Goal: Check status: Check status

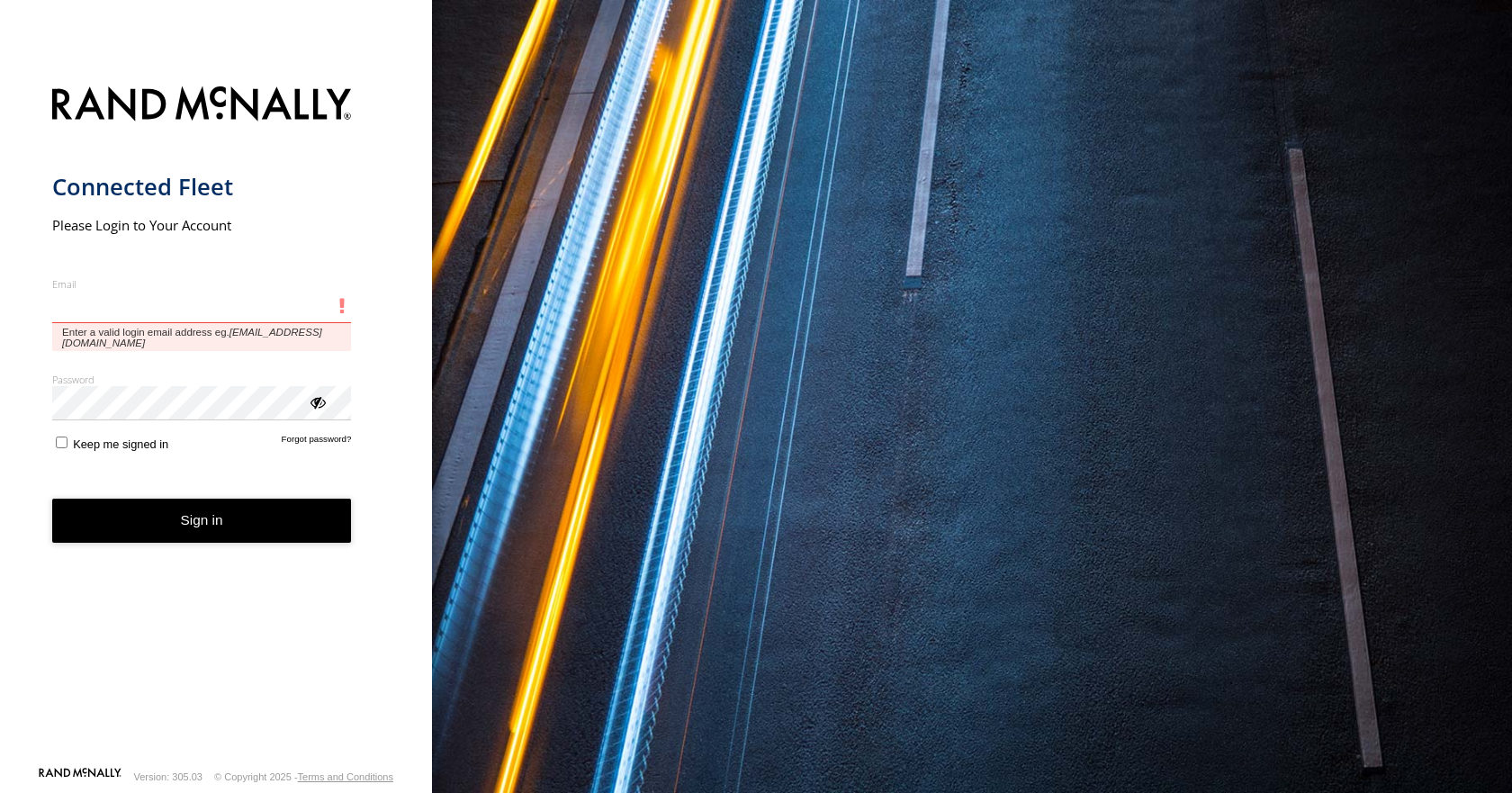
type input "**********"
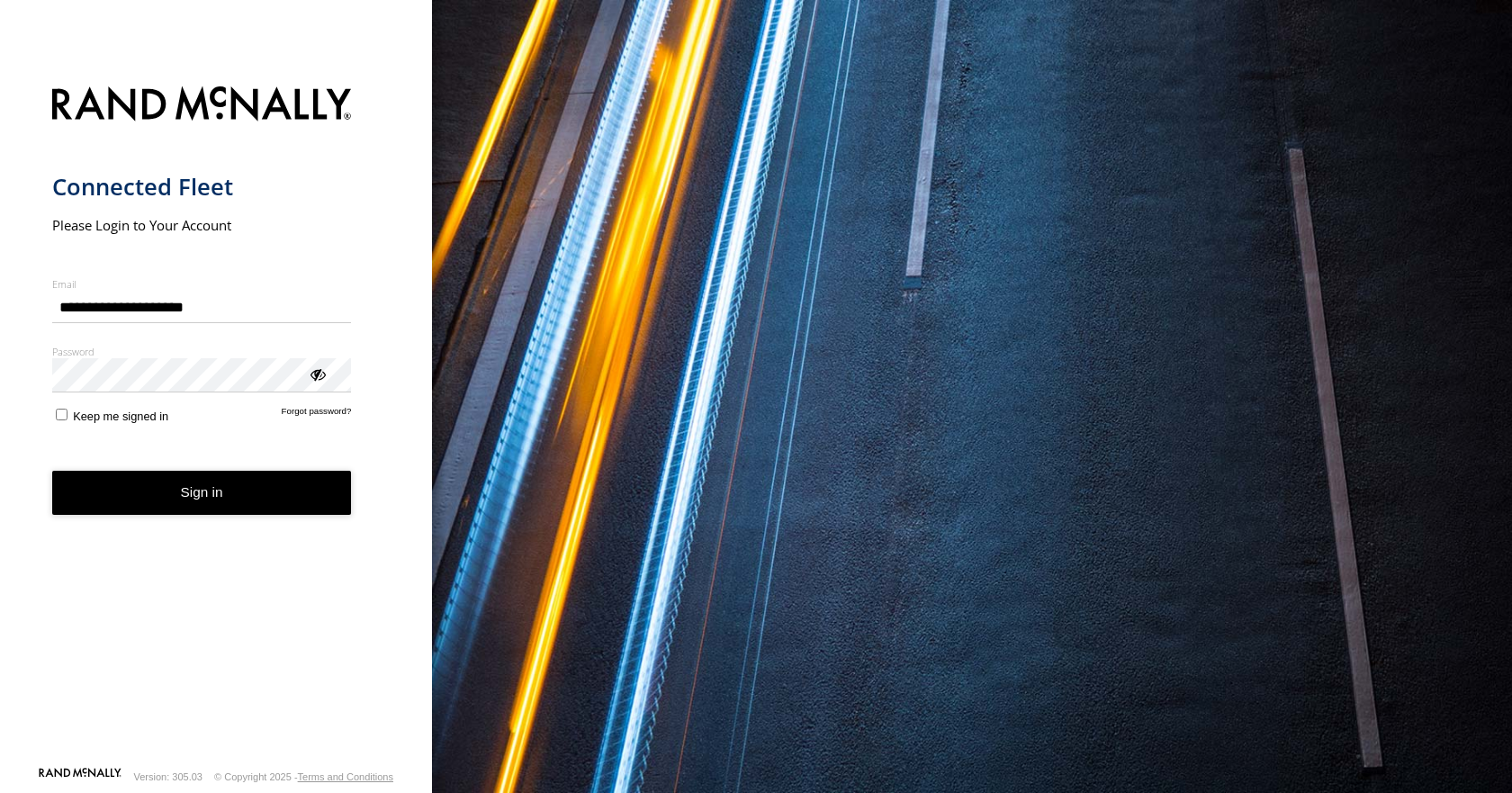
click at [180, 505] on button "Sign in" at bounding box center [202, 493] width 300 height 44
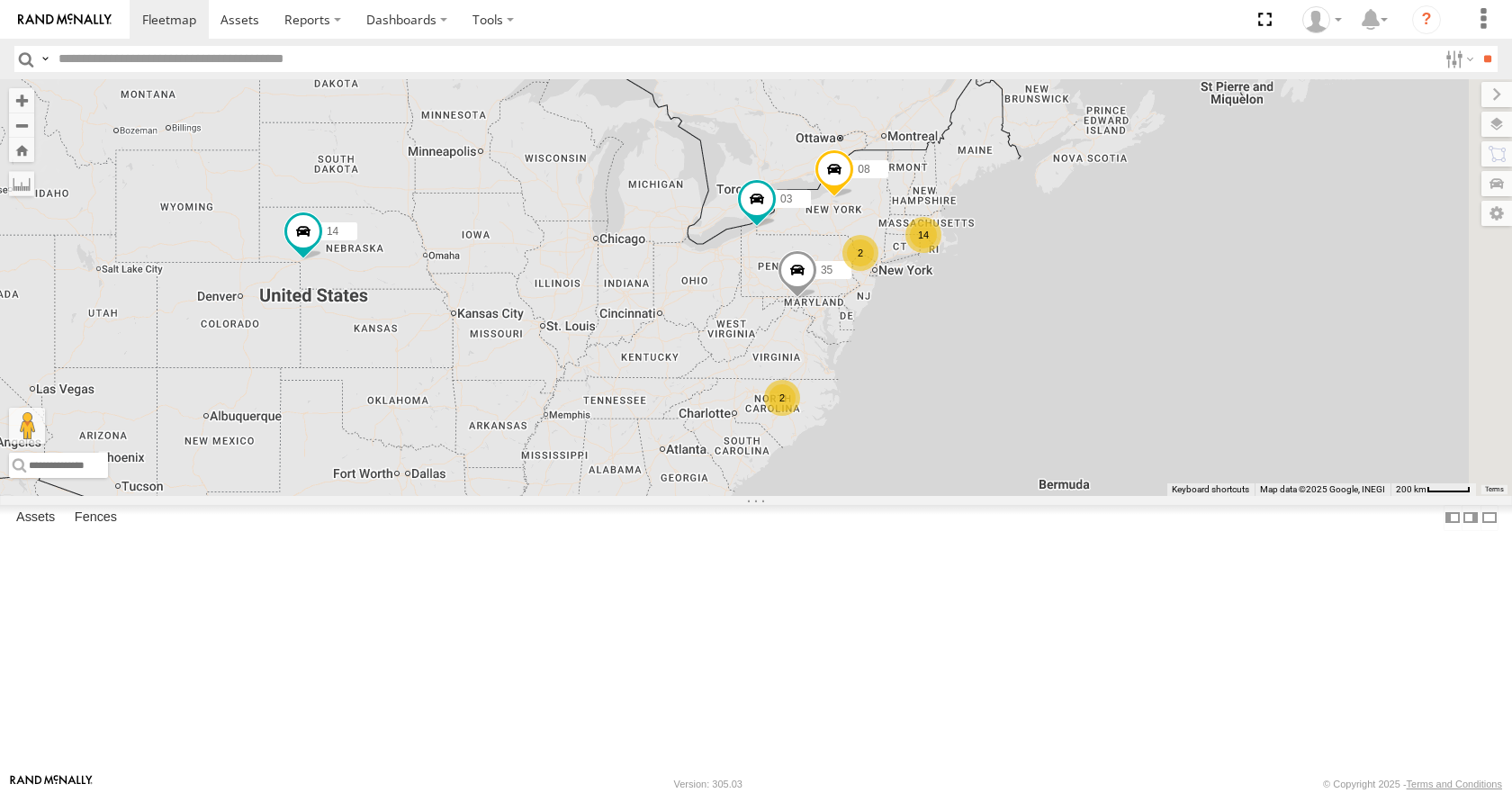
drag, startPoint x: 1007, startPoint y: 413, endPoint x: 861, endPoint y: 426, distance: 146.6
click at [861, 426] on div "14 14 35 08 2 2 03" at bounding box center [756, 286] width 1512 height 416
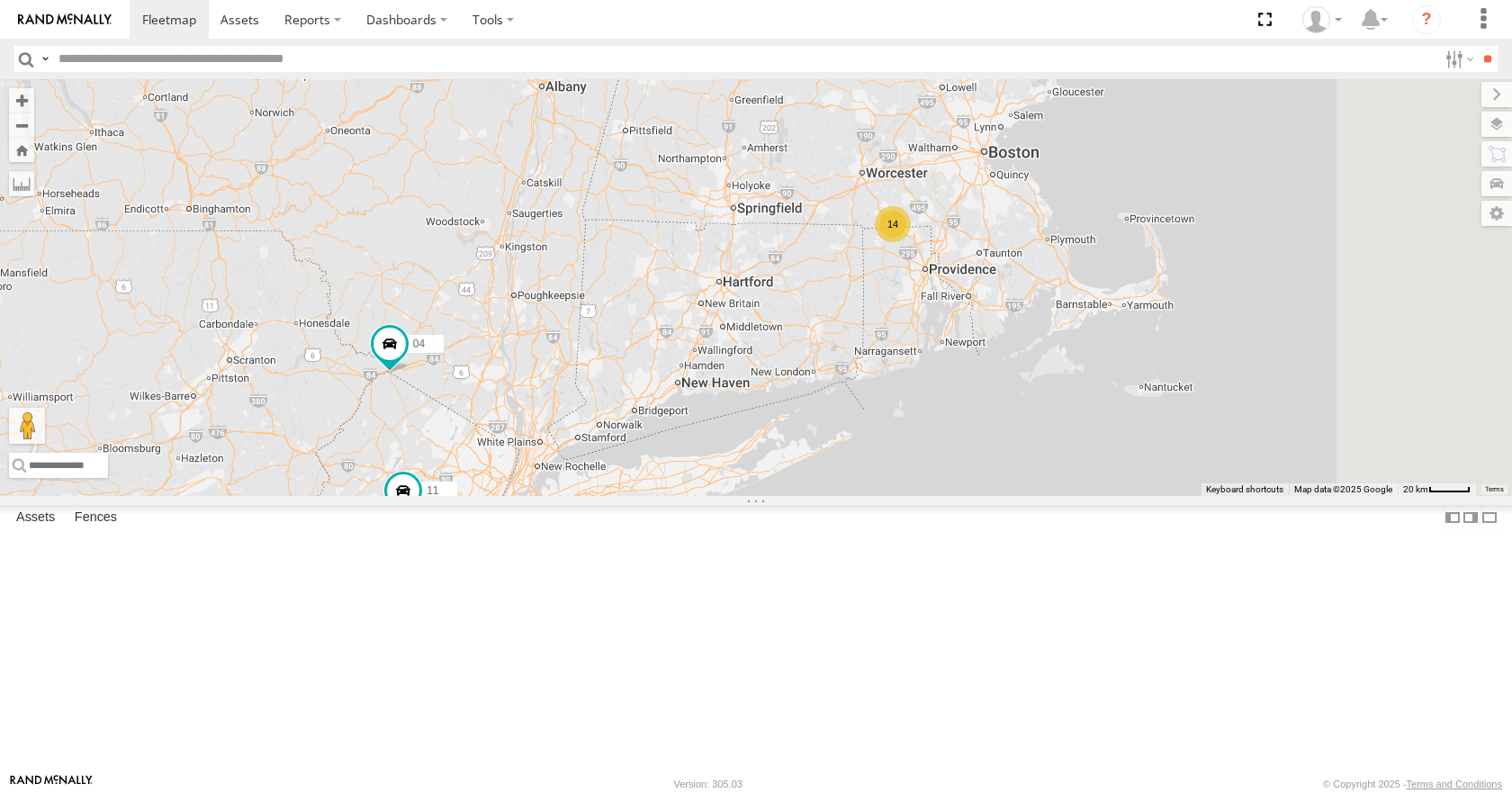
drag, startPoint x: 1157, startPoint y: 330, endPoint x: 1038, endPoint y: 374, distance: 126.9
click at [1038, 374] on div "14 35 08 03 04 11 14" at bounding box center [756, 286] width 1512 height 416
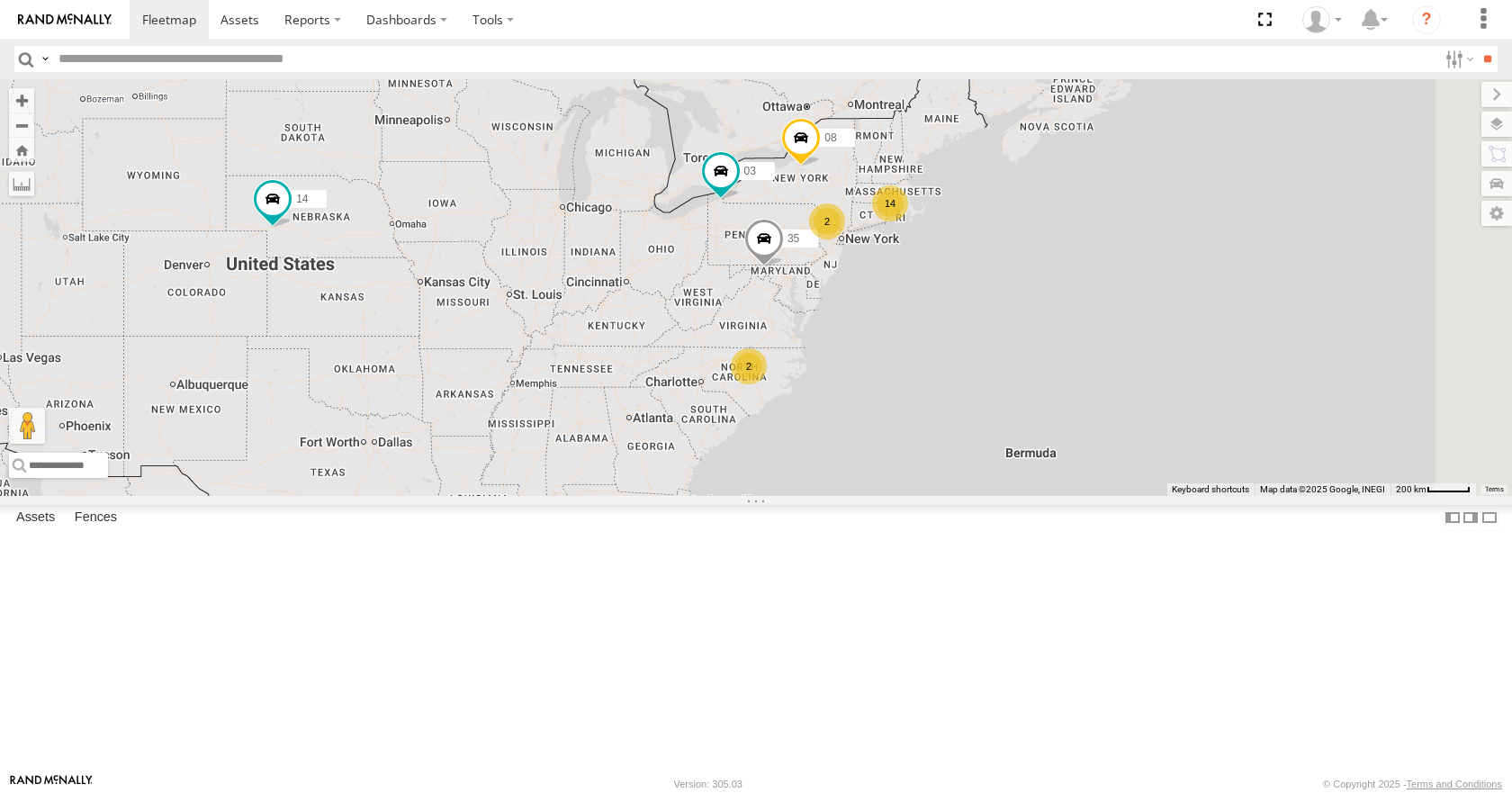
drag, startPoint x: 1348, startPoint y: 398, endPoint x: 1171, endPoint y: 379, distance: 178.0
click at [1171, 379] on div "14 35 08 2 2 03 14" at bounding box center [756, 286] width 1512 height 416
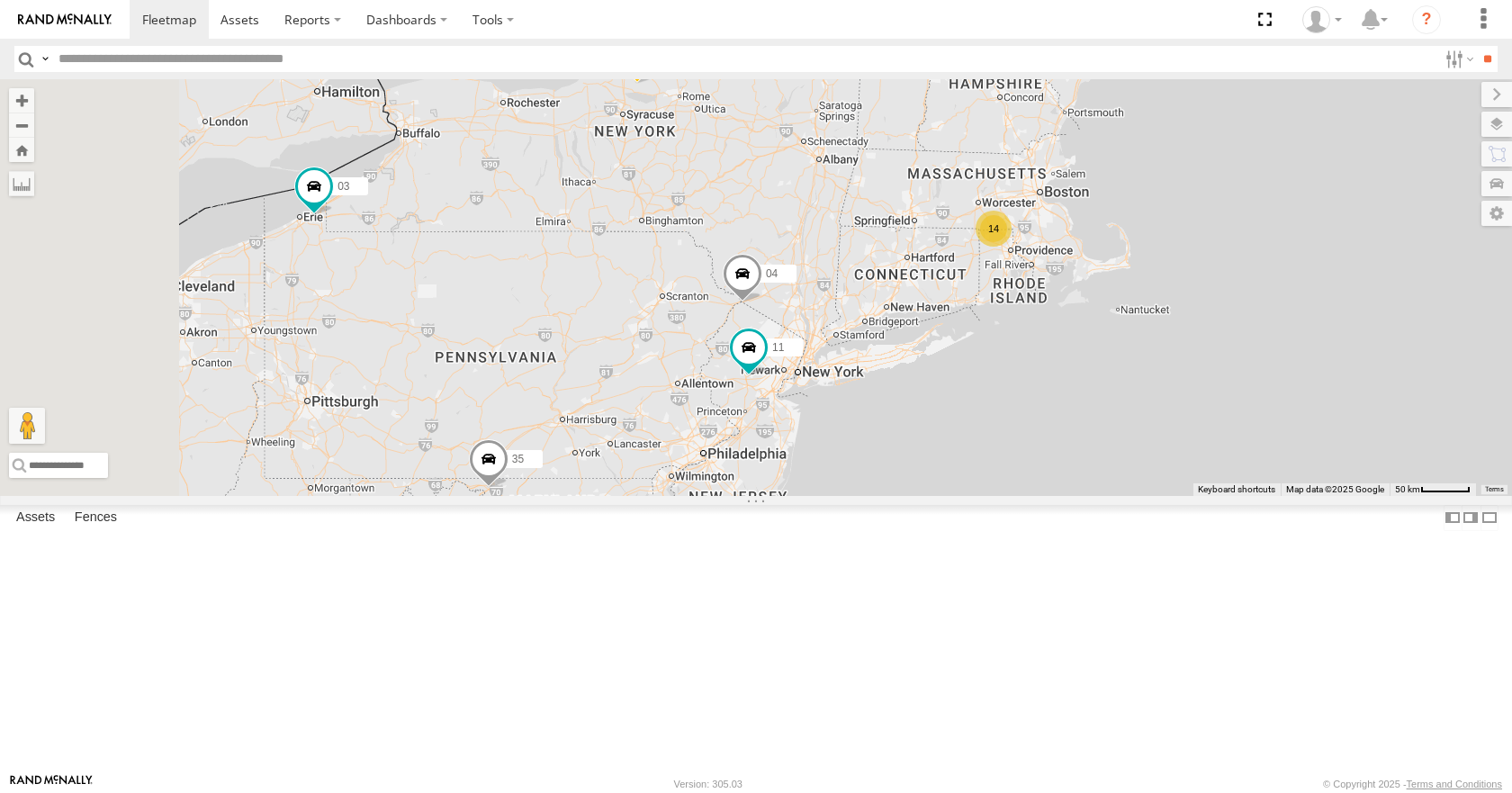
drag, startPoint x: 947, startPoint y: 344, endPoint x: 1156, endPoint y: 340, distance: 209.0
click at [1156, 340] on div "35 08 03 14 14 04 11" at bounding box center [756, 286] width 1512 height 416
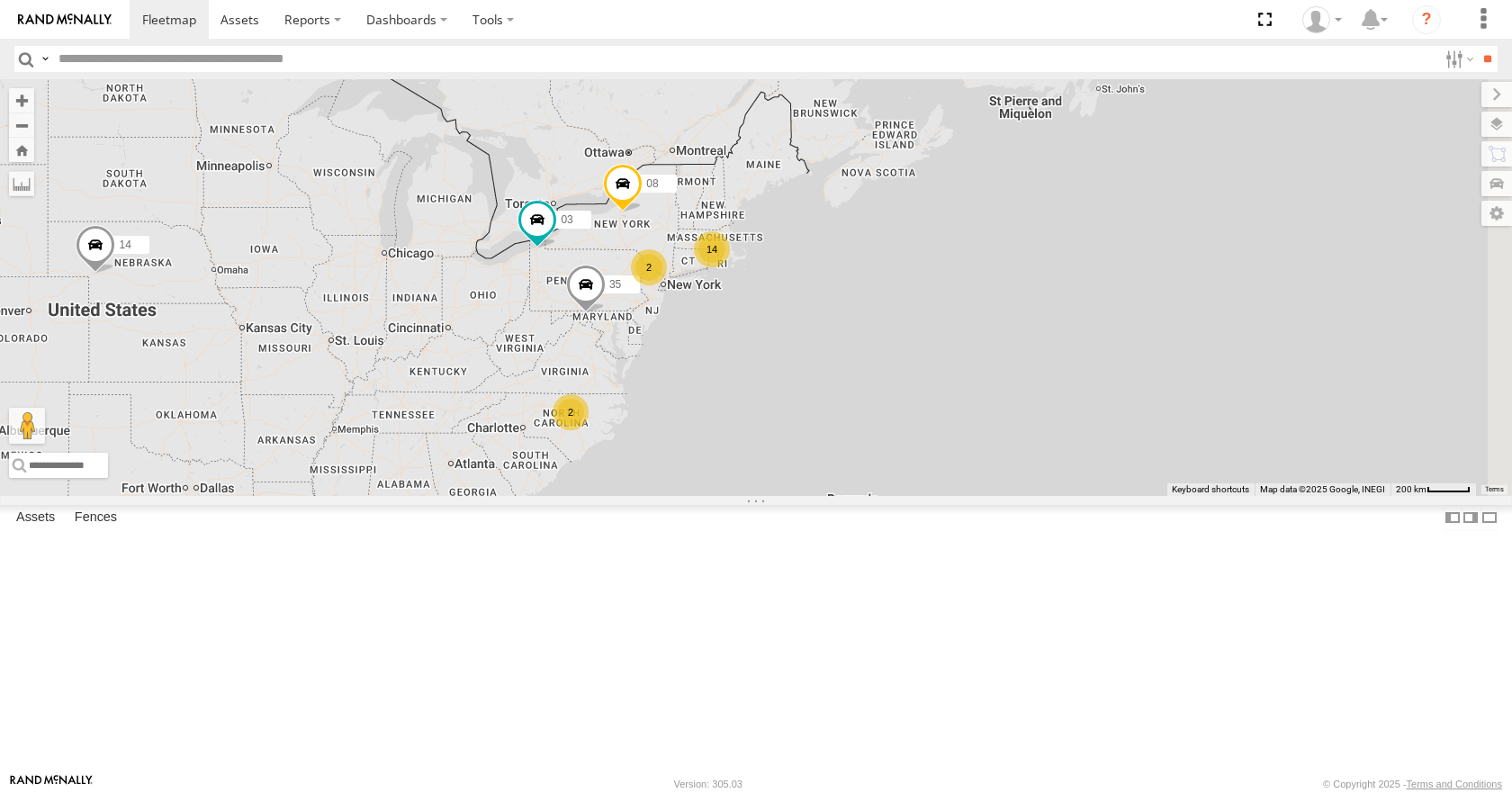
drag, startPoint x: 1227, startPoint y: 341, endPoint x: 869, endPoint y: 370, distance: 359.2
click at [869, 370] on div "14 35 14 08 2 2 03" at bounding box center [756, 286] width 1512 height 416
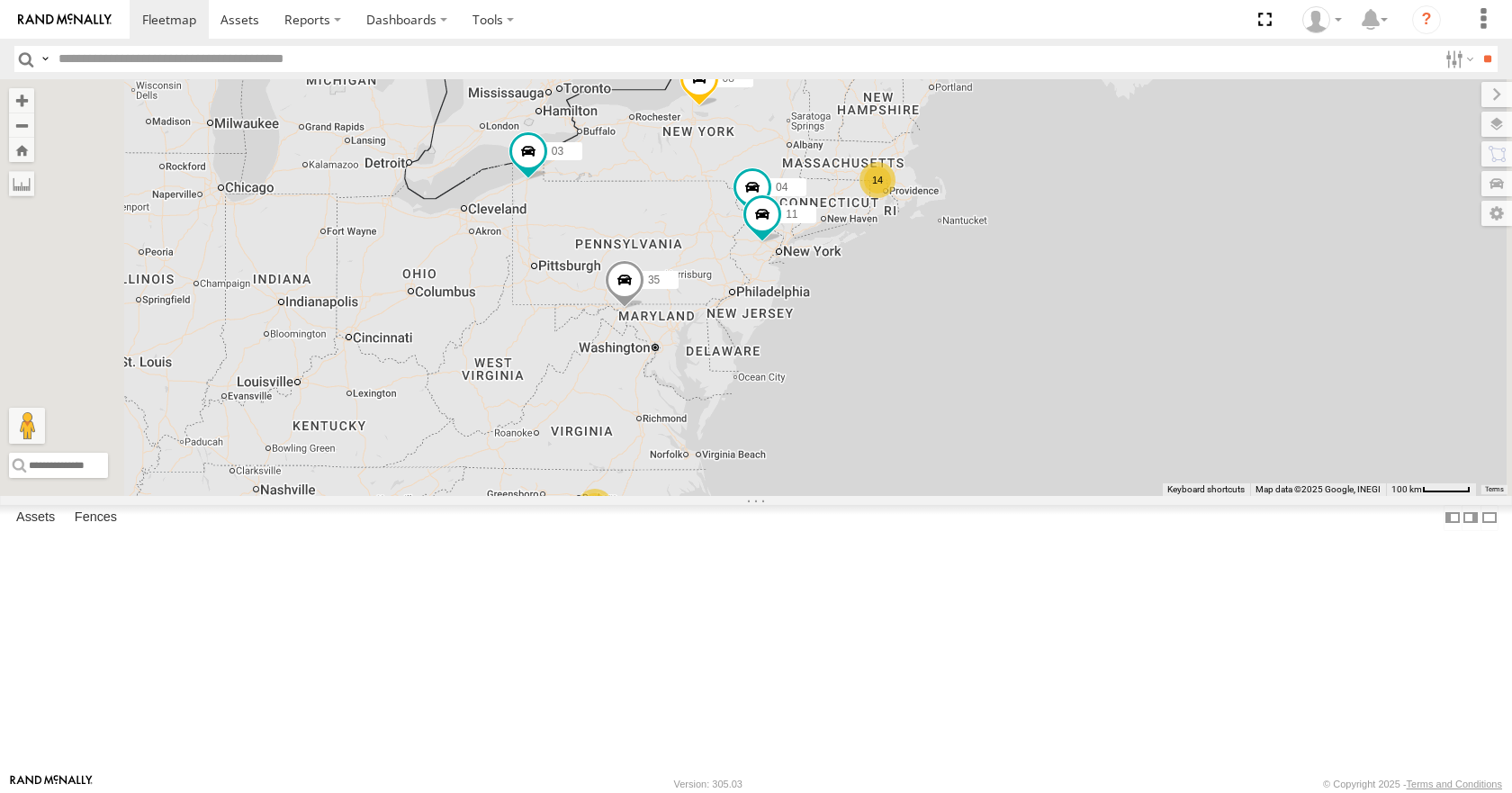
drag, startPoint x: 914, startPoint y: 381, endPoint x: 1060, endPoint y: 310, distance: 162.3
click at [1060, 310] on div "35 14 08 03 04 11 14 2" at bounding box center [756, 286] width 1512 height 416
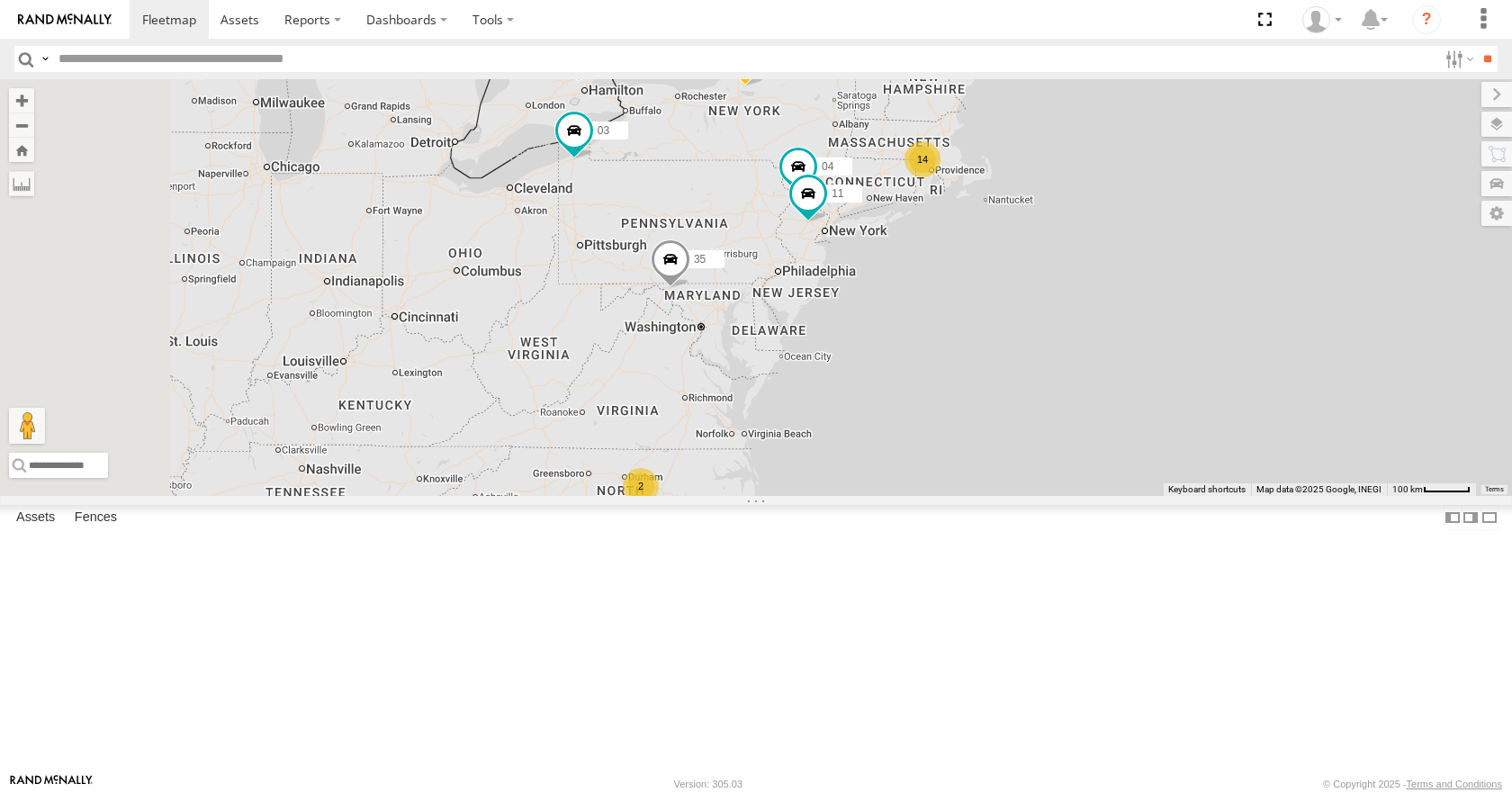
drag, startPoint x: 1091, startPoint y: 250, endPoint x: 1161, endPoint y: 218, distance: 77.0
click at [1161, 218] on div "35 14 08 03 04 11 14 2" at bounding box center [756, 286] width 1512 height 416
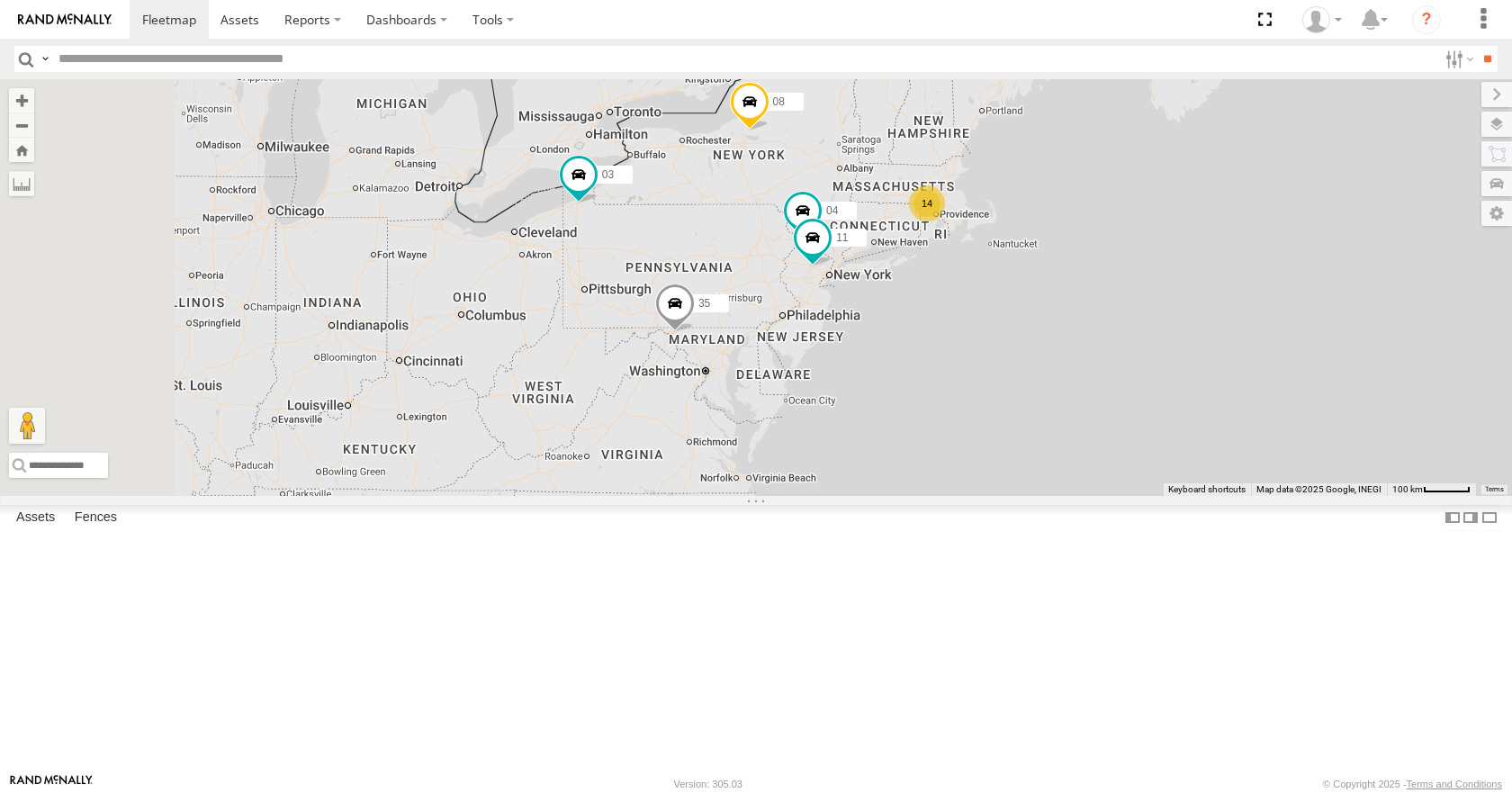
drag, startPoint x: 1221, startPoint y: 193, endPoint x: 1225, endPoint y: 237, distance: 44.2
click at [1225, 237] on div "35 14 08 03 04 11 14 2" at bounding box center [756, 286] width 1512 height 416
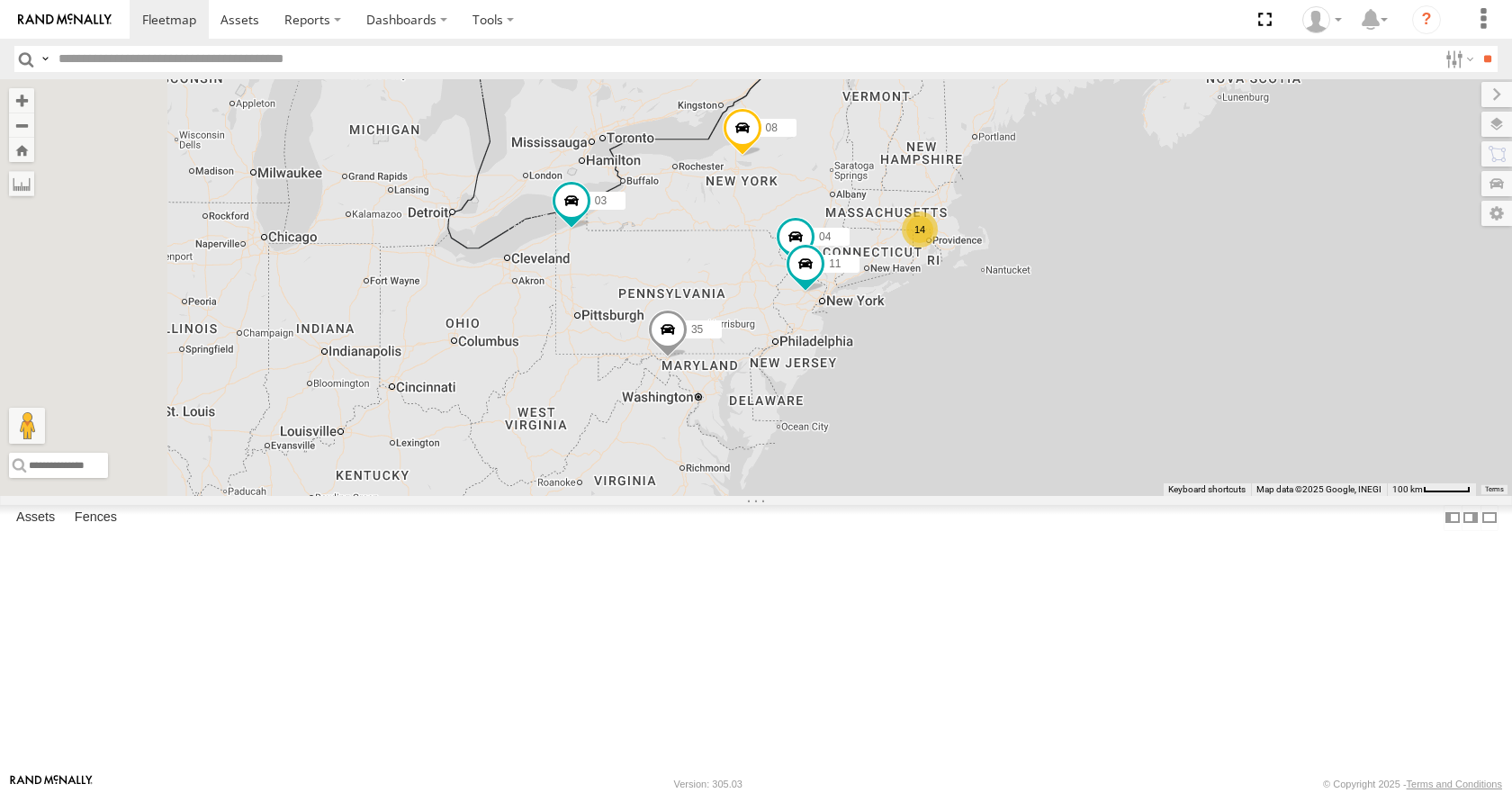
drag, startPoint x: 1260, startPoint y: 192, endPoint x: 1251, endPoint y: 206, distance: 16.6
click at [1251, 206] on div "35 14 08 03 04 11 14 2" at bounding box center [756, 286] width 1512 height 416
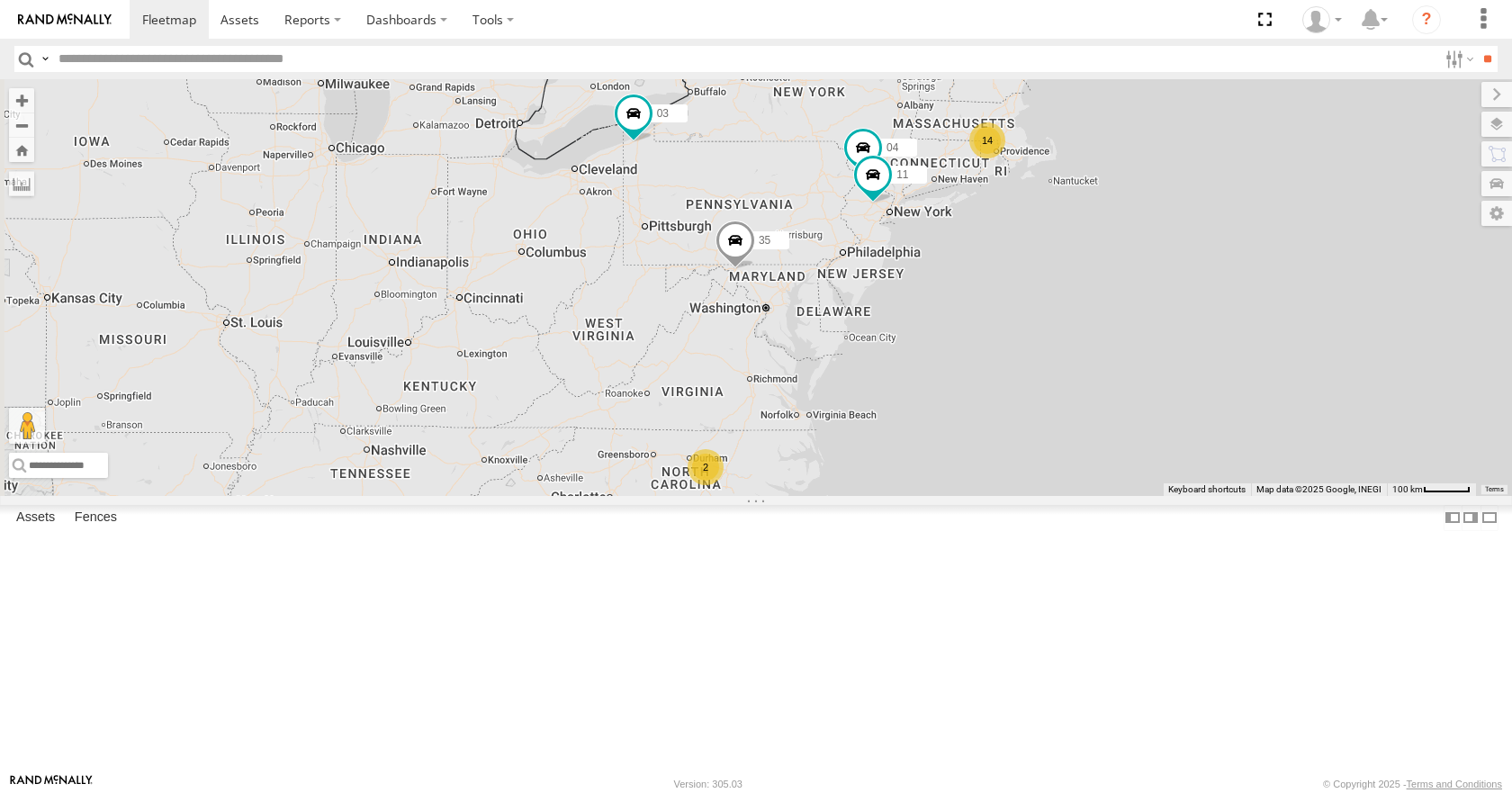
drag, startPoint x: 1217, startPoint y: 276, endPoint x: 1287, endPoint y: 186, distance: 114.0
click at [1287, 186] on div "35 14 08 03 04 11 14 2" at bounding box center [756, 286] width 1512 height 416
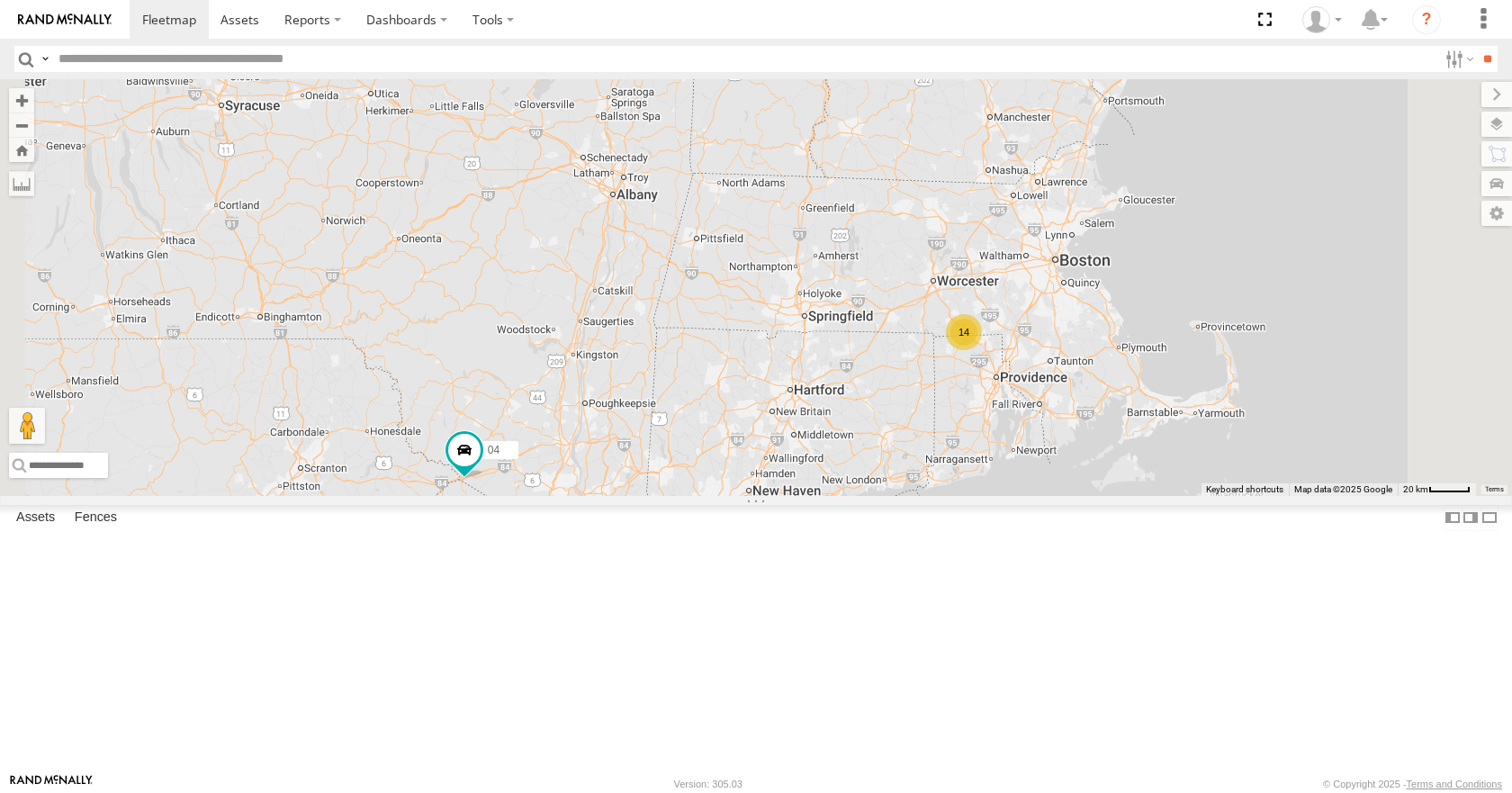
drag, startPoint x: 1195, startPoint y: 285, endPoint x: 1068, endPoint y: 449, distance: 207.4
click at [1068, 449] on div "35 14 08 03 04 11 14" at bounding box center [756, 286] width 1512 height 416
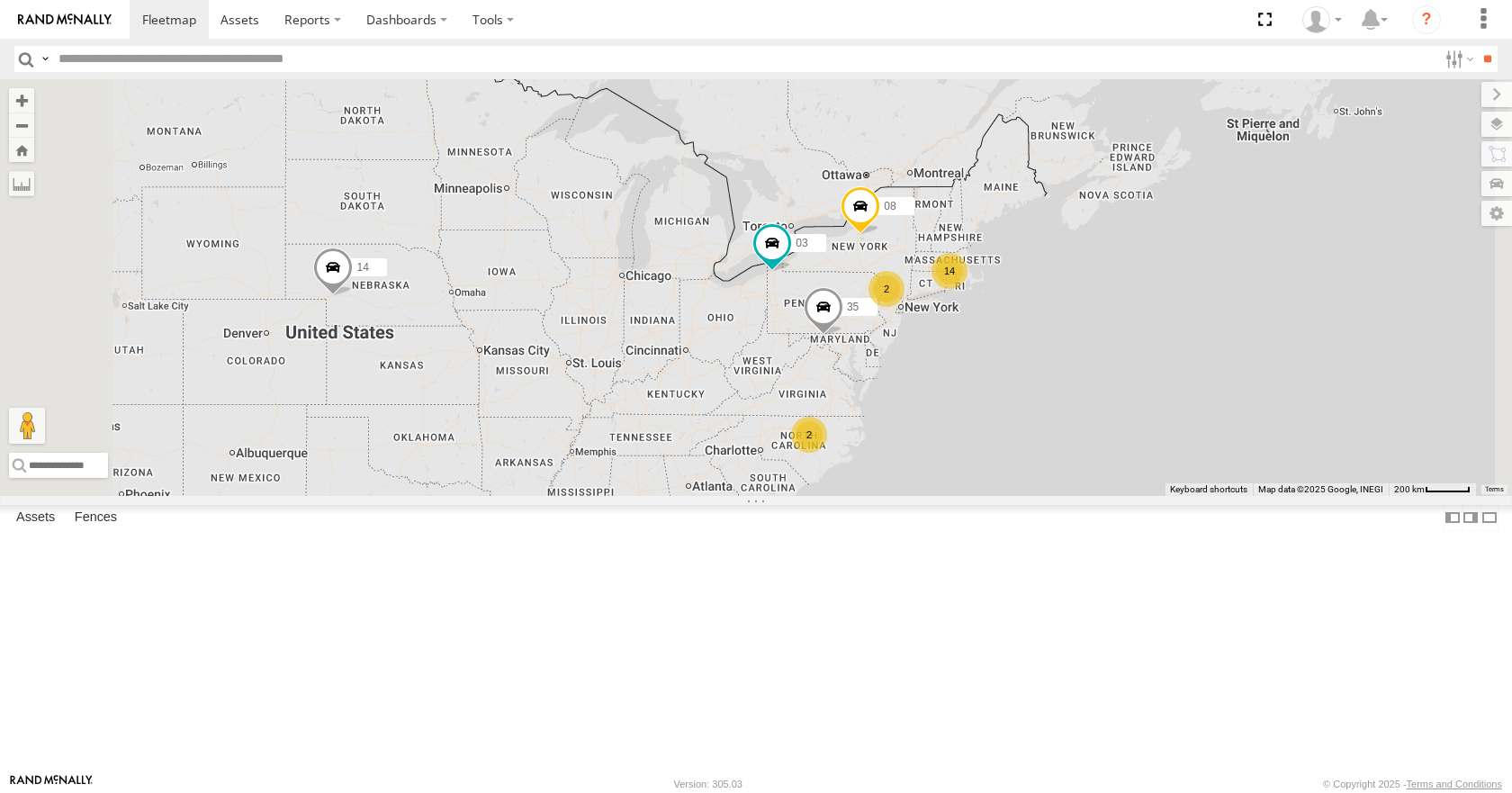
drag, startPoint x: 929, startPoint y: 563, endPoint x: 1027, endPoint y: 517, distance: 108.3
click at [1027, 495] on div "35 14 08 03 14 2 2" at bounding box center [756, 286] width 1512 height 416
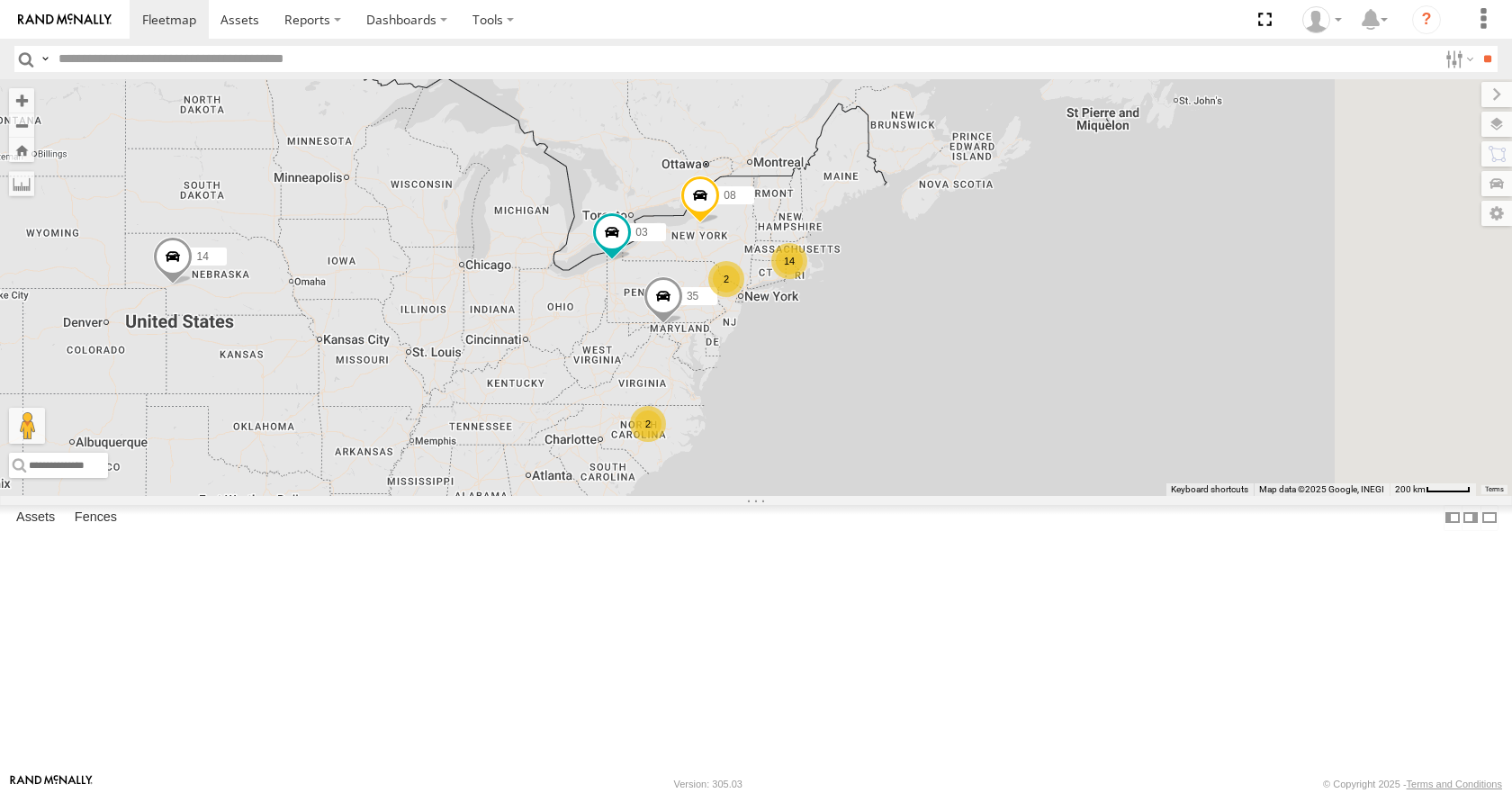
drag, startPoint x: 926, startPoint y: 326, endPoint x: 764, endPoint y: 315, distance: 162.4
click at [764, 315] on div "35 14 08 03 14 2 2" at bounding box center [756, 286] width 1512 height 416
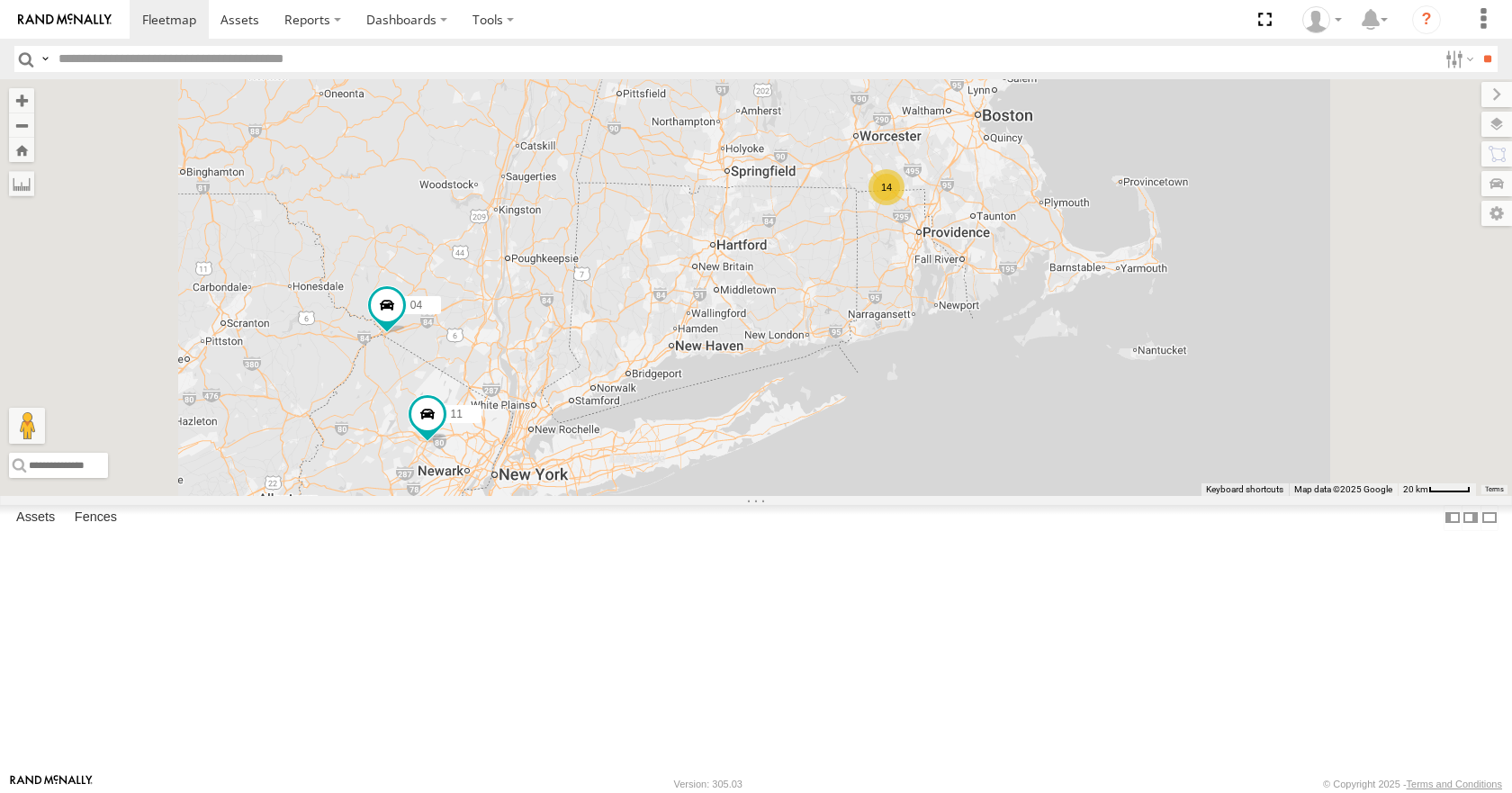
drag, startPoint x: 958, startPoint y: 345, endPoint x: 1003, endPoint y: 344, distance: 45.0
click at [1003, 344] on div "35 14 08 03 04 11 14" at bounding box center [756, 286] width 1512 height 416
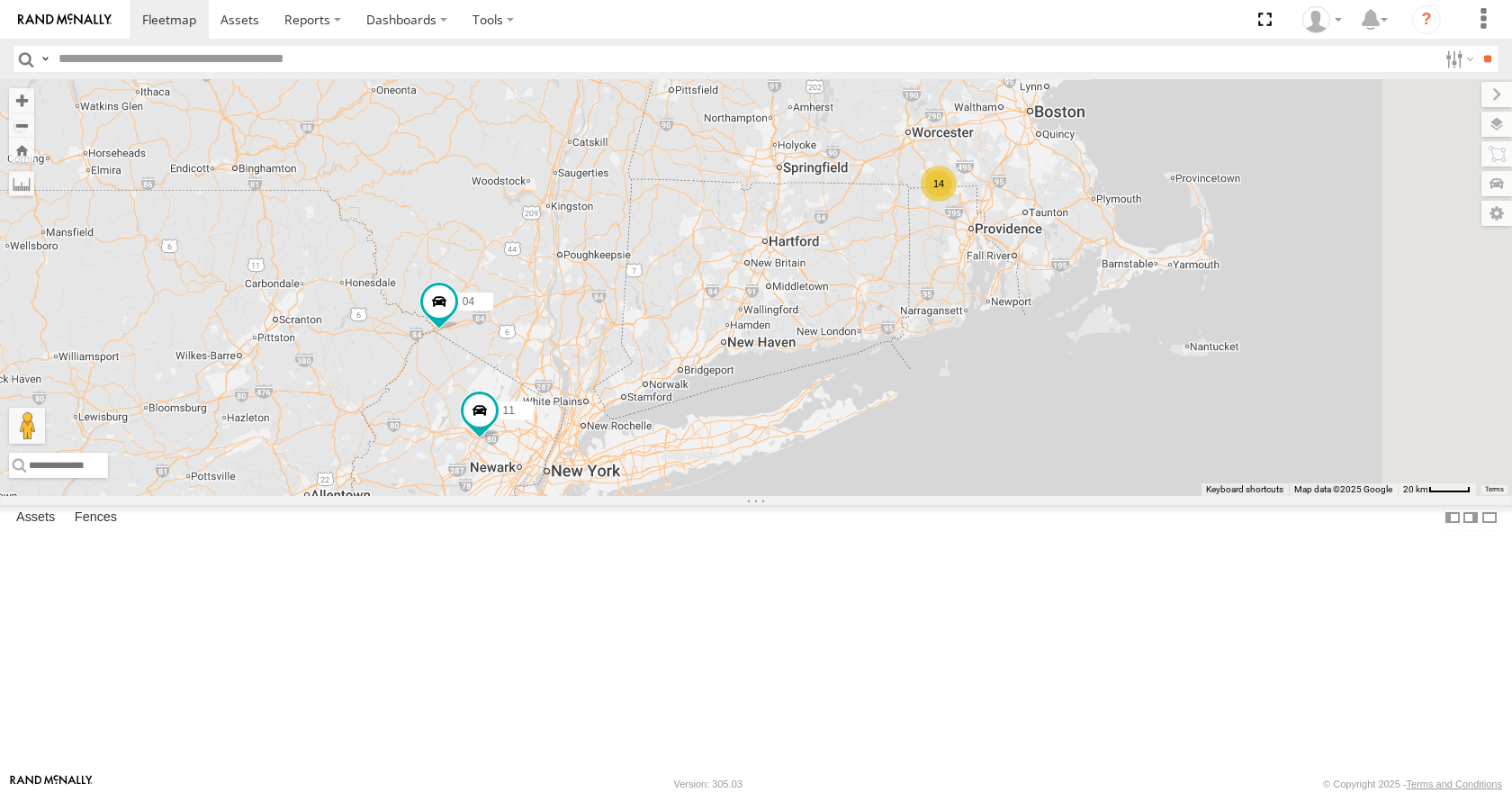
drag, startPoint x: 985, startPoint y: 278, endPoint x: 1024, endPoint y: 274, distance: 39.2
click at [1024, 274] on div "35 14 08 03 04 11 14" at bounding box center [756, 286] width 1512 height 416
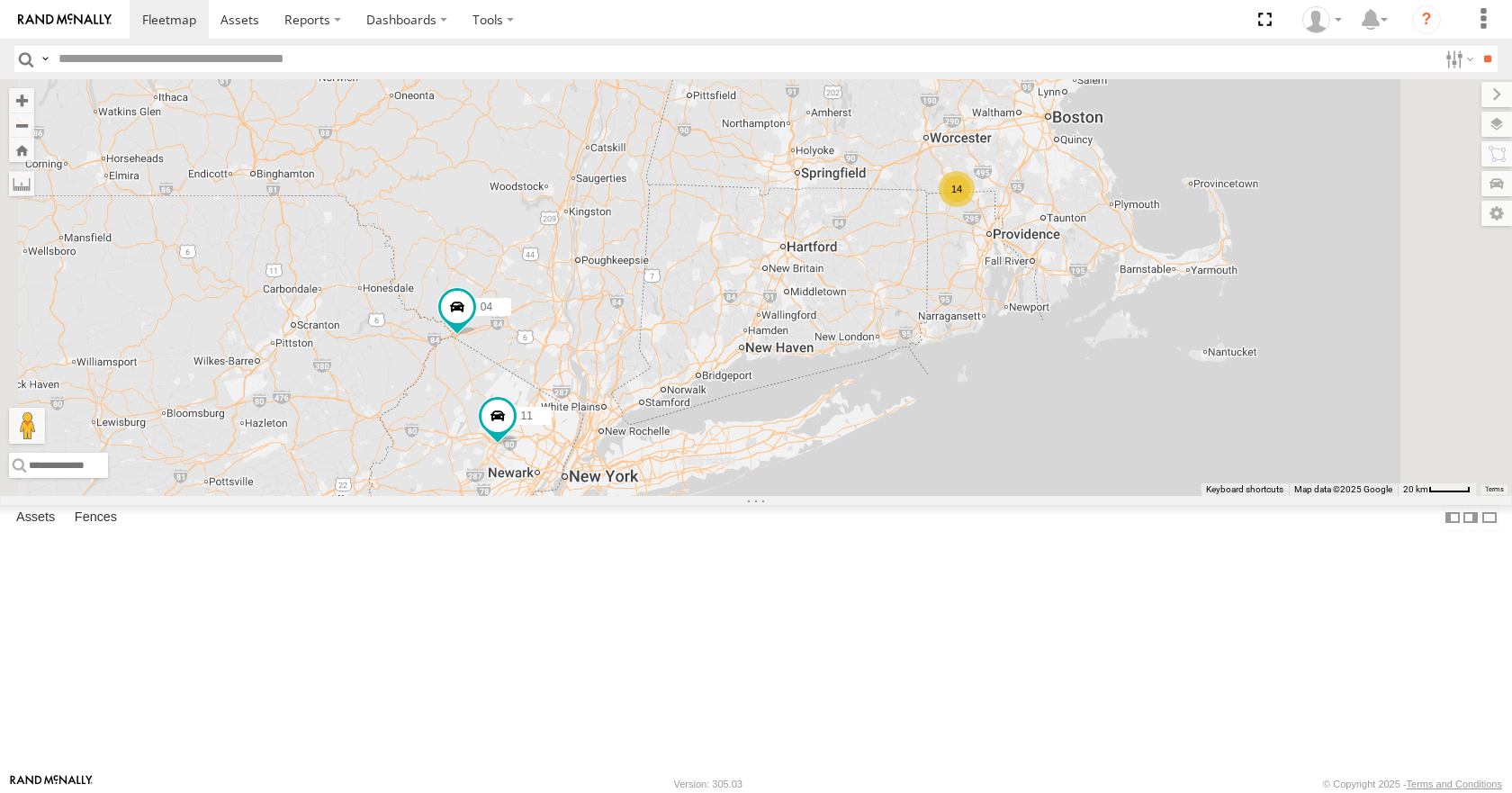
drag, startPoint x: 1035, startPoint y: 211, endPoint x: 1045, endPoint y: 224, distance: 16.4
click at [1045, 224] on div "35 14 08 03 04 11 14" at bounding box center [756, 286] width 1512 height 416
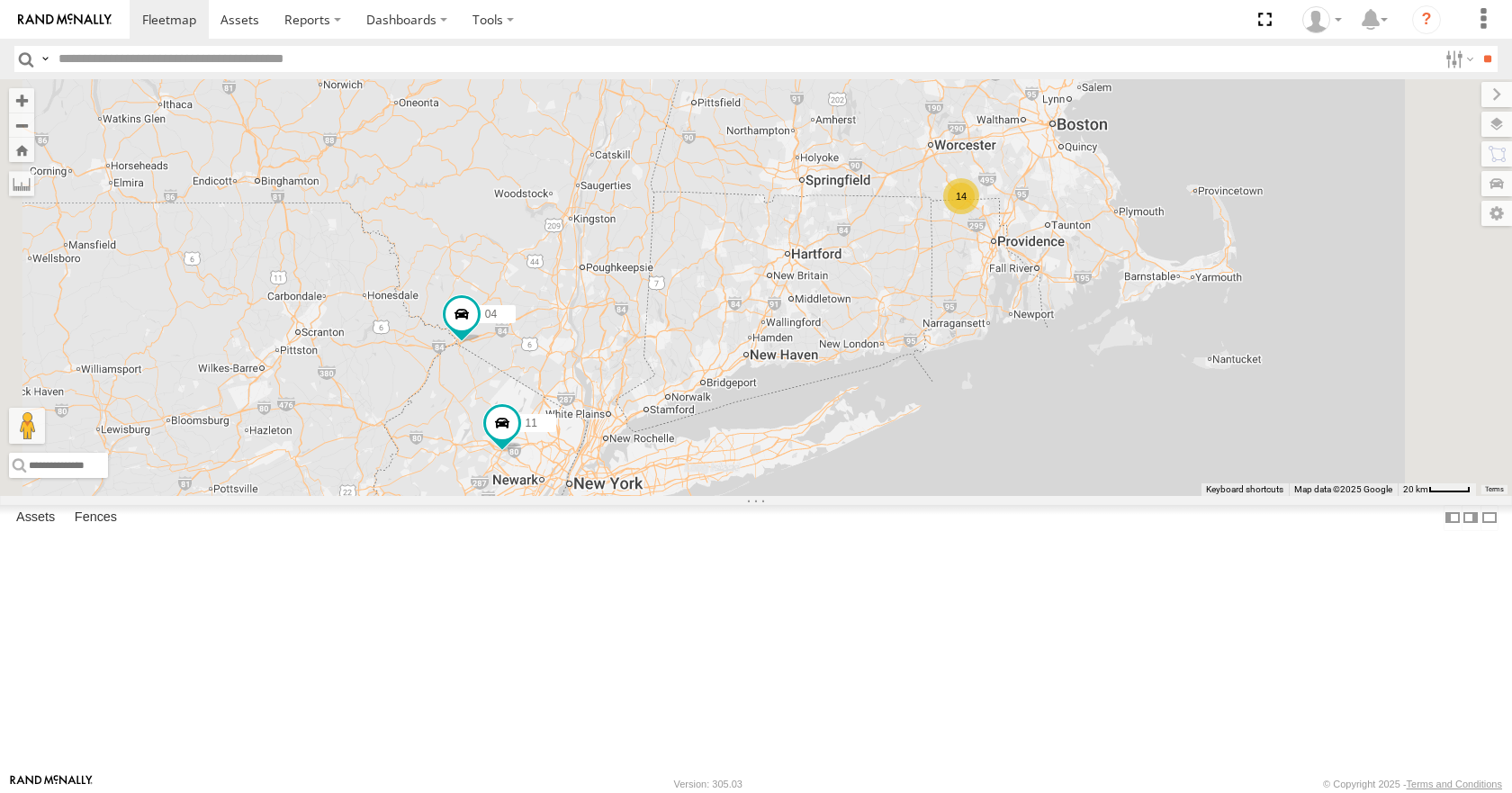
drag, startPoint x: 1049, startPoint y: 191, endPoint x: 1043, endPoint y: 202, distance: 12.5
click at [1043, 202] on div "35 14 08 03 04 11 14" at bounding box center [756, 286] width 1512 height 416
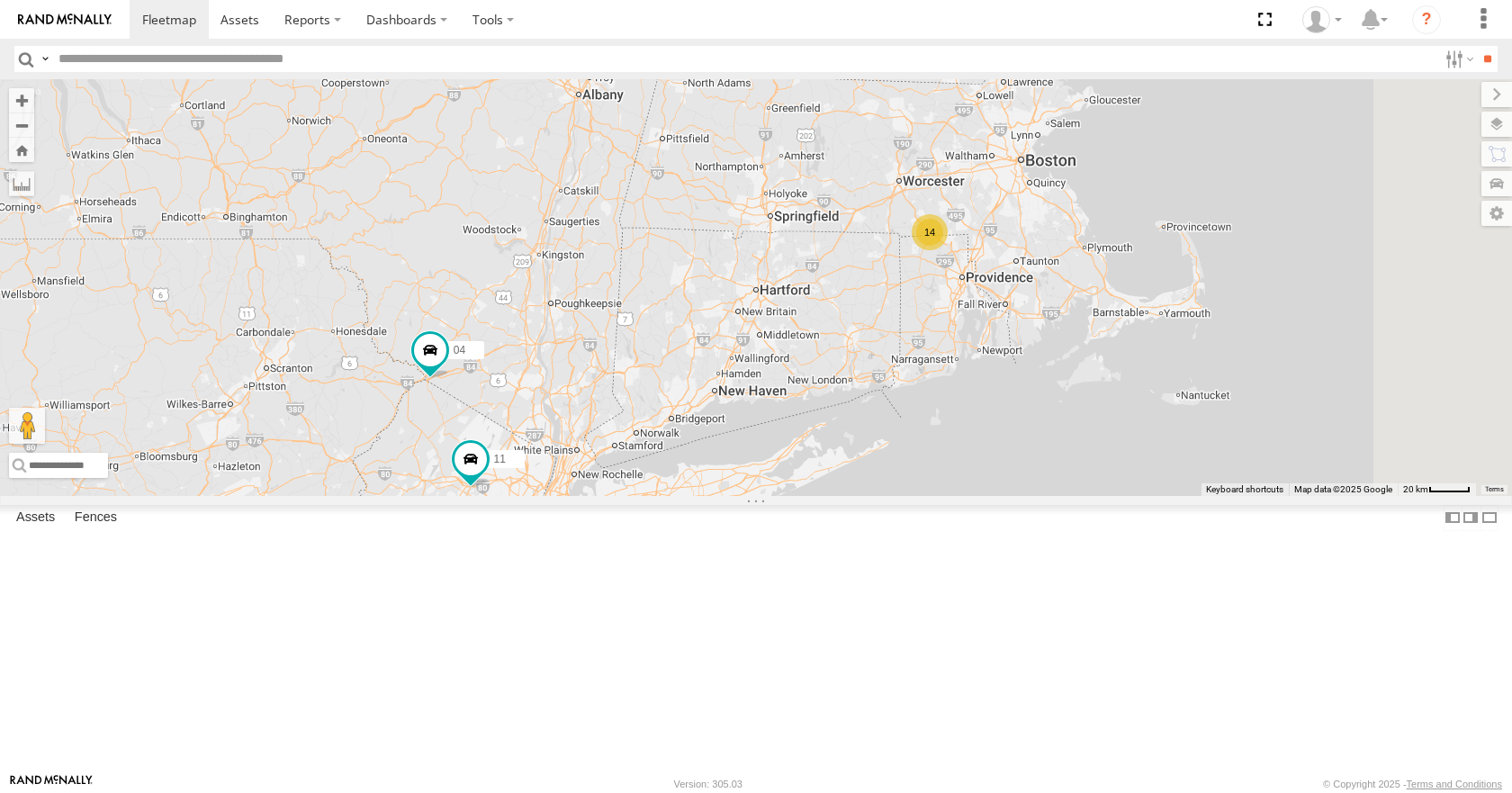
drag, startPoint x: 1223, startPoint y: 122, endPoint x: 1188, endPoint y: 145, distance: 41.9
click at [1188, 145] on div "35 14 08 03 04 11 14" at bounding box center [756, 286] width 1512 height 416
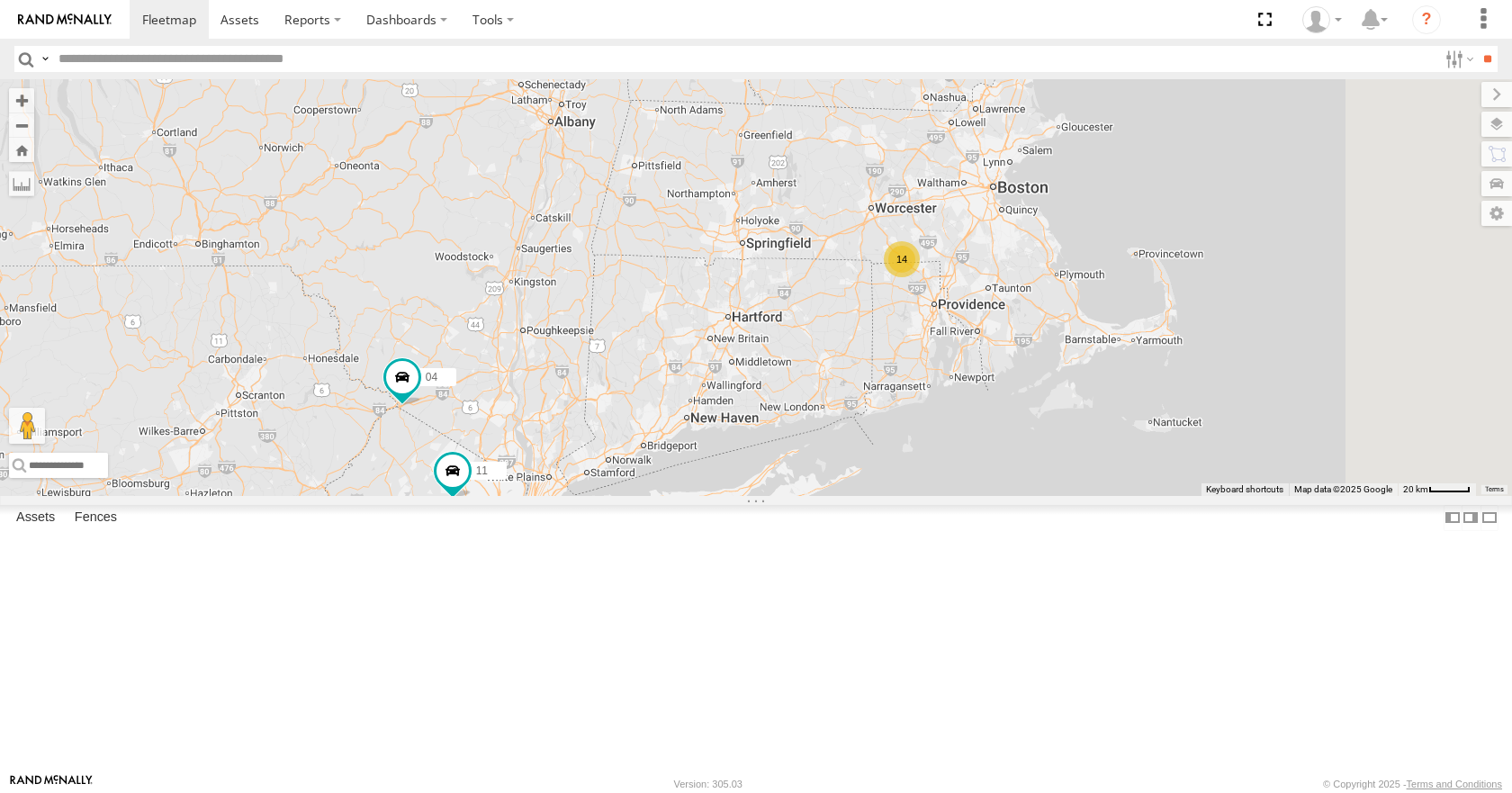
drag, startPoint x: 1173, startPoint y: 96, endPoint x: 1159, endPoint y: 114, distance: 22.8
click at [1159, 114] on div "35 14 08 03 04 11 14" at bounding box center [756, 286] width 1512 height 416
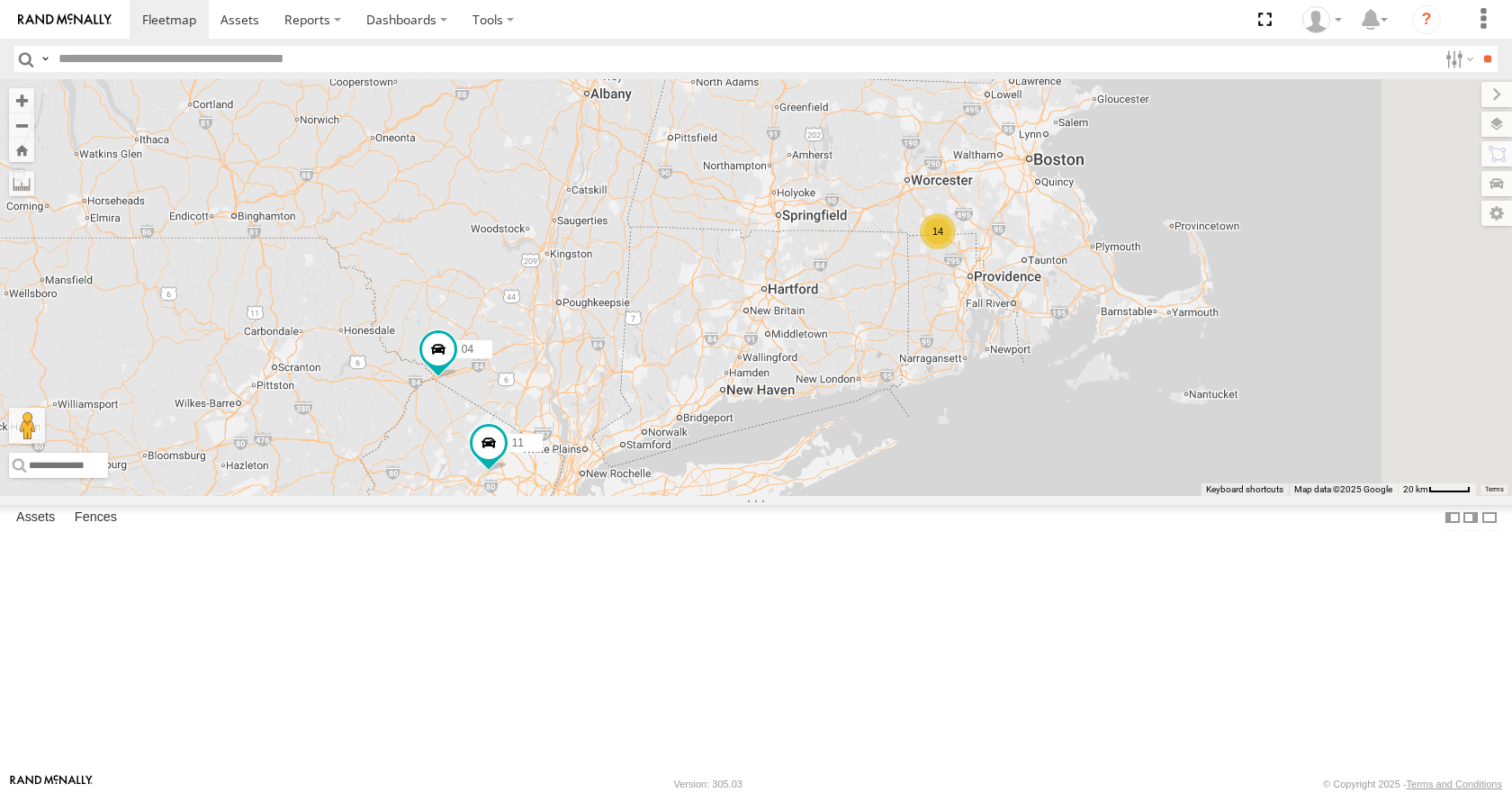
drag, startPoint x: 1168, startPoint y: 160, endPoint x: 1209, endPoint y: 130, distance: 50.8
click at [1209, 130] on div "35 14 08 03 04 11 14" at bounding box center [756, 286] width 1512 height 416
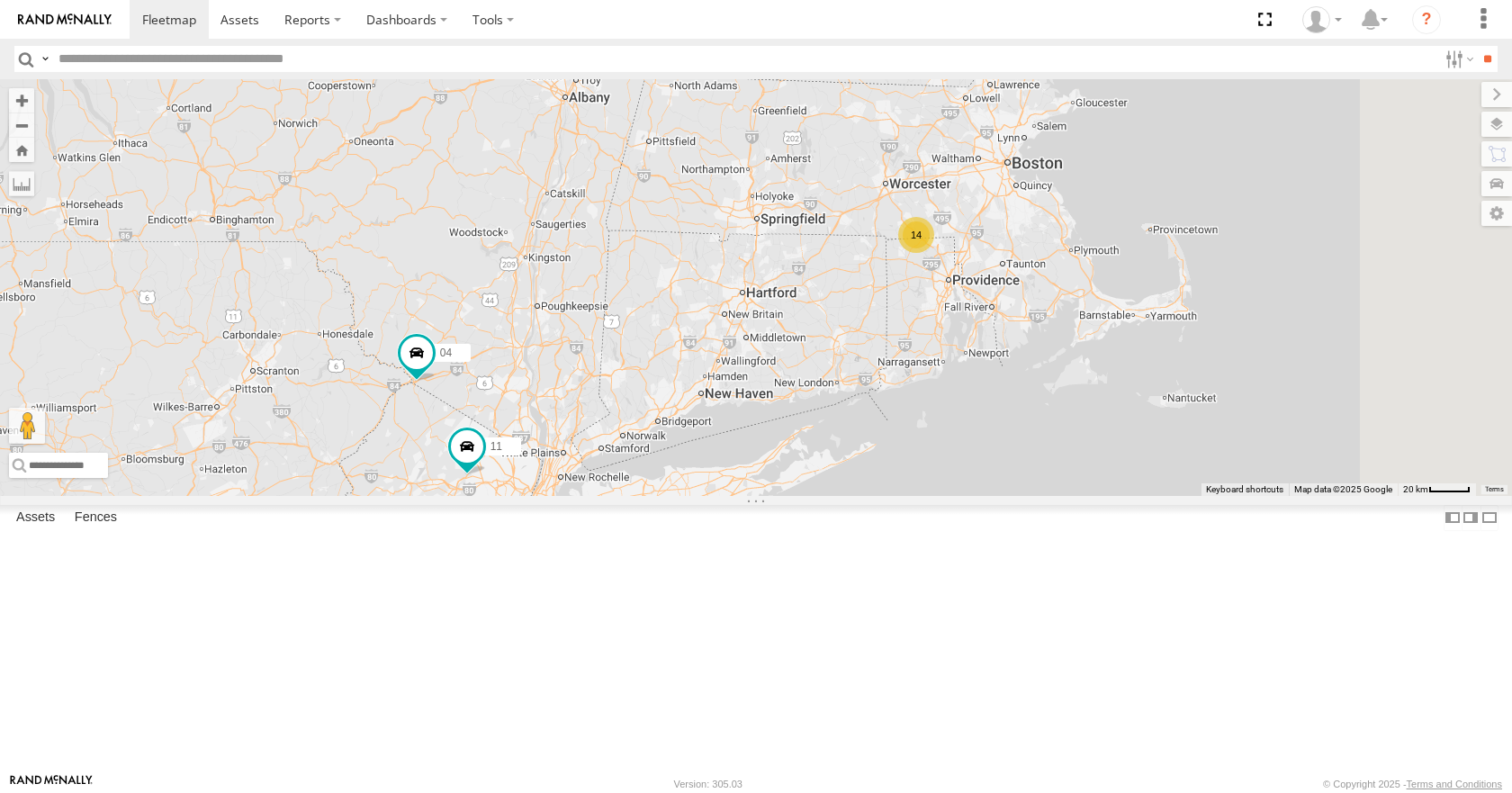
drag, startPoint x: 1211, startPoint y: 174, endPoint x: 1187, endPoint y: 186, distance: 26.8
click at [1187, 186] on div "35 14 08 03 04 11 14" at bounding box center [756, 286] width 1512 height 416
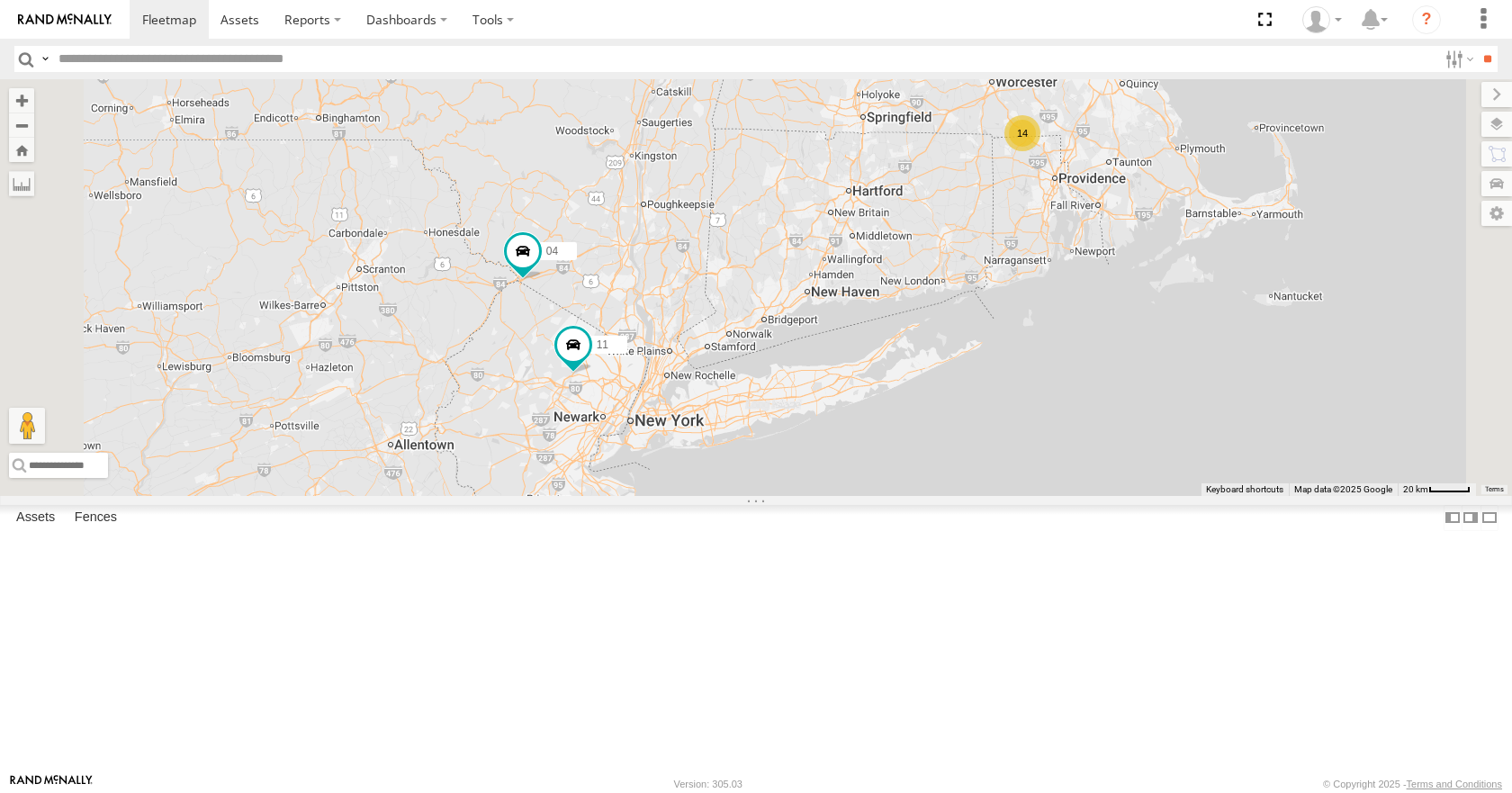
drag, startPoint x: 1082, startPoint y: 341, endPoint x: 1197, endPoint y: 233, distance: 157.8
click at [1197, 233] on div "35 14 08 03 04 11 14" at bounding box center [756, 286] width 1512 height 416
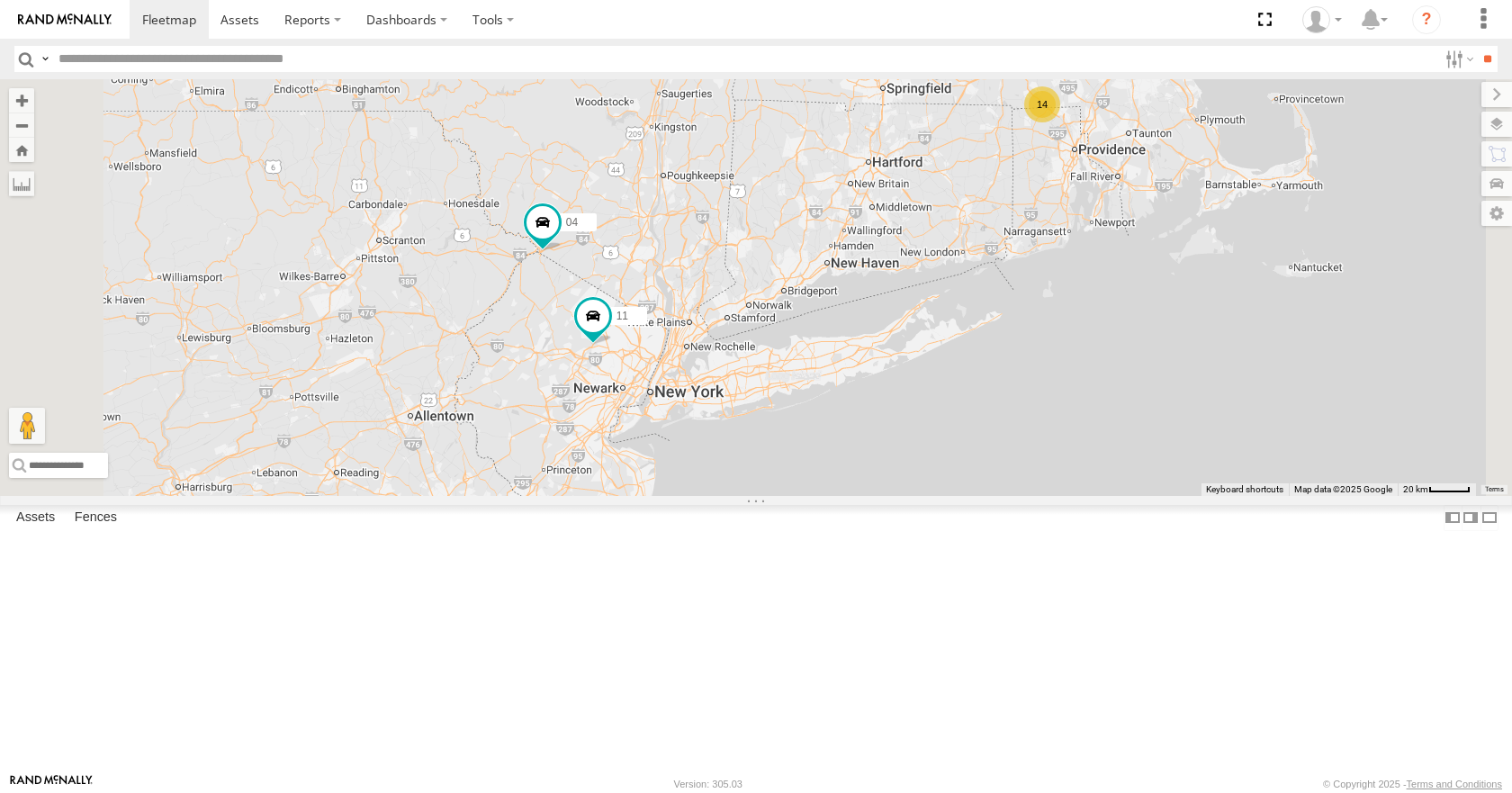
drag, startPoint x: 1180, startPoint y: 296, endPoint x: 1209, endPoint y: 257, distance: 48.6
click at [1209, 257] on div "35 14 08 03 04 11 14" at bounding box center [756, 286] width 1512 height 416
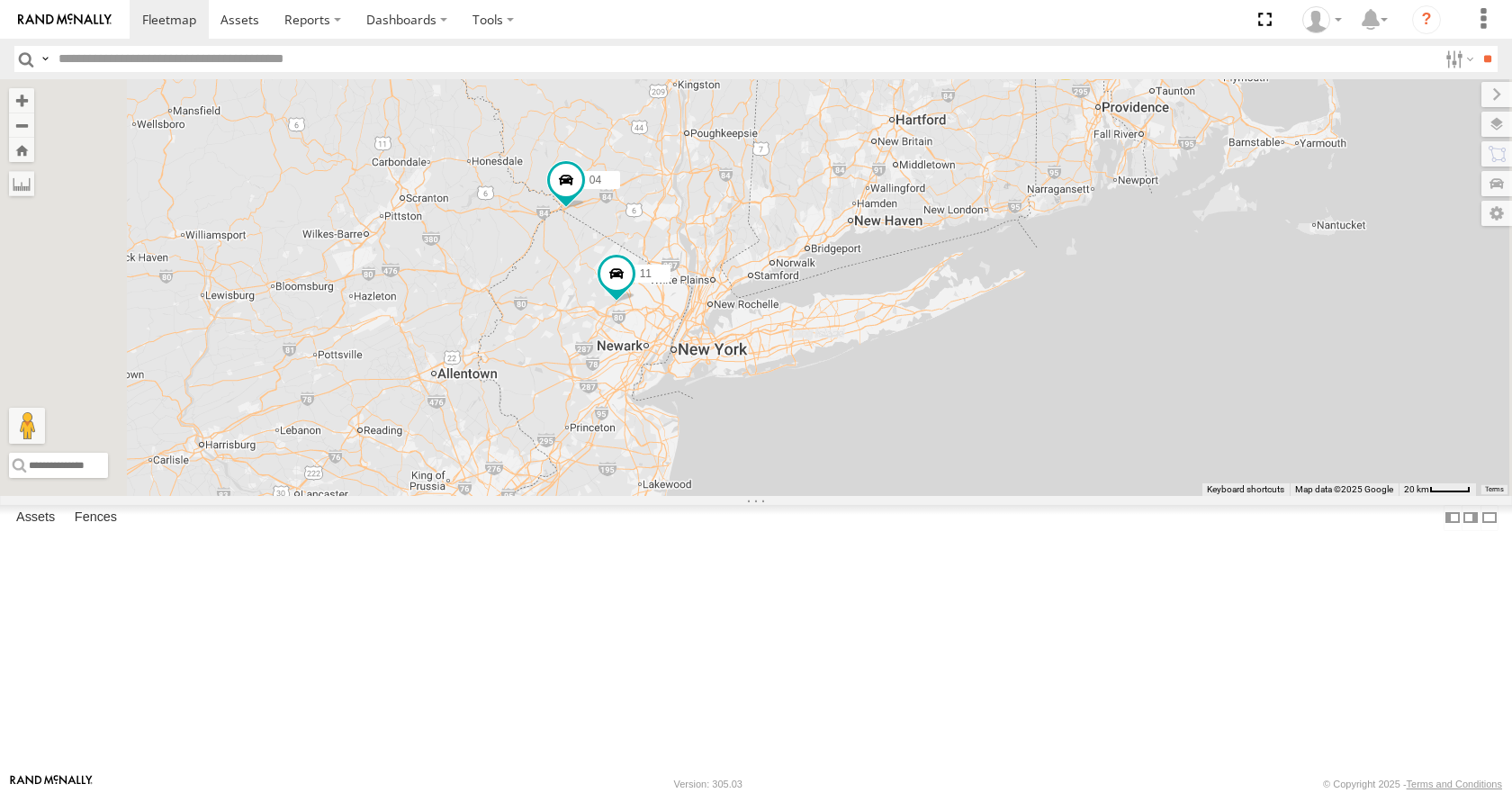
drag, startPoint x: 1137, startPoint y: 254, endPoint x: 1148, endPoint y: 232, distance: 24.6
click at [1148, 232] on div "35 14 08 03 04 11 14" at bounding box center [756, 286] width 1512 height 416
drag, startPoint x: 1139, startPoint y: 261, endPoint x: 1118, endPoint y: 289, distance: 35.0
click at [1118, 289] on div "35 14 08 03 04 11 14" at bounding box center [756, 286] width 1512 height 416
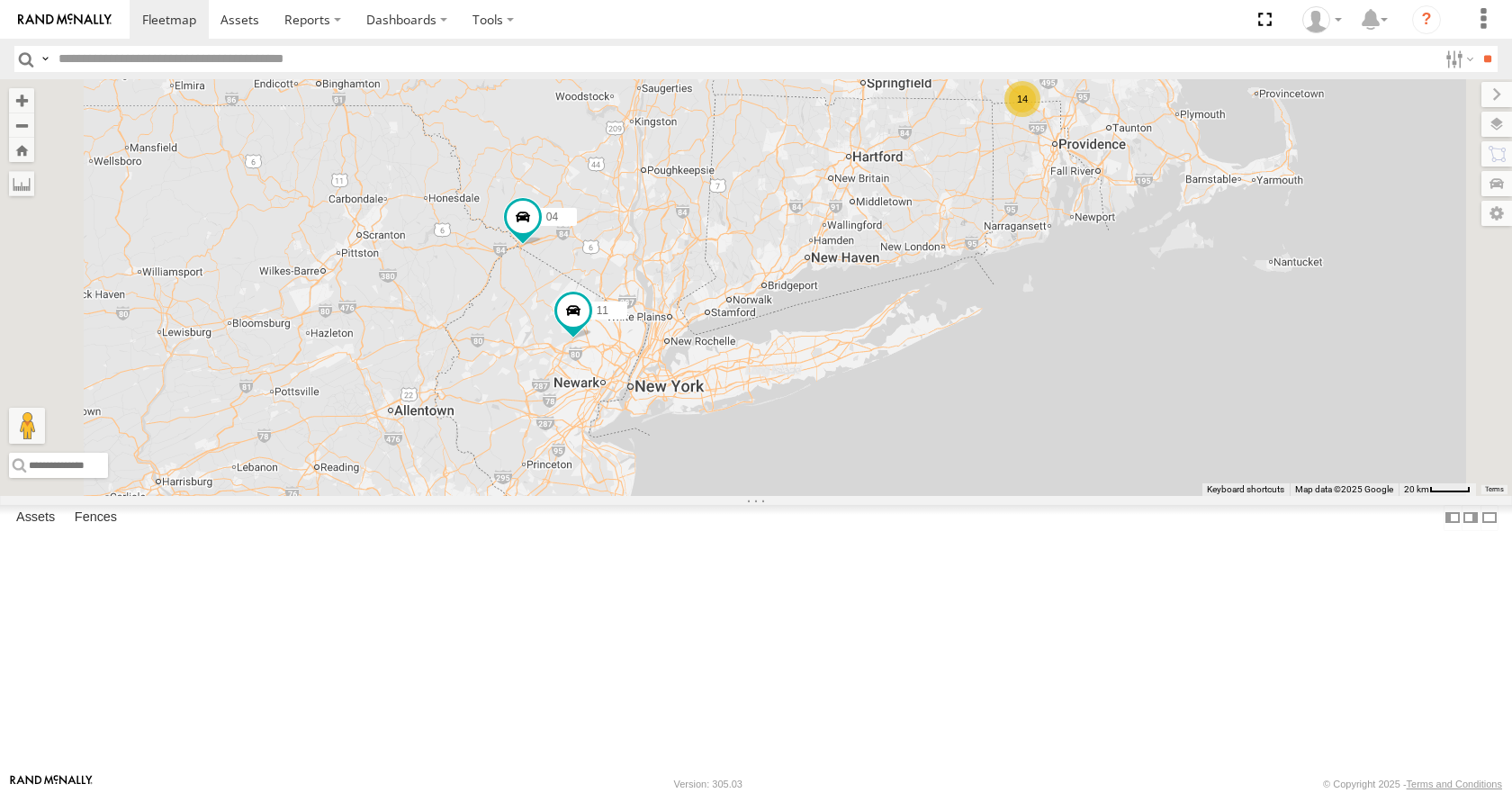
drag, startPoint x: 1107, startPoint y: 324, endPoint x: 1085, endPoint y: 335, distance: 24.6
click at [1085, 335] on div "35 14 08 03 04 11 14" at bounding box center [756, 286] width 1512 height 416
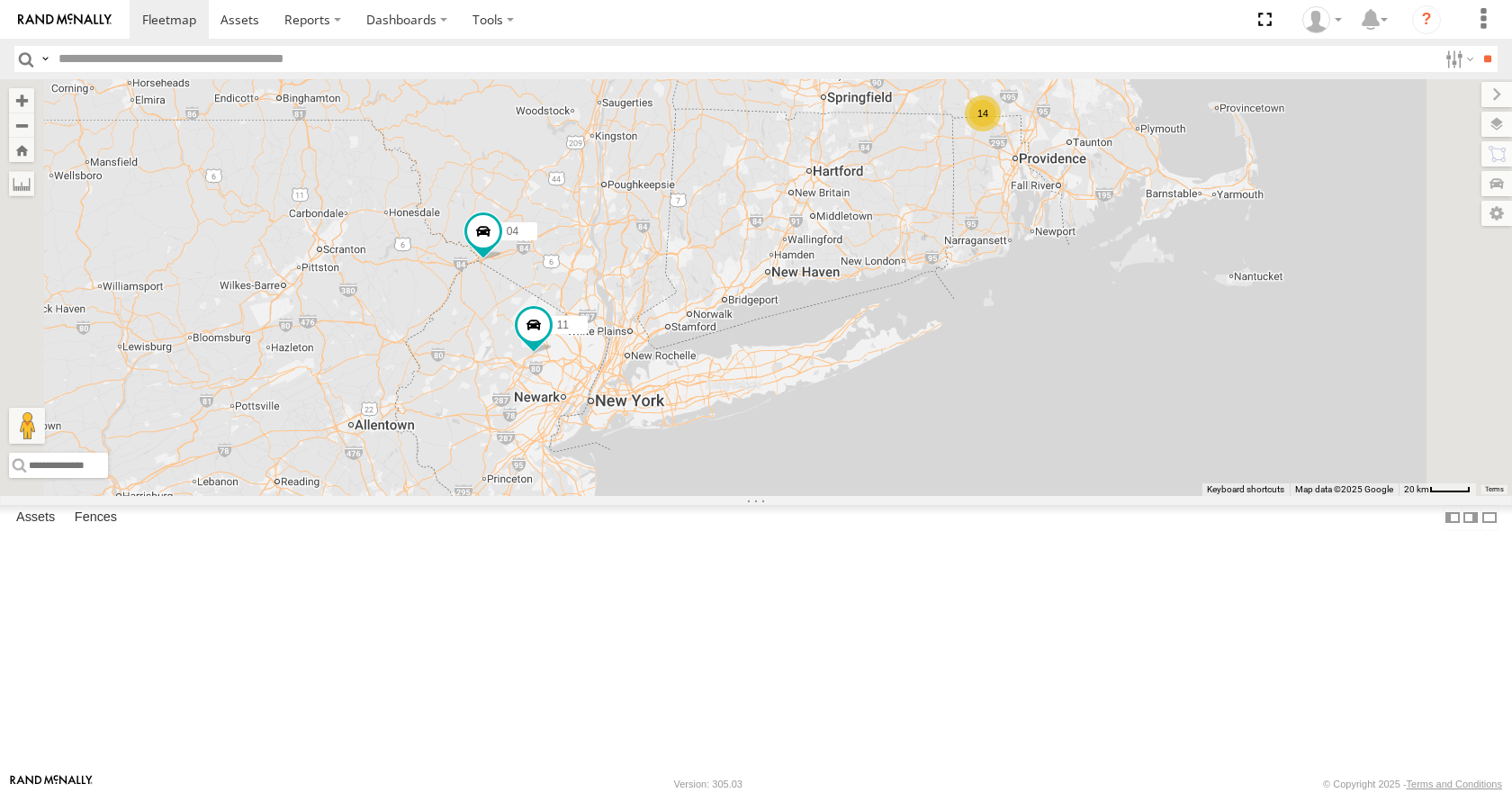
drag, startPoint x: 1087, startPoint y: 367, endPoint x: 1059, endPoint y: 380, distance: 30.9
click at [1059, 380] on div "35 14 08 03 04 11 14" at bounding box center [756, 286] width 1512 height 416
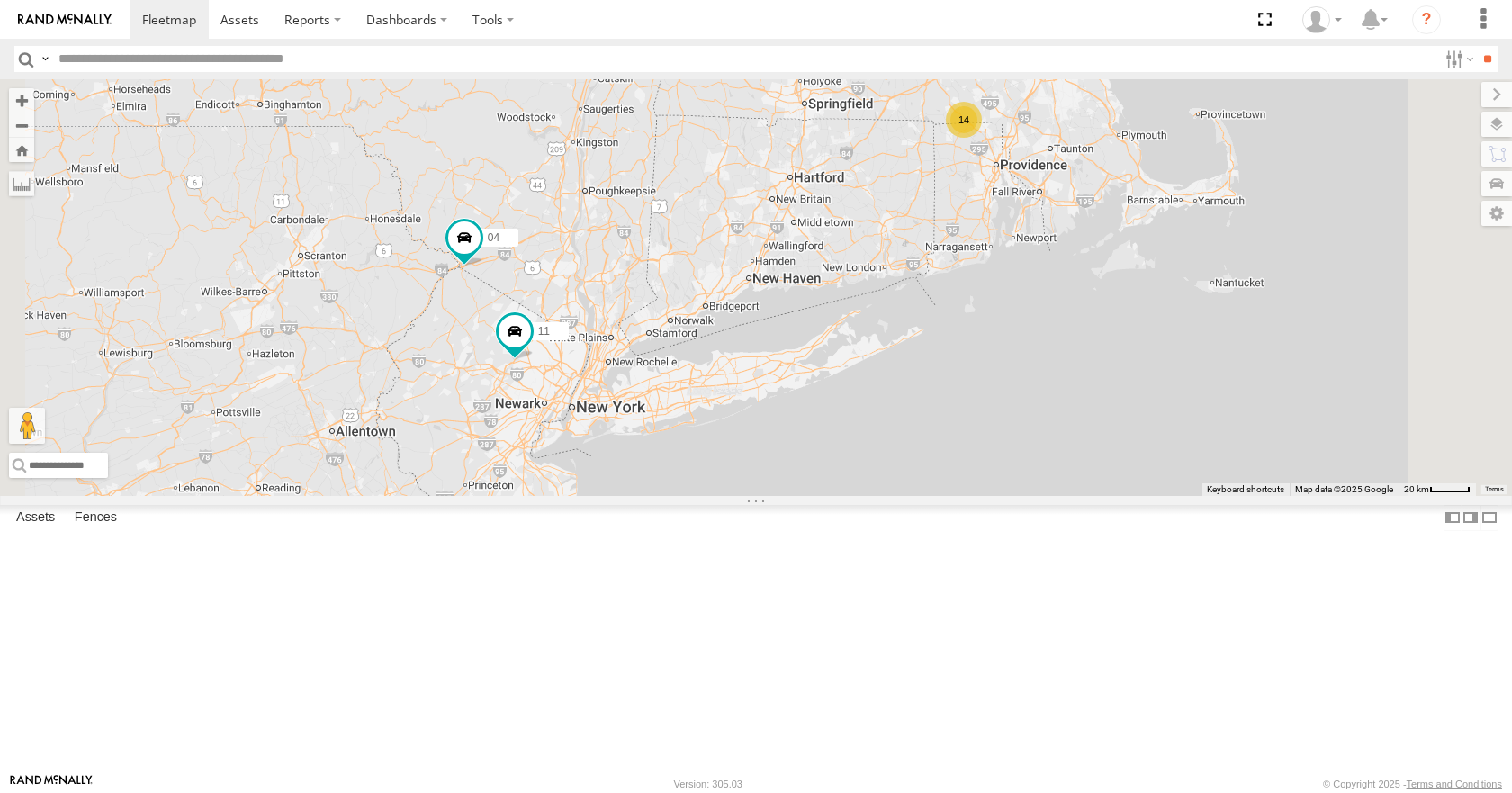
drag, startPoint x: 1014, startPoint y: 406, endPoint x: 999, endPoint y: 413, distance: 16.6
click at [999, 413] on div "35 14 08 03 04 11 14" at bounding box center [756, 286] width 1512 height 416
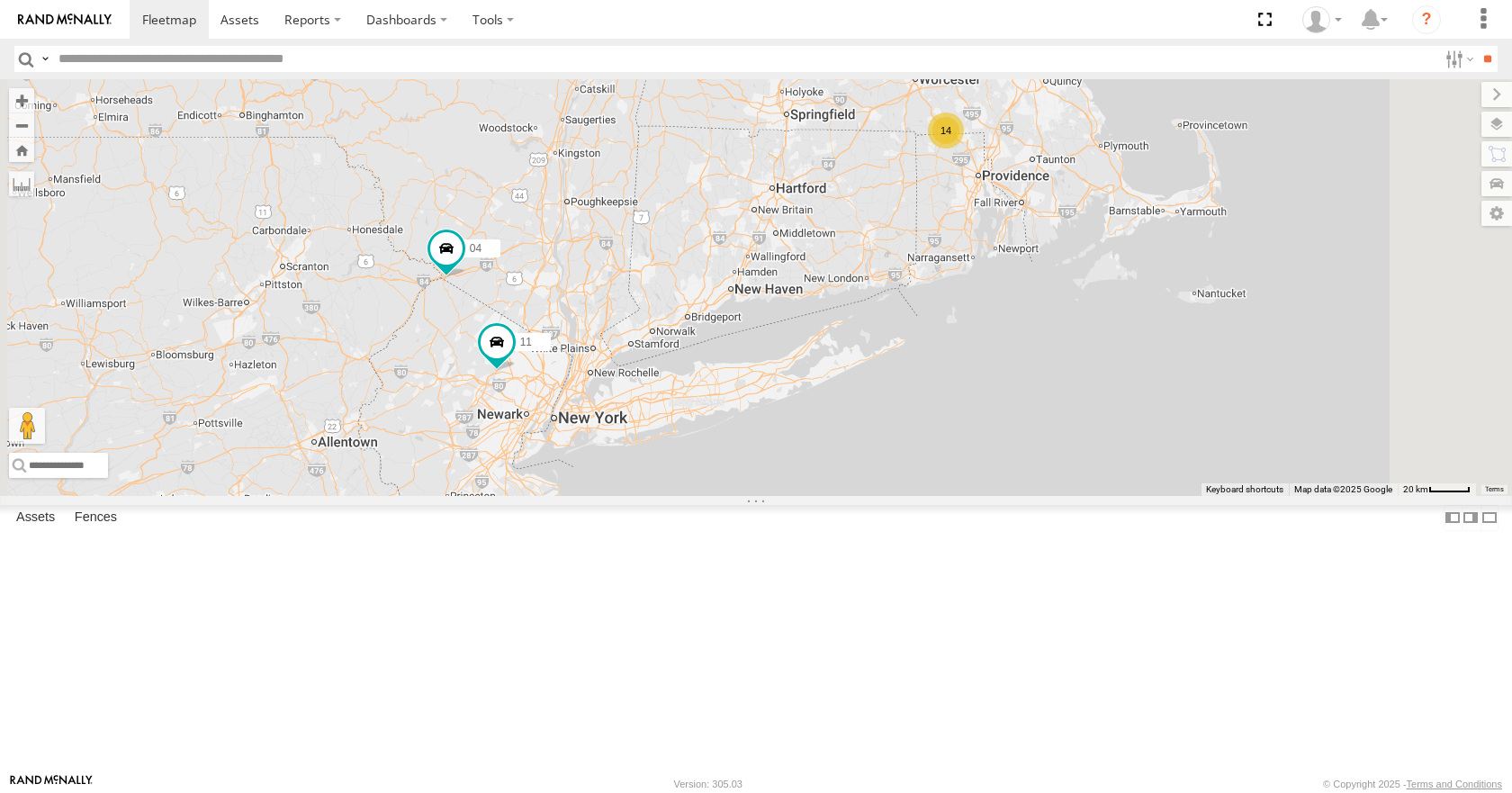
drag, startPoint x: 1053, startPoint y: 405, endPoint x: 1052, endPoint y: 422, distance: 17.0
click at [1053, 420] on div "35 14 08 03 04 11 14" at bounding box center [756, 286] width 1512 height 416
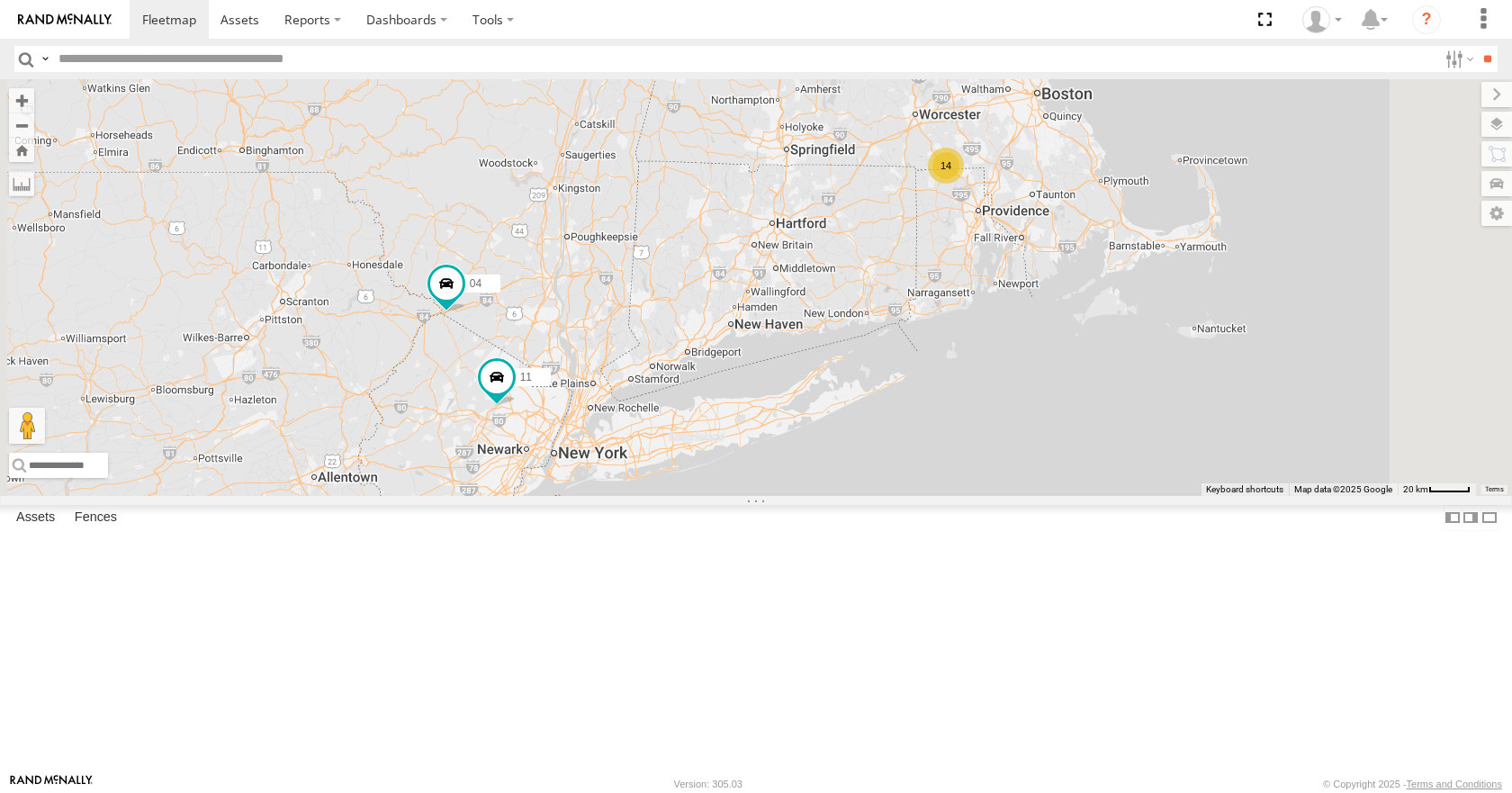
drag, startPoint x: 1064, startPoint y: 466, endPoint x: 1054, endPoint y: 492, distance: 27.9
click at [1061, 486] on div "35 14 08 03 04 11 14" at bounding box center [756, 286] width 1512 height 416
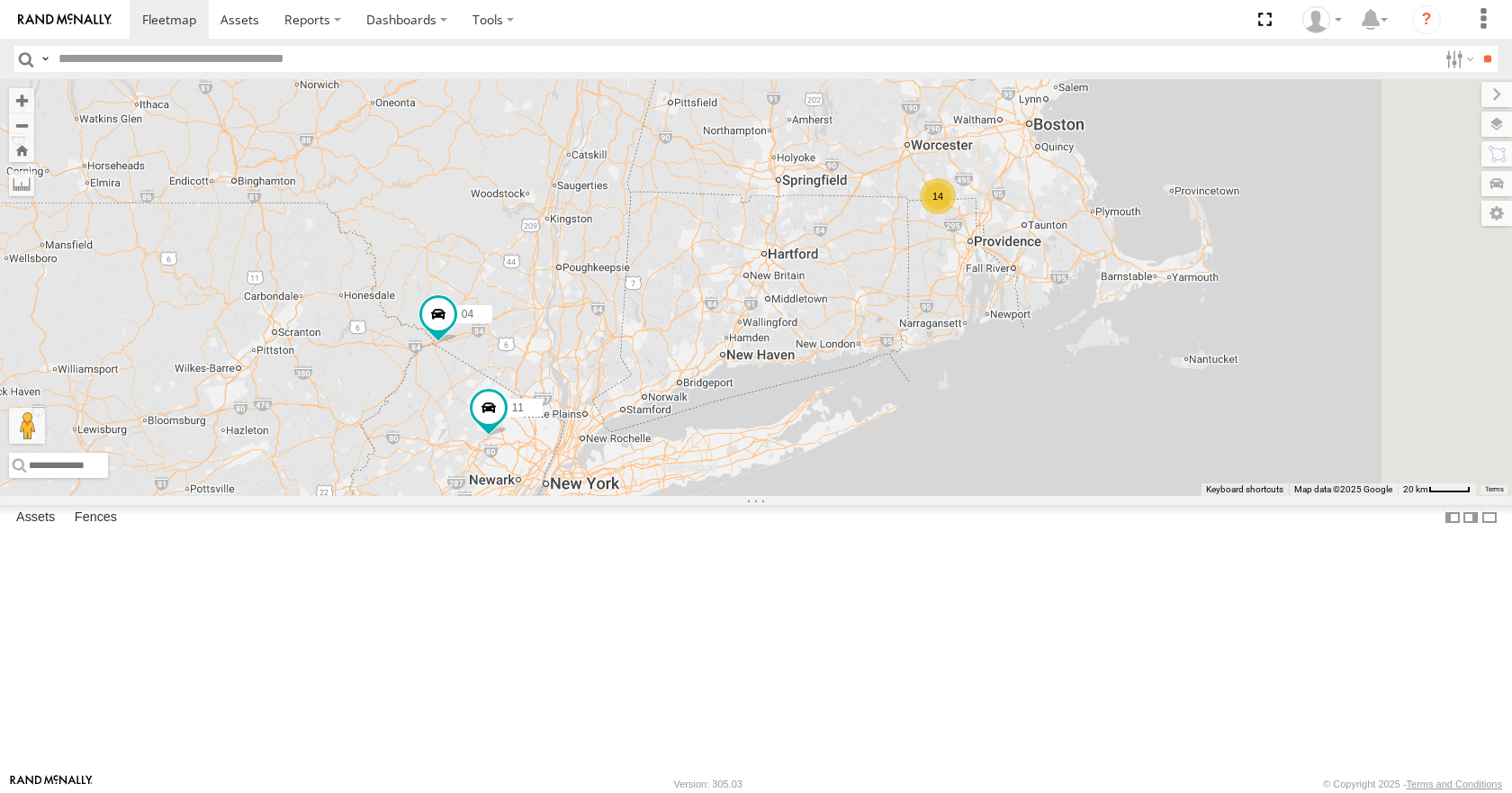
drag, startPoint x: 990, startPoint y: 509, endPoint x: 973, endPoint y: 532, distance: 28.6
click at [973, 495] on div "35 14 08 03 04 11 14" at bounding box center [756, 286] width 1512 height 416
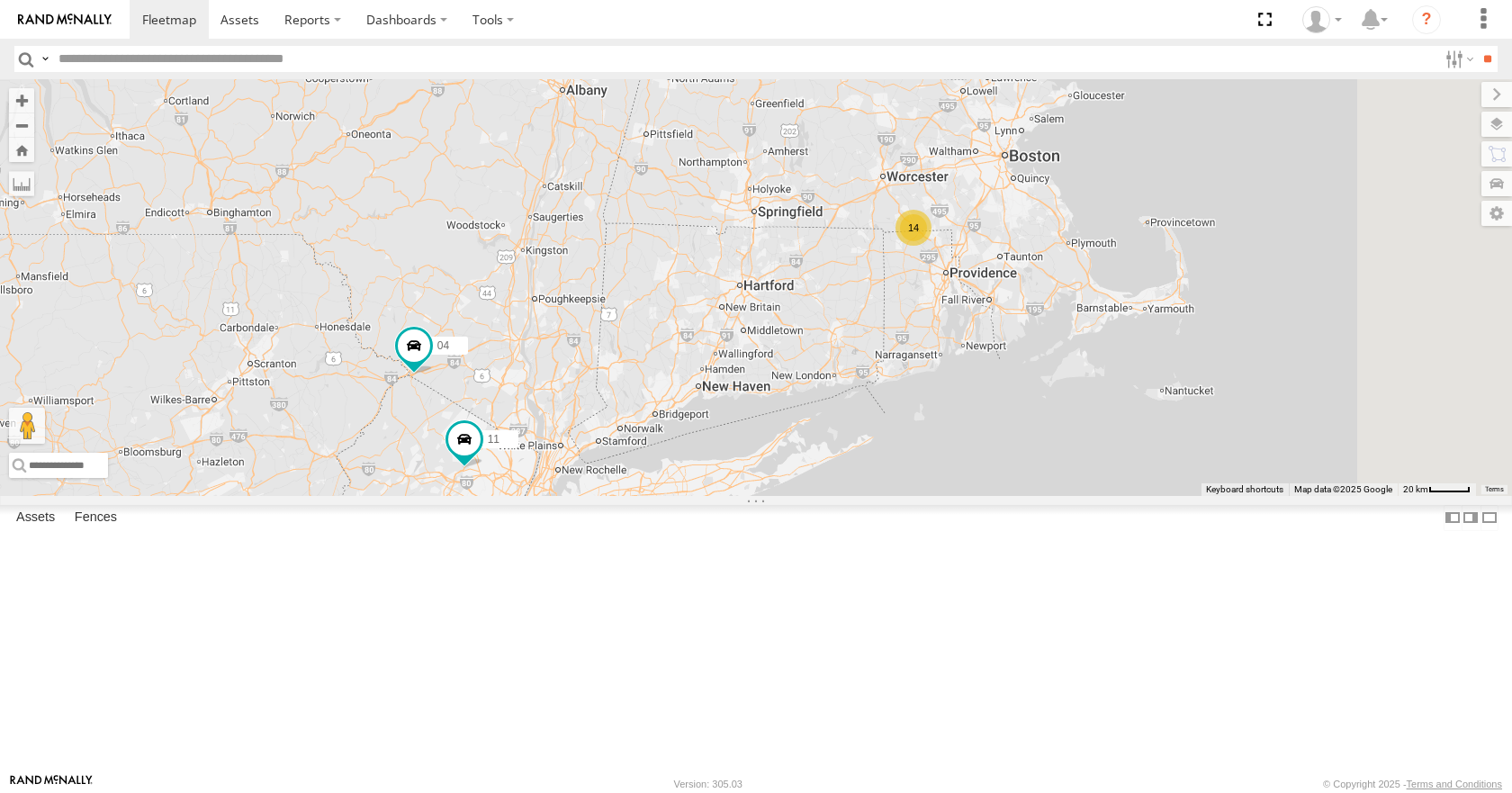
drag, startPoint x: 1020, startPoint y: 268, endPoint x: 966, endPoint y: 252, distance: 56.3
click at [966, 252] on div "35 14 08 03 04 11 14" at bounding box center [756, 286] width 1512 height 416
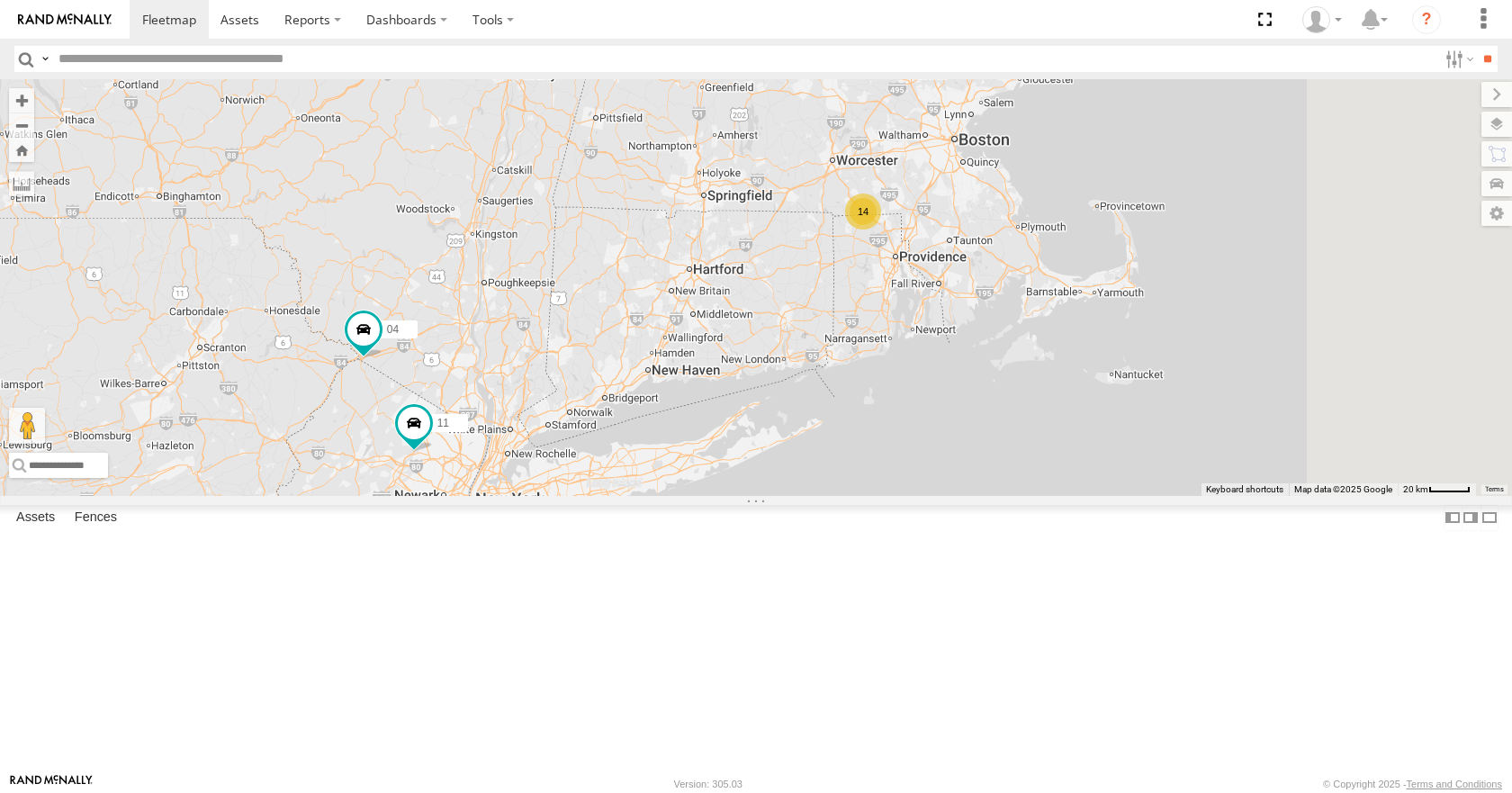
drag, startPoint x: 978, startPoint y: 200, endPoint x: 942, endPoint y: 207, distance: 36.7
click at [942, 207] on div "35 14 08 03 04 11 14" at bounding box center [756, 286] width 1512 height 416
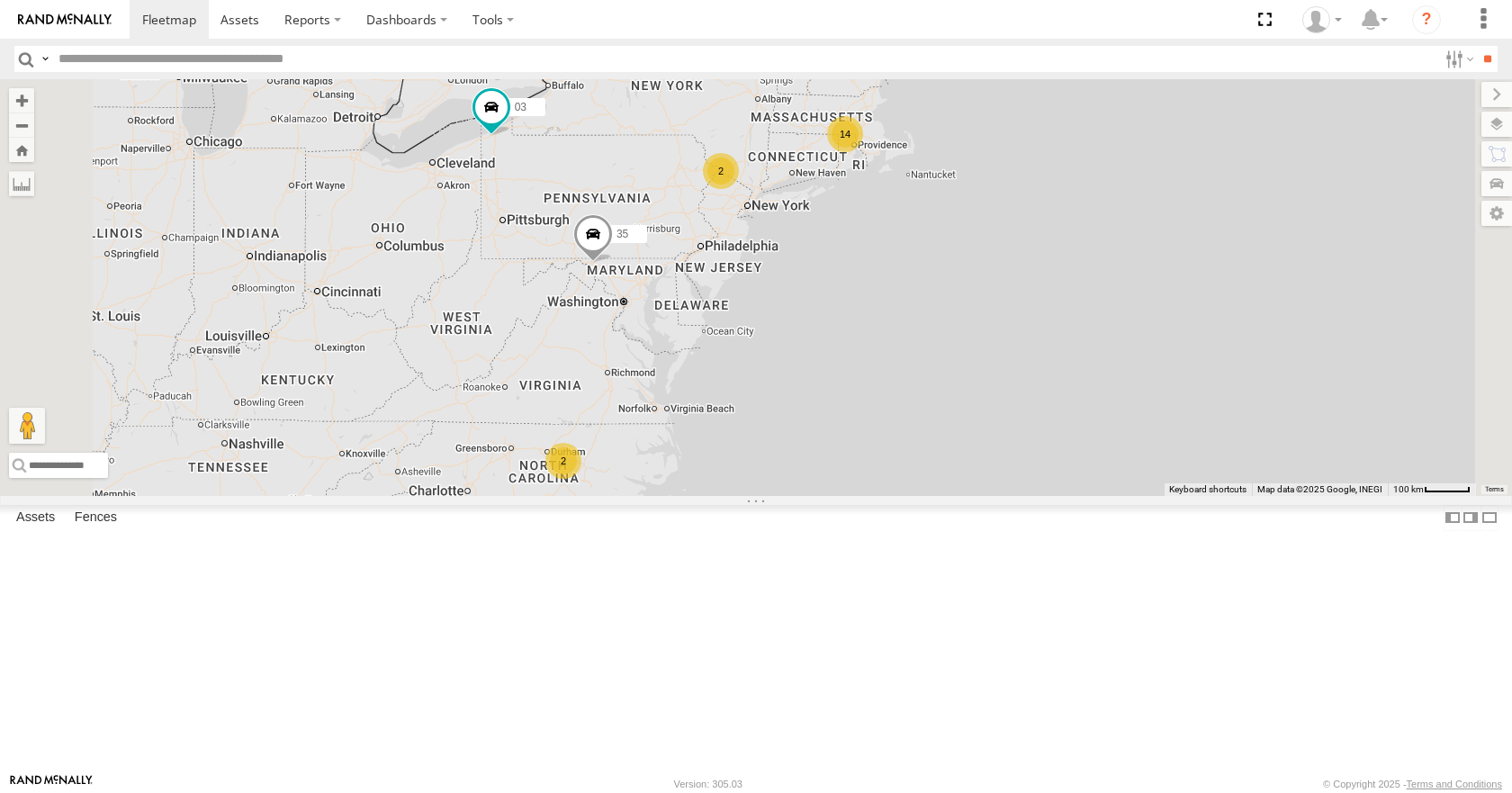
drag, startPoint x: 989, startPoint y: 247, endPoint x: 1078, endPoint y: 234, distance: 89.9
click at [1078, 234] on div "35 14 08 03 14 2 2" at bounding box center [756, 286] width 1512 height 416
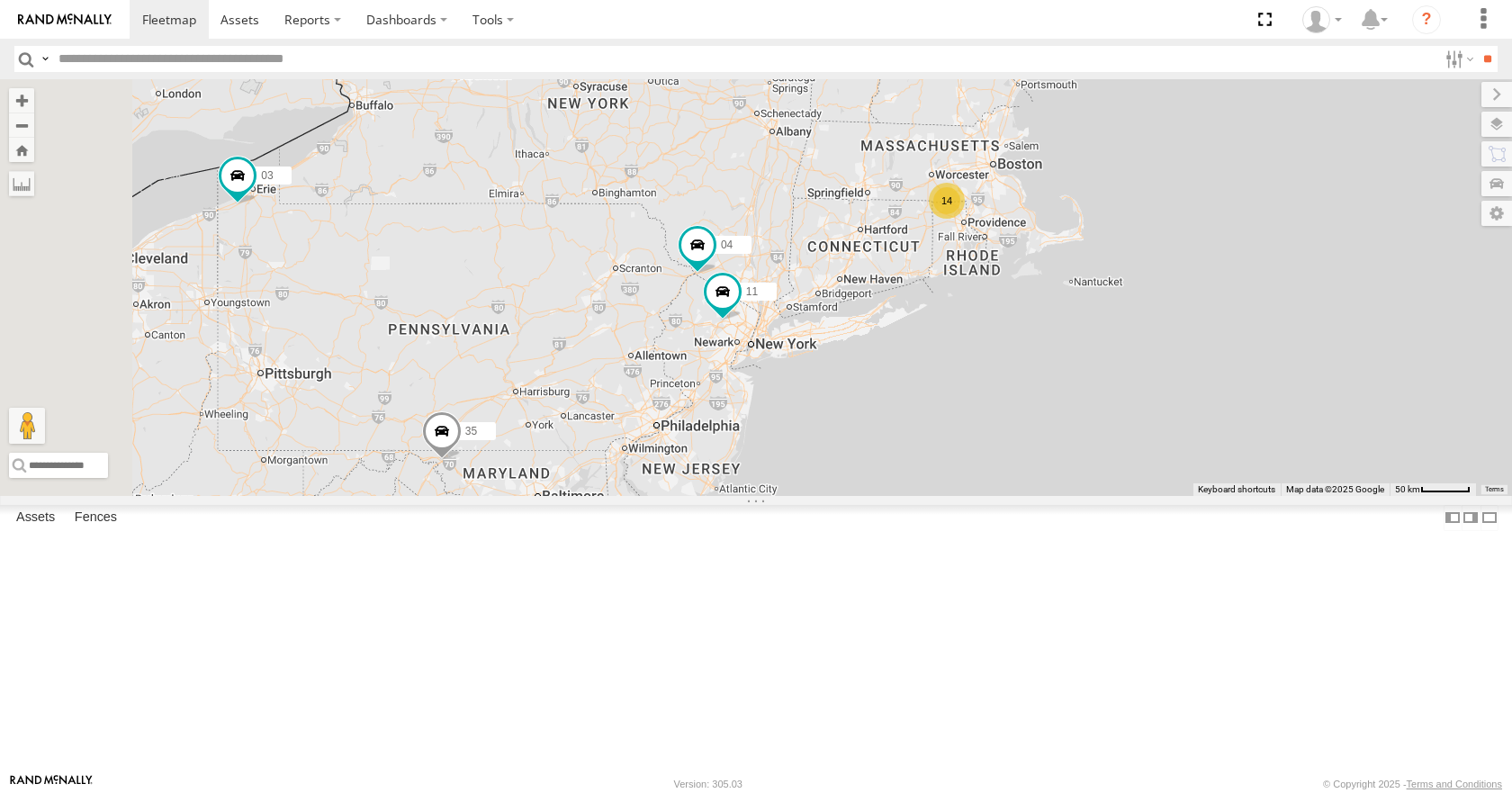
drag, startPoint x: 1017, startPoint y: 239, endPoint x: 1077, endPoint y: 288, distance: 77.5
click at [1077, 288] on div "35 14 08 03 14 04 11" at bounding box center [756, 286] width 1512 height 416
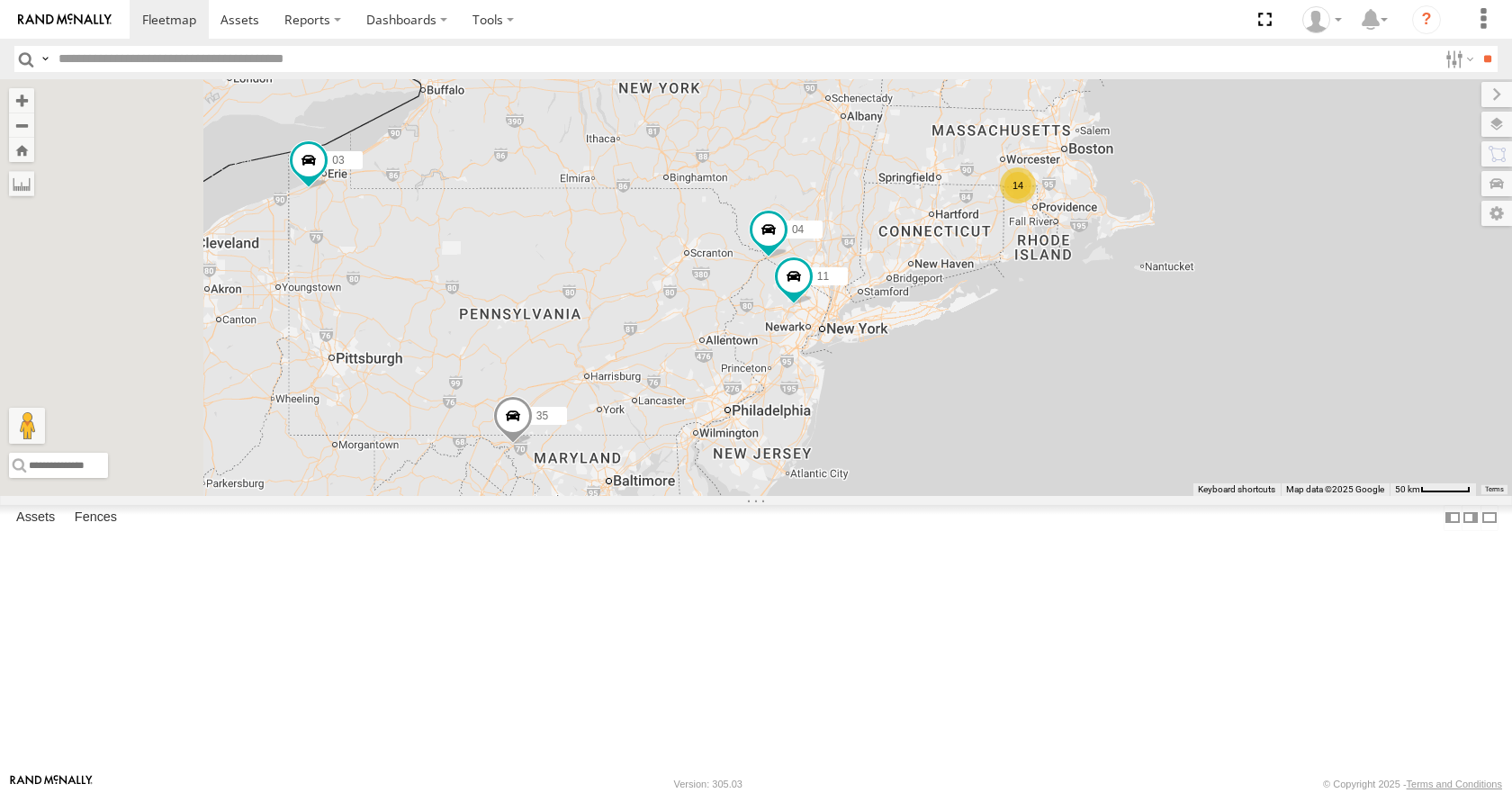
drag, startPoint x: 1116, startPoint y: 260, endPoint x: 1191, endPoint y: 243, distance: 76.9
click at [1191, 243] on div "35 14 08 03 14 04 11" at bounding box center [756, 286] width 1512 height 416
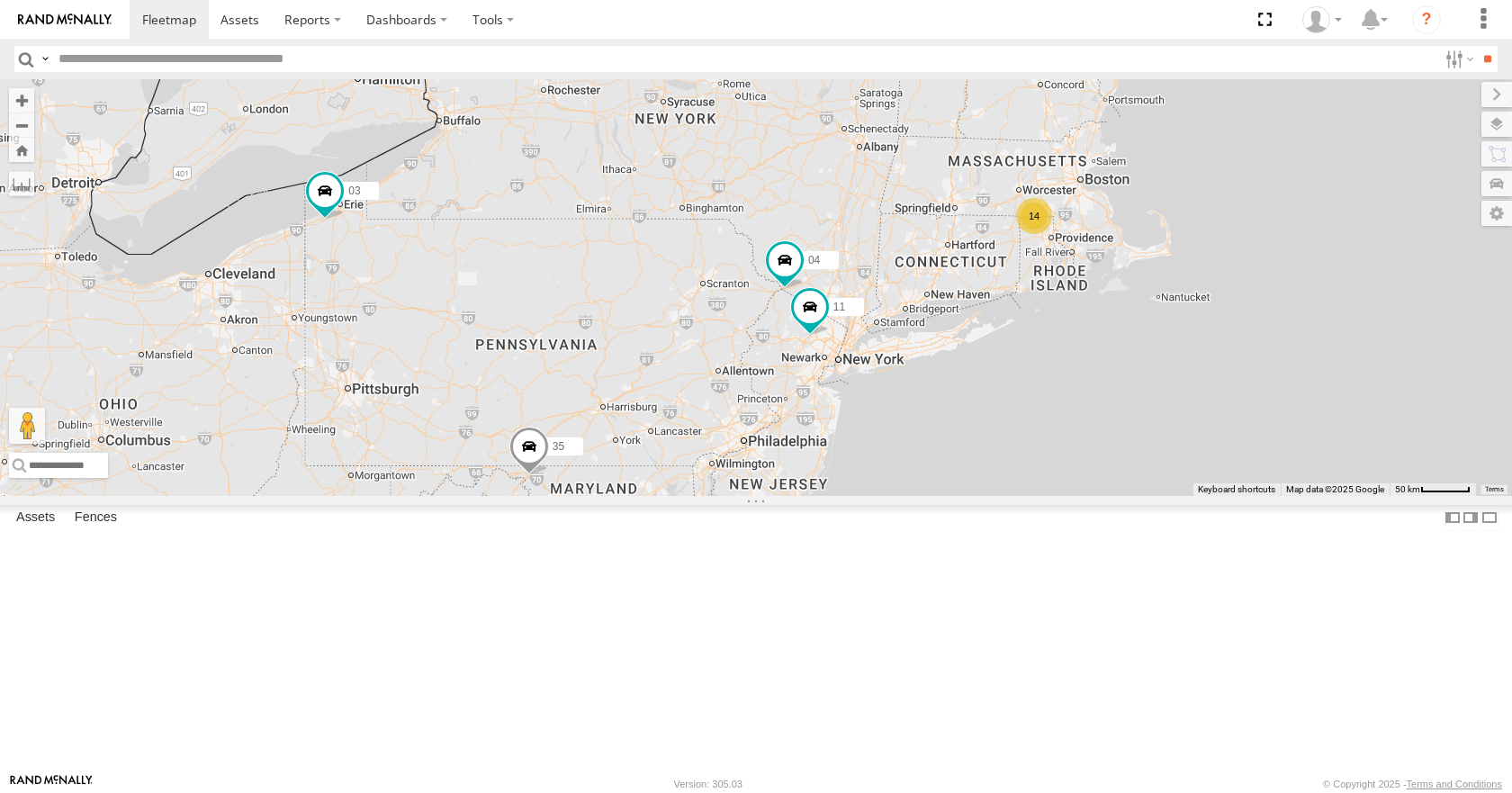
drag, startPoint x: 1066, startPoint y: 260, endPoint x: 1081, endPoint y: 293, distance: 36.2
click at [1081, 293] on div "35 14 08 03 14 04 11" at bounding box center [756, 286] width 1512 height 416
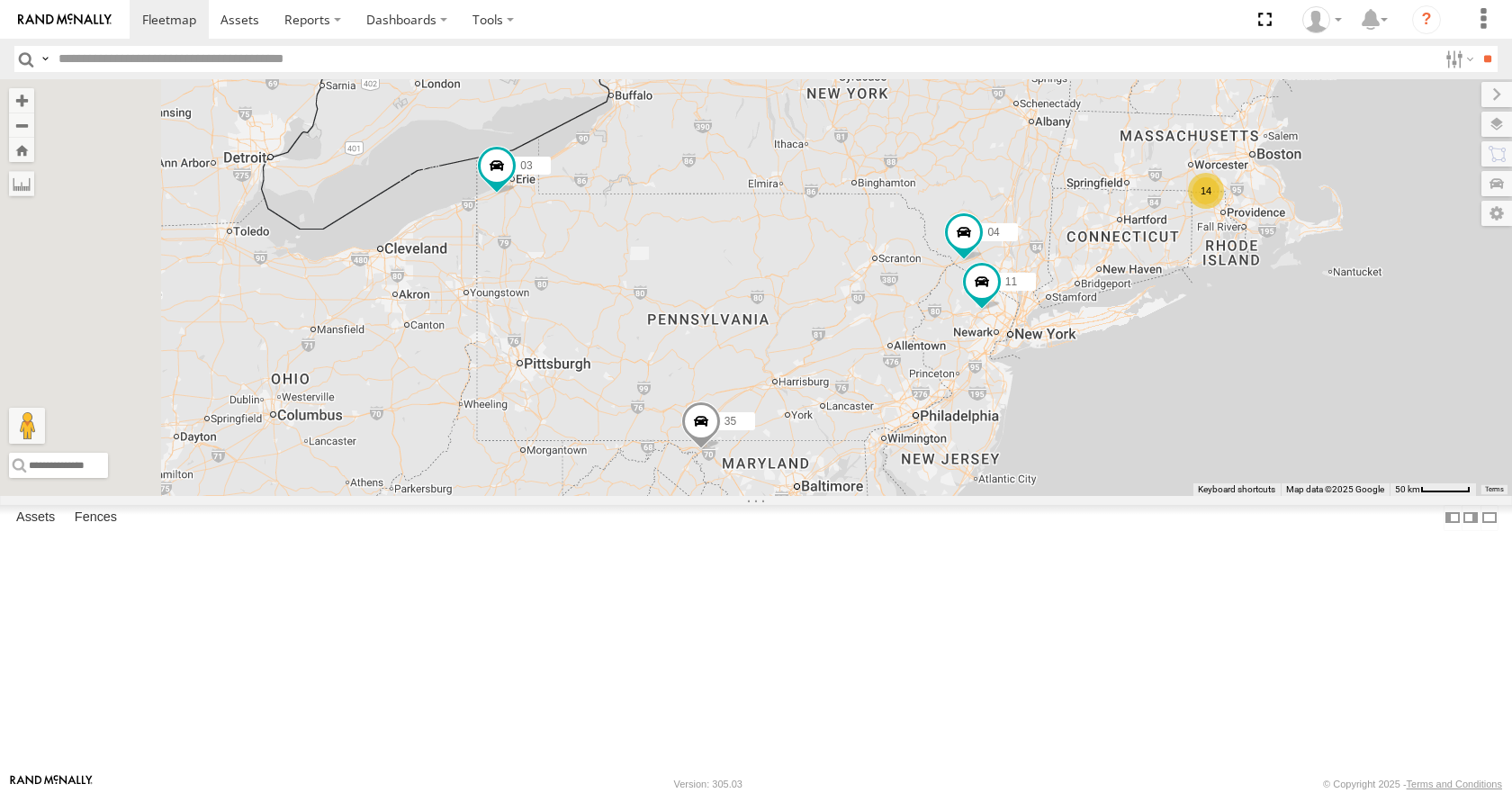
drag, startPoint x: 718, startPoint y: 414, endPoint x: 892, endPoint y: 389, distance: 175.8
click at [892, 389] on div "35 14 08 03 14 04 11" at bounding box center [756, 286] width 1512 height 416
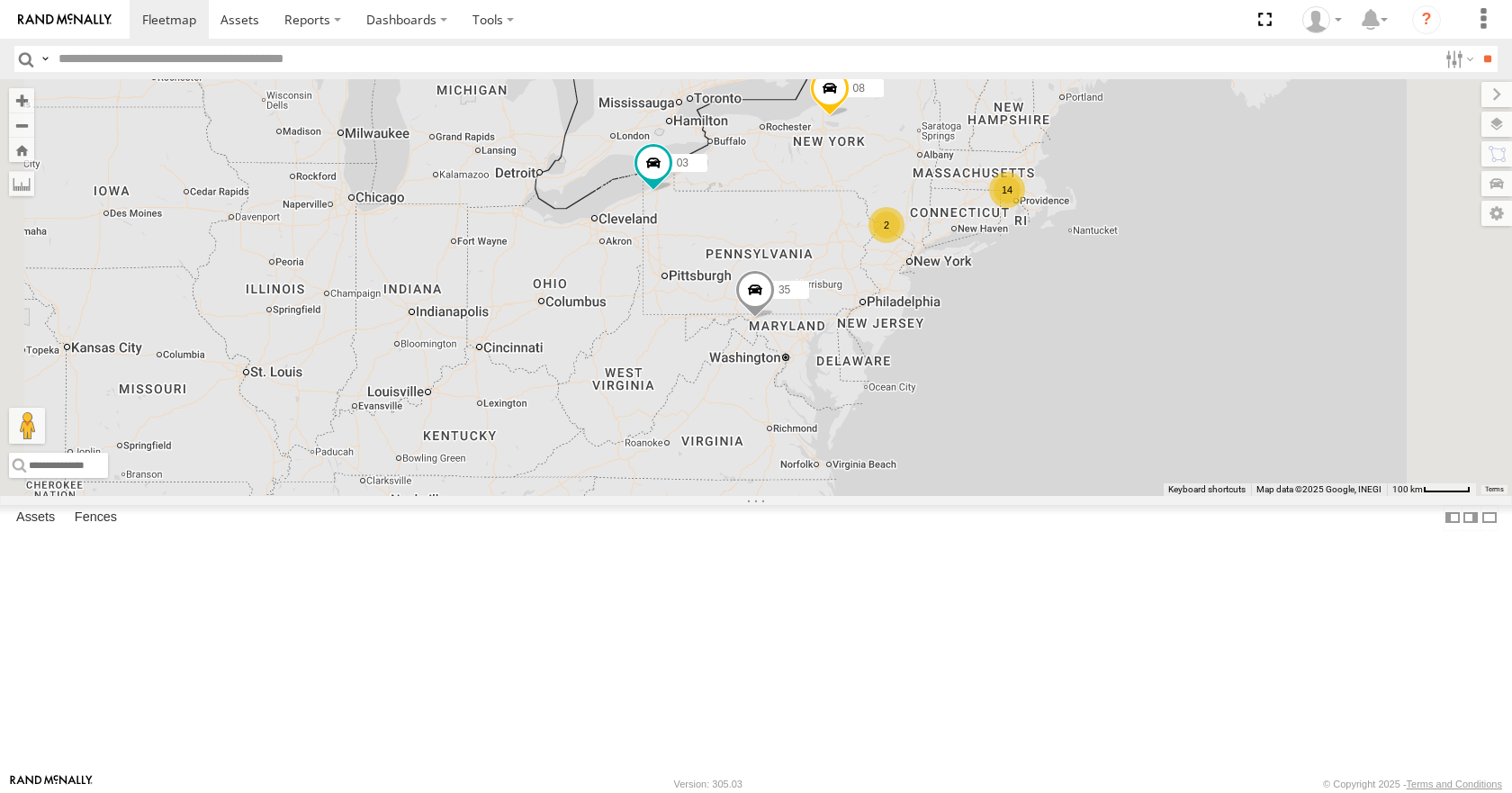
drag, startPoint x: 852, startPoint y: 407, endPoint x: 910, endPoint y: 380, distance: 64.0
click at [910, 380] on div "35 14 08 03 14 2 2" at bounding box center [756, 286] width 1512 height 416
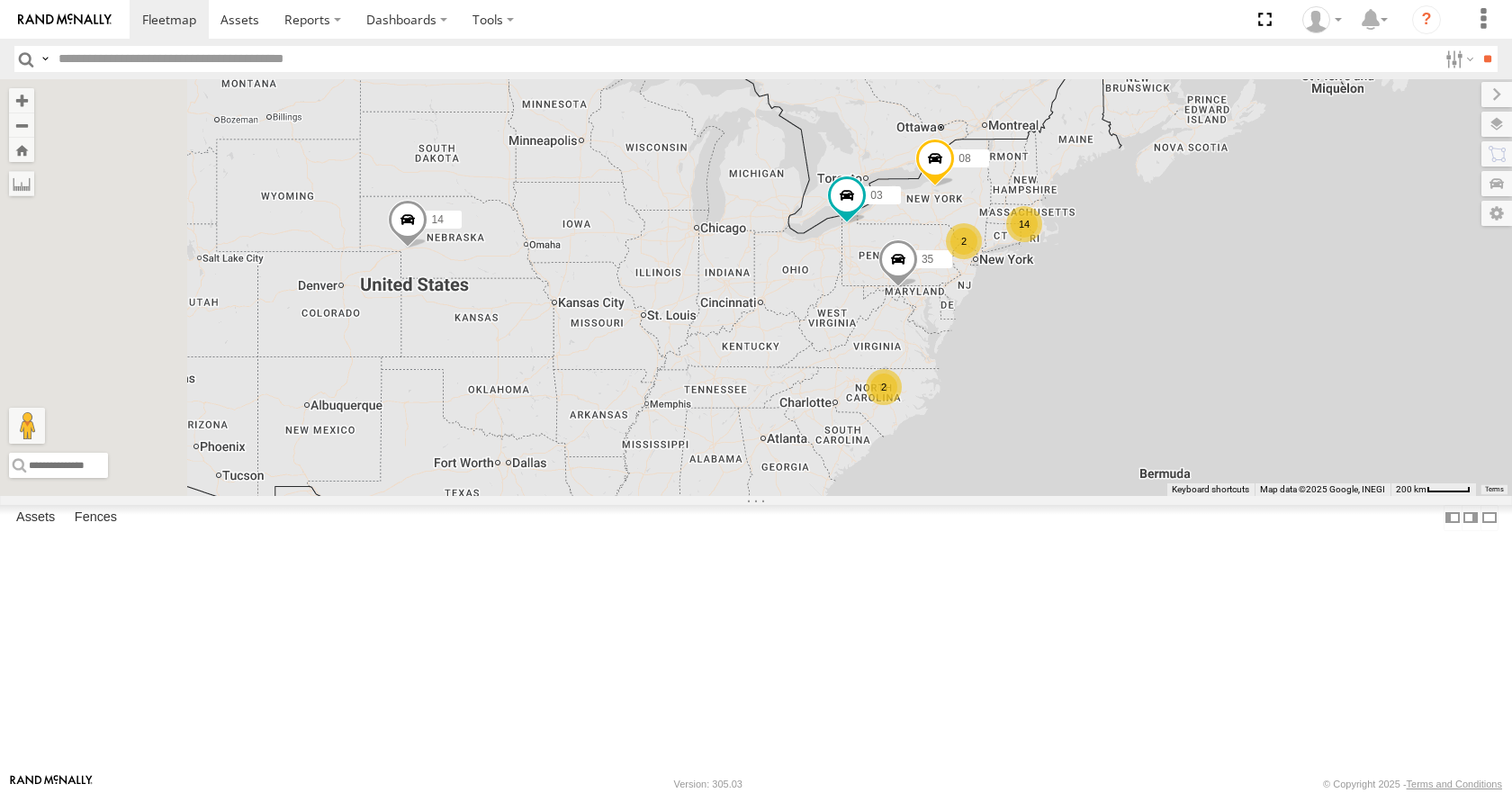
drag, startPoint x: 816, startPoint y: 392, endPoint x: 1009, endPoint y: 401, distance: 193.2
click at [1009, 401] on div "35 14 08 03 14 2 2" at bounding box center [756, 286] width 1512 height 416
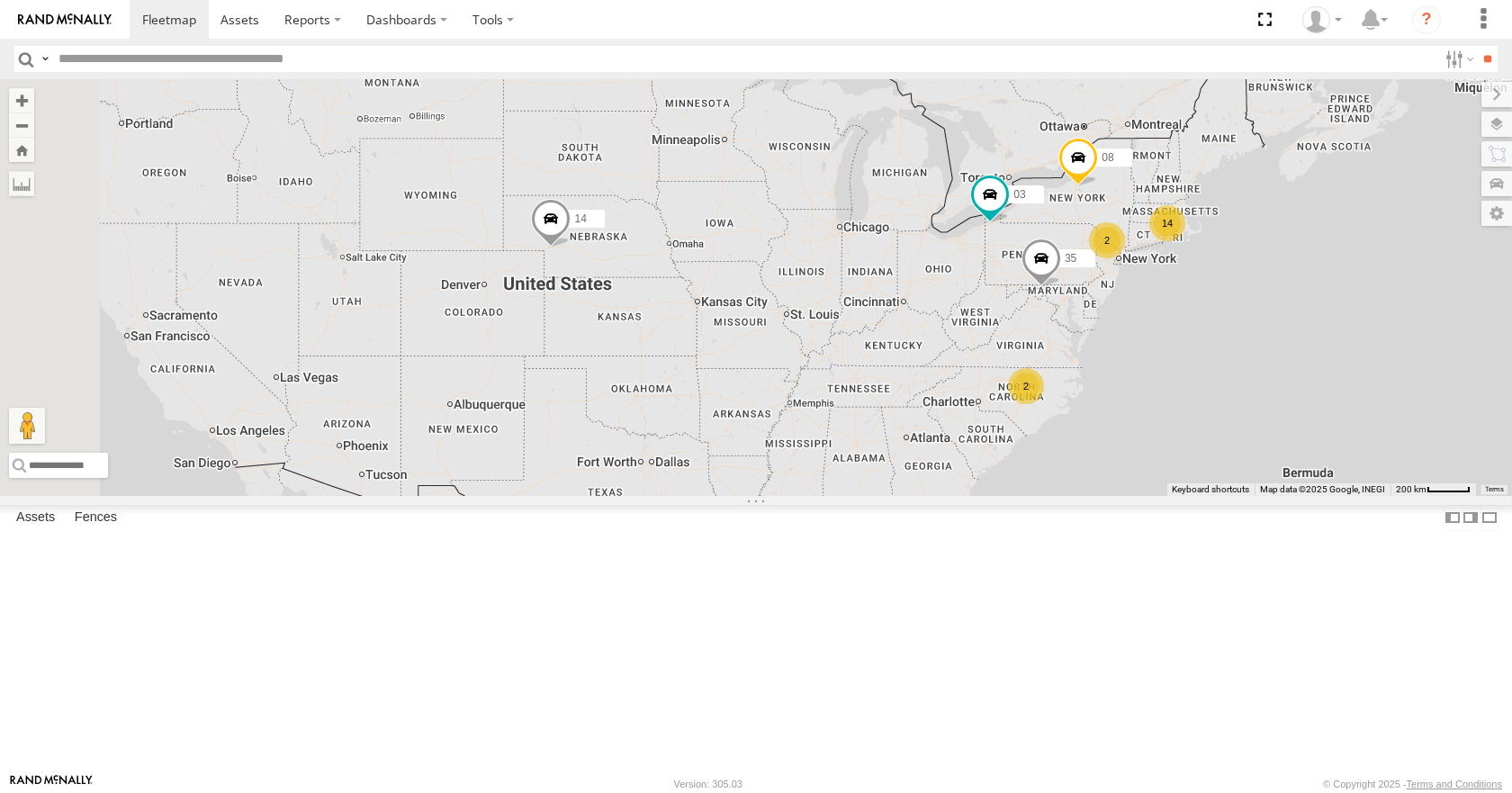
drag, startPoint x: 815, startPoint y: 407, endPoint x: 986, endPoint y: 406, distance: 171.0
click at [986, 406] on div "35 14 08 03 14 2 2" at bounding box center [756, 286] width 1512 height 416
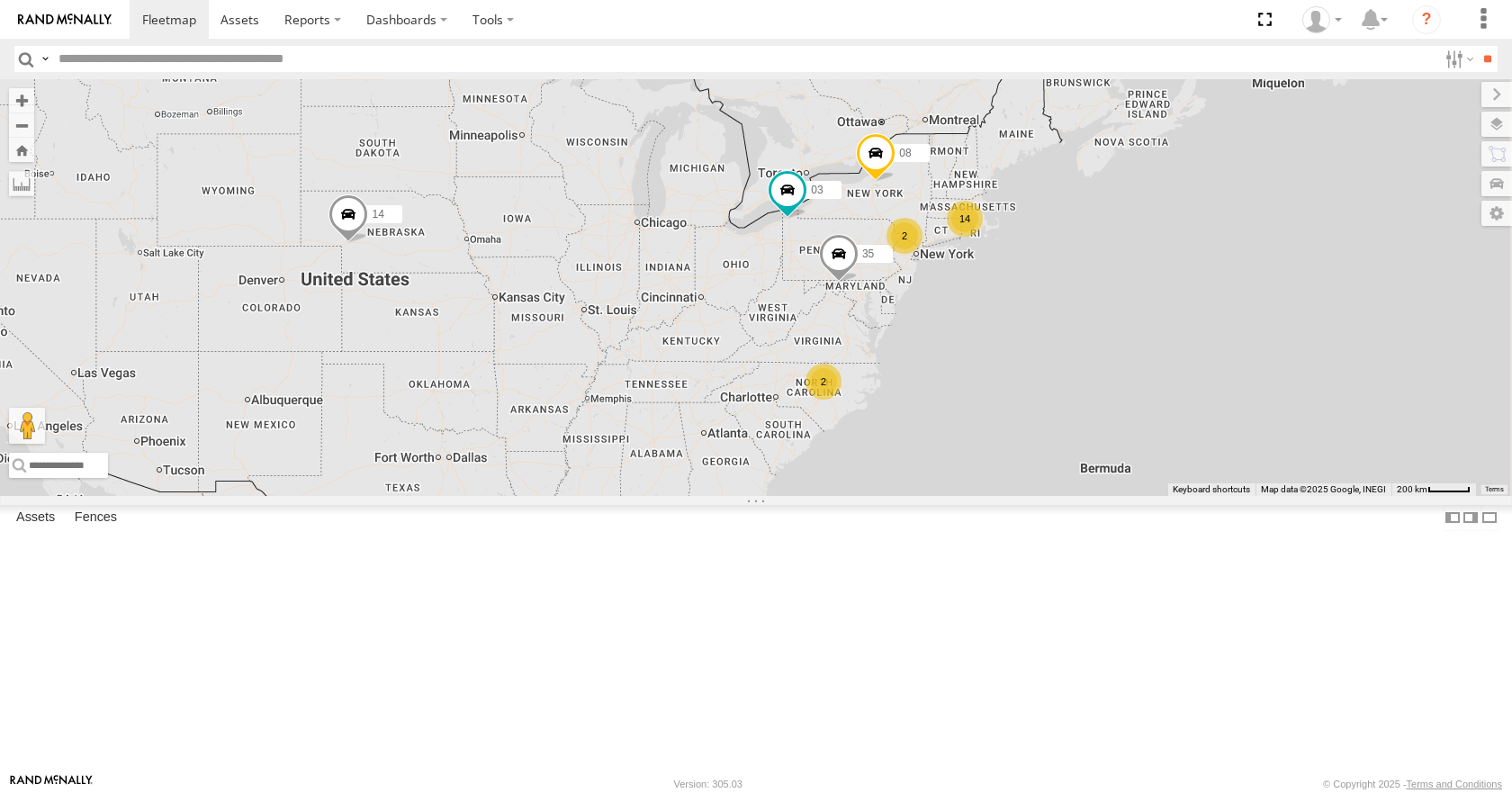
drag, startPoint x: 1184, startPoint y: 345, endPoint x: 874, endPoint y: 415, distance: 317.8
click at [874, 415] on div "35 14 08 03 14 2 2" at bounding box center [756, 286] width 1512 height 416
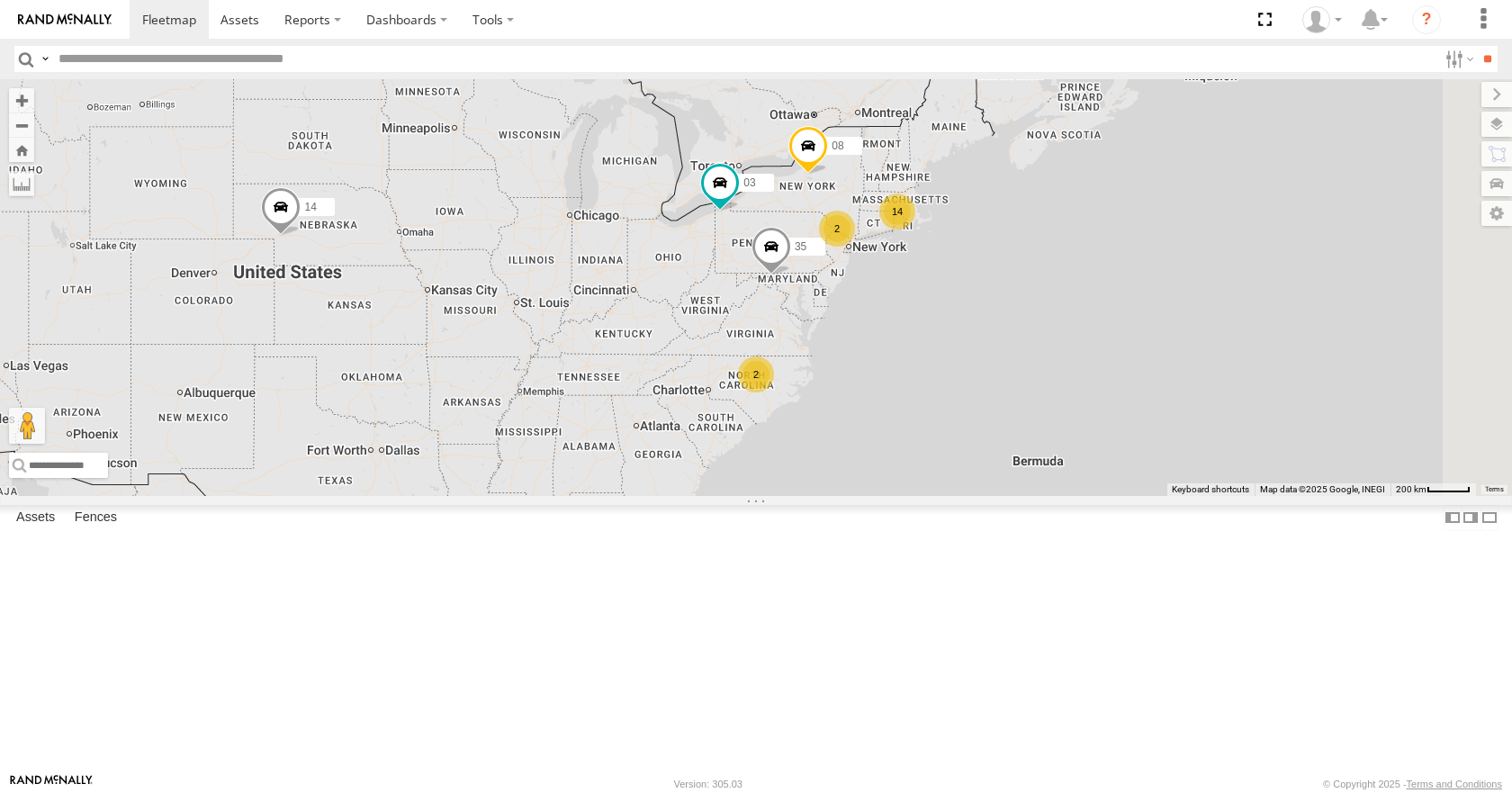
drag, startPoint x: 983, startPoint y: 369, endPoint x: 913, endPoint y: 363, distance: 70.3
click at [913, 363] on div "35 14 08 03 14 2 2" at bounding box center [756, 286] width 1512 height 416
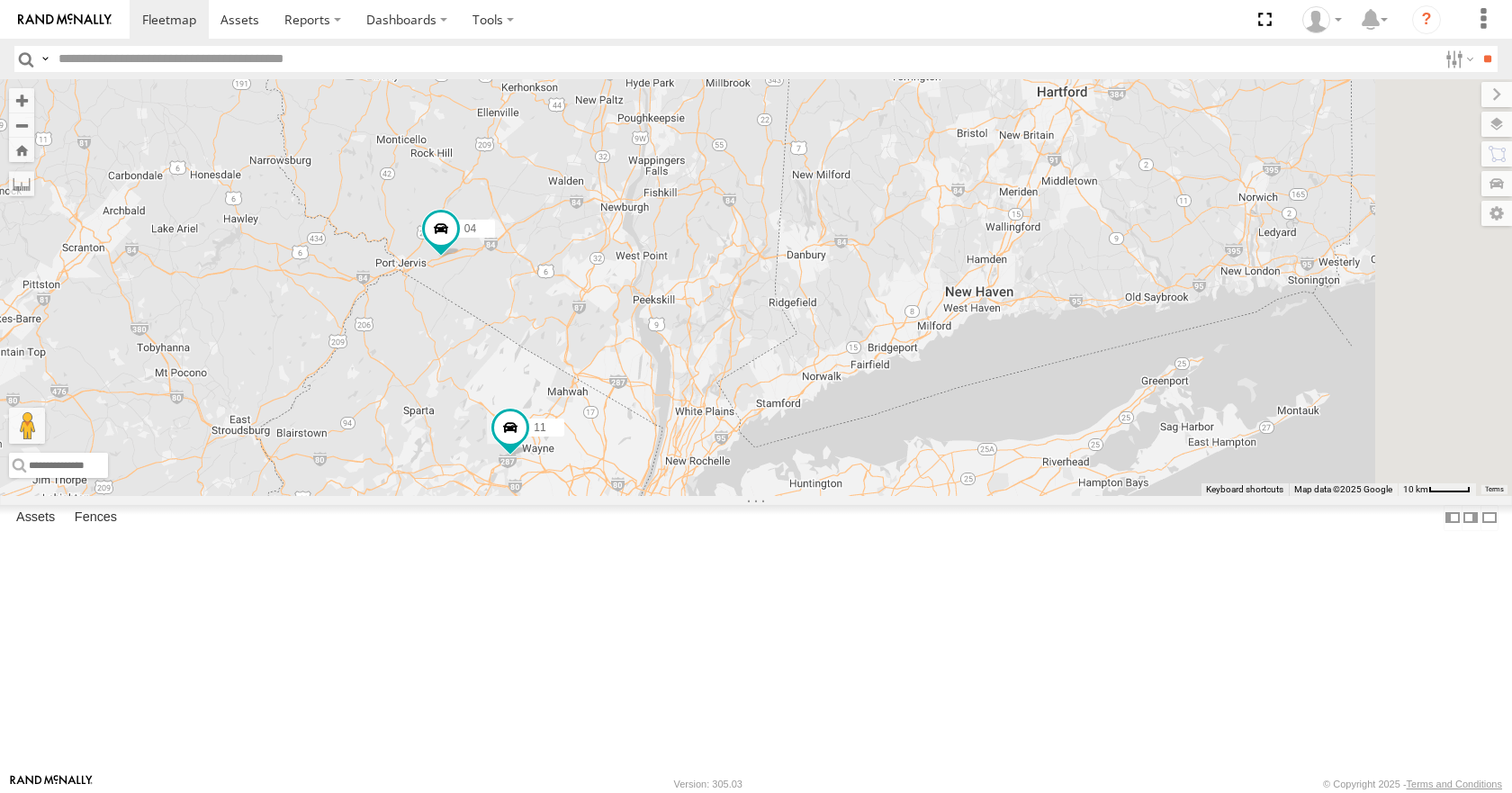
drag, startPoint x: 1149, startPoint y: 285, endPoint x: 942, endPoint y: 481, distance: 285.1
click at [942, 481] on div "35 14 08 03 04 11" at bounding box center [756, 286] width 1512 height 416
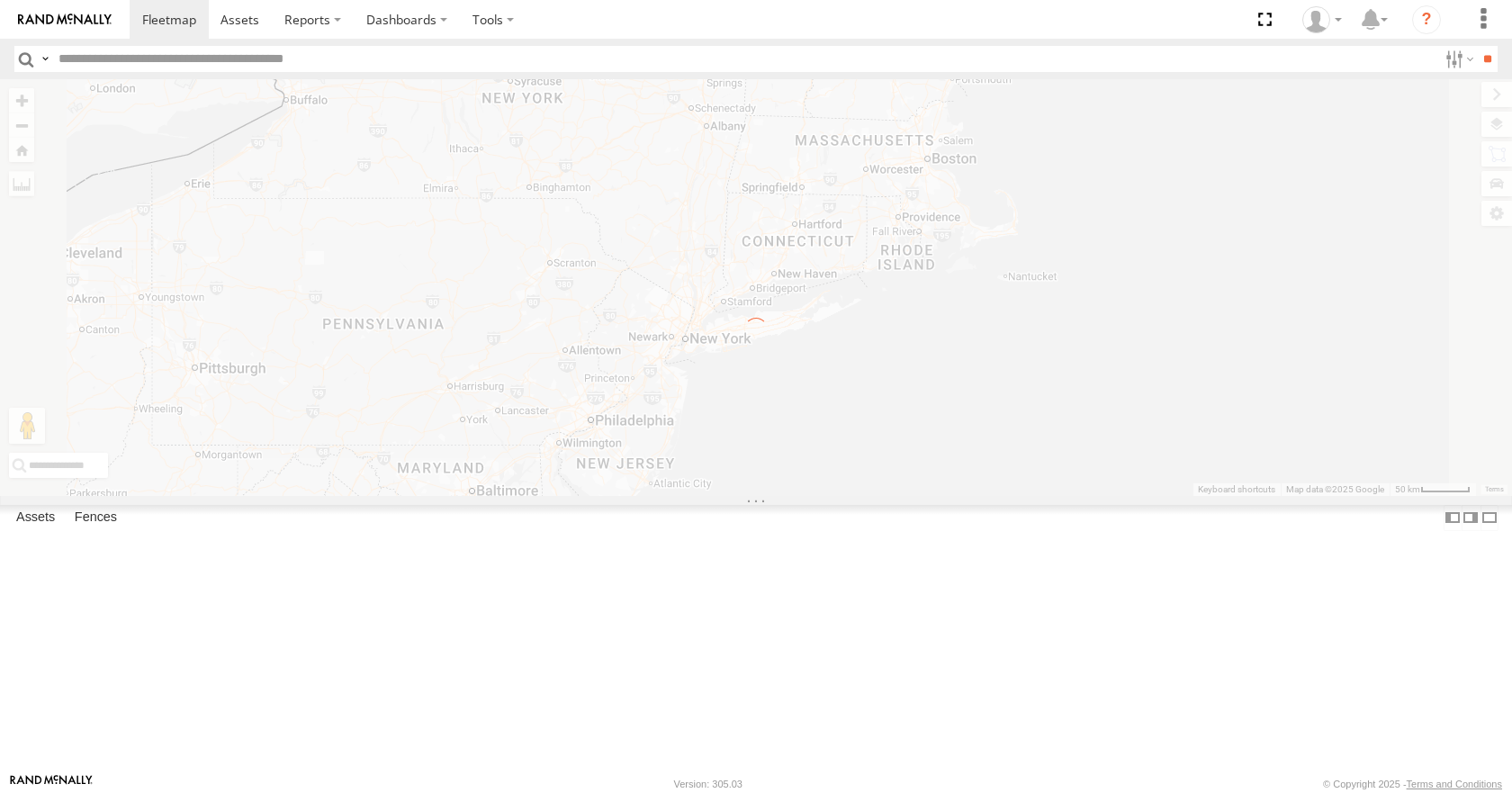
drag, startPoint x: 1001, startPoint y: 335, endPoint x: 976, endPoint y: 318, distance: 30.2
click at [976, 318] on div "← Move left → Move right ↑ Move up ↓ Move down + Zoom in - Zoom out Home Jump l…" at bounding box center [756, 286] width 1512 height 416
click at [1033, 232] on div "← Move left → Move right ↑ Move up ↓ Move down + Zoom in - Zoom out Home Jump l…" at bounding box center [756, 286] width 1512 height 416
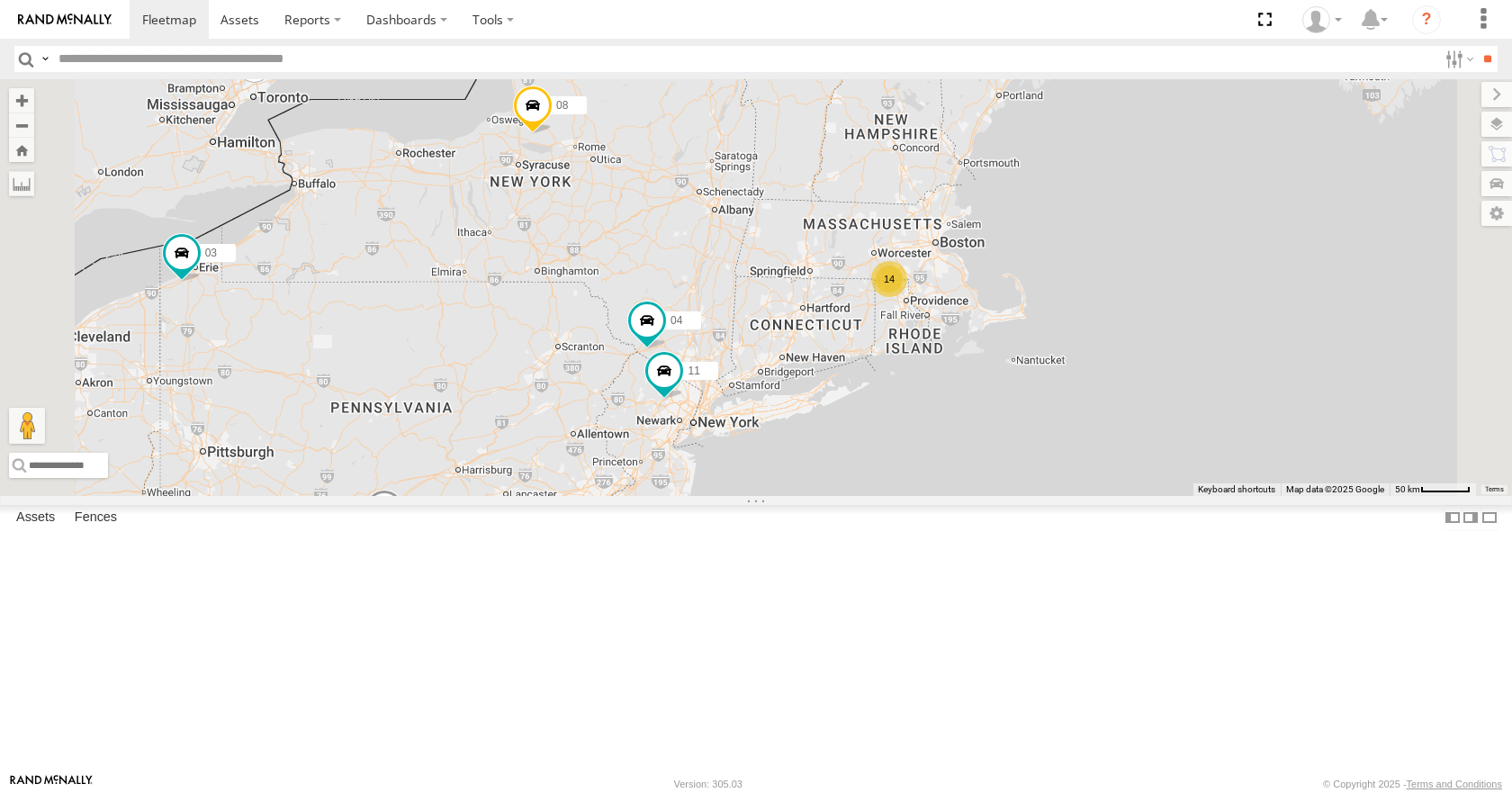
drag, startPoint x: 1261, startPoint y: 369, endPoint x: 1129, endPoint y: 369, distance: 132.0
click at [1129, 369] on div "35 08 14 03 14 04 11" at bounding box center [756, 286] width 1512 height 416
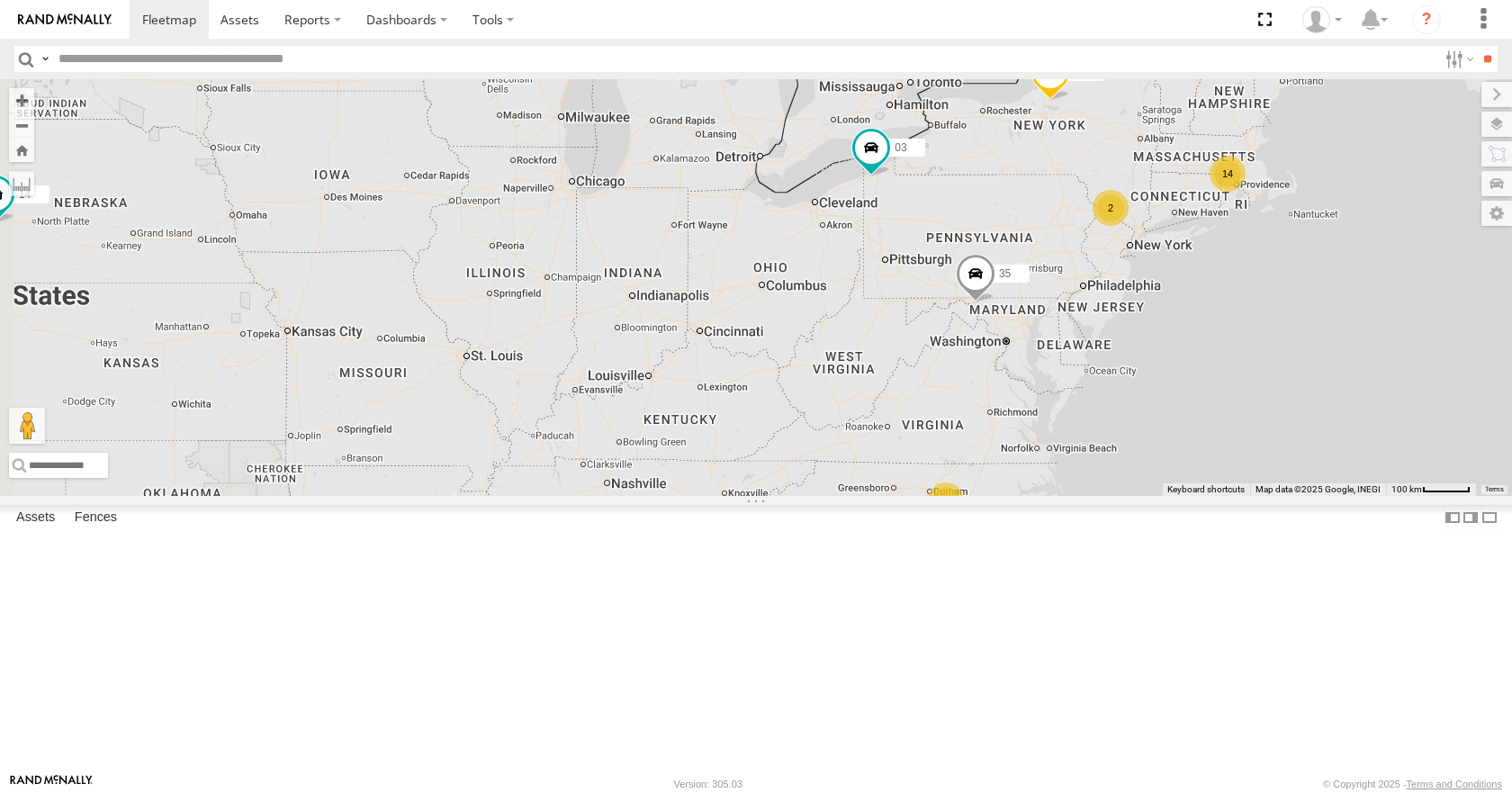
drag, startPoint x: 1132, startPoint y: 340, endPoint x: 1430, endPoint y: 242, distance: 313.7
click at [1430, 242] on div "08 35 14 03 14 2 2" at bounding box center [756, 286] width 1512 height 416
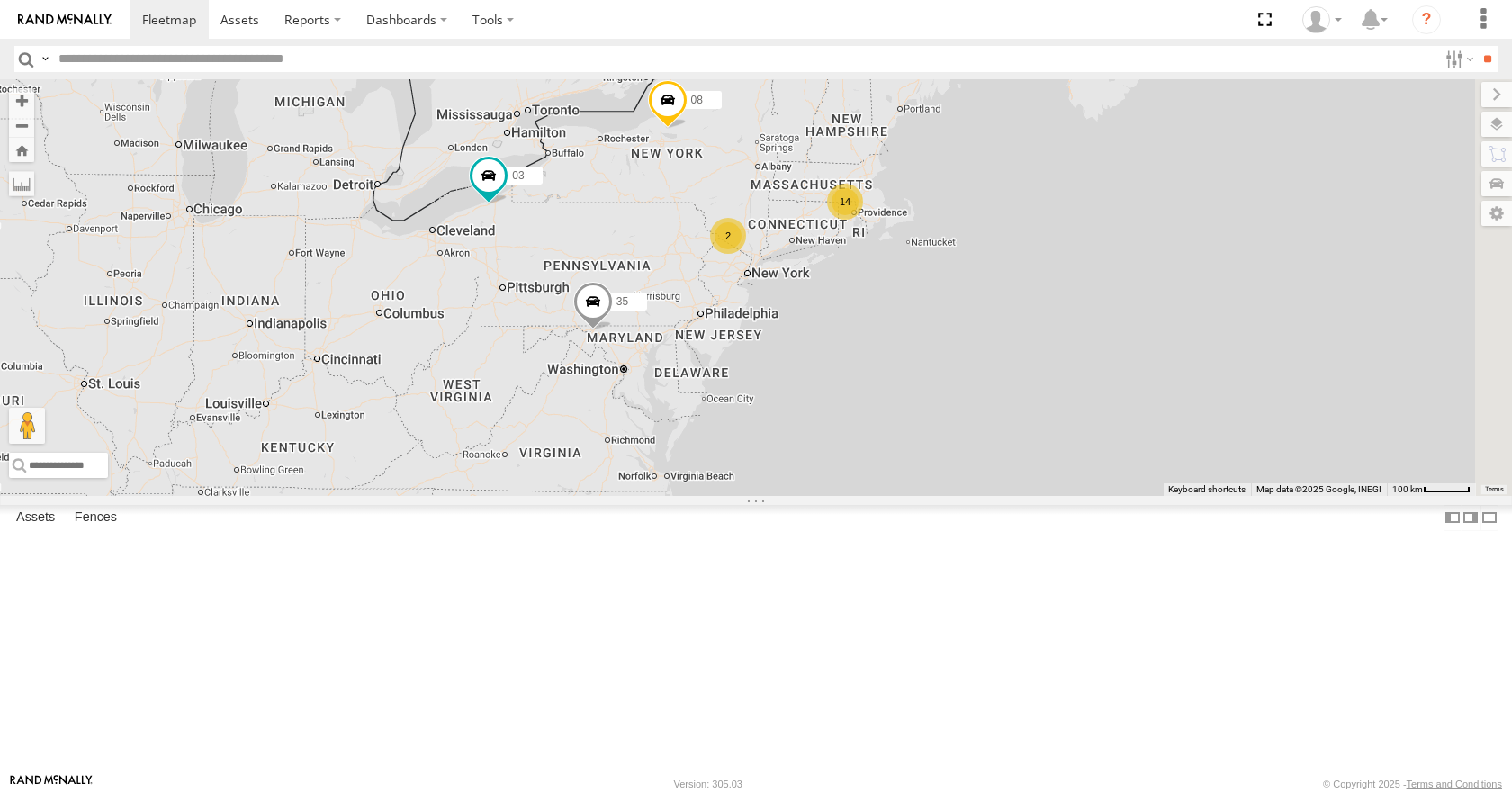
drag, startPoint x: 1124, startPoint y: 349, endPoint x: 750, endPoint y: 377, distance: 375.0
click at [750, 377] on div "08 35 14 03 14 2 2" at bounding box center [756, 286] width 1512 height 416
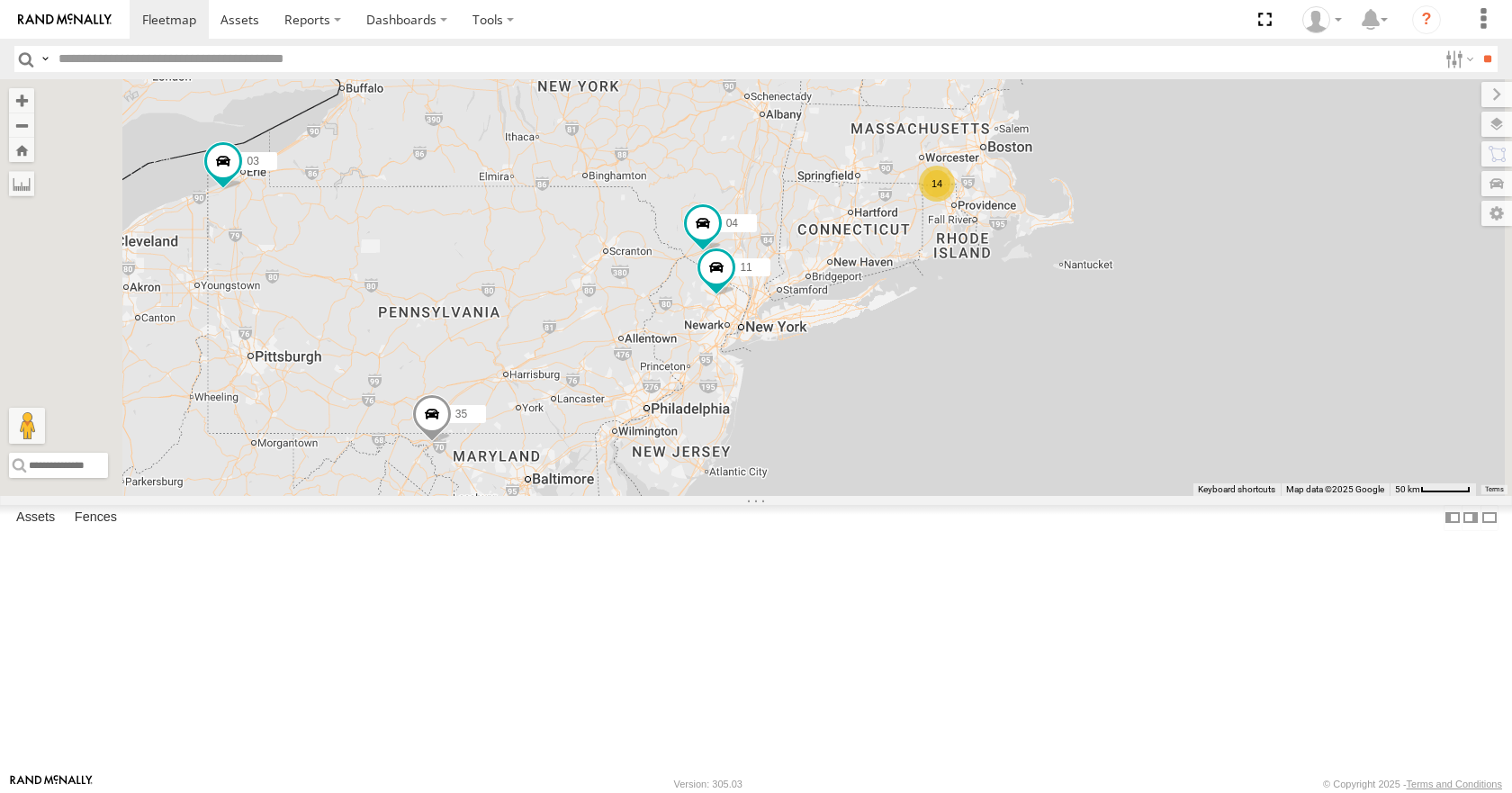
drag, startPoint x: 1121, startPoint y: 235, endPoint x: 1088, endPoint y: 243, distance: 34.0
click at [1088, 243] on div "08 35 14 03 14 04 11" at bounding box center [756, 286] width 1512 height 416
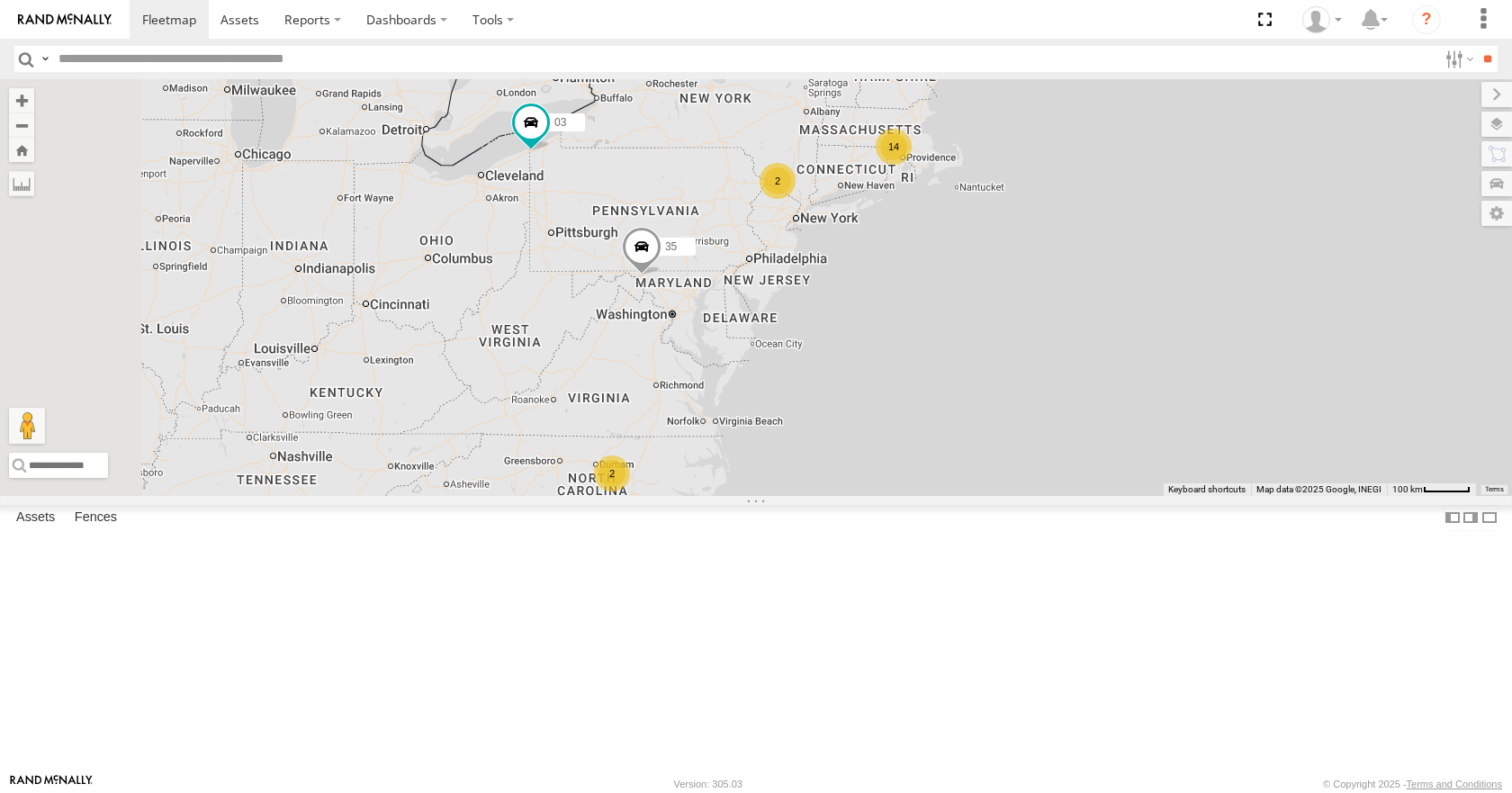
drag, startPoint x: 1088, startPoint y: 243, endPoint x: 1099, endPoint y: 240, distance: 11.4
click at [1099, 240] on div "08 35 14 03 14 2 2" at bounding box center [756, 286] width 1512 height 416
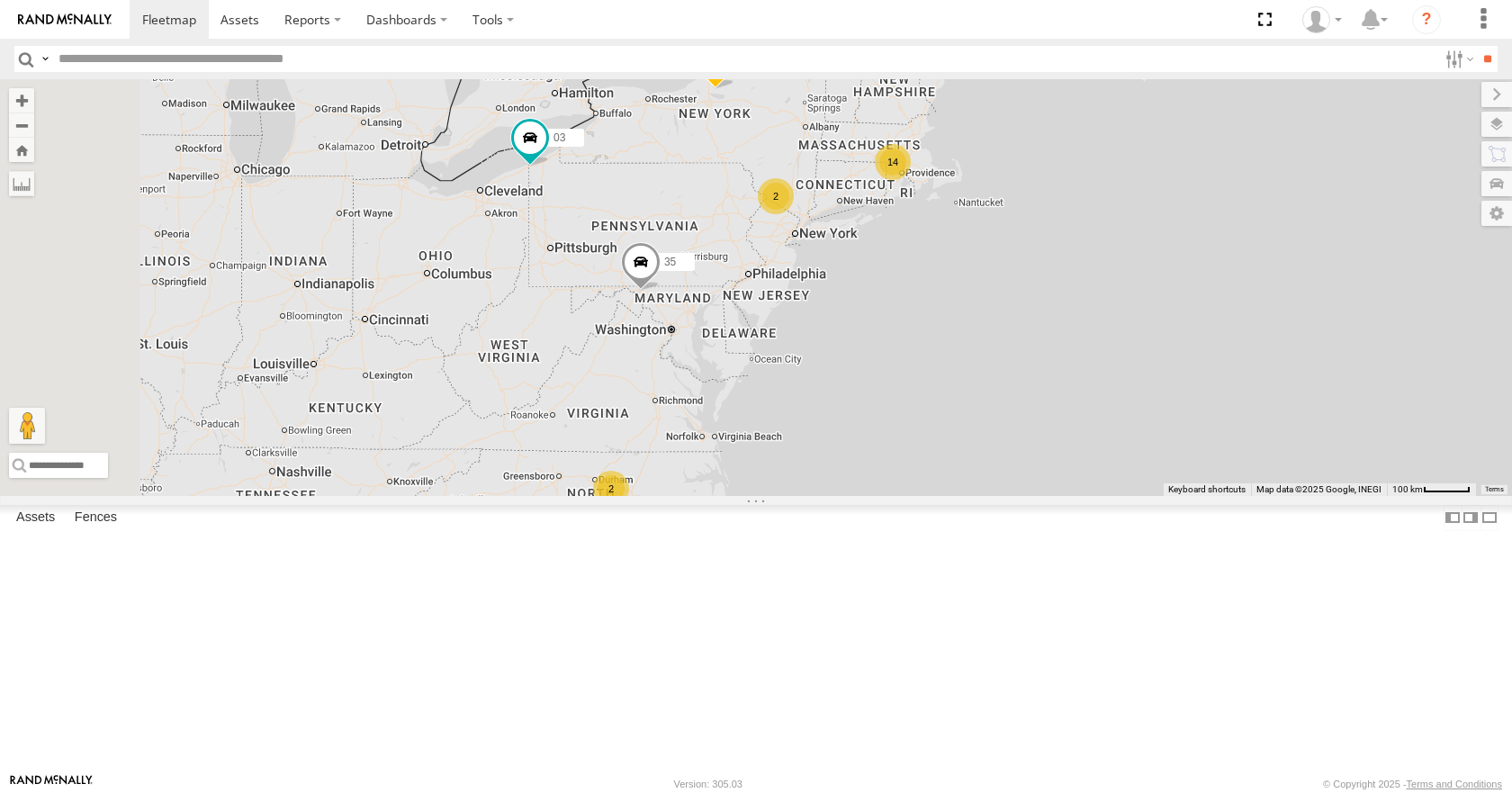
drag, startPoint x: 945, startPoint y: 272, endPoint x: 944, endPoint y: 290, distance: 18.0
click at [944, 290] on div "08 35 14 03 14 2 2" at bounding box center [756, 286] width 1512 height 416
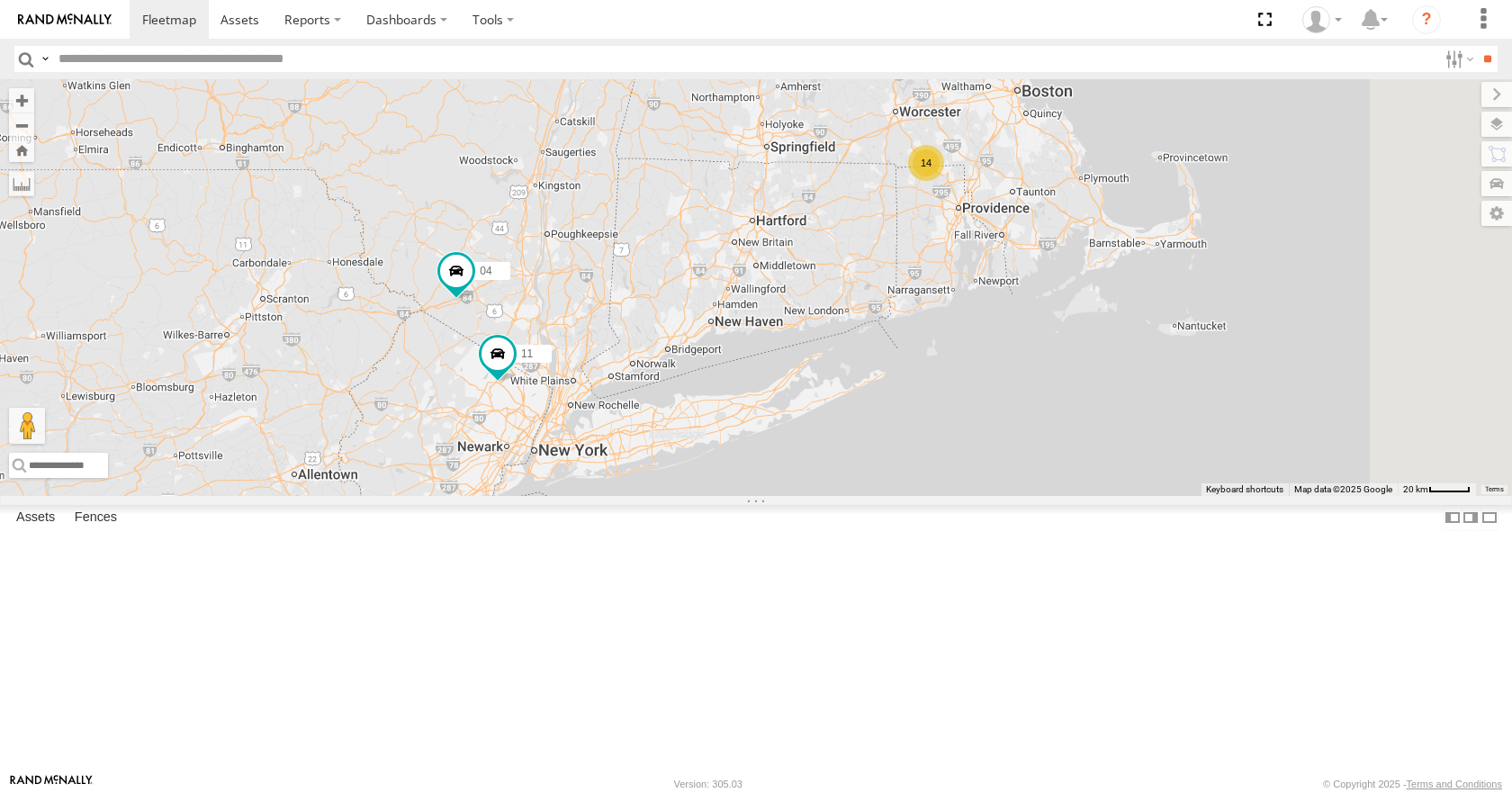
drag, startPoint x: 1094, startPoint y: 309, endPoint x: 1009, endPoint y: 418, distance: 138.2
click at [1009, 418] on div "08 35 14 03 14 04 11" at bounding box center [756, 286] width 1512 height 416
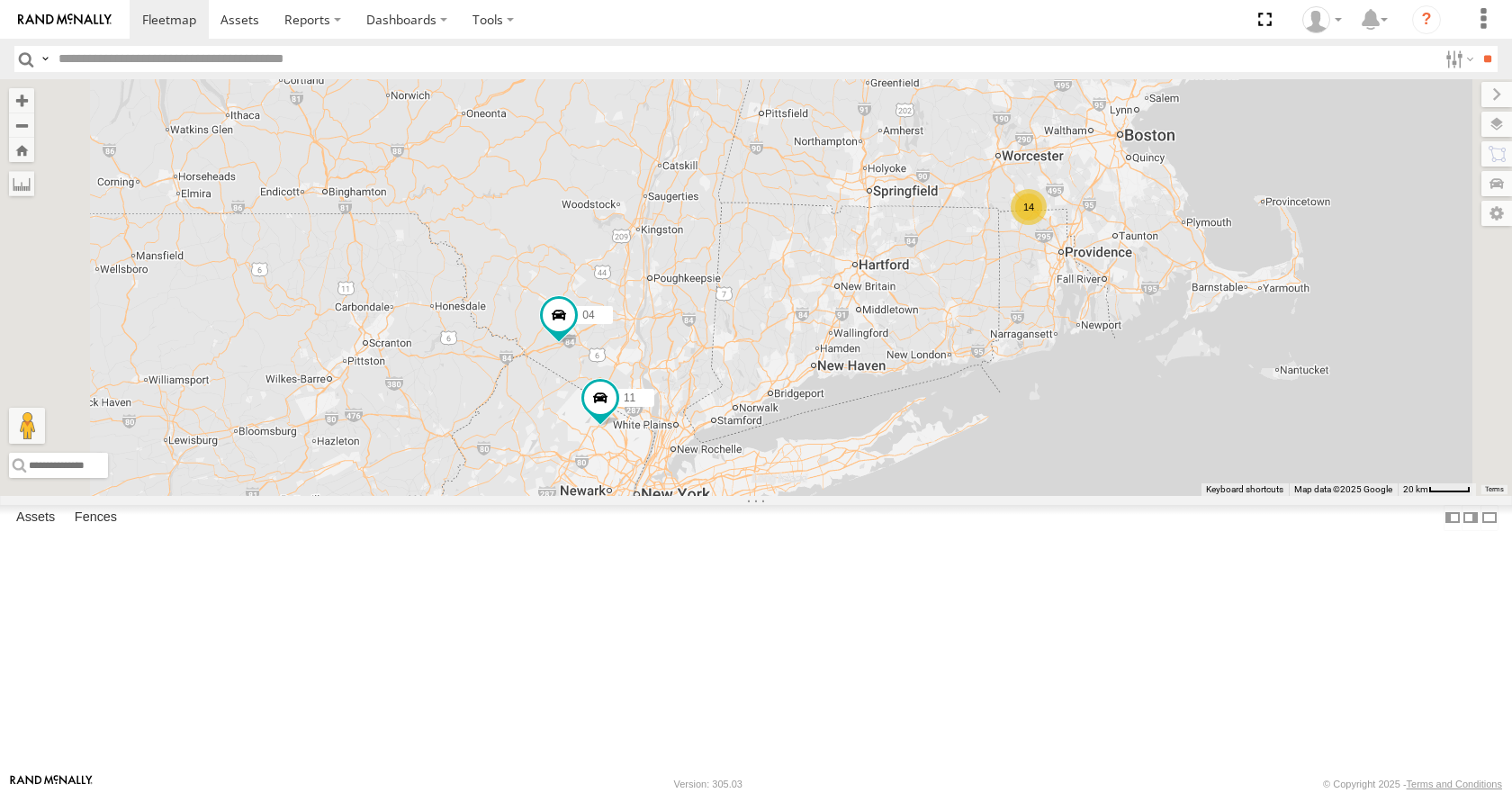
drag, startPoint x: 976, startPoint y: 389, endPoint x: 1135, endPoint y: 359, distance: 161.8
click at [1135, 359] on div "08 35 14 03 14 04 11" at bounding box center [756, 286] width 1512 height 416
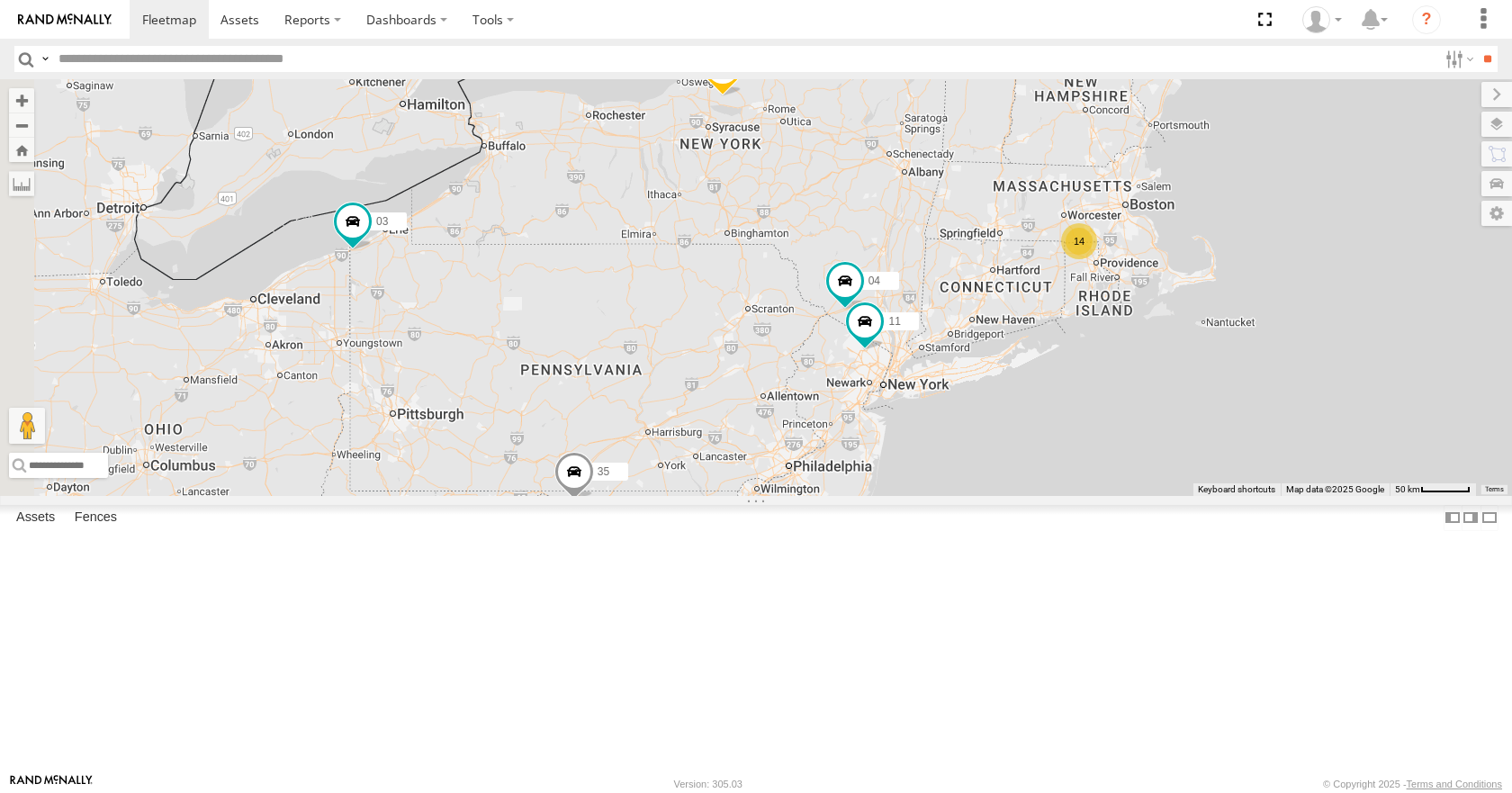
drag, startPoint x: 872, startPoint y: 318, endPoint x: 1102, endPoint y: 324, distance: 230.1
click at [1102, 324] on div "08 35 14 03 04 11 14" at bounding box center [756, 286] width 1512 height 416
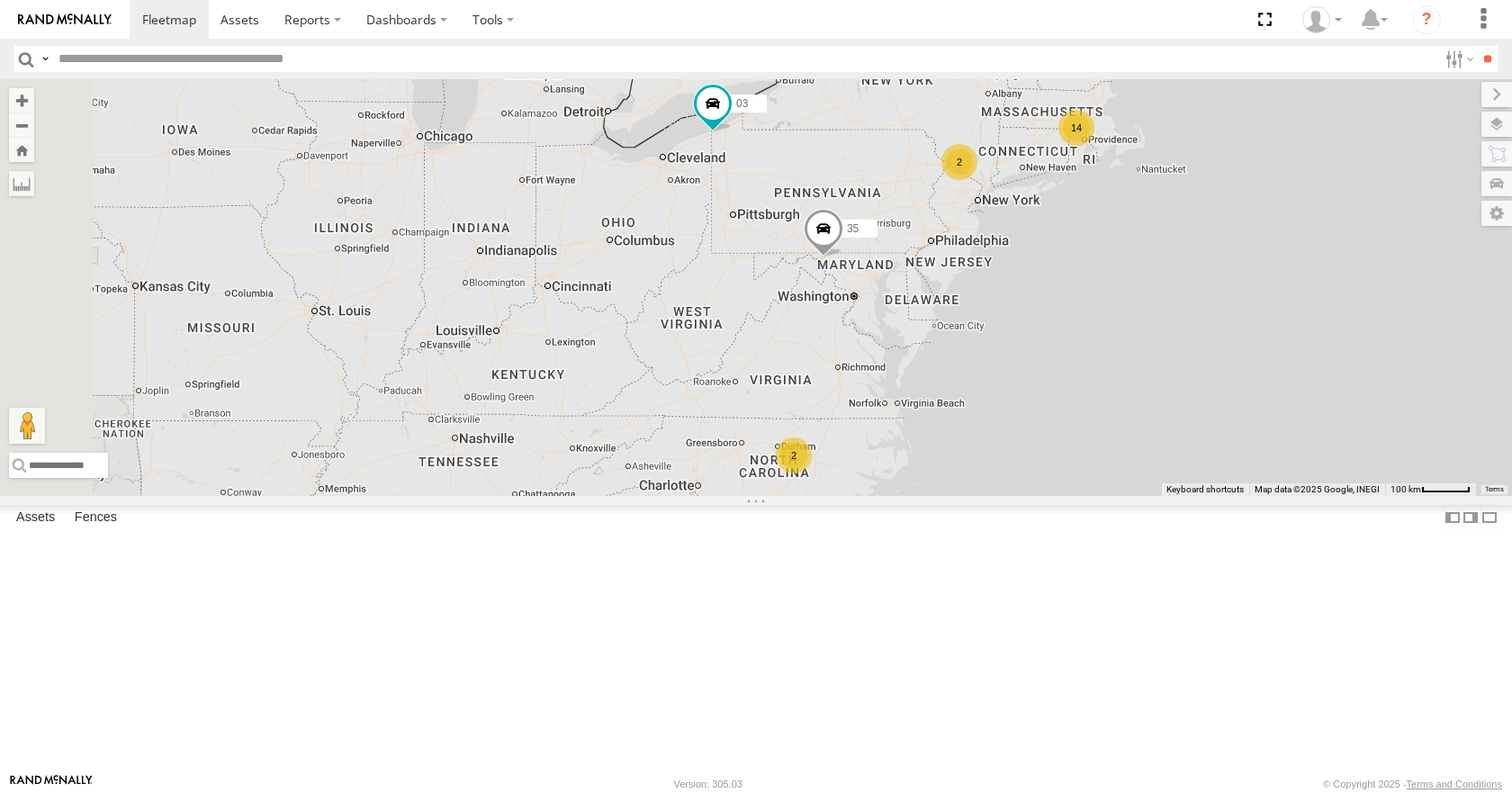
drag, startPoint x: 586, startPoint y: 531, endPoint x: 955, endPoint y: 335, distance: 417.8
click at [955, 335] on div "08 35 14 03 14 2 2" at bounding box center [756, 286] width 1512 height 416
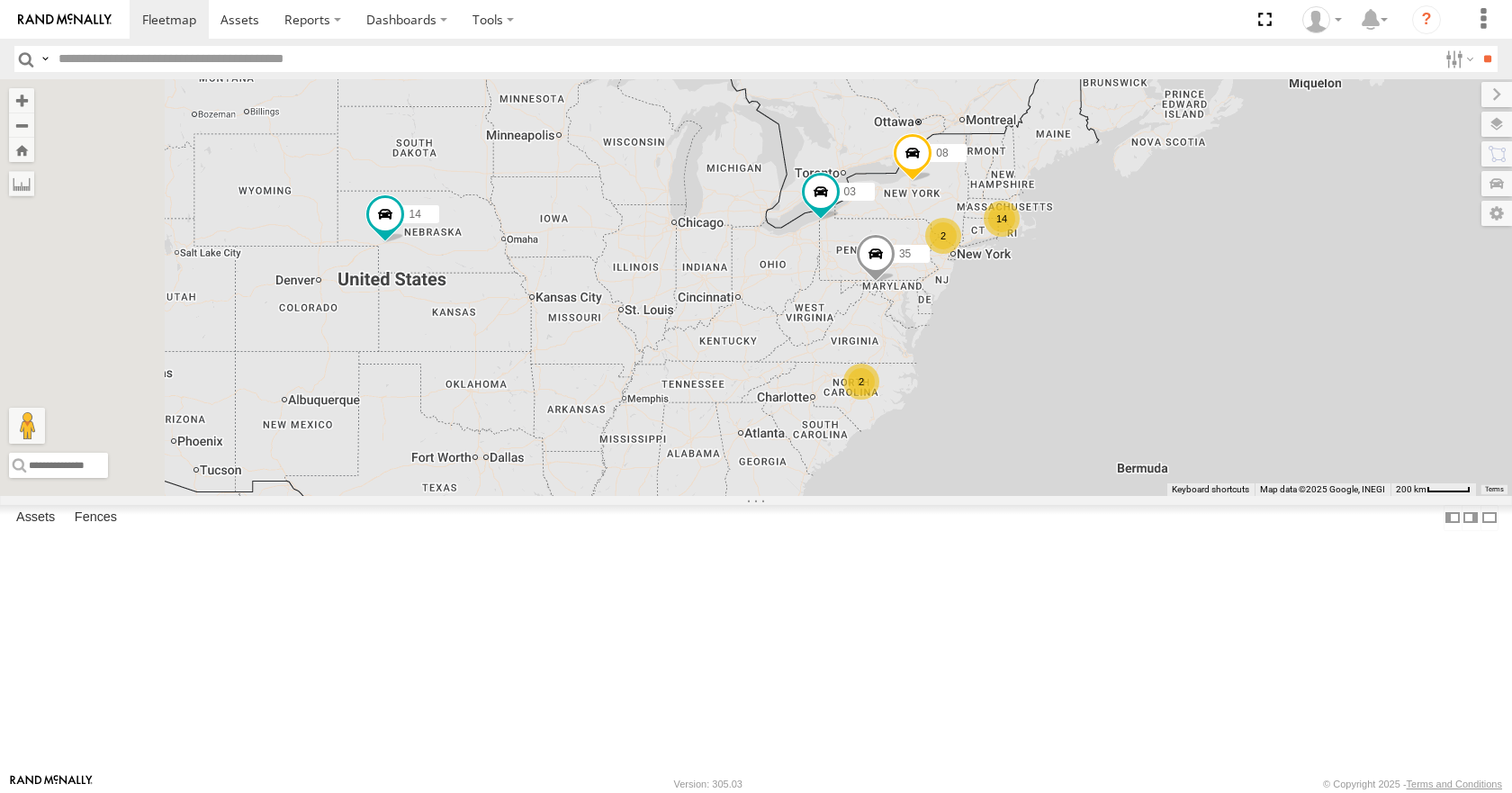
drag, startPoint x: 835, startPoint y: 411, endPoint x: 797, endPoint y: 429, distance: 42.0
click at [992, 412] on div "08 35 14 03 14 2 2" at bounding box center [756, 286] width 1512 height 416
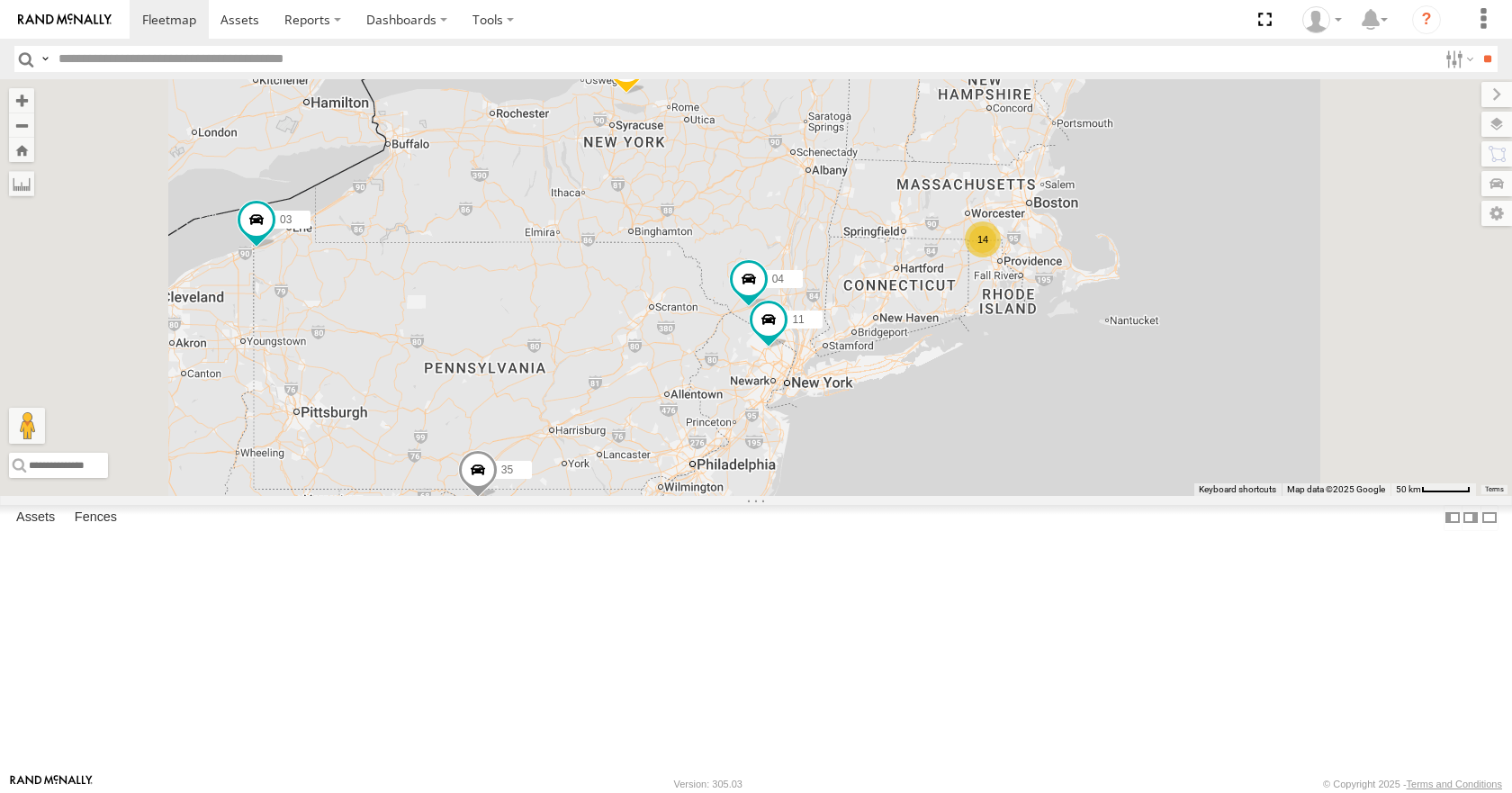
drag, startPoint x: 1180, startPoint y: 294, endPoint x: 1134, endPoint y: 395, distance: 111.0
click at [1134, 395] on div "08 35 14 03 14 04 11" at bounding box center [756, 286] width 1512 height 416
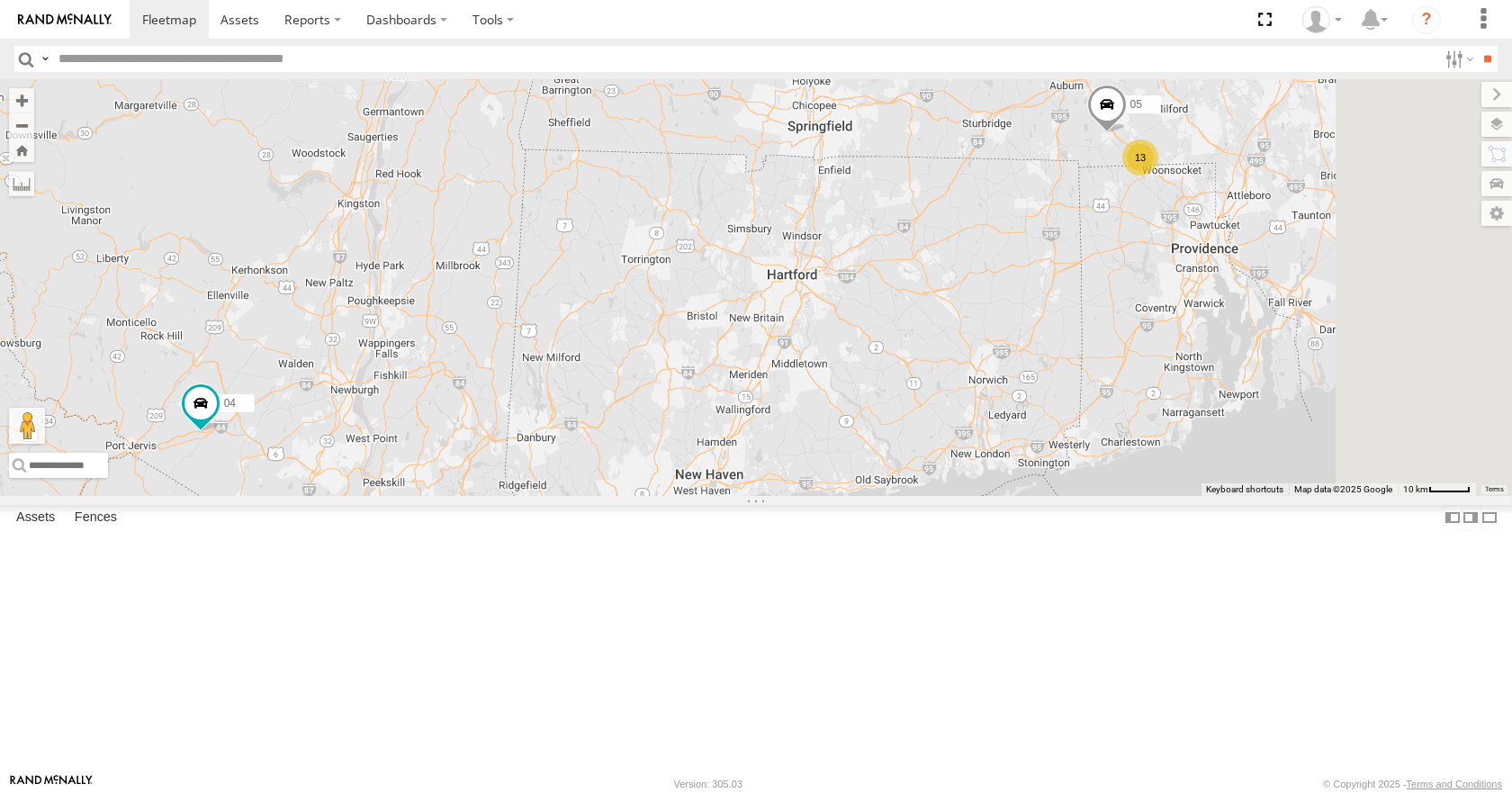
drag, startPoint x: 1175, startPoint y: 372, endPoint x: 1039, endPoint y: 485, distance: 176.8
click at [1039, 485] on div "08 35 14 03 04 11 13 05" at bounding box center [756, 286] width 1512 height 416
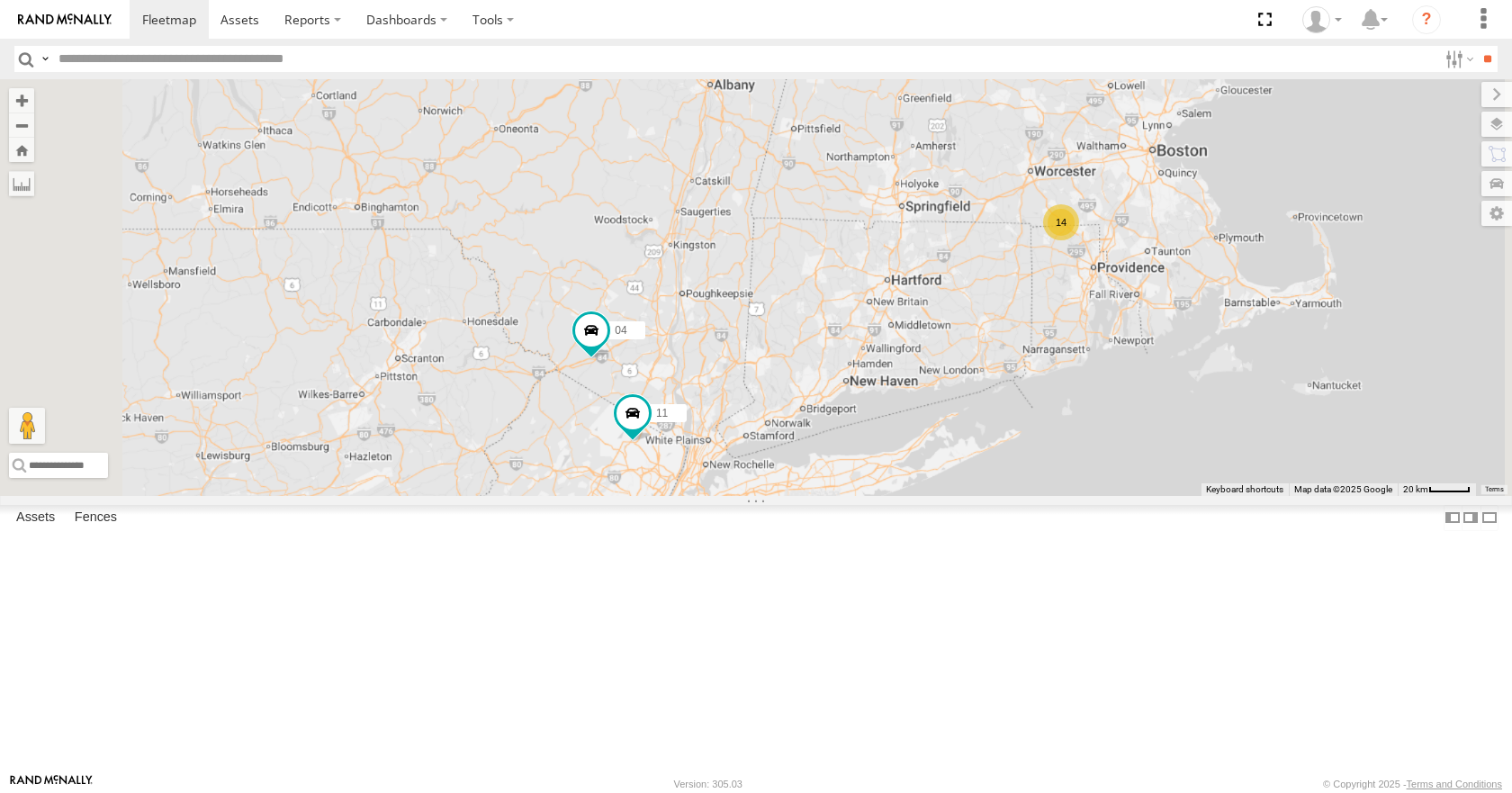
drag, startPoint x: 1073, startPoint y: 449, endPoint x: 1167, endPoint y: 416, distance: 99.6
click at [1167, 416] on div "08 35 14 03 04 11 14" at bounding box center [756, 286] width 1512 height 416
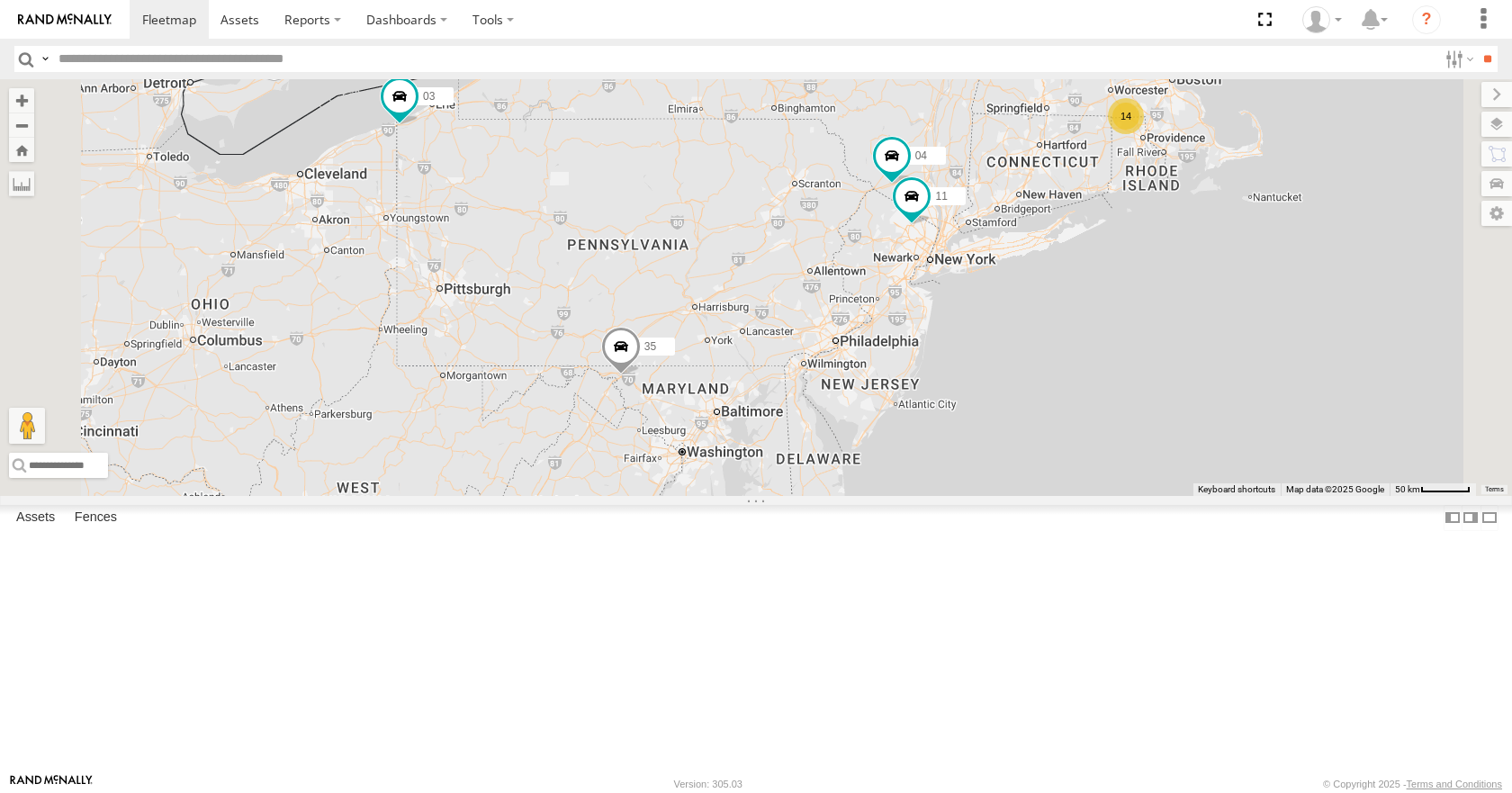
drag, startPoint x: 1050, startPoint y: 540, endPoint x: 1225, endPoint y: 378, distance: 238.5
click at [1225, 378] on div "08 35 14 03 04 11 14" at bounding box center [756, 286] width 1512 height 416
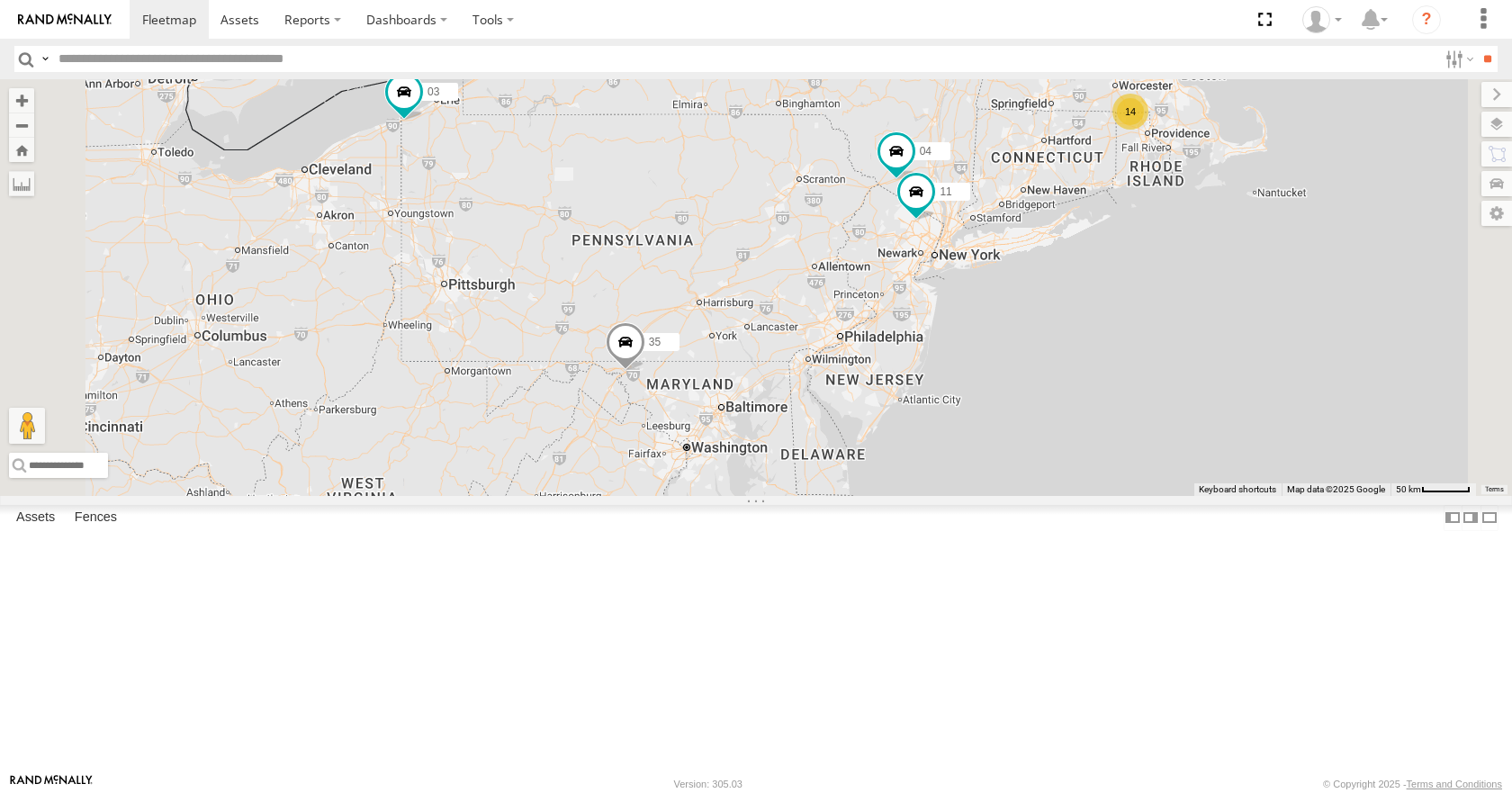
drag, startPoint x: 1104, startPoint y: 508, endPoint x: 1220, endPoint y: 422, distance: 144.4
click at [1220, 422] on div "08 35 14 03 04 11 14" at bounding box center [756, 286] width 1512 height 416
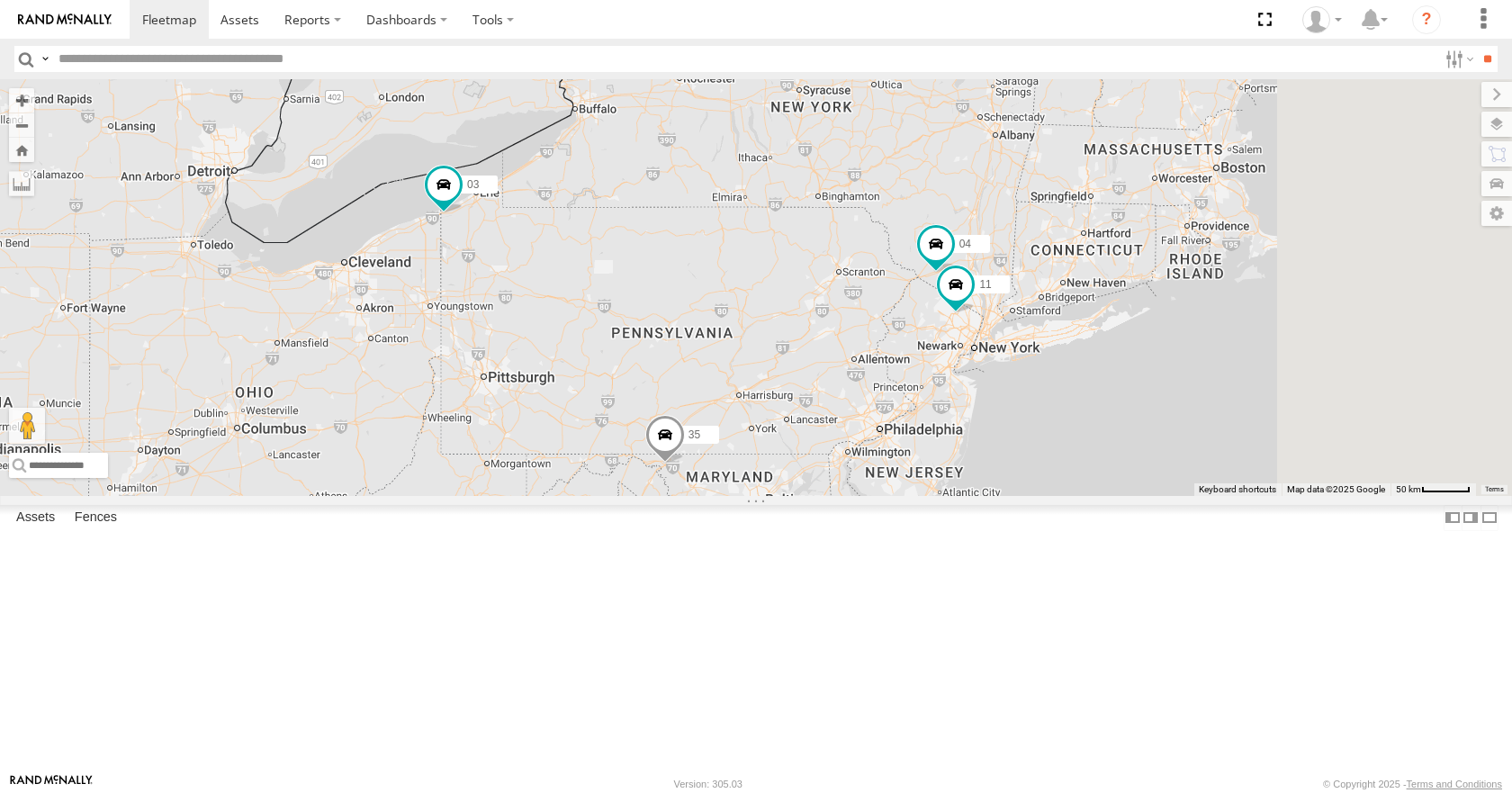
drag, startPoint x: 1271, startPoint y: 419, endPoint x: 902, endPoint y: 534, distance: 386.5
click at [902, 495] on div "08 35 14 03 04 11" at bounding box center [756, 286] width 1512 height 416
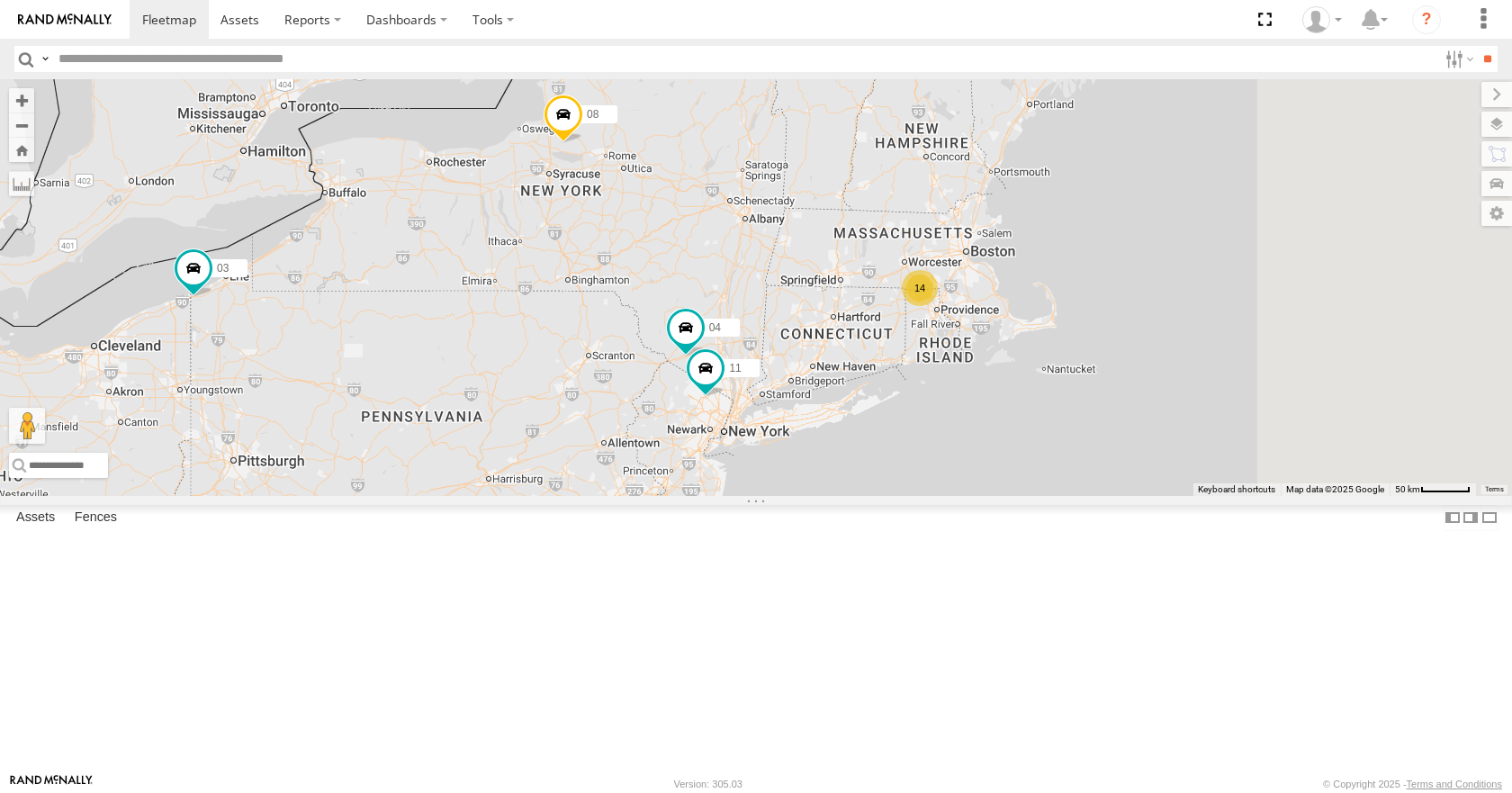
drag, startPoint x: 1192, startPoint y: 391, endPoint x: 1103, endPoint y: 429, distance: 96.8
click at [938, 307] on div "14" at bounding box center [919, 287] width 36 height 36
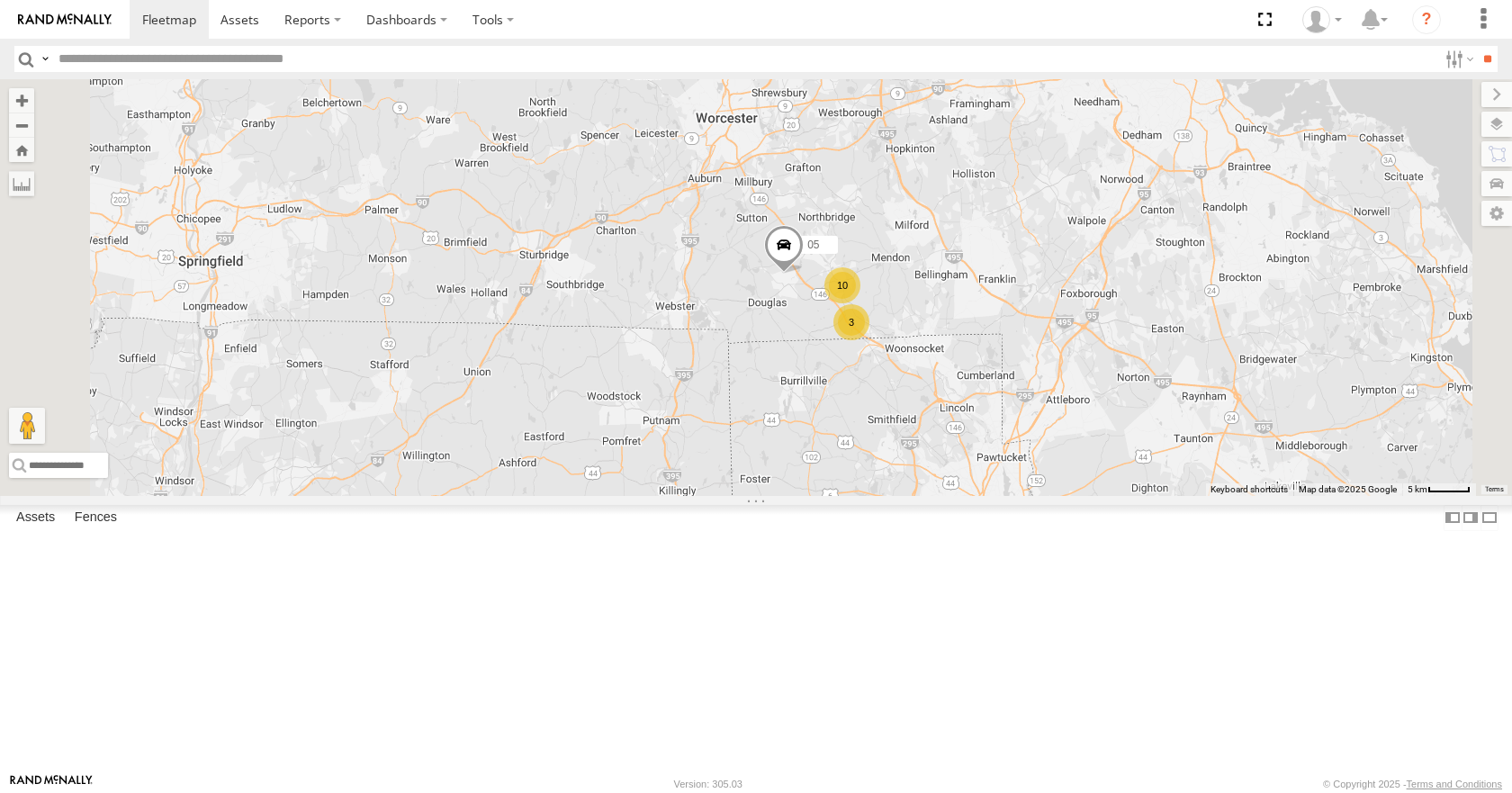
drag, startPoint x: 1084, startPoint y: 335, endPoint x: 1081, endPoint y: 391, distance: 56.1
click at [1081, 391] on div "08 35 14 03 04 11 05 3 10" at bounding box center [756, 286] width 1512 height 416
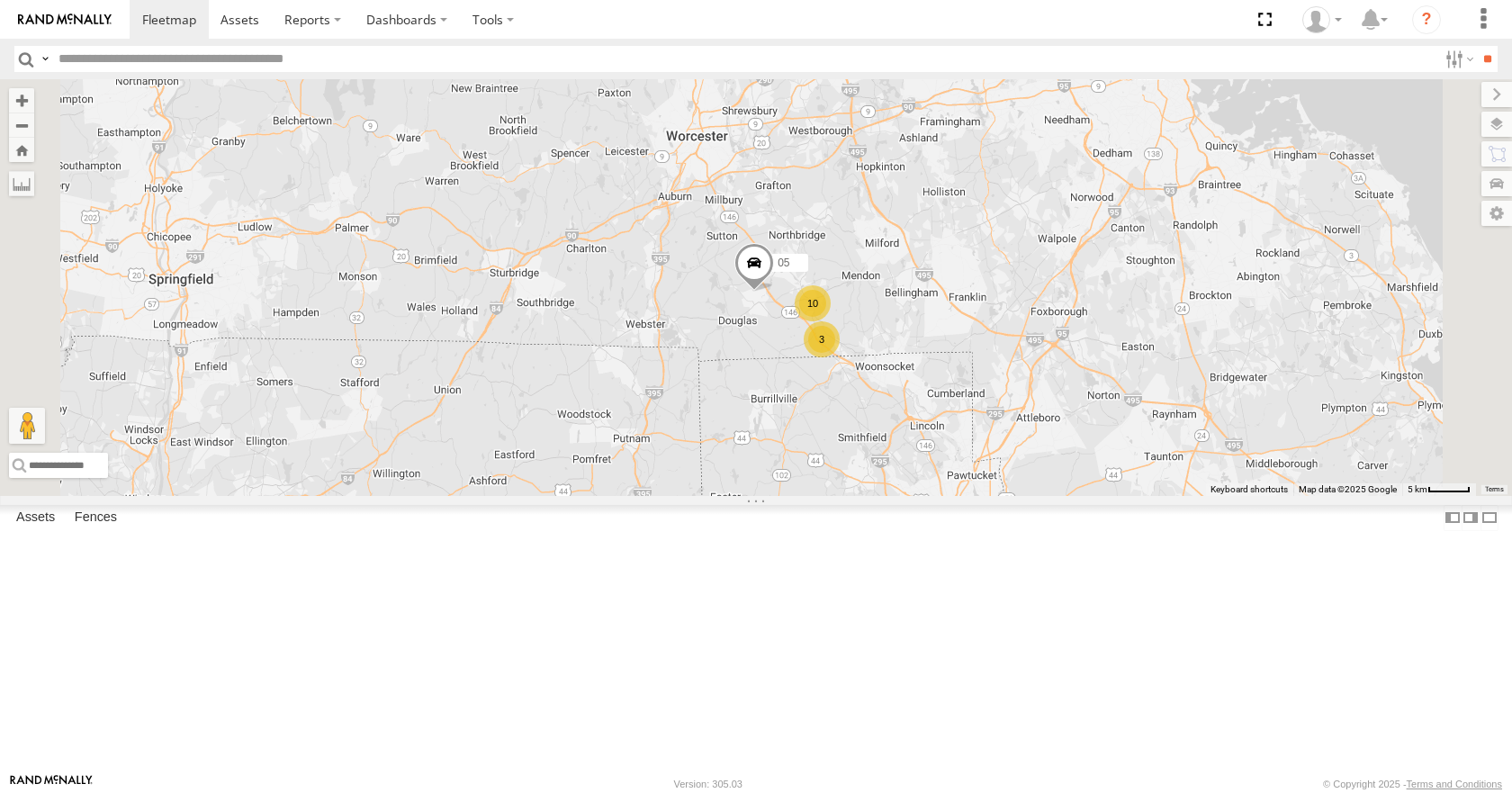
drag, startPoint x: 1082, startPoint y: 320, endPoint x: 1018, endPoint y: 343, distance: 68.0
click at [1018, 343] on div "08 35 14 03 04 11 05 3 10" at bounding box center [756, 286] width 1512 height 416
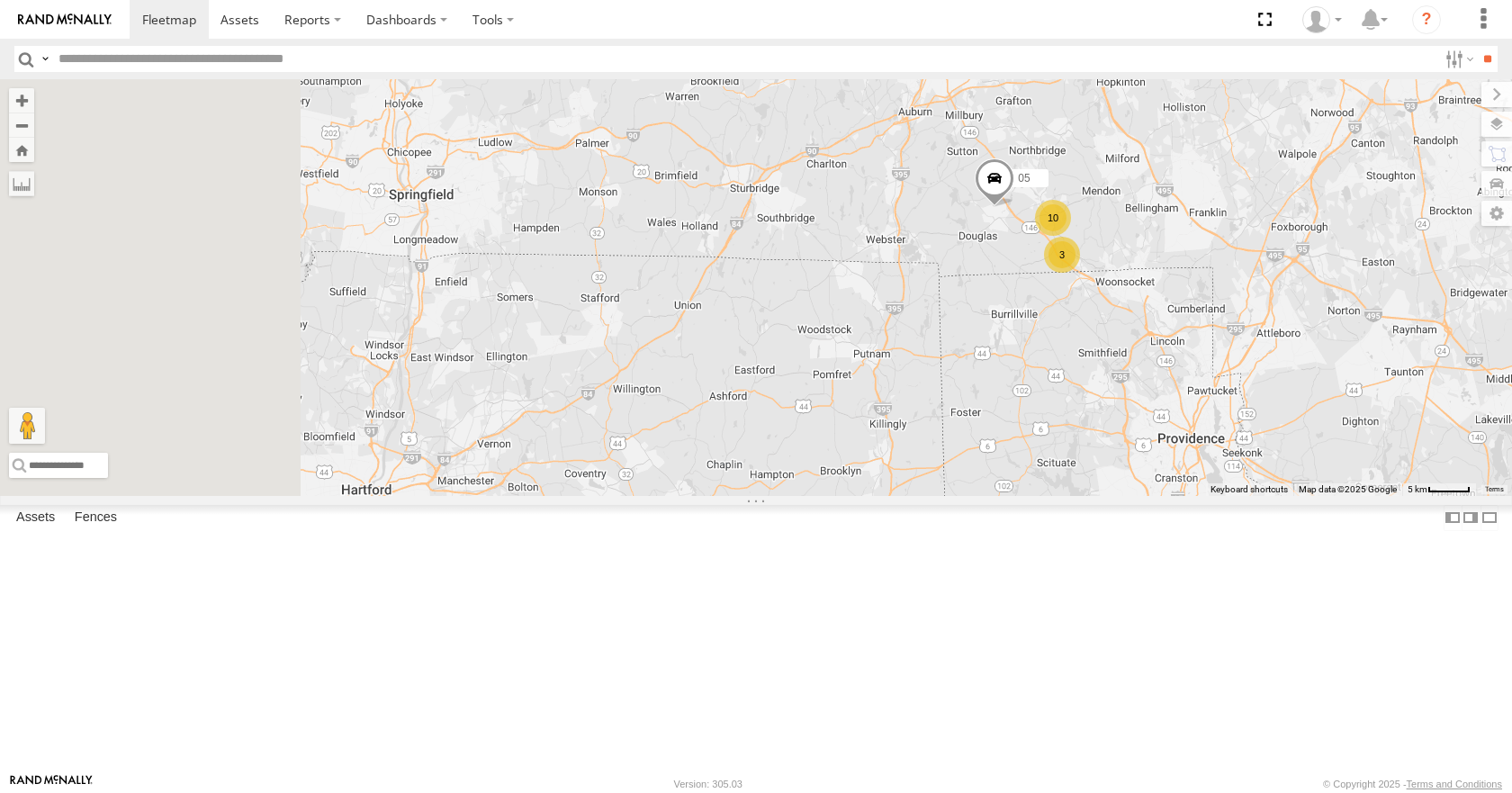
drag, startPoint x: 984, startPoint y: 324, endPoint x: 1274, endPoint y: 221, distance: 307.7
click at [1274, 221] on div "08 35 14 03 04 11 05 3 10" at bounding box center [756, 286] width 1512 height 416
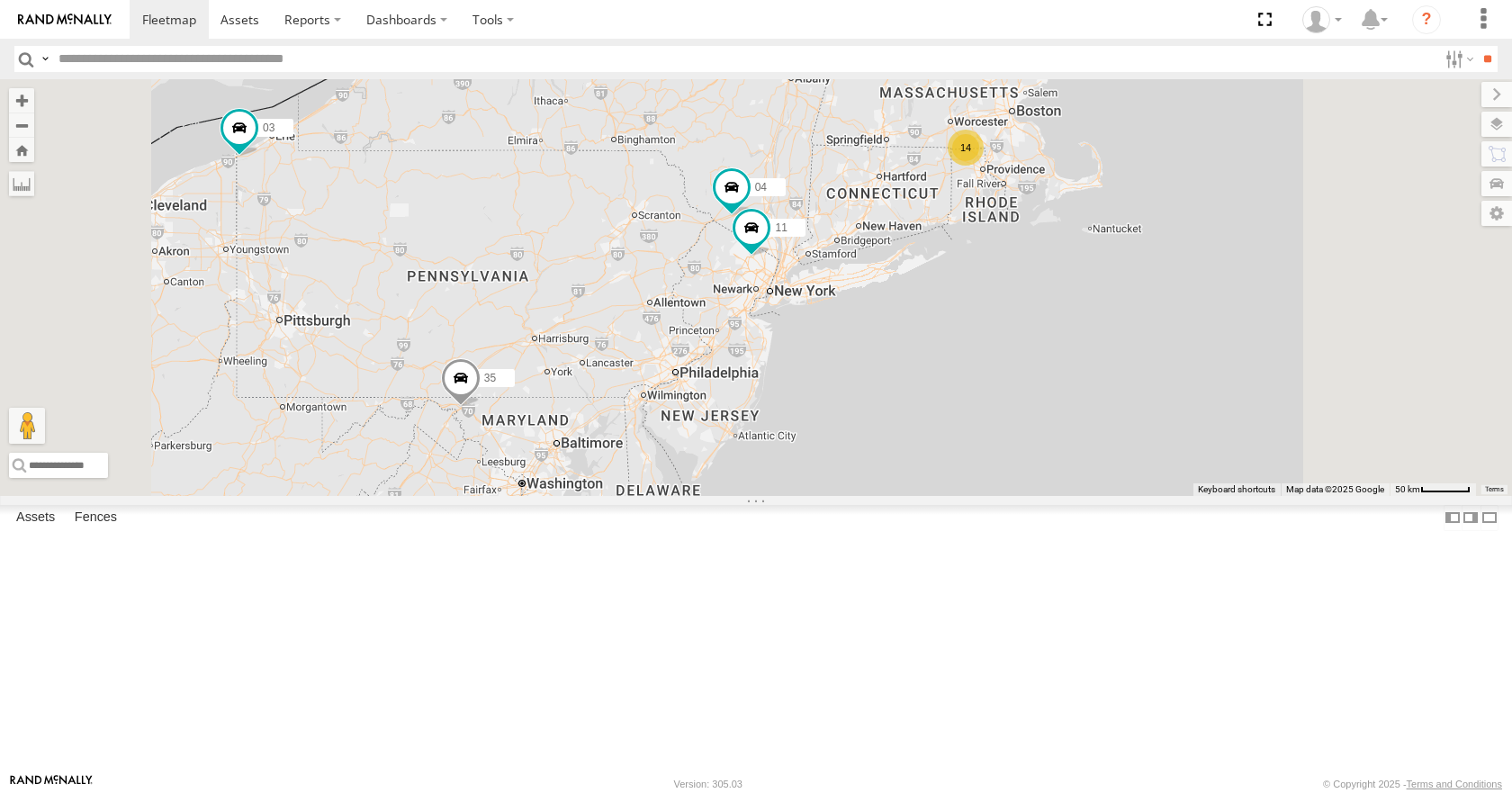
drag, startPoint x: 1054, startPoint y: 329, endPoint x: 1145, endPoint y: 286, distance: 100.6
click at [1145, 286] on div "08 35 14 03 04 11 14" at bounding box center [756, 286] width 1512 height 416
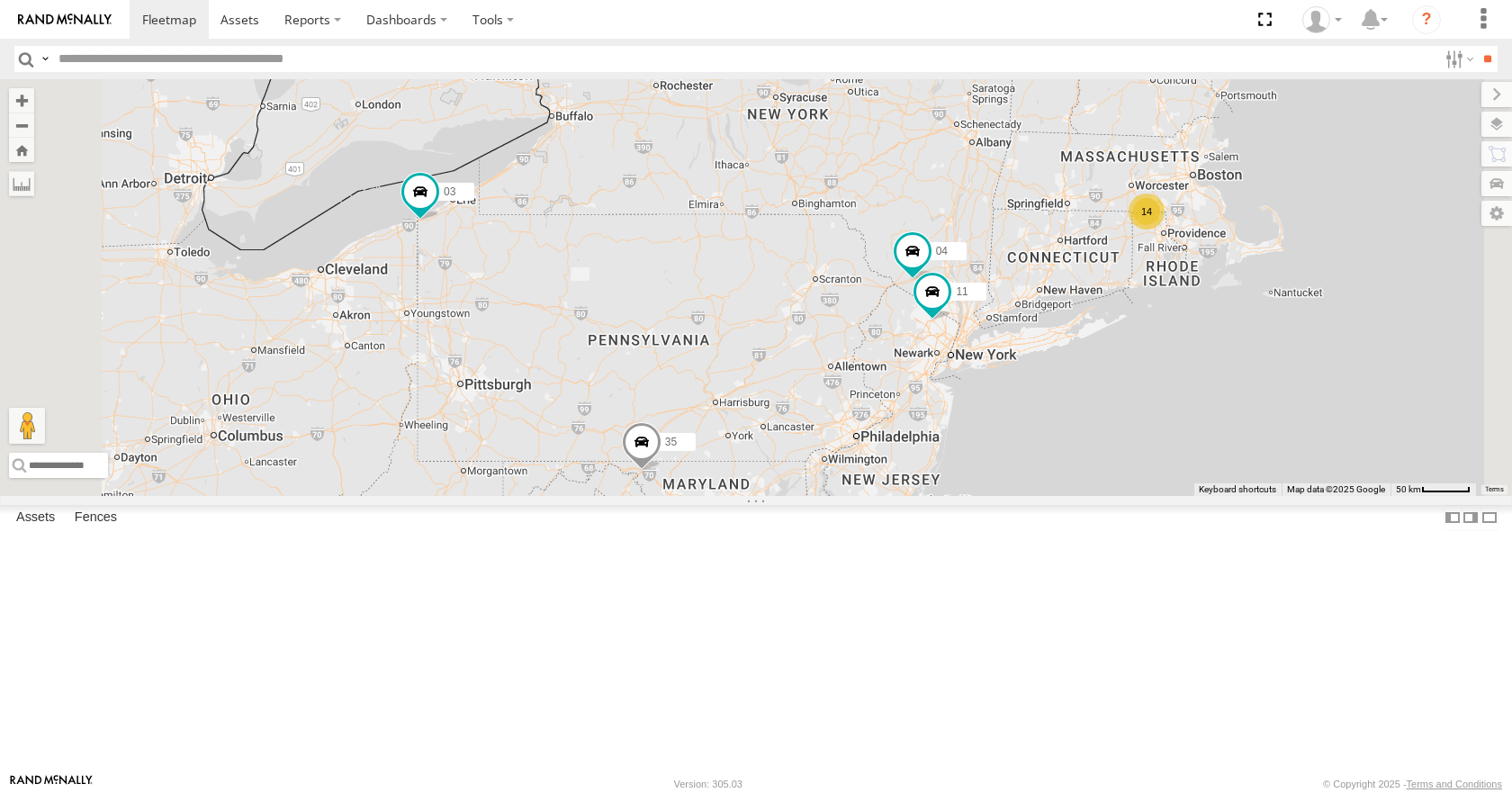
drag, startPoint x: 1108, startPoint y: 225, endPoint x: 1216, endPoint y: 323, distance: 145.8
click at [1216, 323] on div "08 35 14 03 04 11 14" at bounding box center [756, 286] width 1512 height 416
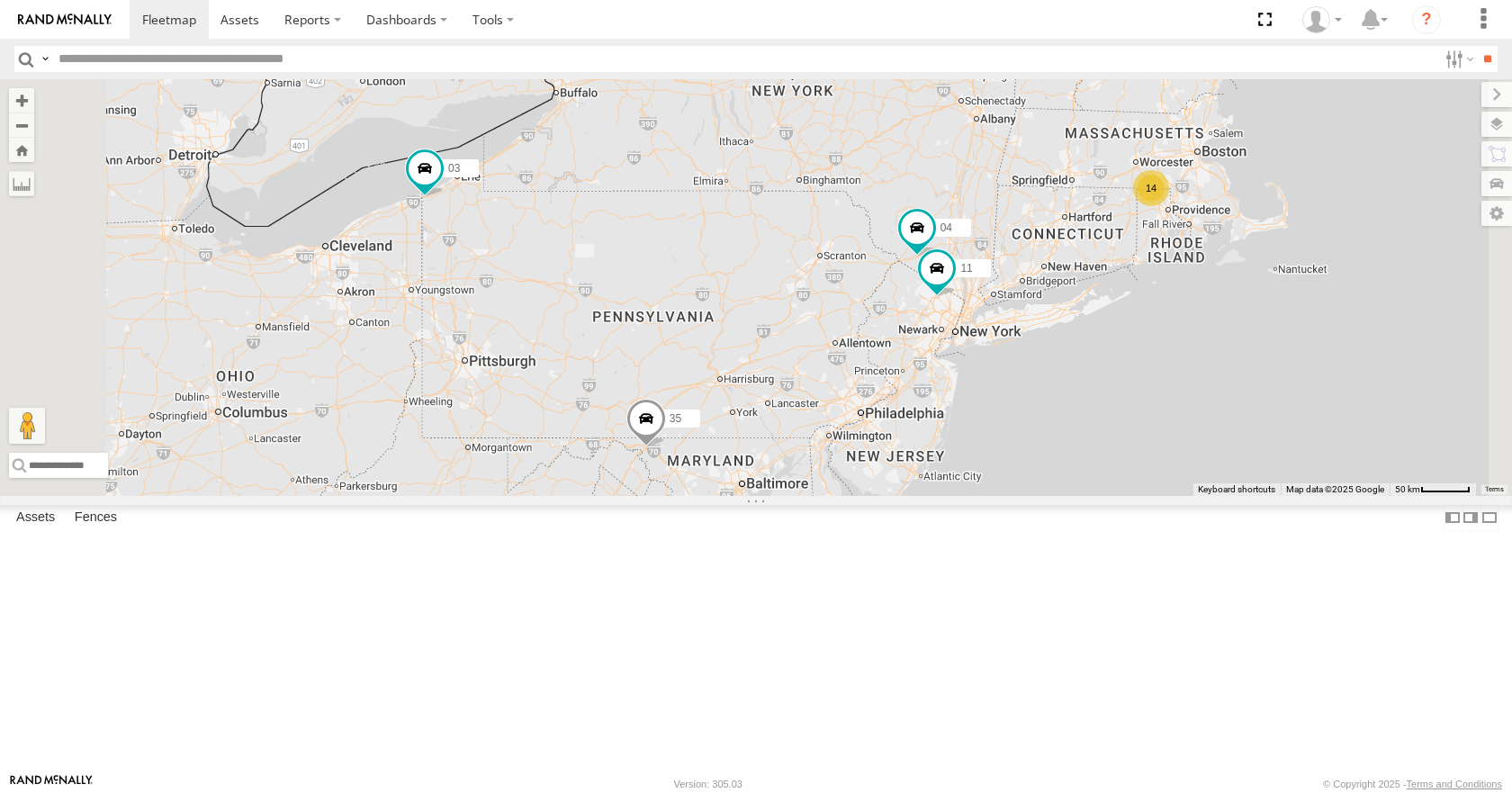
drag, startPoint x: 1089, startPoint y: 367, endPoint x: 1067, endPoint y: 357, distance: 24.2
click at [1067, 357] on div "08 35 14 03 04 11 14" at bounding box center [756, 286] width 1512 height 416
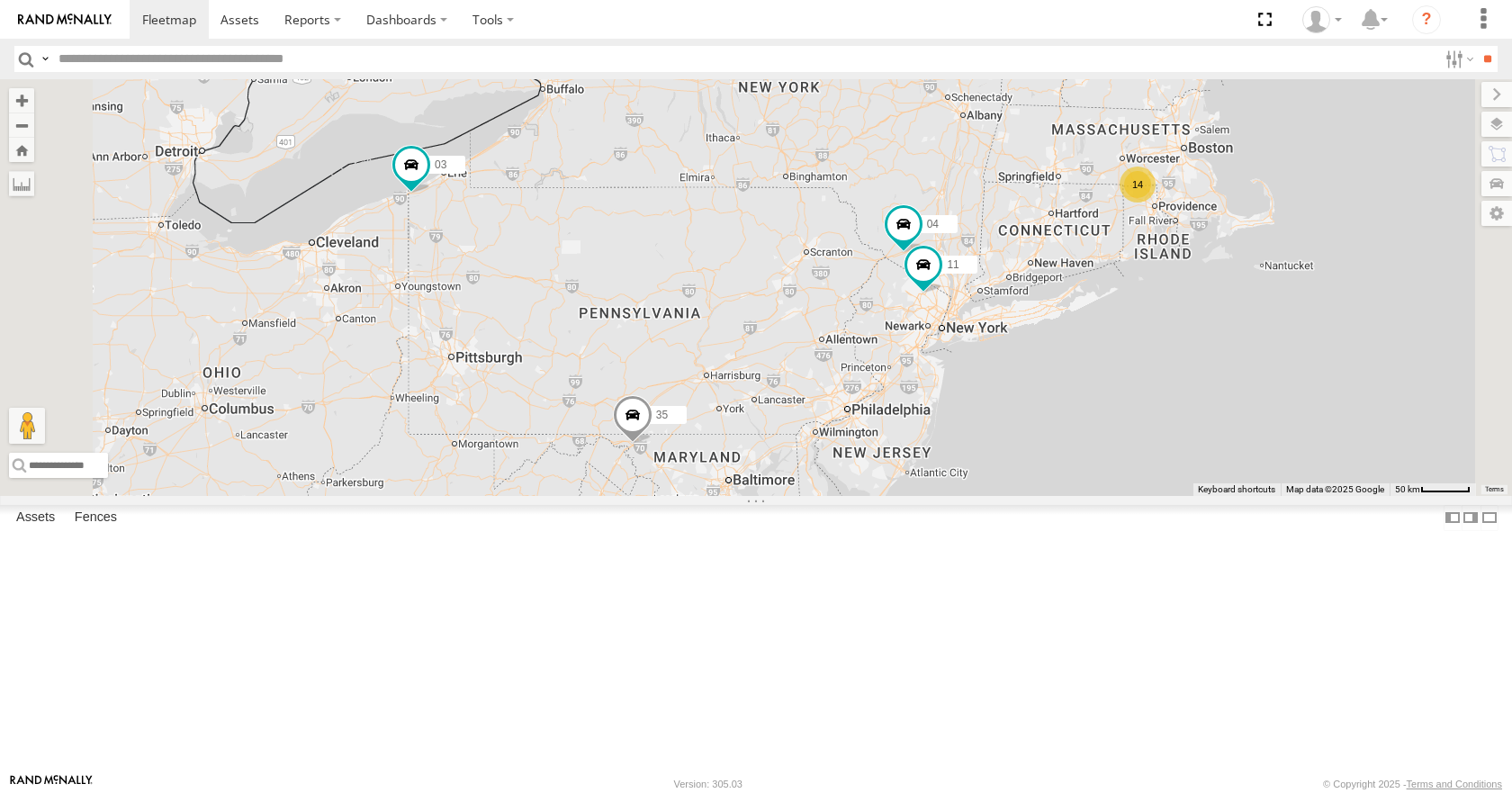
drag, startPoint x: 1065, startPoint y: 274, endPoint x: 1047, endPoint y: 270, distance: 18.4
click at [1047, 270] on div "08 35 14 03 04 11 14" at bounding box center [756, 286] width 1512 height 416
click at [1038, 270] on div "08 35 14 03 04 11 14" at bounding box center [756, 286] width 1512 height 416
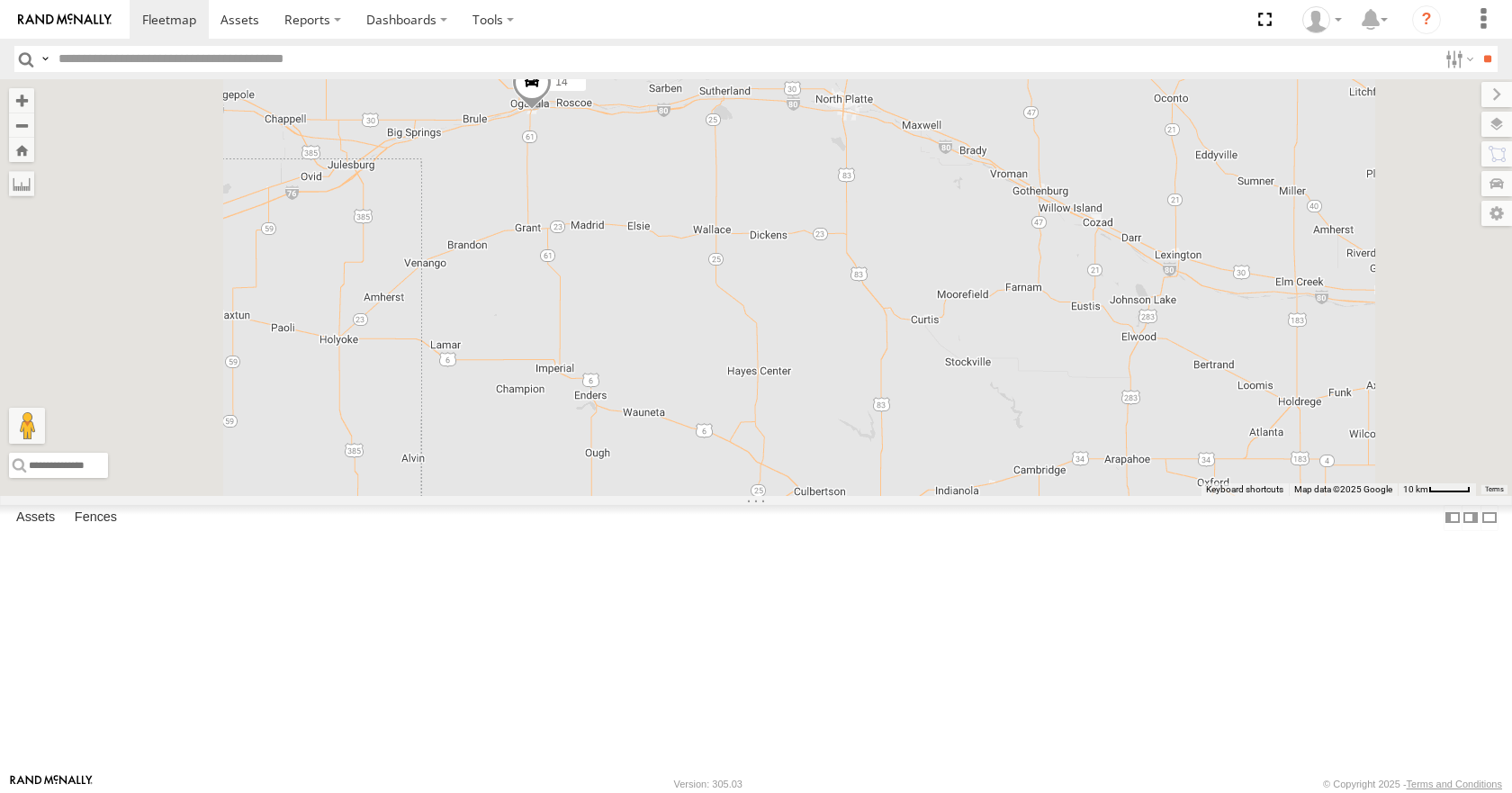
drag, startPoint x: 691, startPoint y: 266, endPoint x: 695, endPoint y: 449, distance: 183.0
click at [695, 449] on div "14" at bounding box center [756, 286] width 1512 height 416
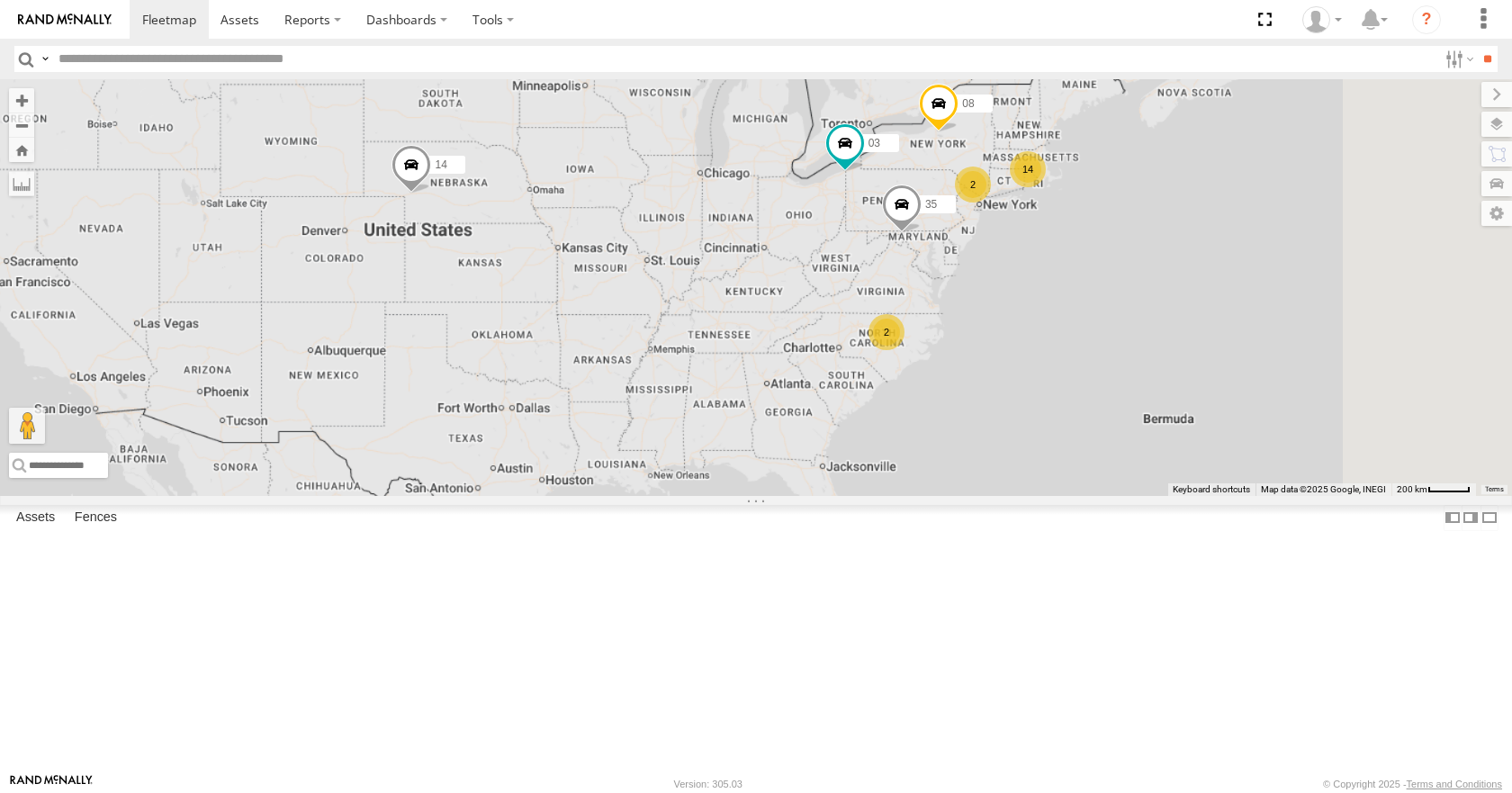
drag, startPoint x: 990, startPoint y: 322, endPoint x: 845, endPoint y: 332, distance: 145.3
click at [845, 332] on div "14 14 35 08 2 2 03" at bounding box center [756, 286] width 1512 height 416
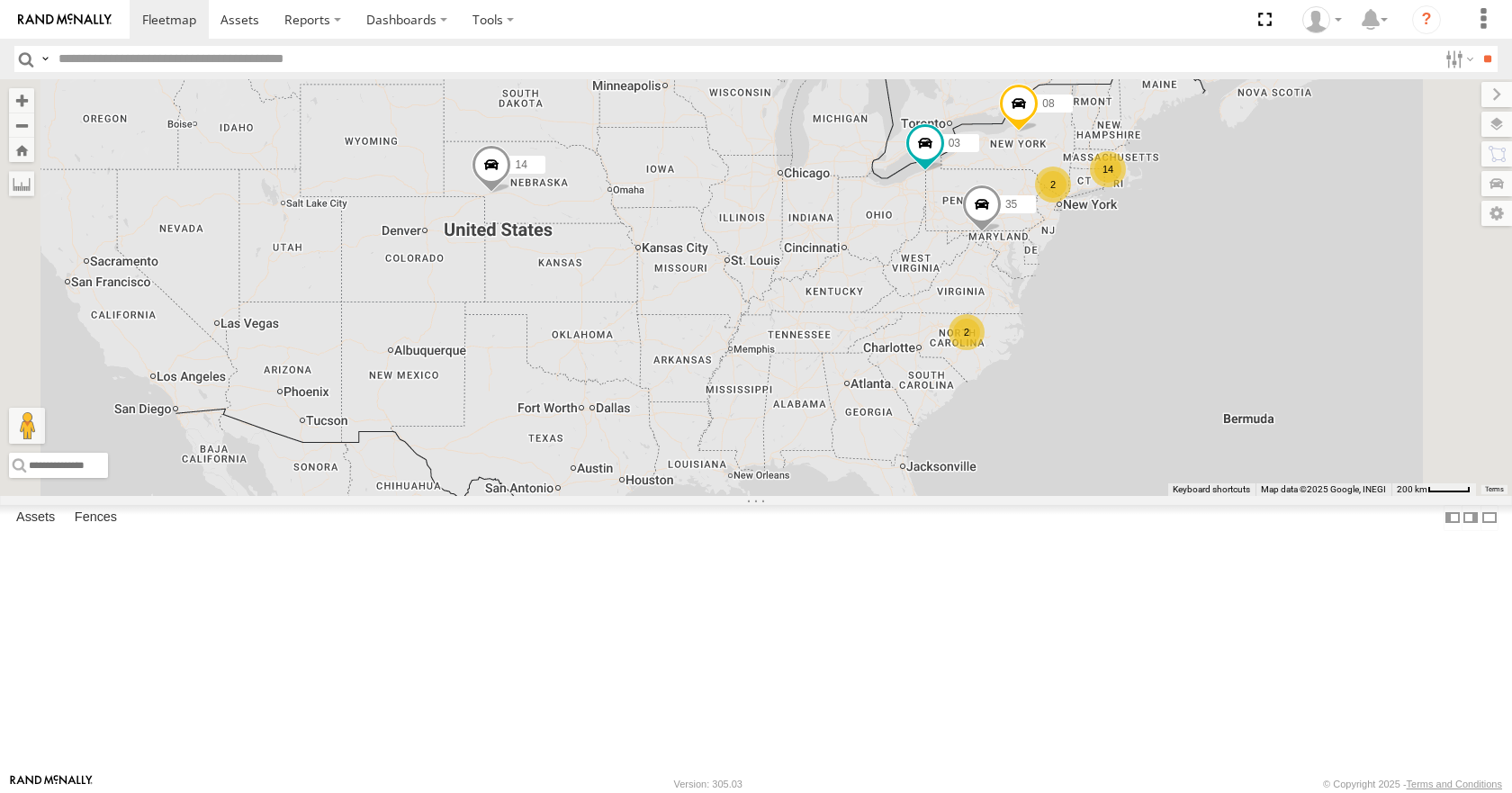
drag, startPoint x: 844, startPoint y: 332, endPoint x: 975, endPoint y: 335, distance: 131.0
click at [975, 335] on div "14 35 08 03 14 2 2" at bounding box center [756, 286] width 1512 height 416
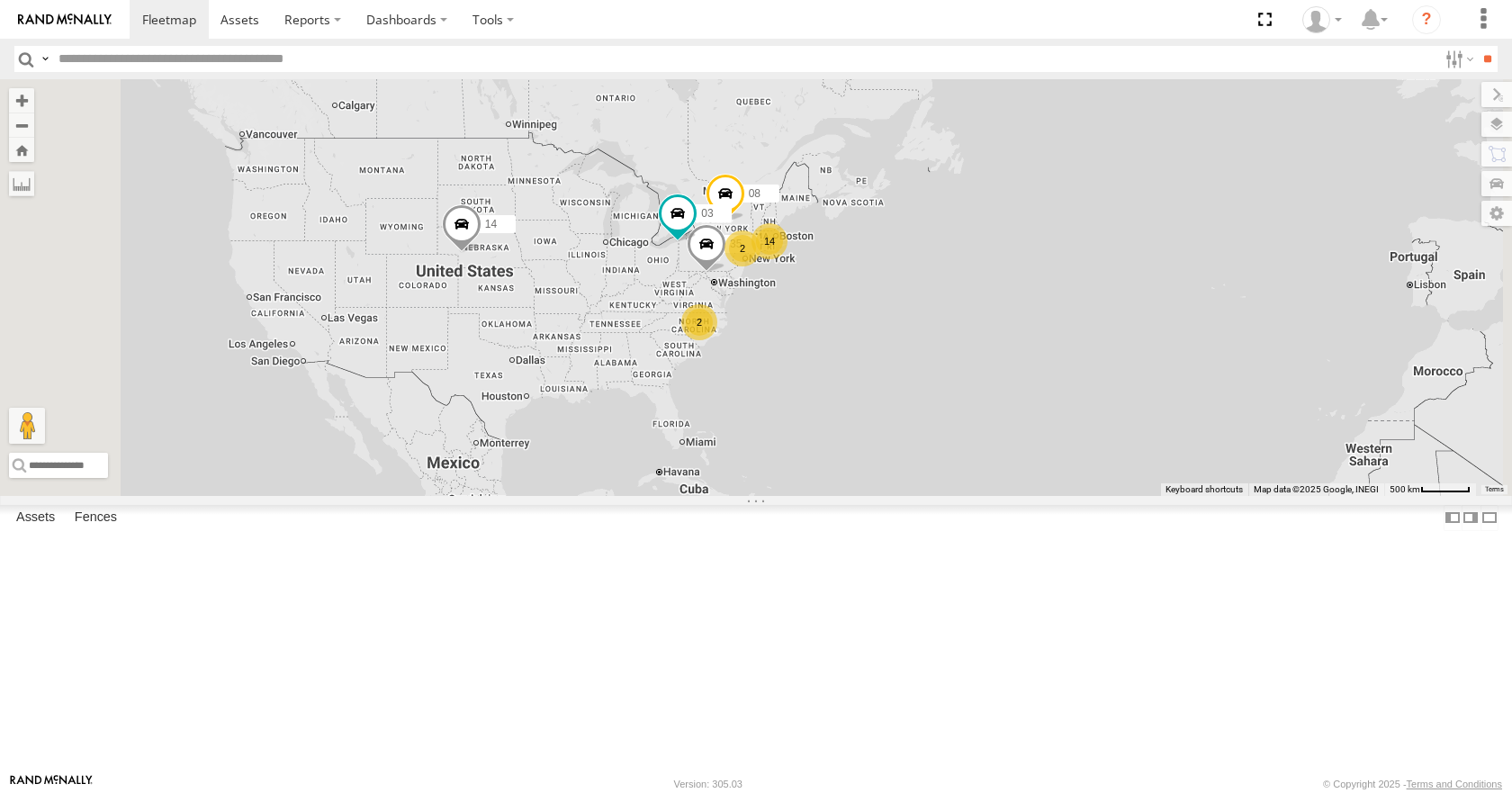
drag, startPoint x: 852, startPoint y: 399, endPoint x: 832, endPoint y: 405, distance: 20.9
click at [832, 405] on div "14 35 08 03 14 2 2" at bounding box center [756, 286] width 1512 height 416
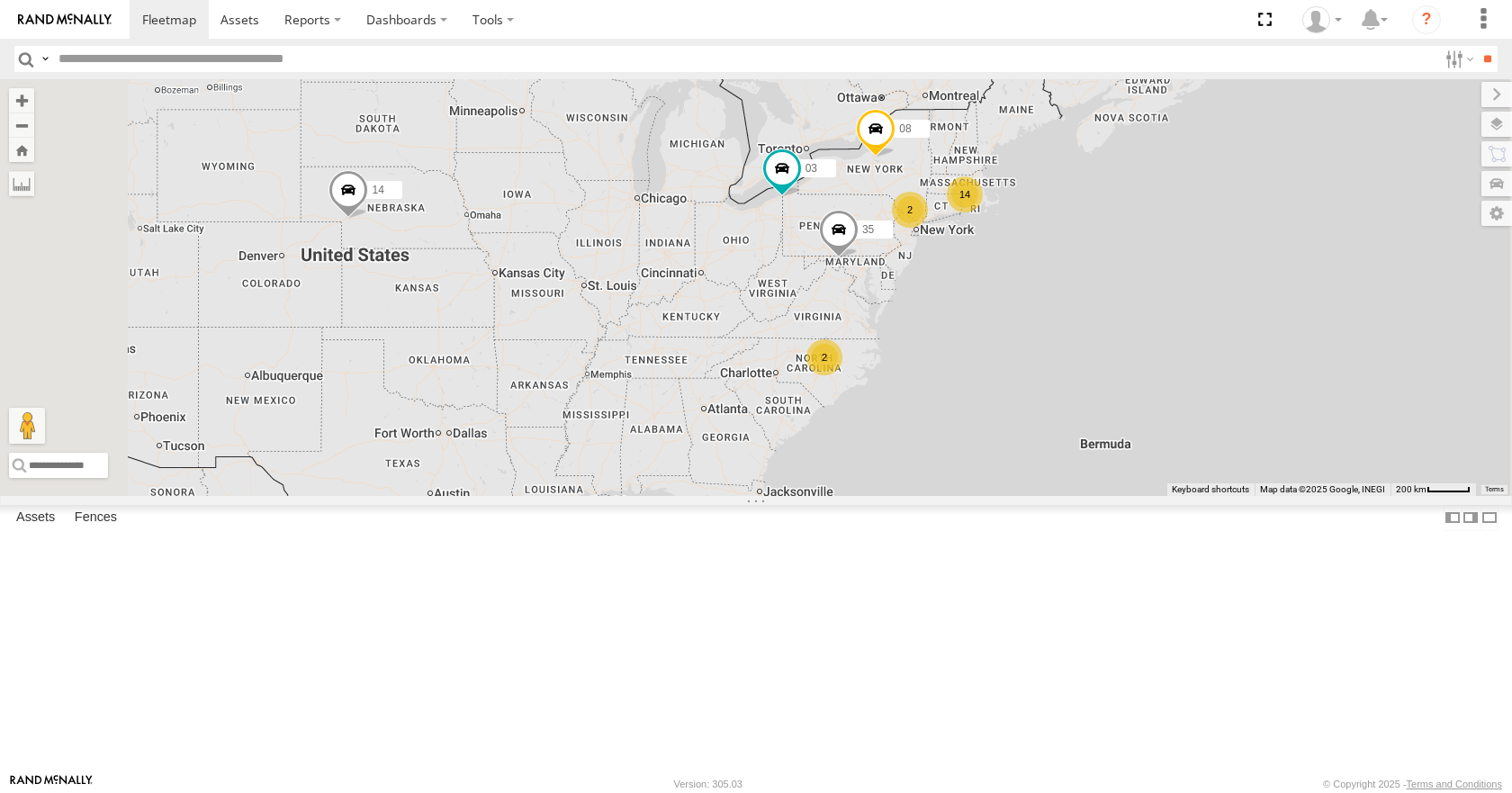
drag, startPoint x: 886, startPoint y: 412, endPoint x: 991, endPoint y: 406, distance: 105.2
click at [991, 406] on div "14 35 08 03 14 2 2" at bounding box center [756, 286] width 1512 height 416
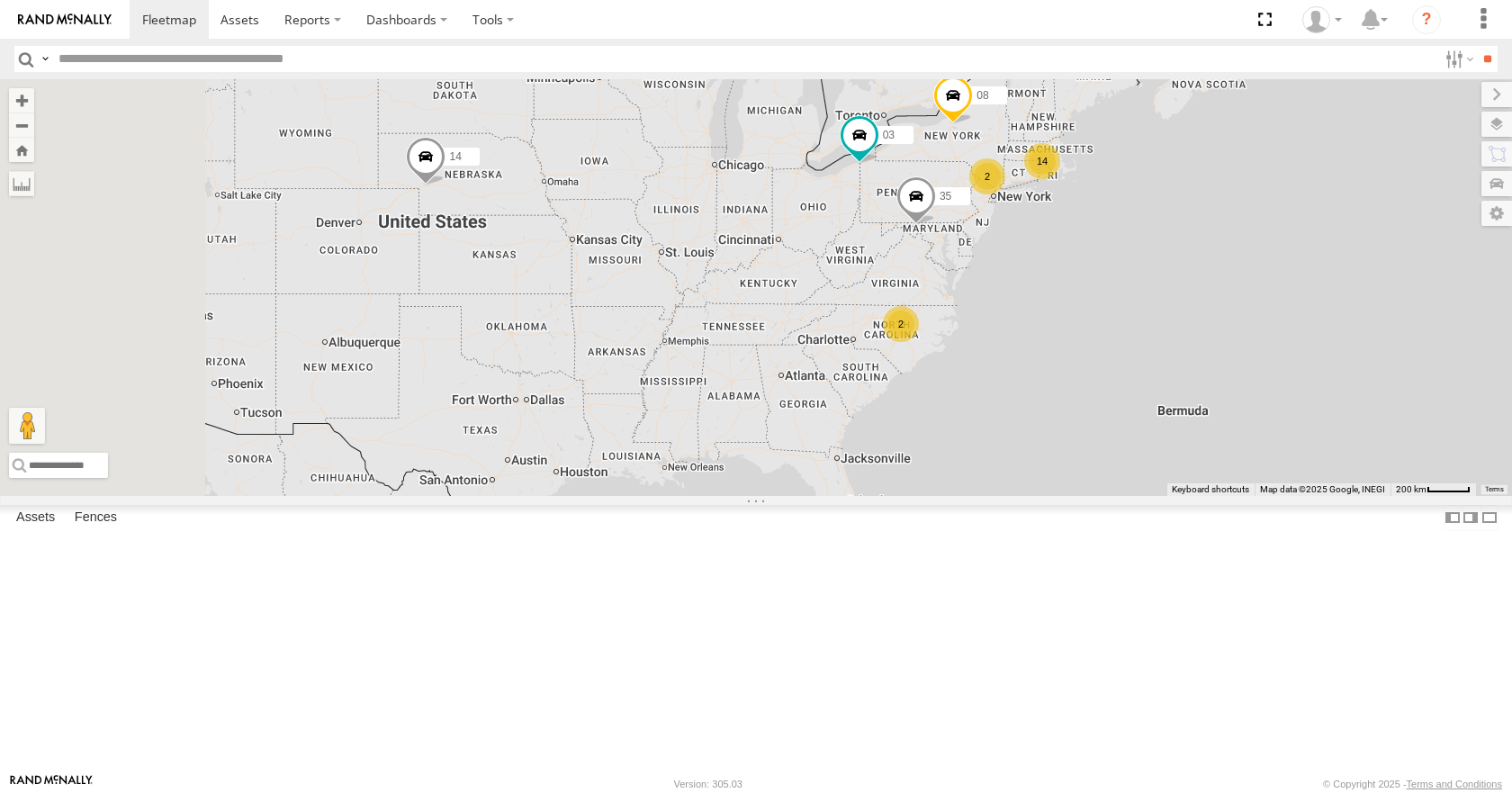
drag, startPoint x: 992, startPoint y: 398, endPoint x: 1070, endPoint y: 363, distance: 85.5
click at [1070, 363] on div "14 35 08 03 14 2 2" at bounding box center [756, 286] width 1512 height 416
click at [1062, 363] on div "14 35 08 03 14 2 2" at bounding box center [756, 286] width 1512 height 416
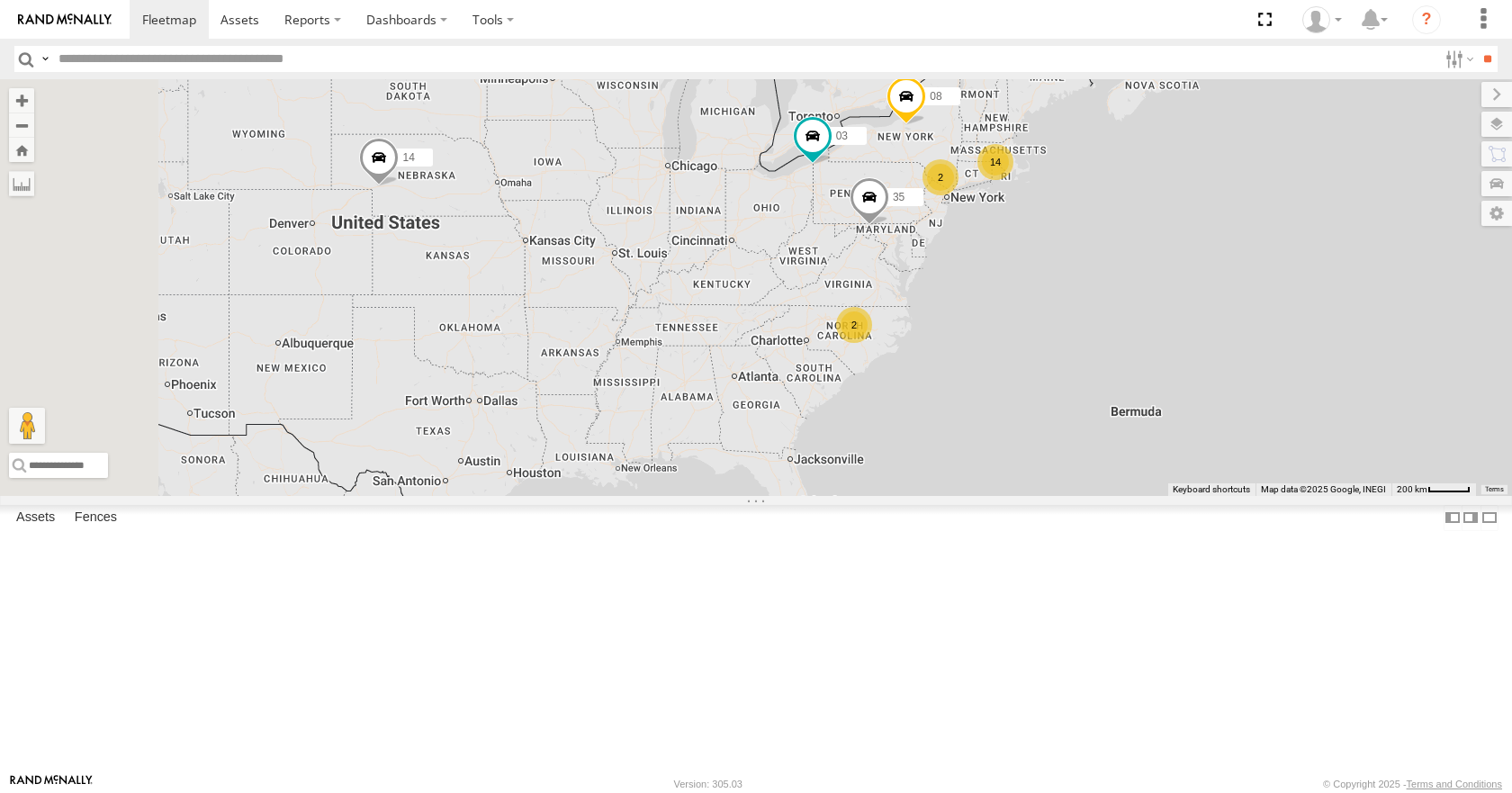
drag, startPoint x: 1075, startPoint y: 368, endPoint x: 1030, endPoint y: 368, distance: 45.0
click at [1030, 368] on div "14 35 08 03 14 2 2" at bounding box center [756, 286] width 1512 height 416
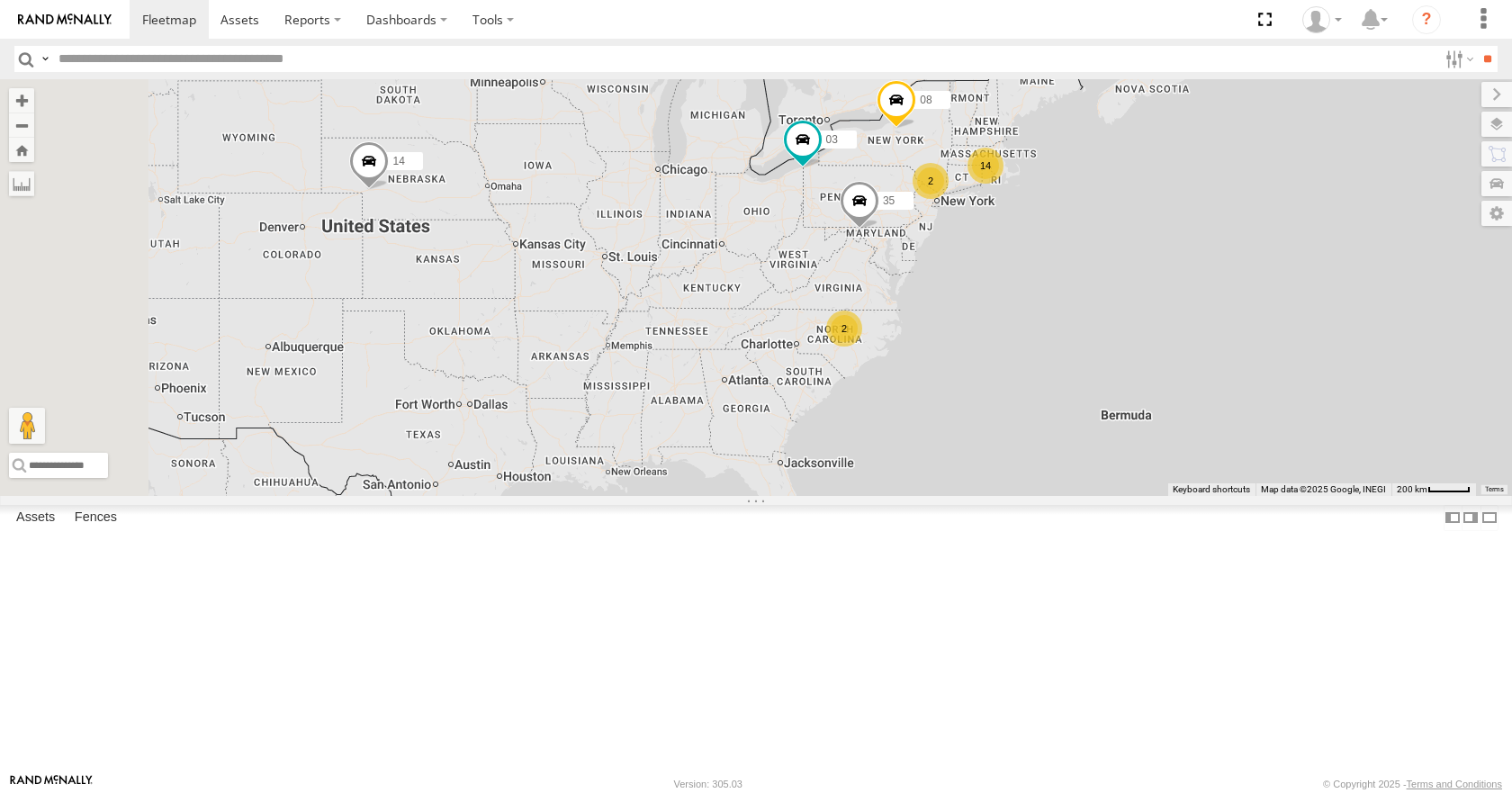
drag, startPoint x: 1023, startPoint y: 368, endPoint x: 1015, endPoint y: 375, distance: 10.6
click at [1015, 375] on div "14 35 08 03 14 2 2" at bounding box center [756, 286] width 1512 height 416
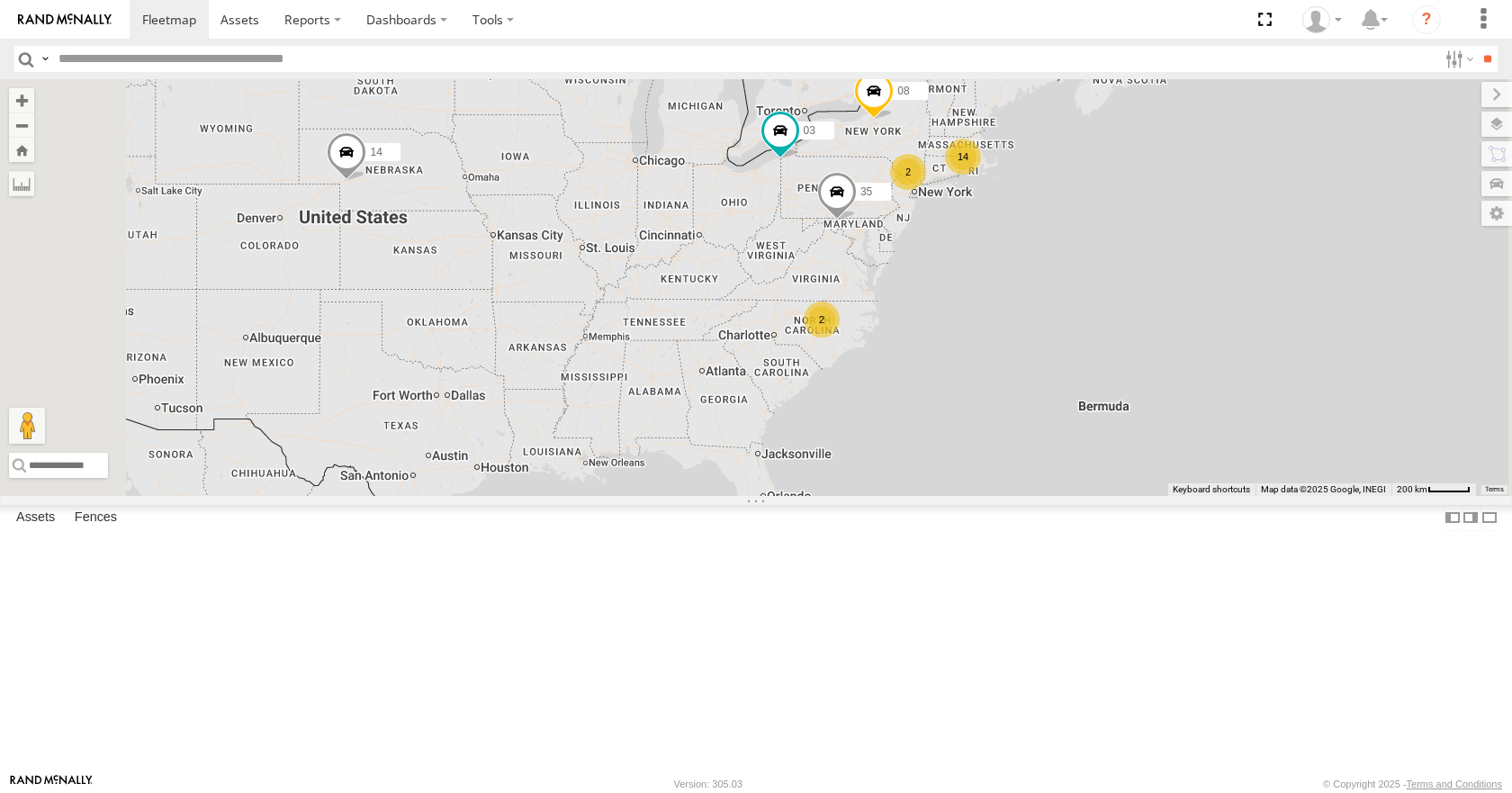
drag, startPoint x: 728, startPoint y: 324, endPoint x: 702, endPoint y: 314, distance: 27.9
click at [702, 314] on div "14 35 08 03 14 2 2" at bounding box center [756, 286] width 1512 height 416
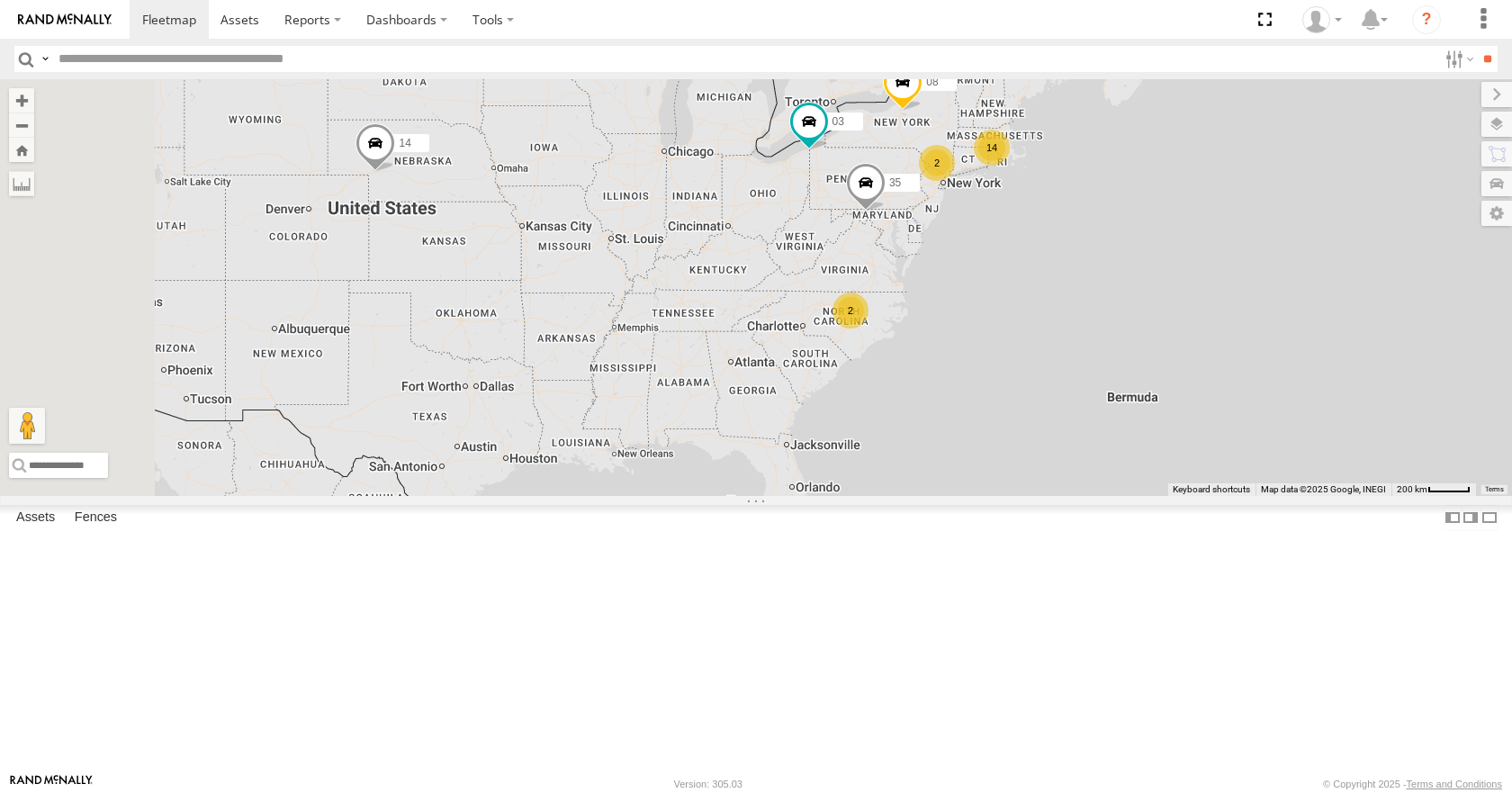
drag, startPoint x: 744, startPoint y: 294, endPoint x: 771, endPoint y: 286, distance: 28.2
click at [771, 286] on div "14 35 08 03 14 2 2" at bounding box center [756, 286] width 1512 height 416
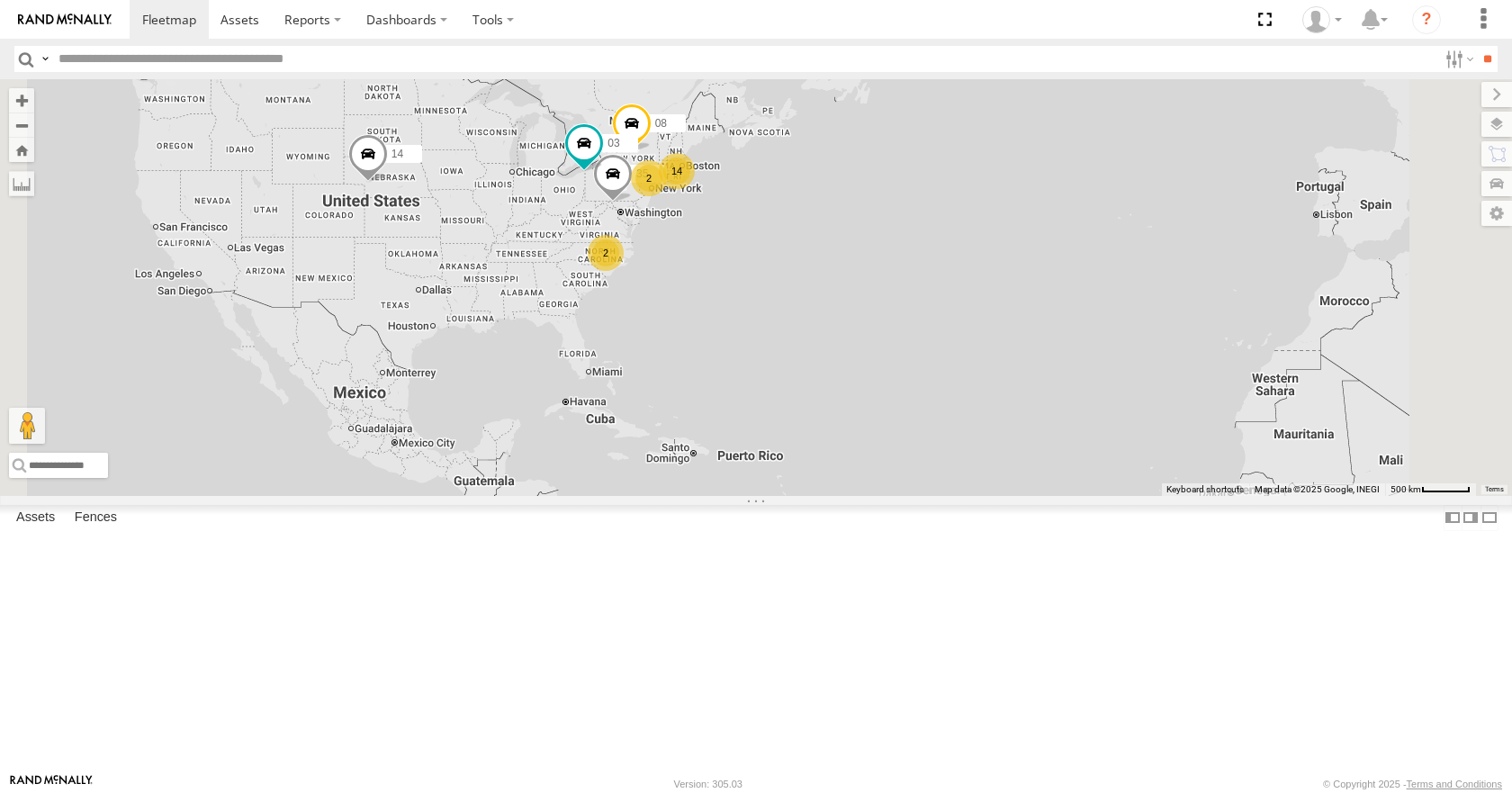
drag, startPoint x: 728, startPoint y: 281, endPoint x: 747, endPoint y: 282, distance: 19.0
click at [747, 282] on div "14 35 08 03 14 2 2" at bounding box center [756, 286] width 1512 height 416
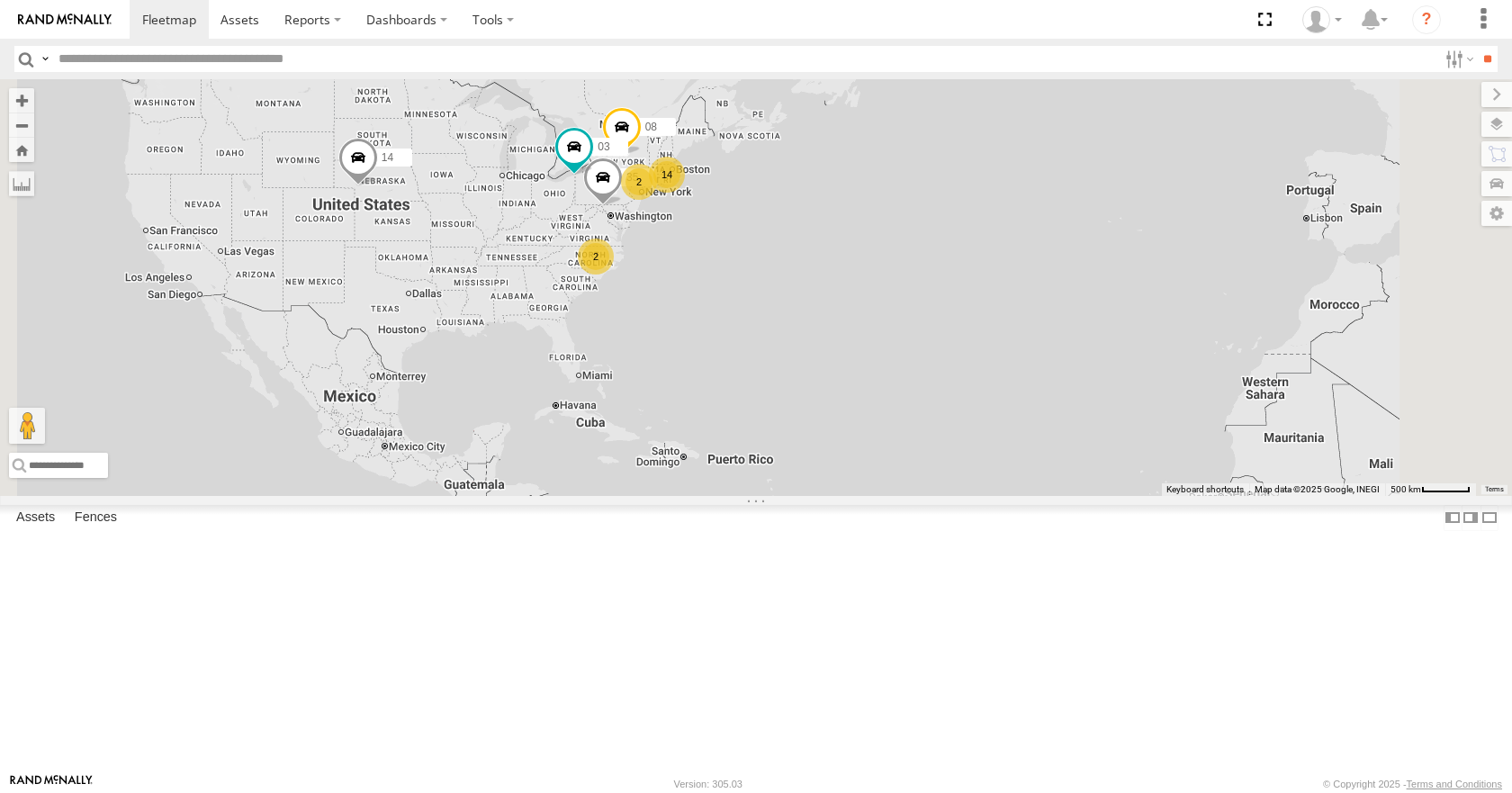
drag, startPoint x: 766, startPoint y: 260, endPoint x: 748, endPoint y: 263, distance: 18.2
click at [748, 263] on div "14 35 08 03 14 2 2" at bounding box center [756, 286] width 1512 height 416
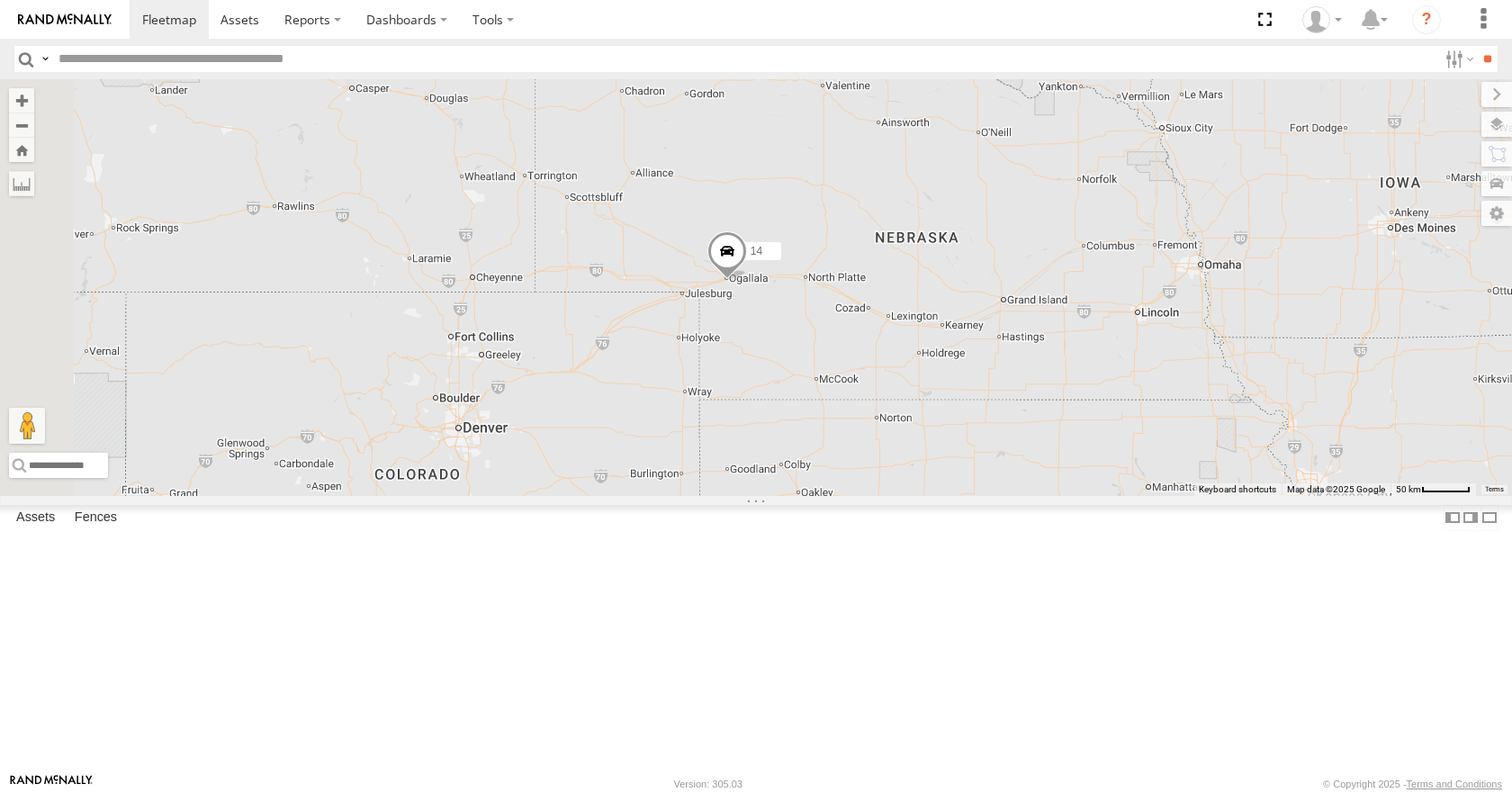
drag, startPoint x: 526, startPoint y: 341, endPoint x: 813, endPoint y: 434, distance: 301.7
click at [813, 434] on div "14 35 08 03" at bounding box center [756, 286] width 1512 height 416
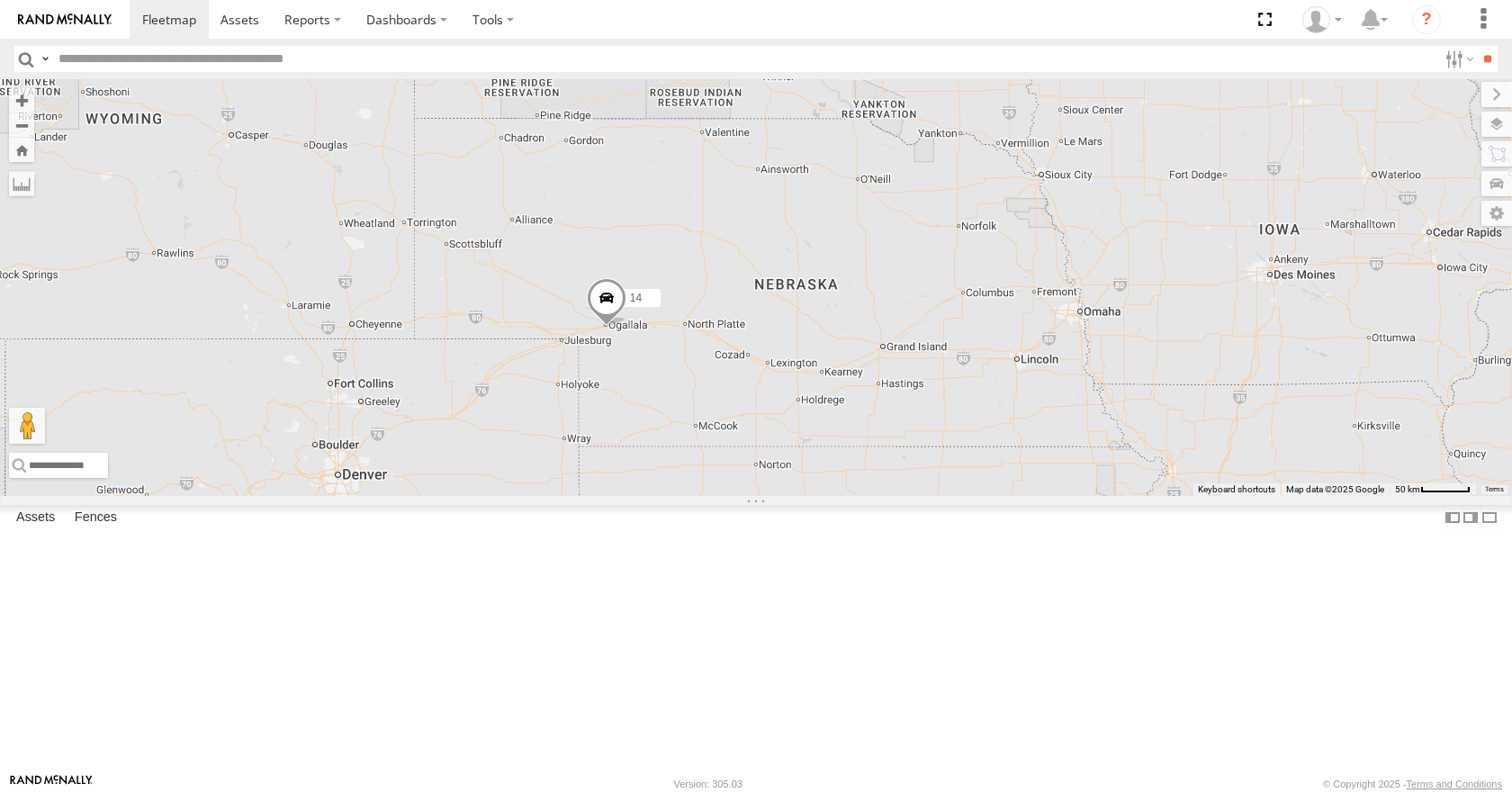
drag, startPoint x: 813, startPoint y: 434, endPoint x: 689, endPoint y: 483, distance: 133.3
click at [689, 483] on div "14 35 08 03" at bounding box center [756, 286] width 1512 height 416
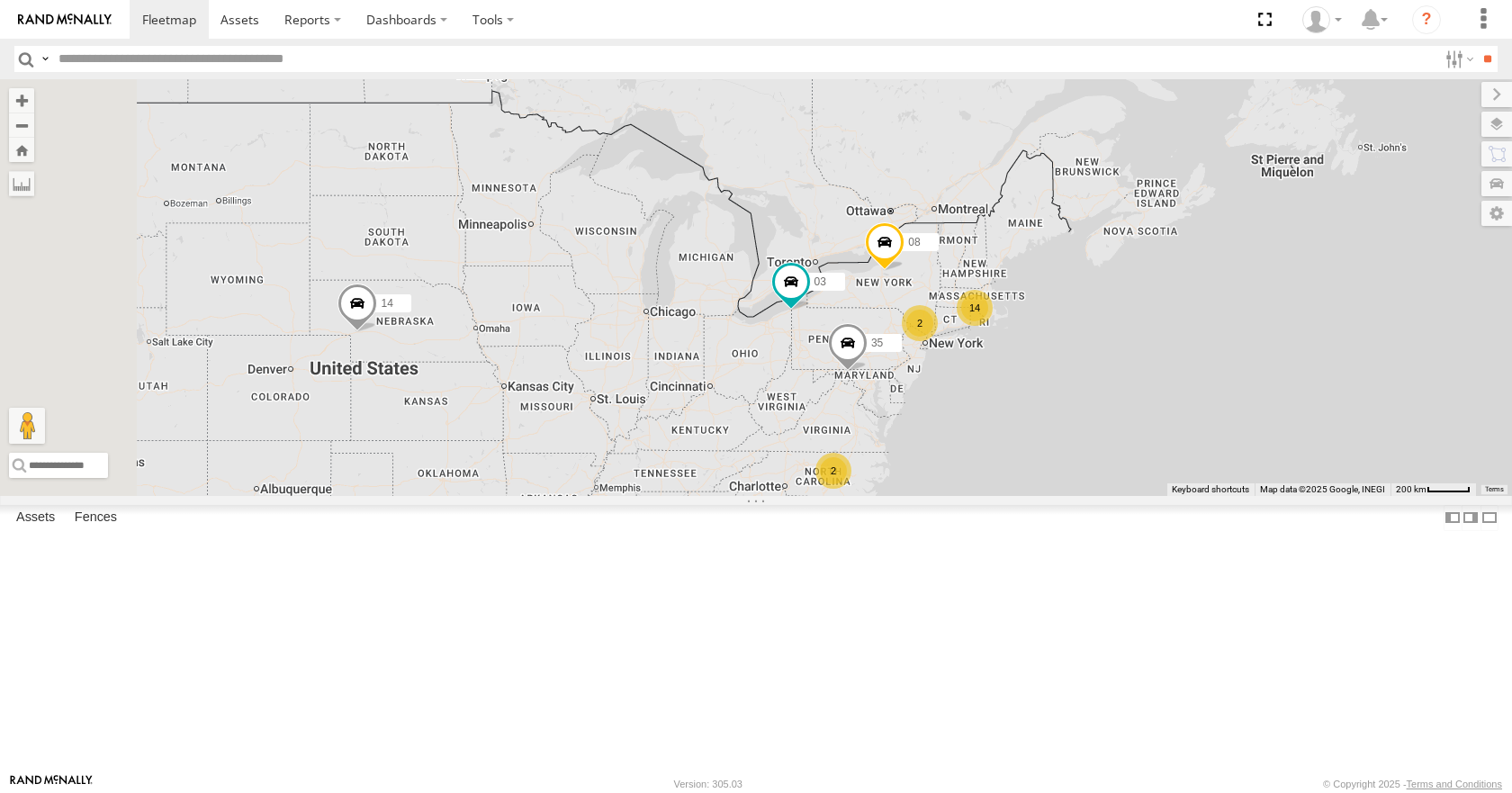
drag, startPoint x: 808, startPoint y: 420, endPoint x: 1032, endPoint y: 513, distance: 242.5
click at [1032, 495] on div "14 35 08 03 14 2 2" at bounding box center [756, 286] width 1512 height 416
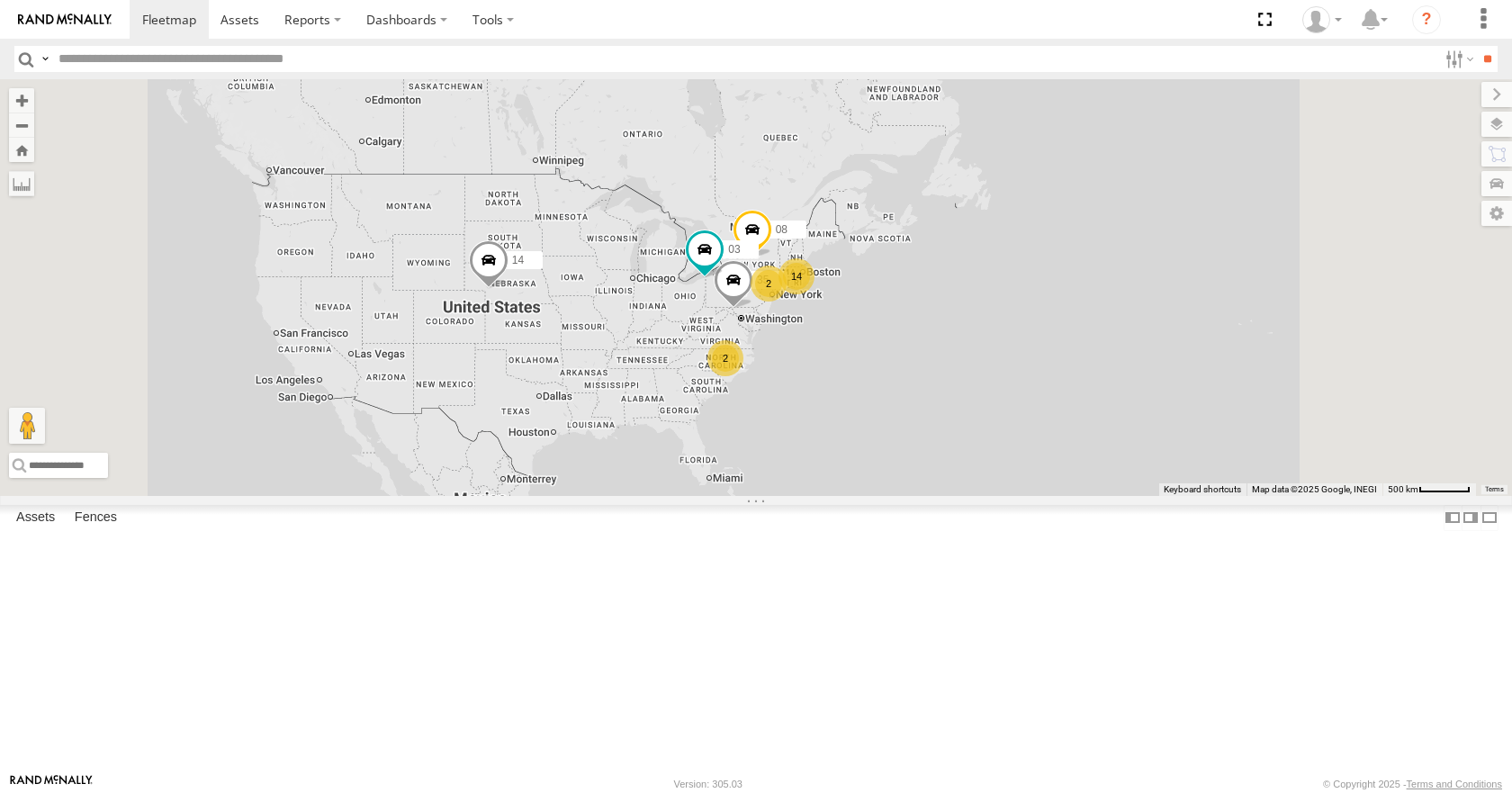
drag, startPoint x: 983, startPoint y: 515, endPoint x: 905, endPoint y: 450, distance: 101.5
click at [905, 450] on div "14 35 08 03 14 2 2" at bounding box center [756, 286] width 1512 height 416
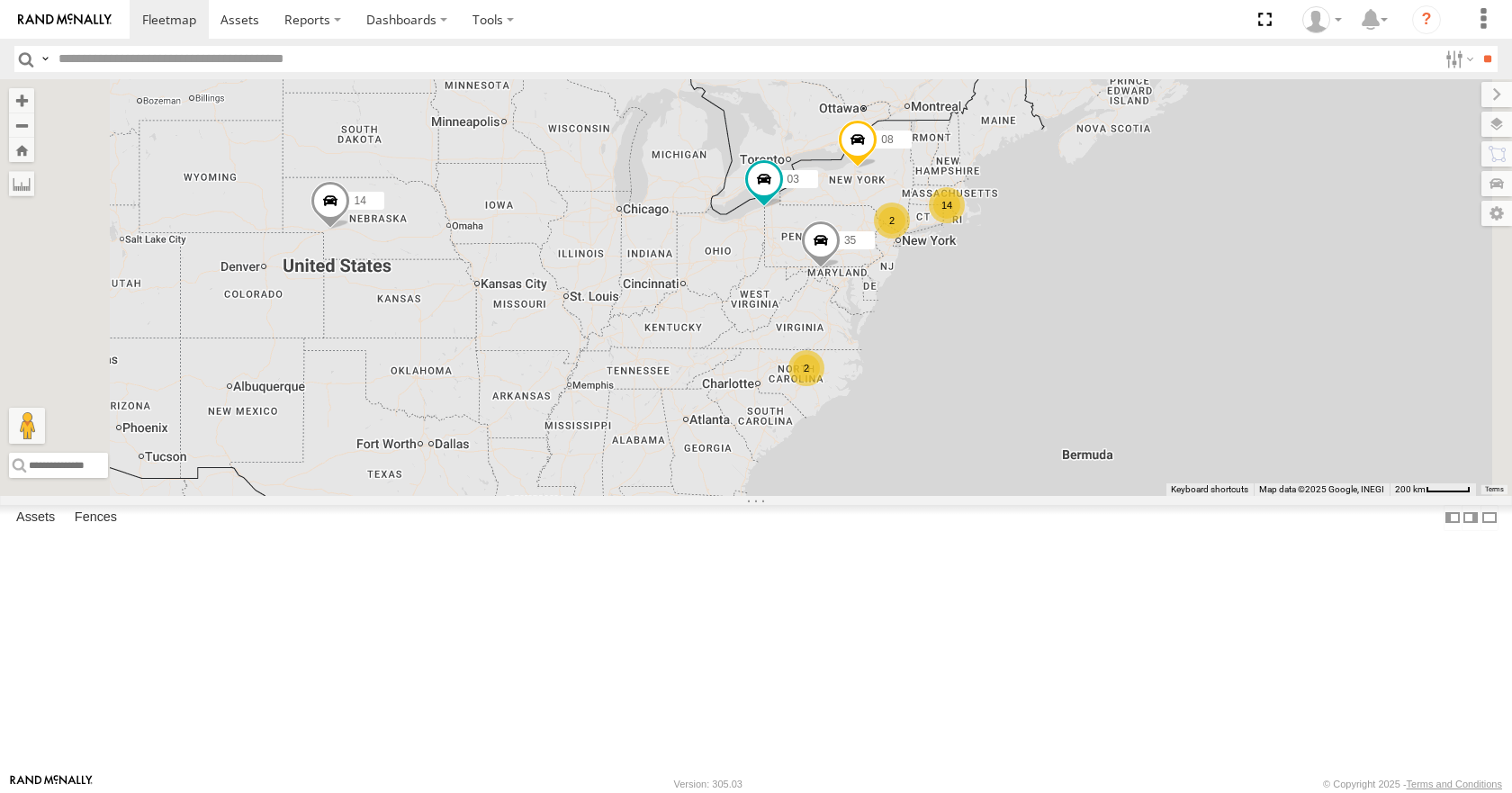
drag, startPoint x: 916, startPoint y: 430, endPoint x: 946, endPoint y: 388, distance: 51.6
click at [946, 388] on div "14 35 08 03 14 2 2" at bounding box center [756, 286] width 1512 height 416
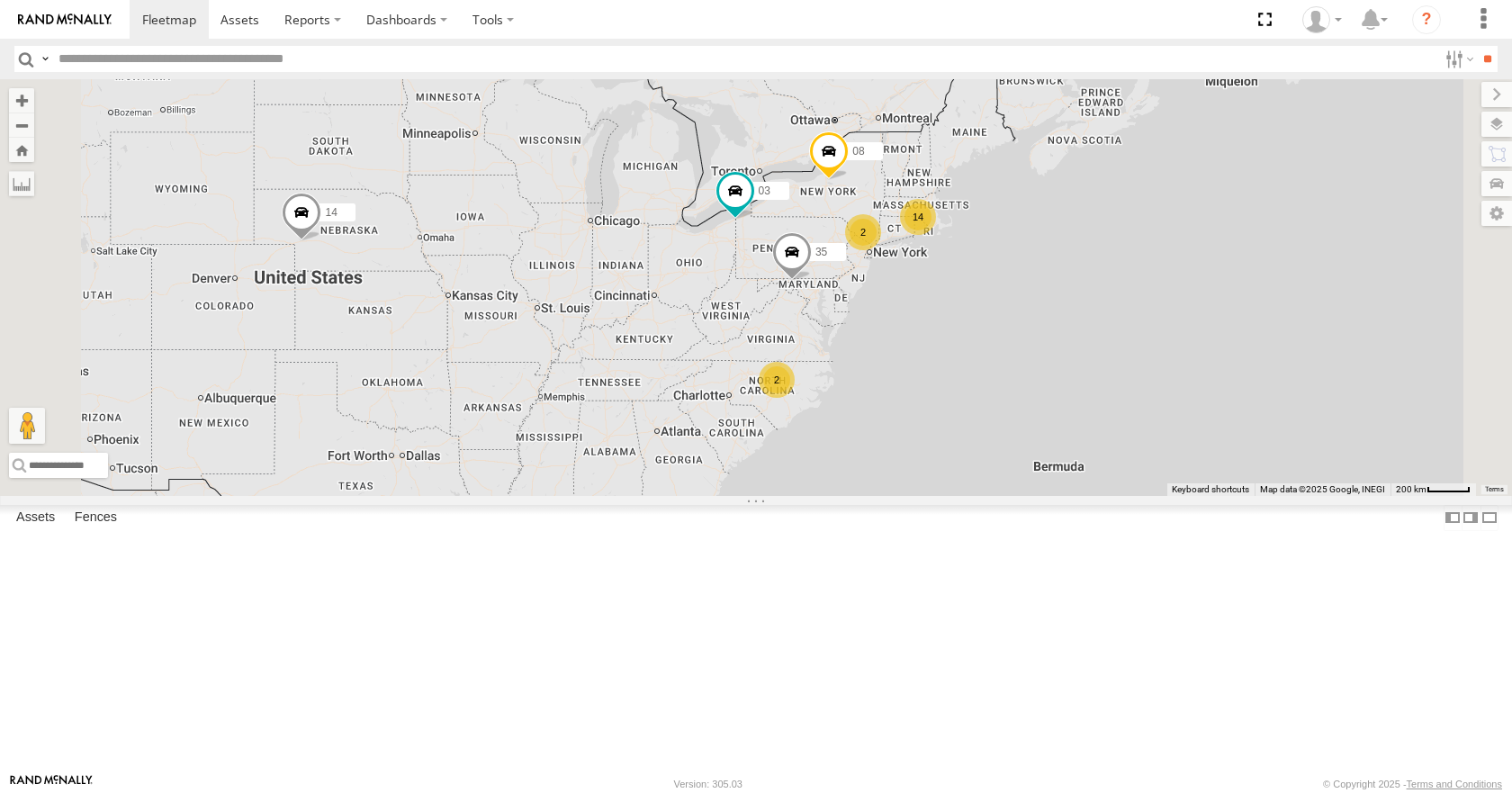
drag, startPoint x: 1075, startPoint y: 320, endPoint x: 1040, endPoint y: 333, distance: 37.3
click at [1040, 333] on div "14 35 08 03 14 2 2" at bounding box center [756, 286] width 1512 height 416
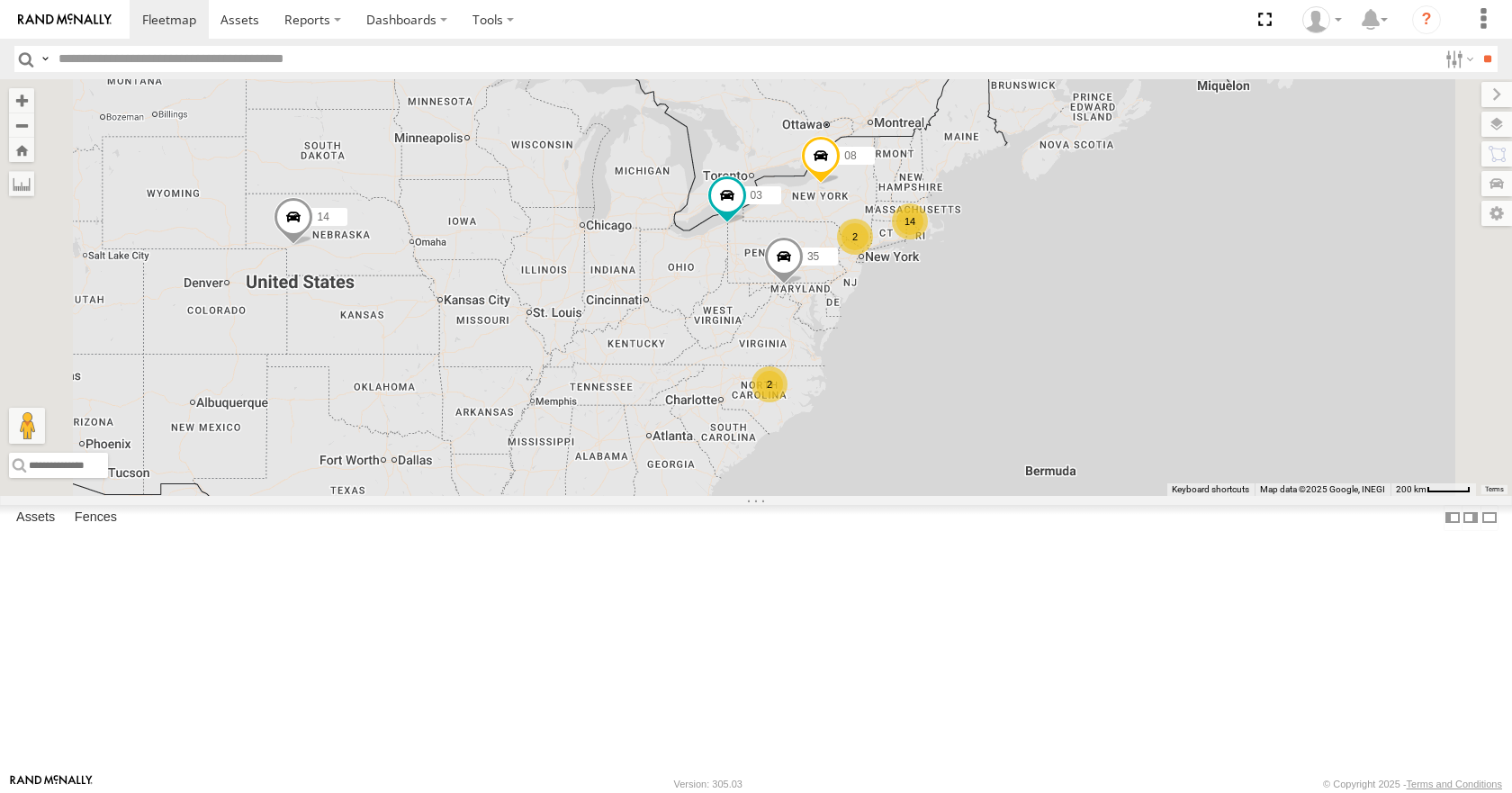
drag, startPoint x: 1060, startPoint y: 335, endPoint x: 1029, endPoint y: 349, distance: 34.0
click at [1029, 349] on div "14 35 08 03 14 2 2" at bounding box center [756, 286] width 1512 height 416
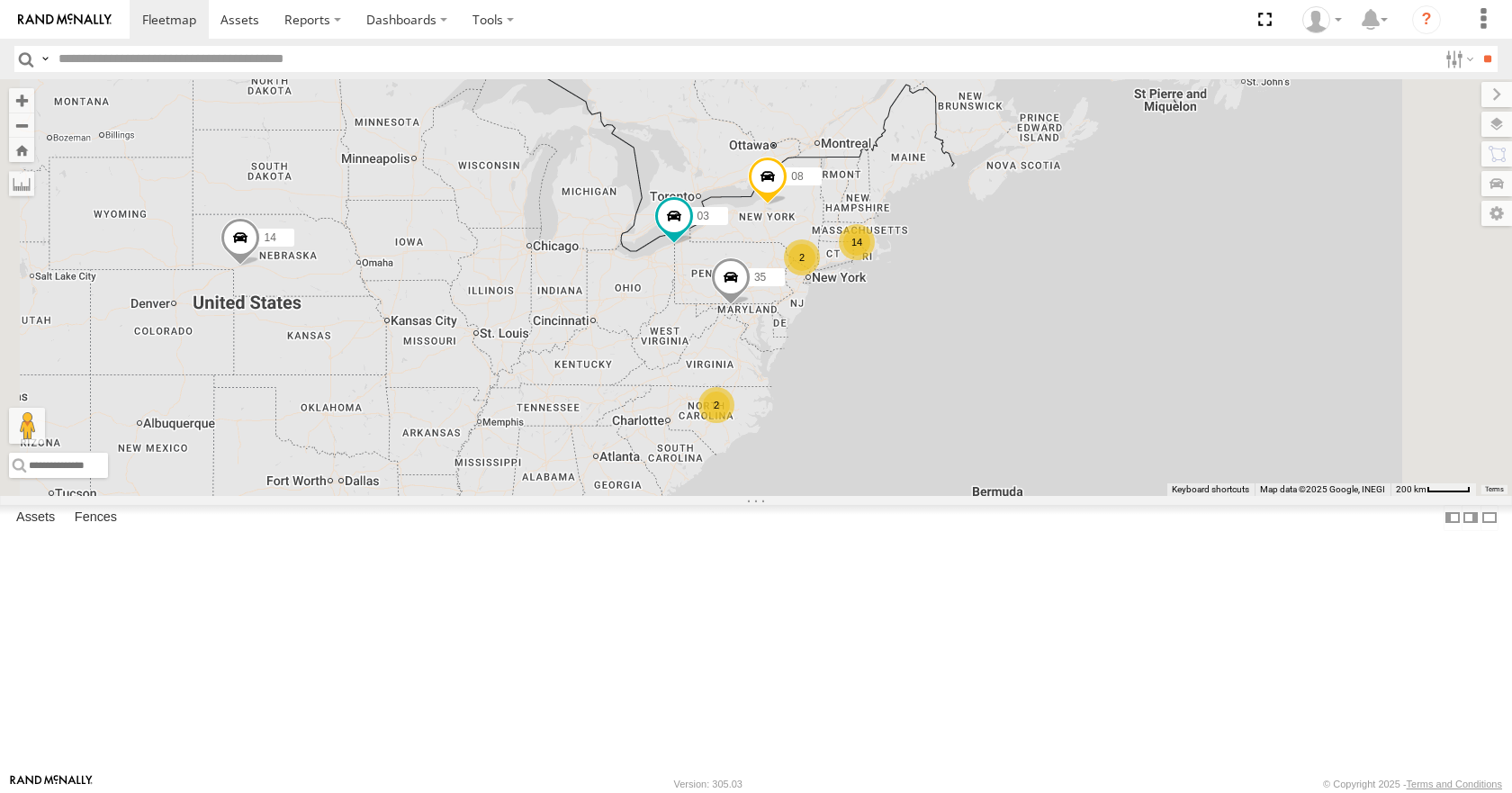
drag, startPoint x: 1075, startPoint y: 300, endPoint x: 1062, endPoint y: 309, distance: 15.8
click at [1062, 309] on div "14 35 08 03 14 2 2" at bounding box center [756, 286] width 1512 height 416
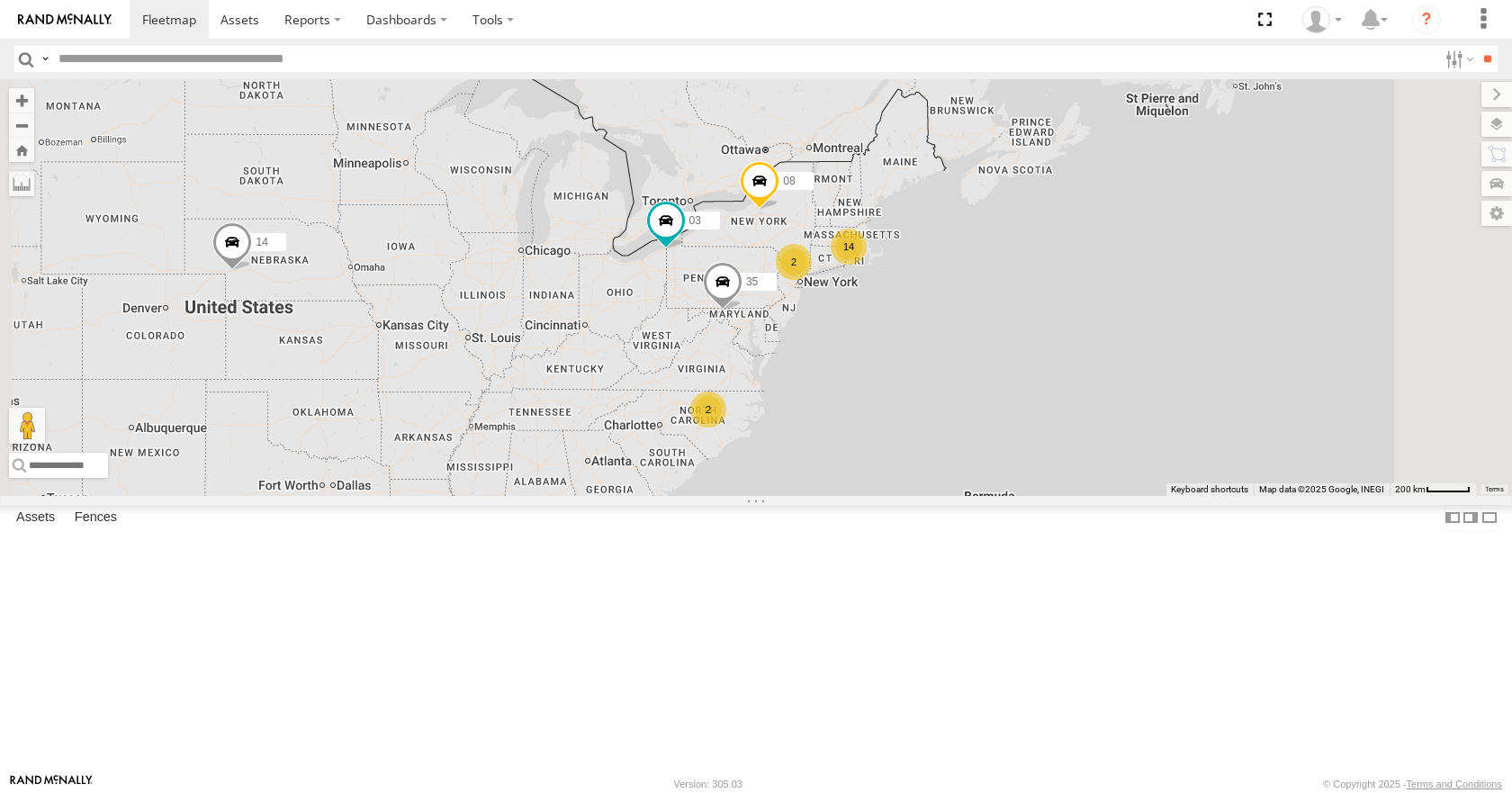
click at [1063, 285] on div "14 35 08 03 14 2 2" at bounding box center [756, 286] width 1512 height 416
drag, startPoint x: 1115, startPoint y: 300, endPoint x: 1141, endPoint y: 289, distance: 28.2
click at [1141, 289] on div "14 35 08 03 14 2 2" at bounding box center [756, 286] width 1512 height 416
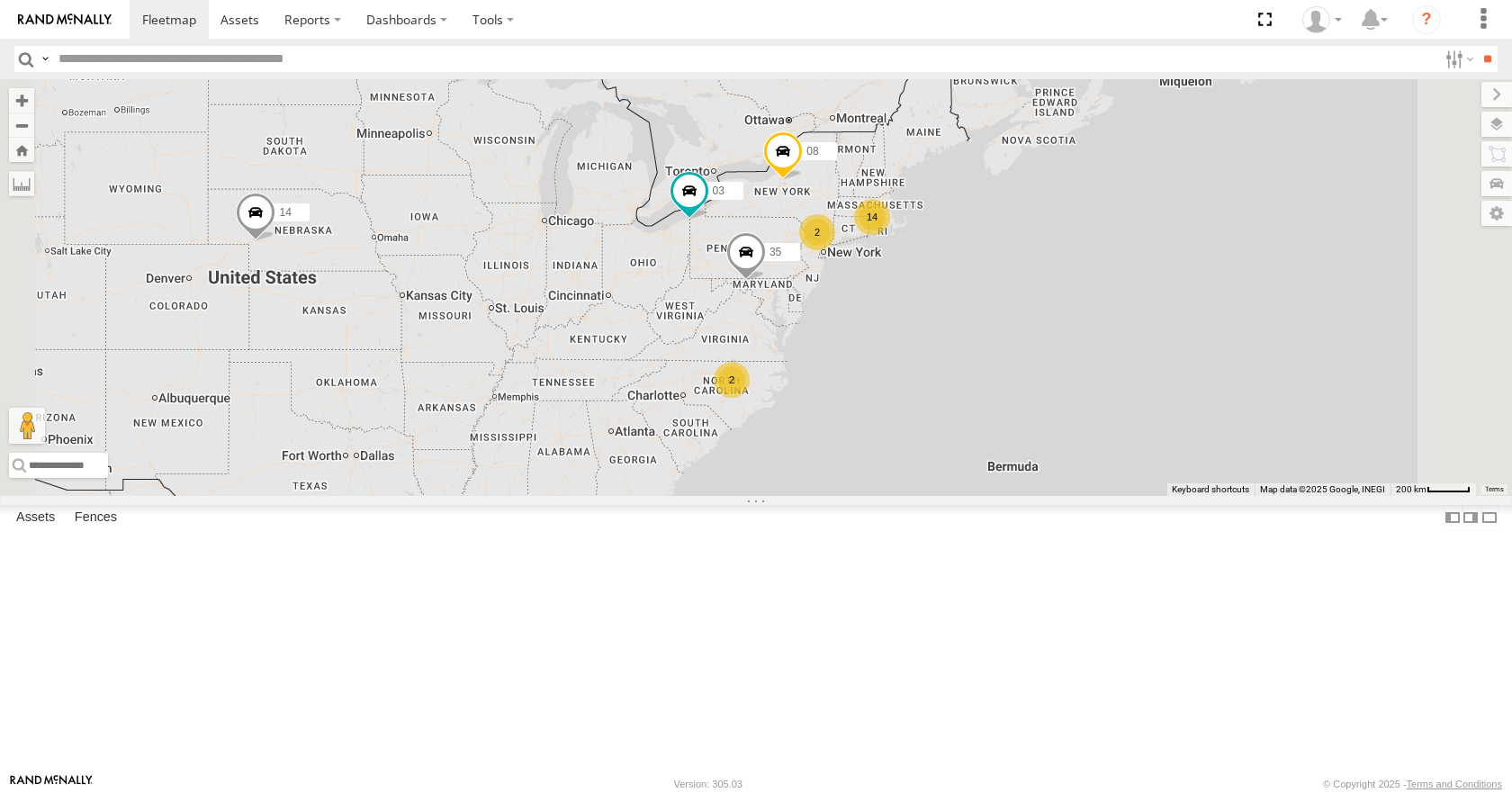
drag, startPoint x: 1094, startPoint y: 332, endPoint x: 1096, endPoint y: 312, distance: 20.1
click at [1096, 312] on div "14 35 08 03 14 2 2" at bounding box center [756, 286] width 1512 height 416
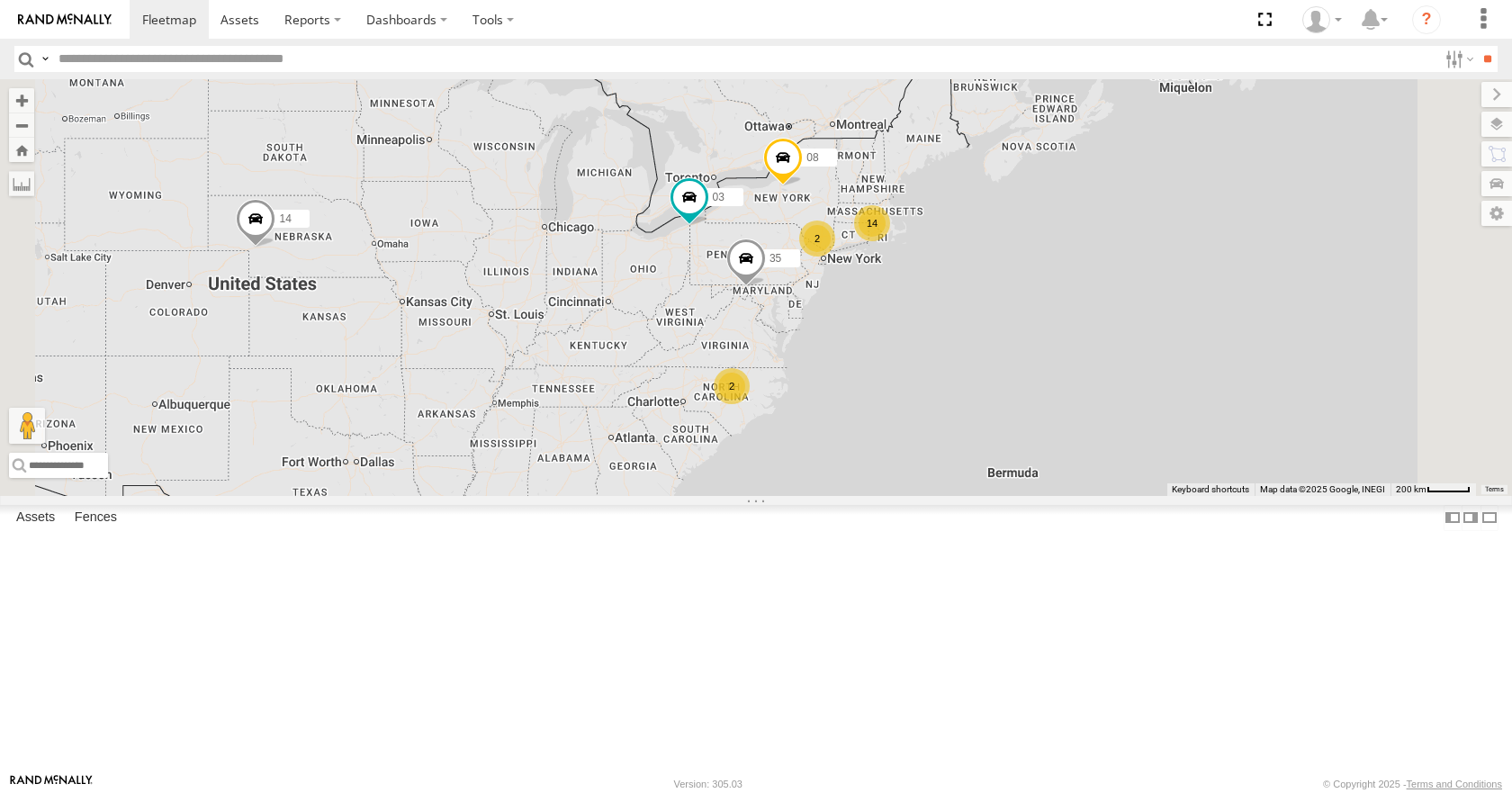
drag, startPoint x: 1096, startPoint y: 312, endPoint x: 1096, endPoint y: 324, distance: 12.0
click at [1096, 324] on div "14 35 08 03 14 2 2" at bounding box center [756, 286] width 1512 height 416
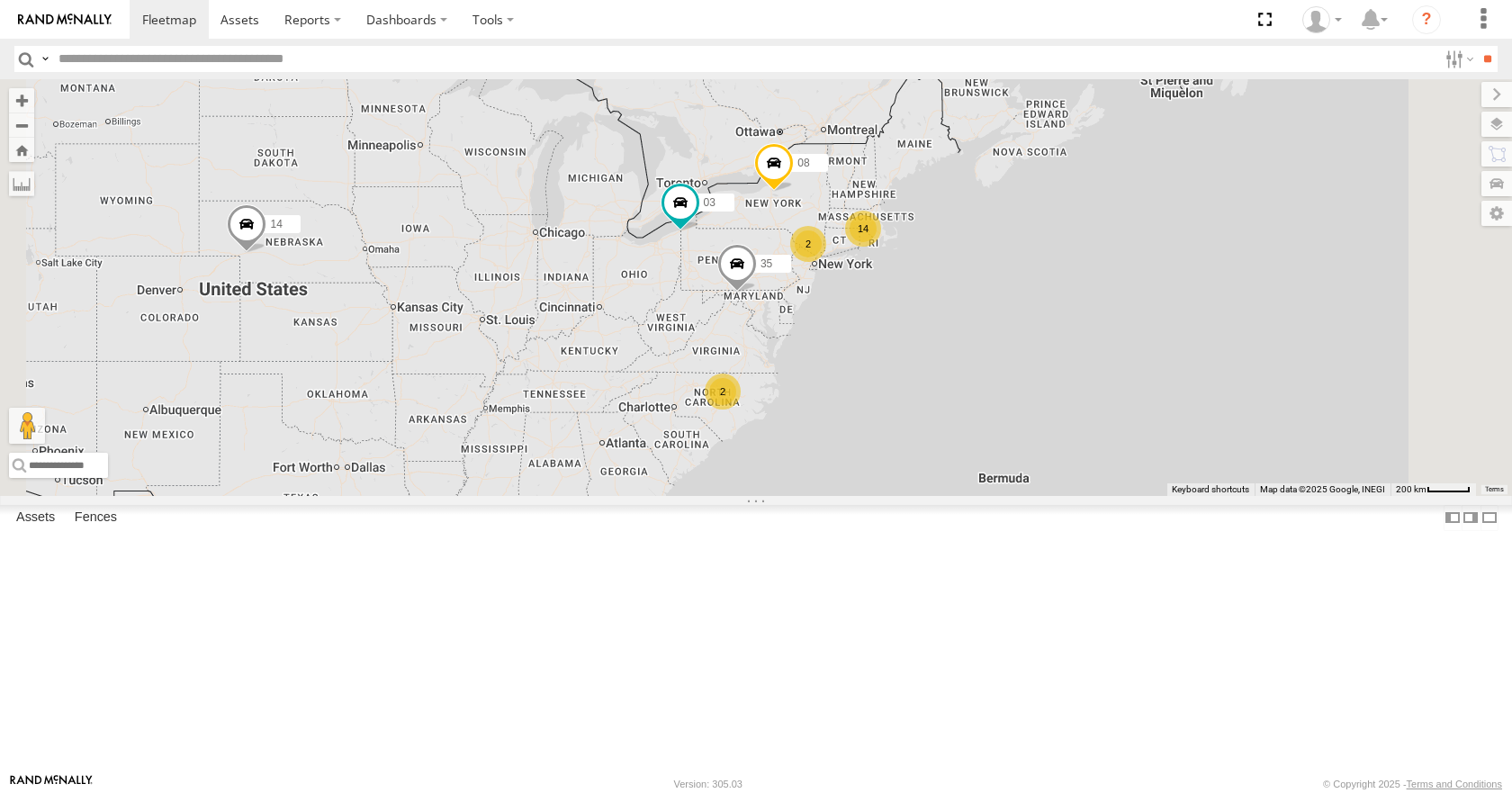
drag, startPoint x: 1096, startPoint y: 324, endPoint x: 1085, endPoint y: 329, distance: 12.1
click at [1085, 329] on div "14 35 08 03 14 2 2" at bounding box center [756, 286] width 1512 height 416
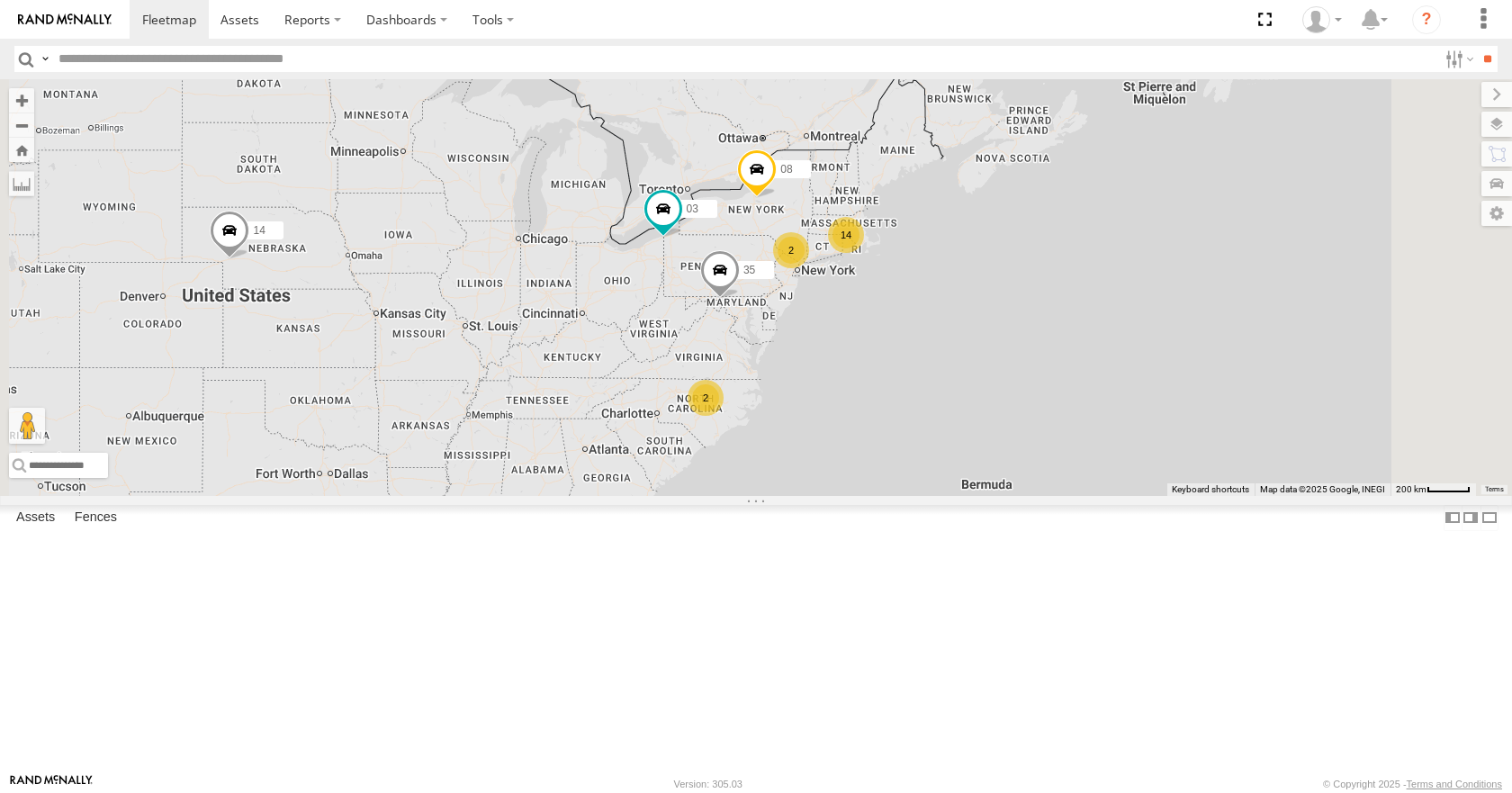
drag, startPoint x: 1088, startPoint y: 327, endPoint x: 1068, endPoint y: 335, distance: 21.5
click at [1068, 335] on div "14 35 08 03 14 2 2" at bounding box center [756, 286] width 1512 height 416
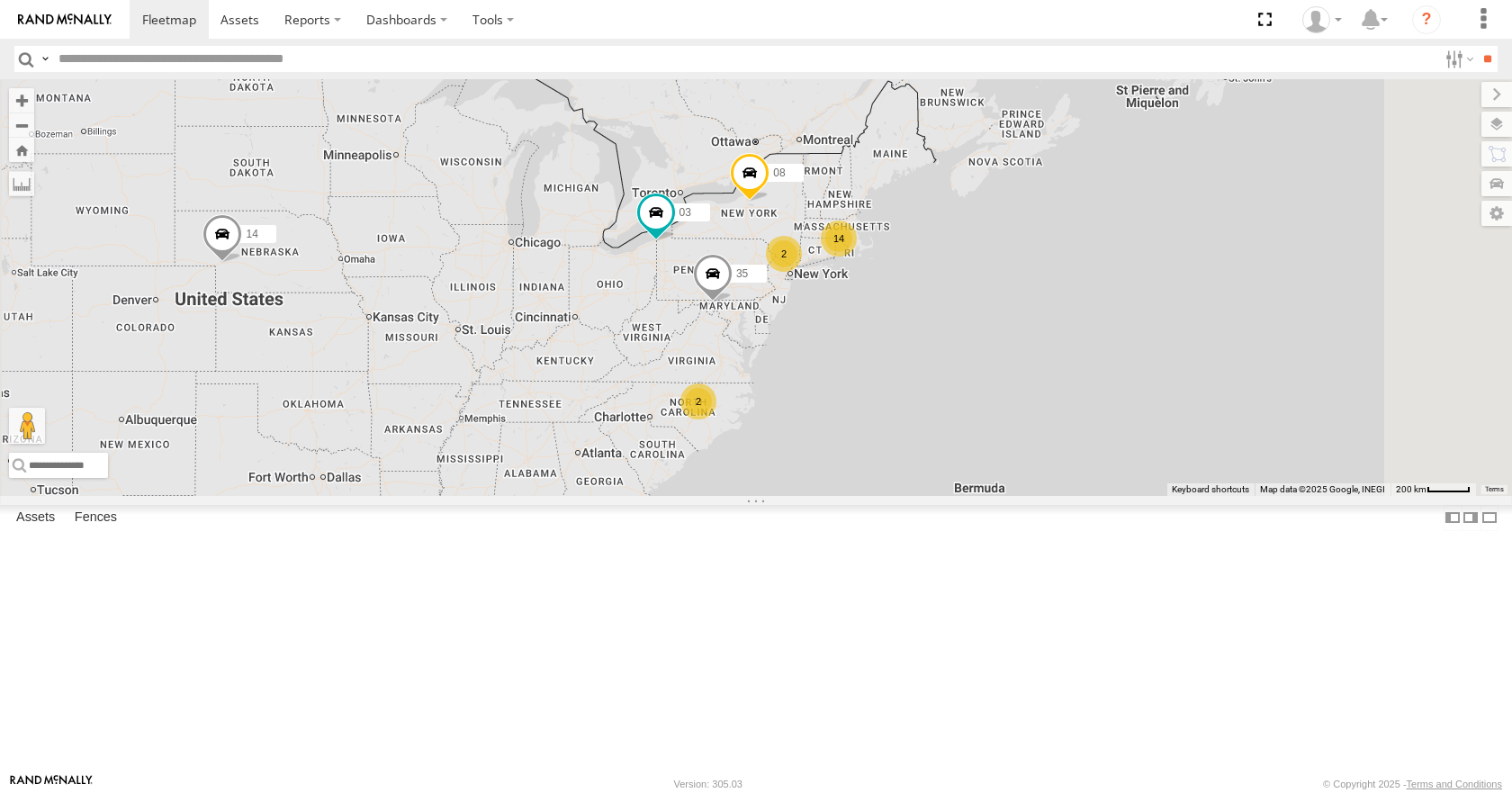
drag, startPoint x: 1074, startPoint y: 328, endPoint x: 1061, endPoint y: 335, distance: 14.8
click at [1061, 335] on div "14 35 08 03 14 2 2" at bounding box center [756, 286] width 1512 height 416
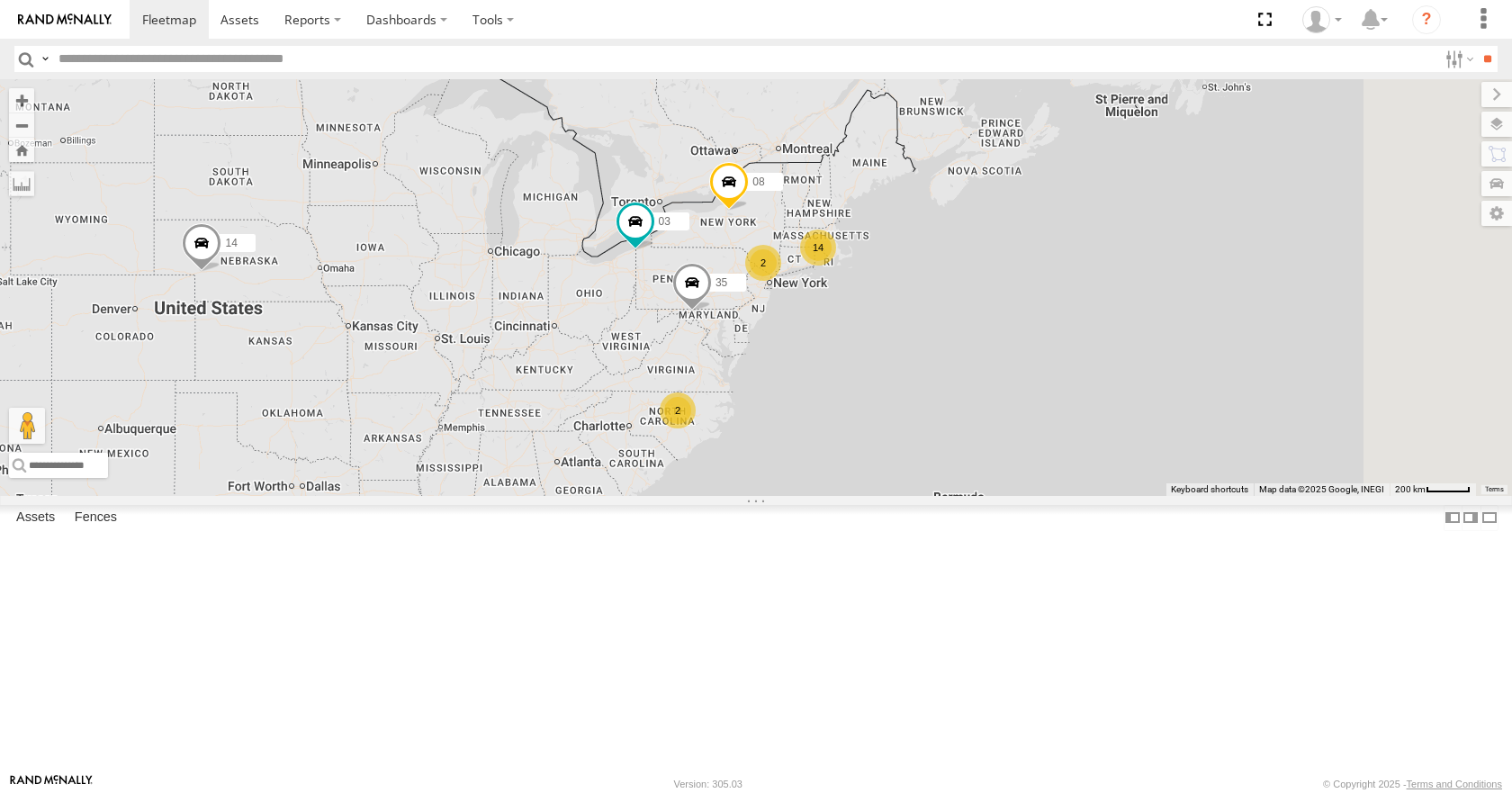
drag, startPoint x: 1061, startPoint y: 335, endPoint x: 1042, endPoint y: 346, distance: 22.0
click at [1042, 346] on div "14 35 08 03 14 2 2" at bounding box center [756, 286] width 1512 height 416
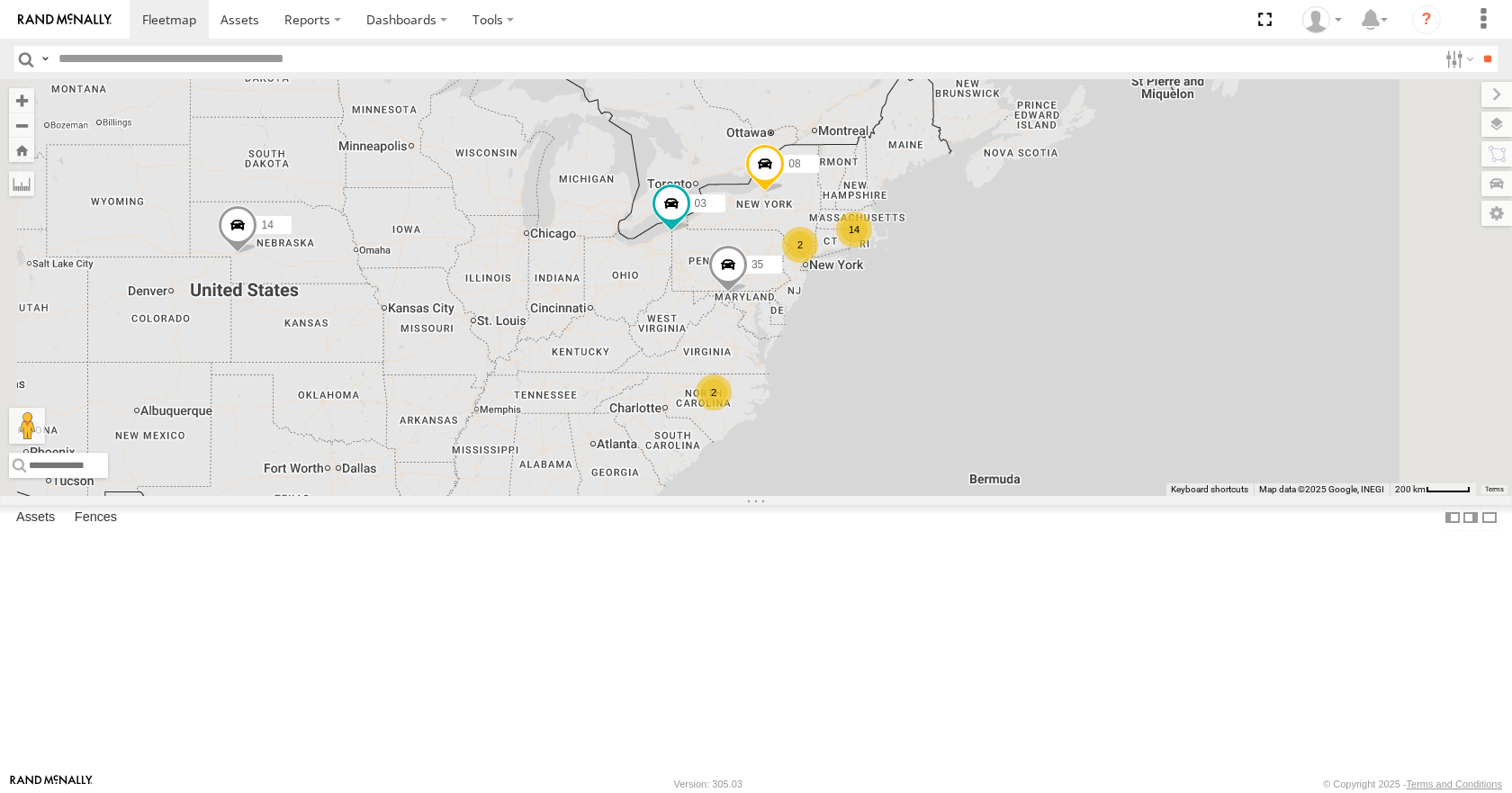
drag, startPoint x: 1042, startPoint y: 346, endPoint x: 1080, endPoint y: 328, distance: 42.0
click at [1080, 328] on div "14 35 08 03 14 2 2" at bounding box center [756, 286] width 1512 height 416
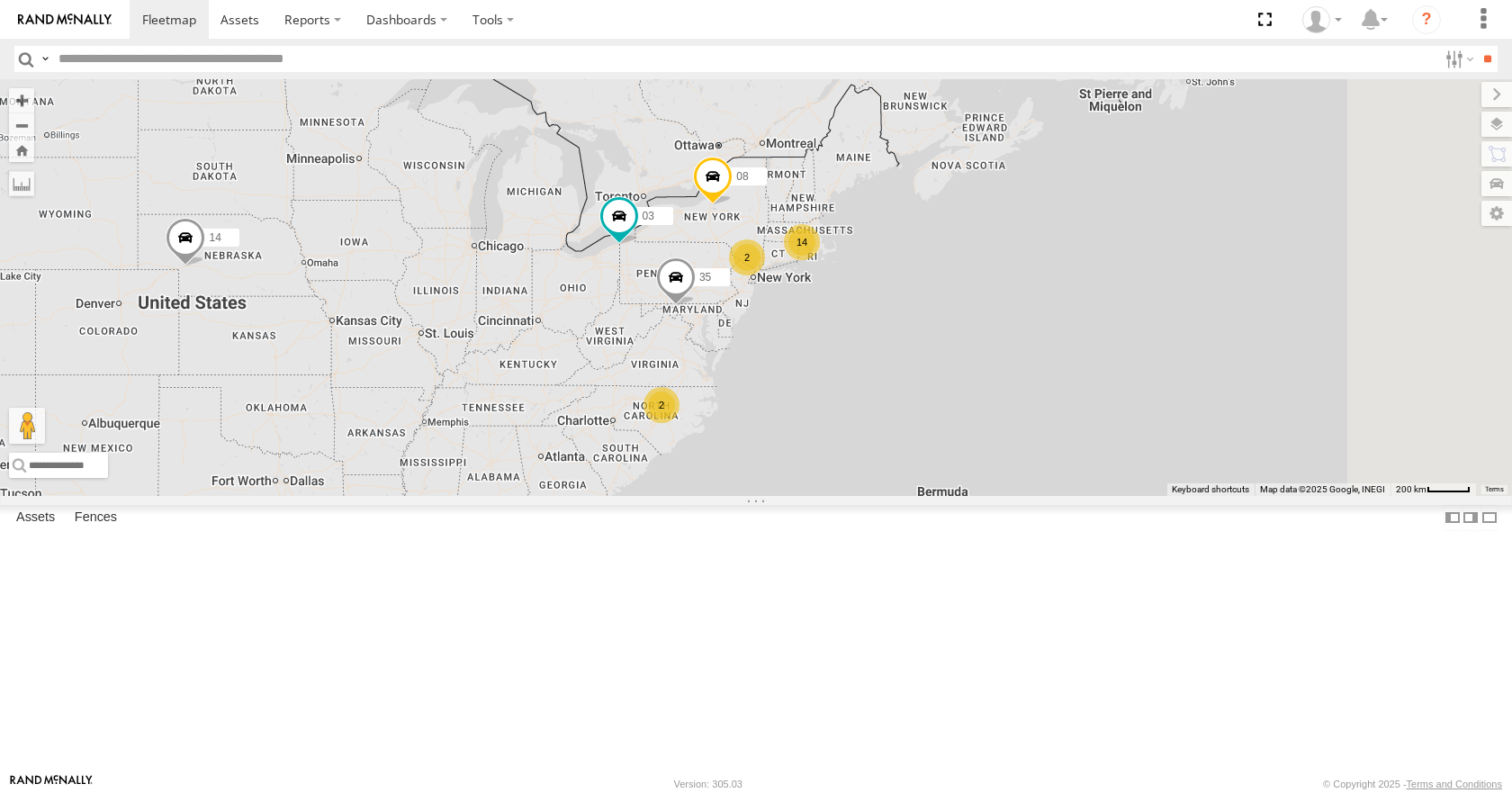
drag, startPoint x: 1114, startPoint y: 357, endPoint x: 1059, endPoint y: 368, distance: 56.1
click at [1059, 368] on div "14 35 08 03 14 2 2" at bounding box center [756, 286] width 1512 height 416
drag, startPoint x: 1186, startPoint y: 304, endPoint x: 1203, endPoint y: 313, distance: 19.2
click at [1203, 313] on div "14 35 08 03 14 2 2" at bounding box center [756, 286] width 1512 height 416
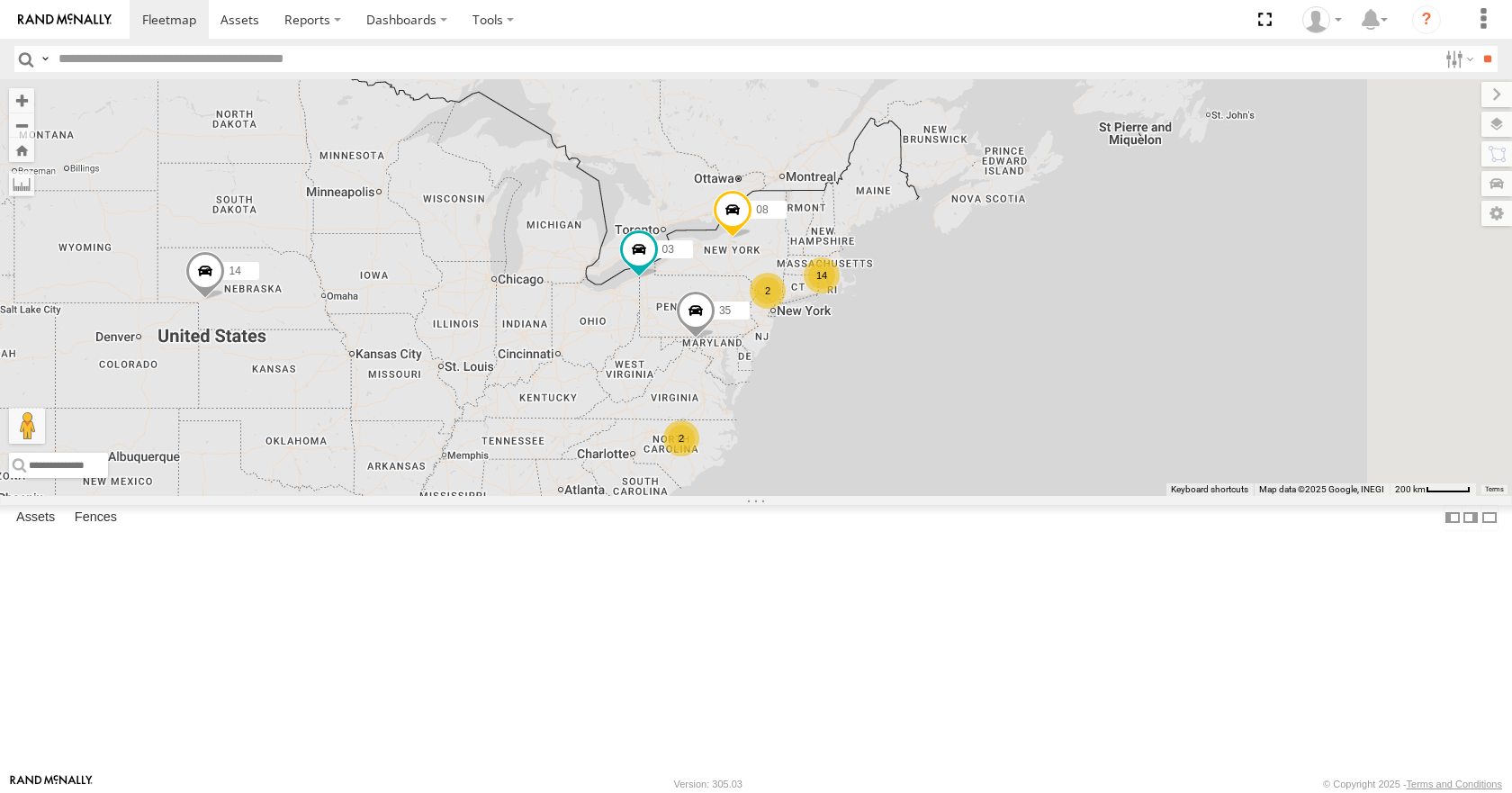
drag, startPoint x: 1233, startPoint y: 271, endPoint x: 1236, endPoint y: 292, distance: 21.2
click at [1236, 292] on div "14 35 08 03 14 2 2" at bounding box center [756, 286] width 1512 height 416
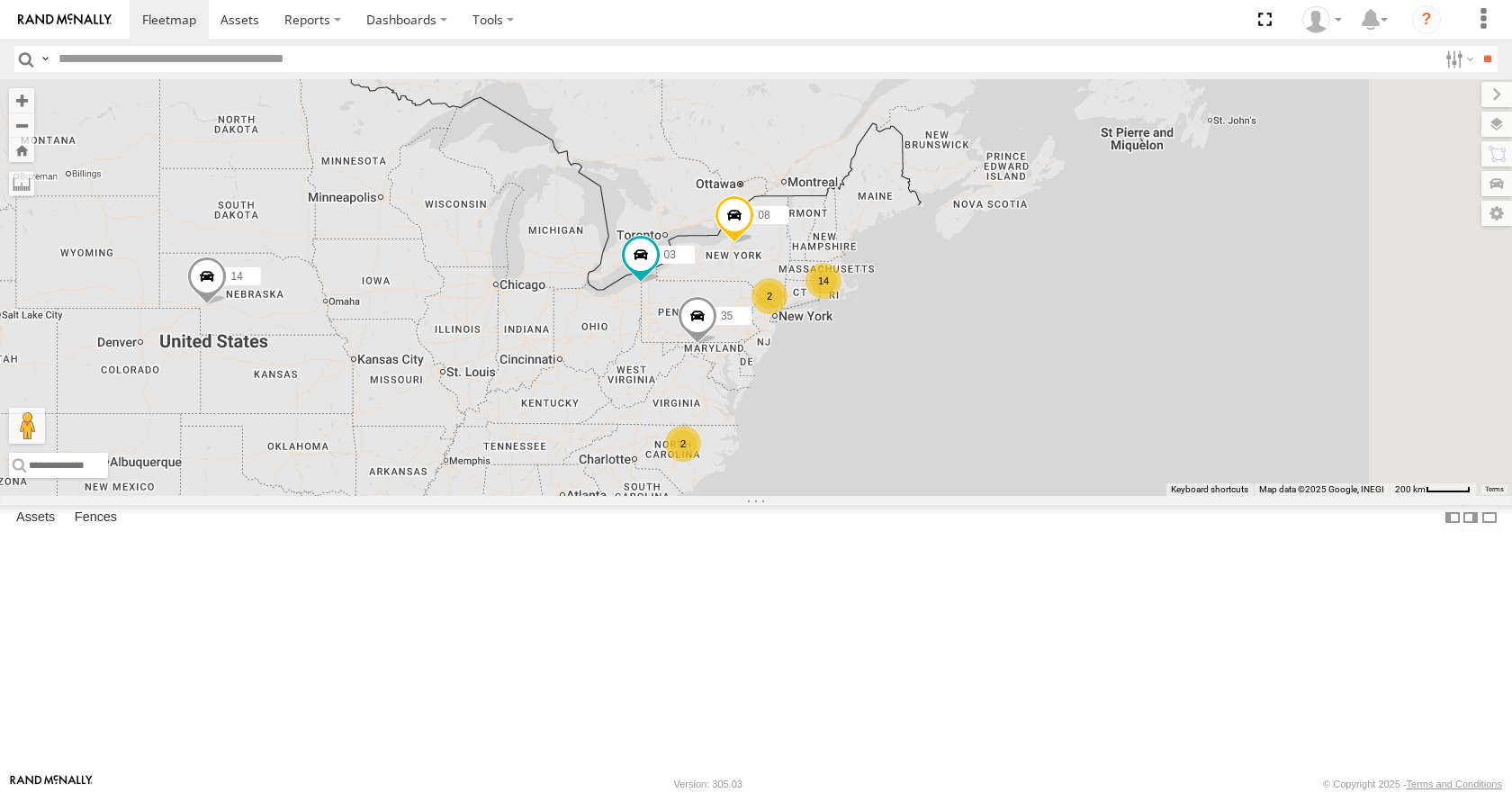
drag, startPoint x: 1227, startPoint y: 294, endPoint x: 1232, endPoint y: 311, distance: 17.7
click at [1232, 311] on div "14 35 08 03 14 2 2" at bounding box center [756, 286] width 1512 height 416
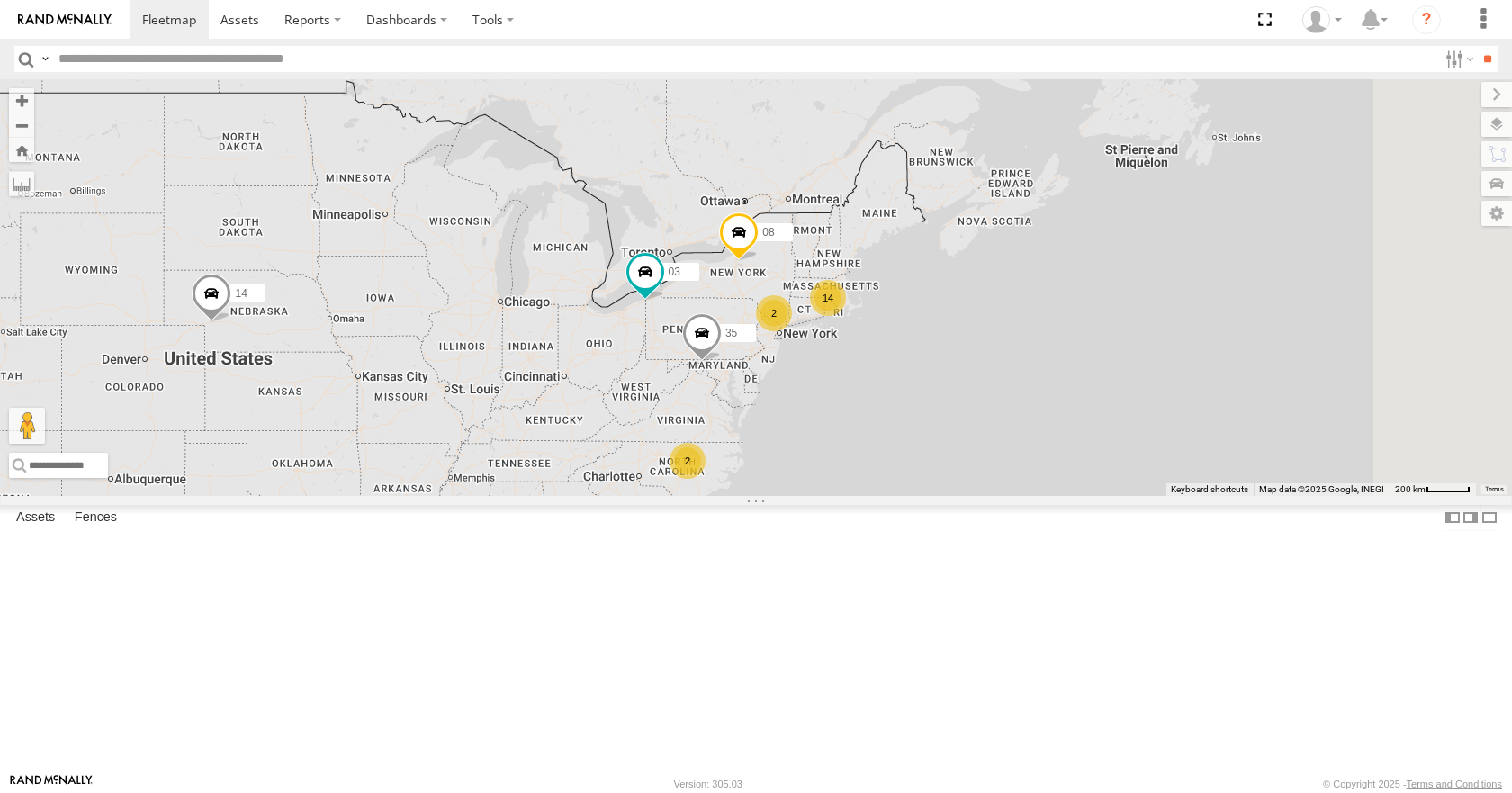
drag, startPoint x: 1166, startPoint y: 283, endPoint x: 1168, endPoint y: 295, distance: 12.2
click at [1168, 295] on div "14 35 08 03 14 2 2" at bounding box center [756, 286] width 1512 height 416
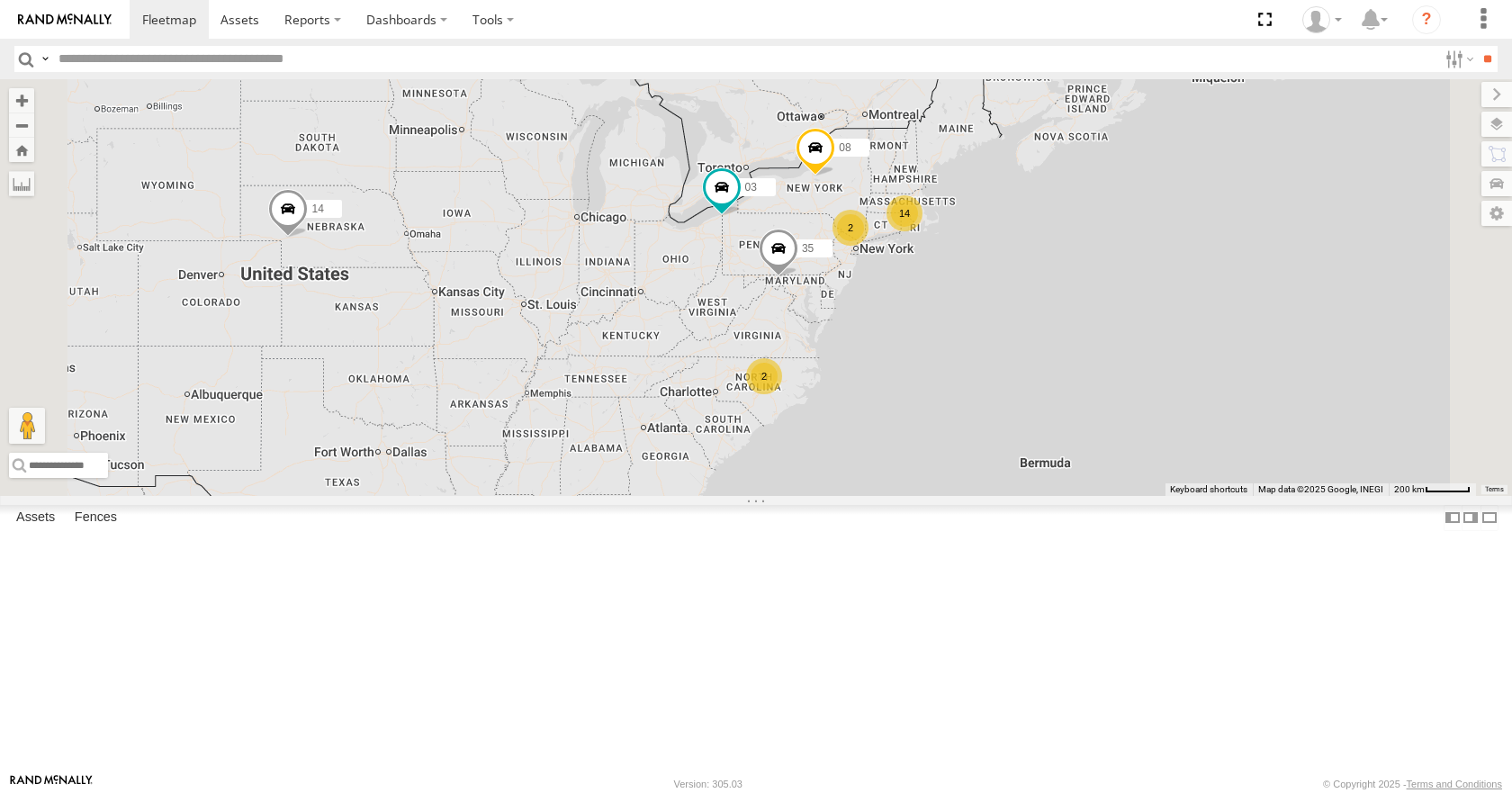
drag, startPoint x: 960, startPoint y: 414, endPoint x: 1039, endPoint y: 329, distance: 116.0
click at [1039, 329] on div "14 35 08 03 14 2 2" at bounding box center [756, 286] width 1512 height 416
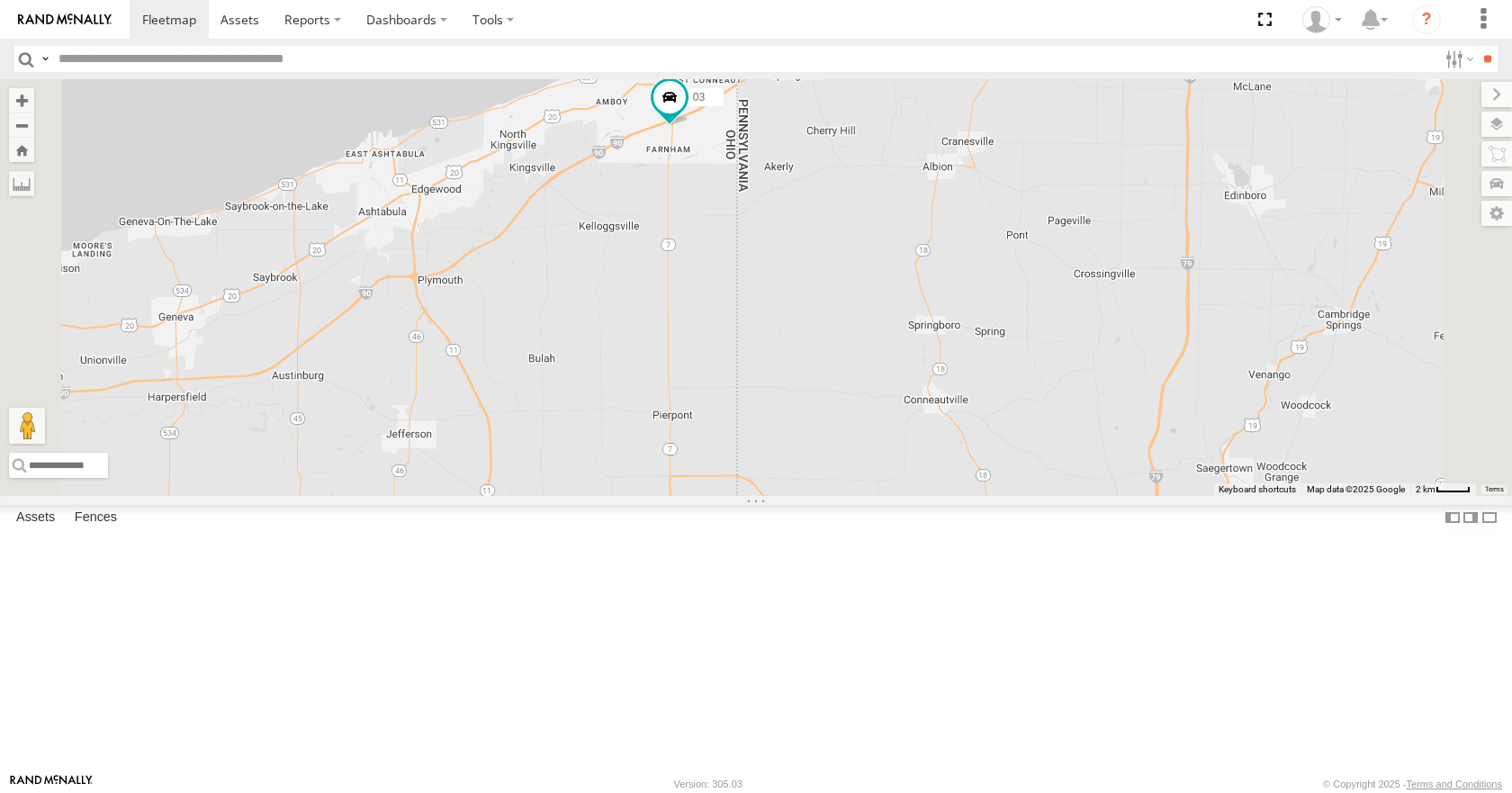
drag, startPoint x: 917, startPoint y: 199, endPoint x: 904, endPoint y: 409, distance: 210.4
click at [904, 409] on div "14 35 08 03" at bounding box center [756, 286] width 1512 height 416
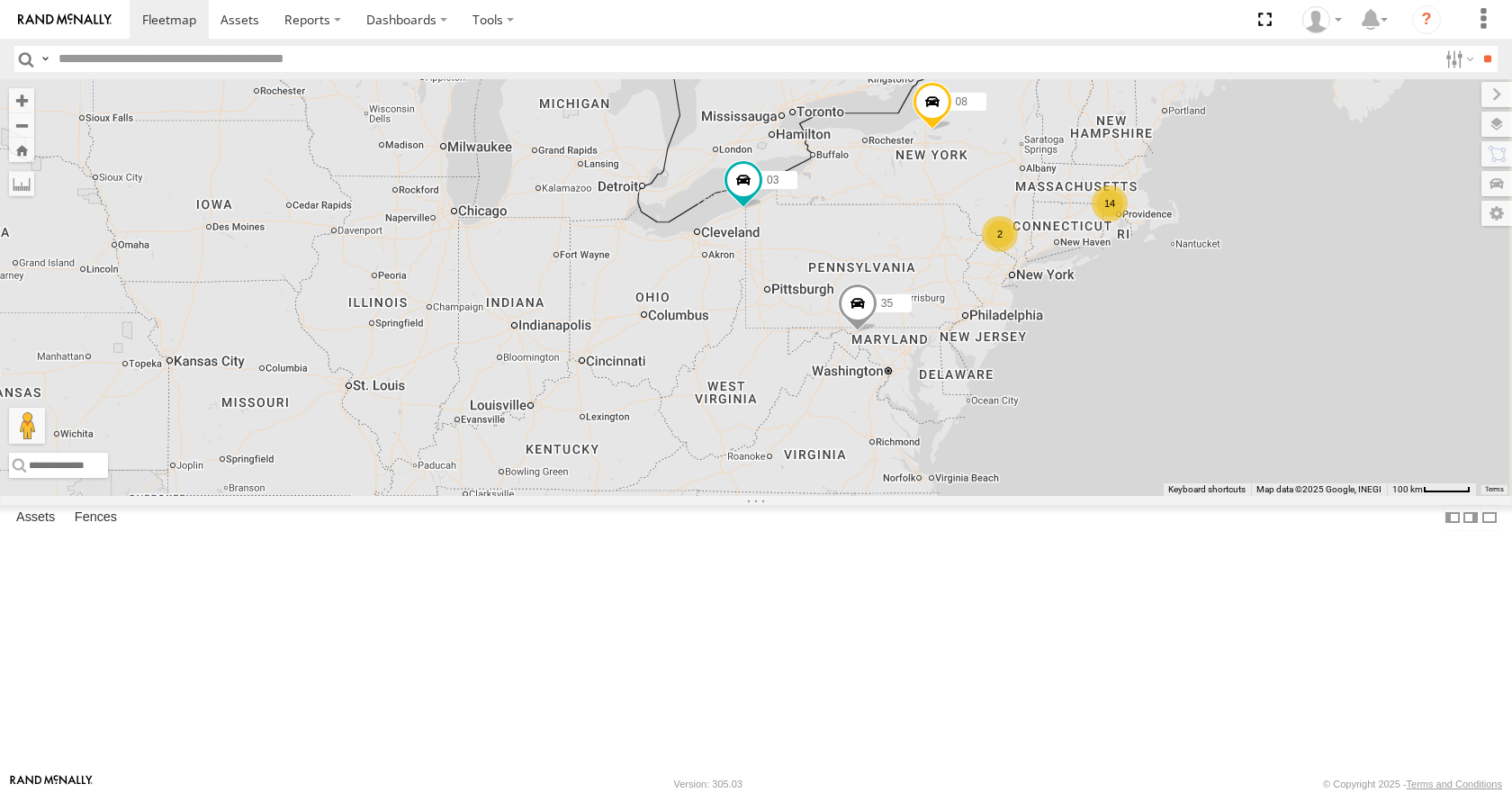
drag, startPoint x: 770, startPoint y: 391, endPoint x: 731, endPoint y: 440, distance: 62.6
click at [731, 440] on div "14 35 08 03 14 2 2" at bounding box center [756, 286] width 1512 height 416
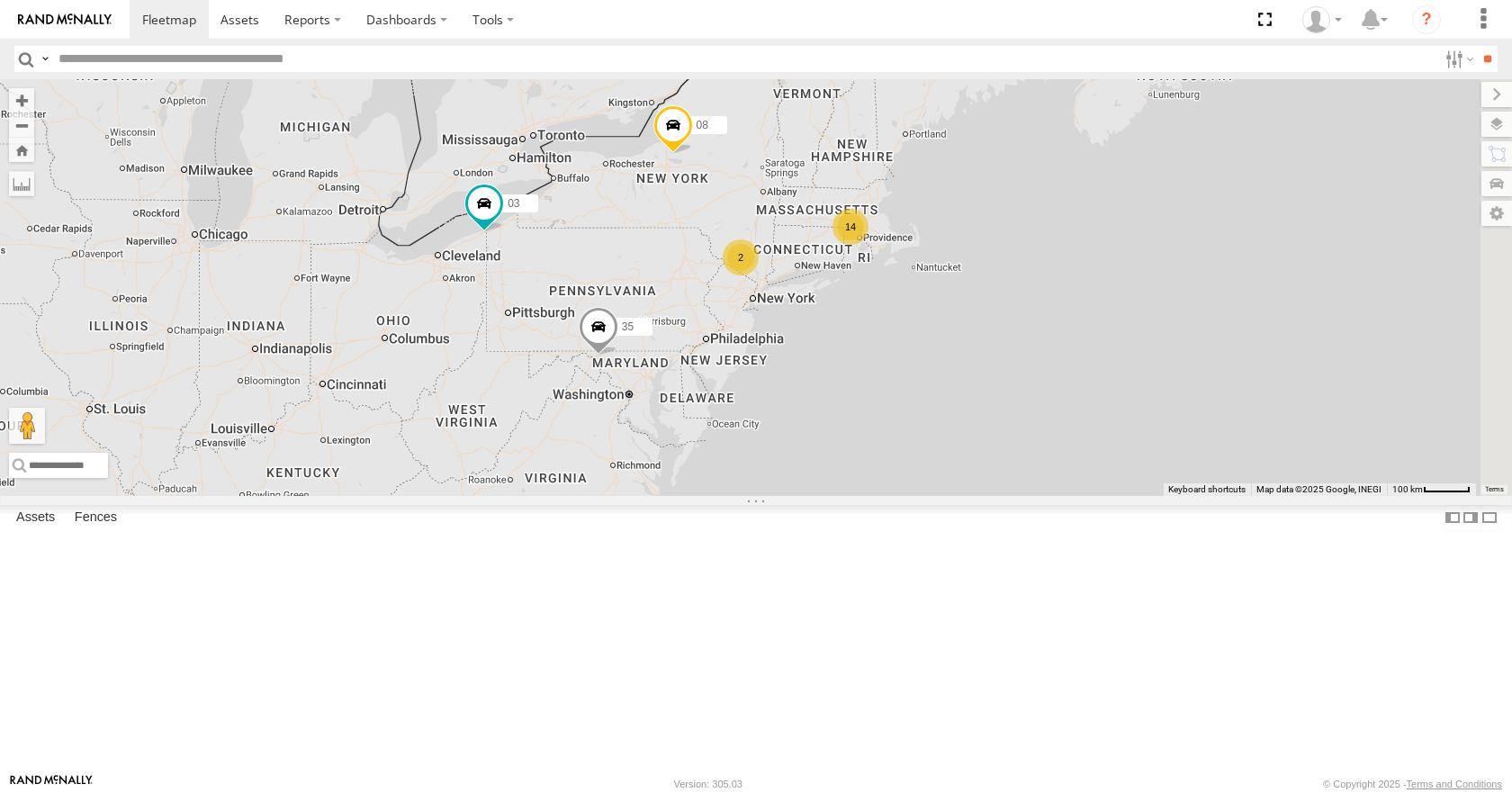
drag, startPoint x: 1066, startPoint y: 391, endPoint x: 799, endPoint y: 414, distance: 268.0
click at [799, 414] on div "14 35 08 03 14 2 2" at bounding box center [756, 286] width 1512 height 416
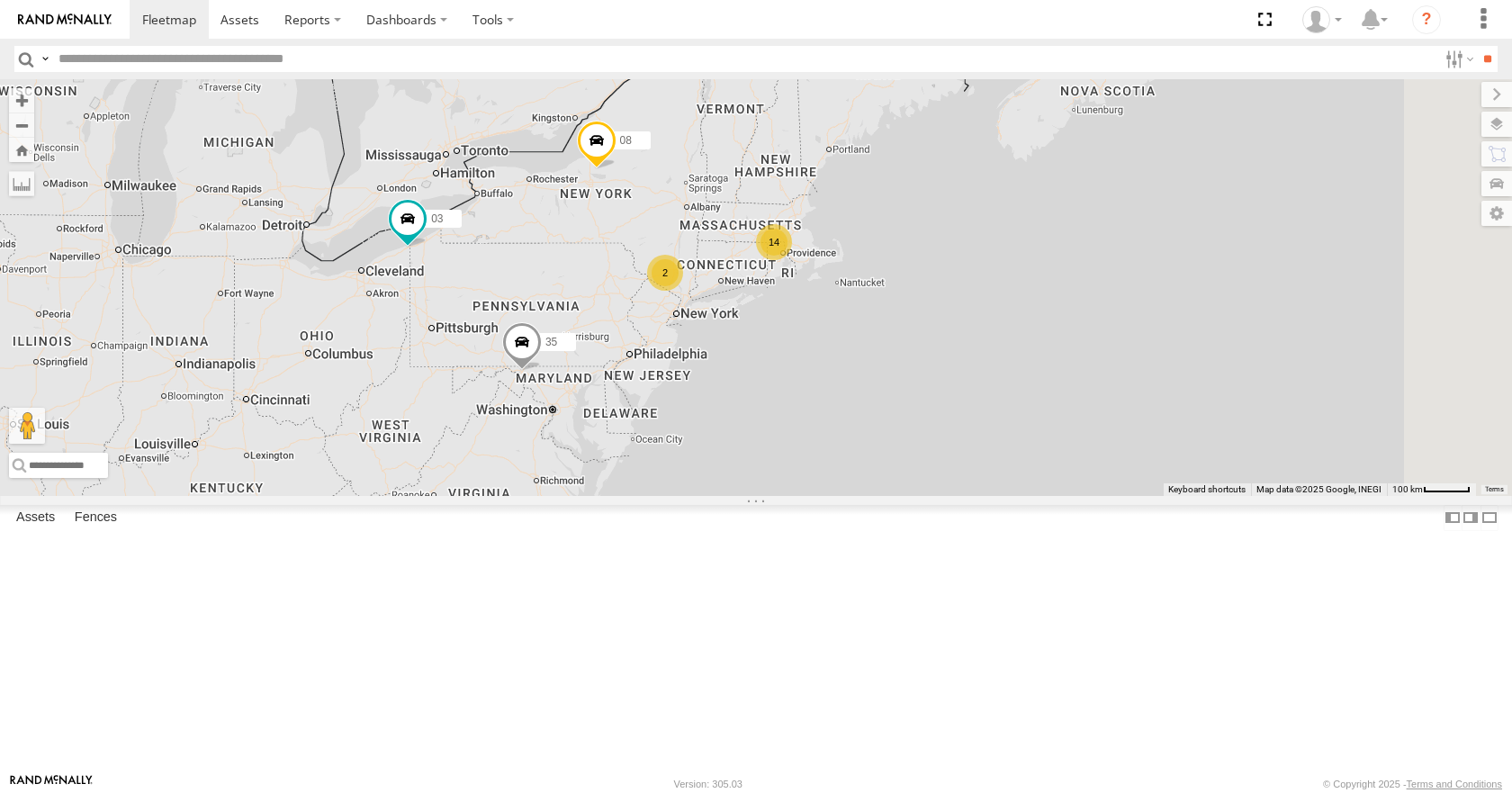
drag, startPoint x: 966, startPoint y: 347, endPoint x: 889, endPoint y: 362, distance: 78.4
click at [889, 362] on div "14 35 08 03 14 2 2" at bounding box center [756, 286] width 1512 height 416
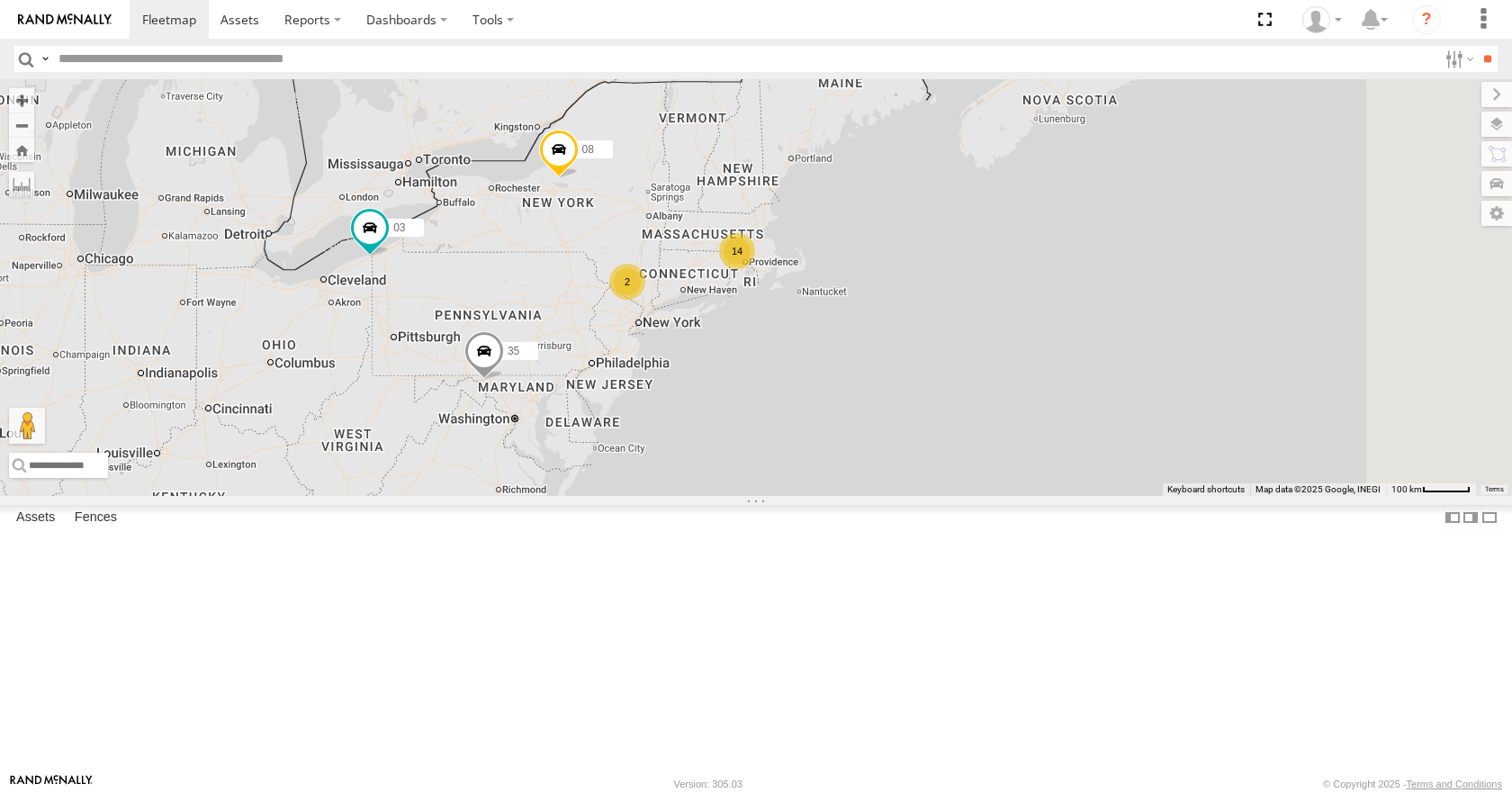
drag, startPoint x: 993, startPoint y: 318, endPoint x: 936, endPoint y: 333, distance: 58.9
click at [936, 333] on div "14 35 08 03 14 2 2" at bounding box center [756, 286] width 1512 height 416
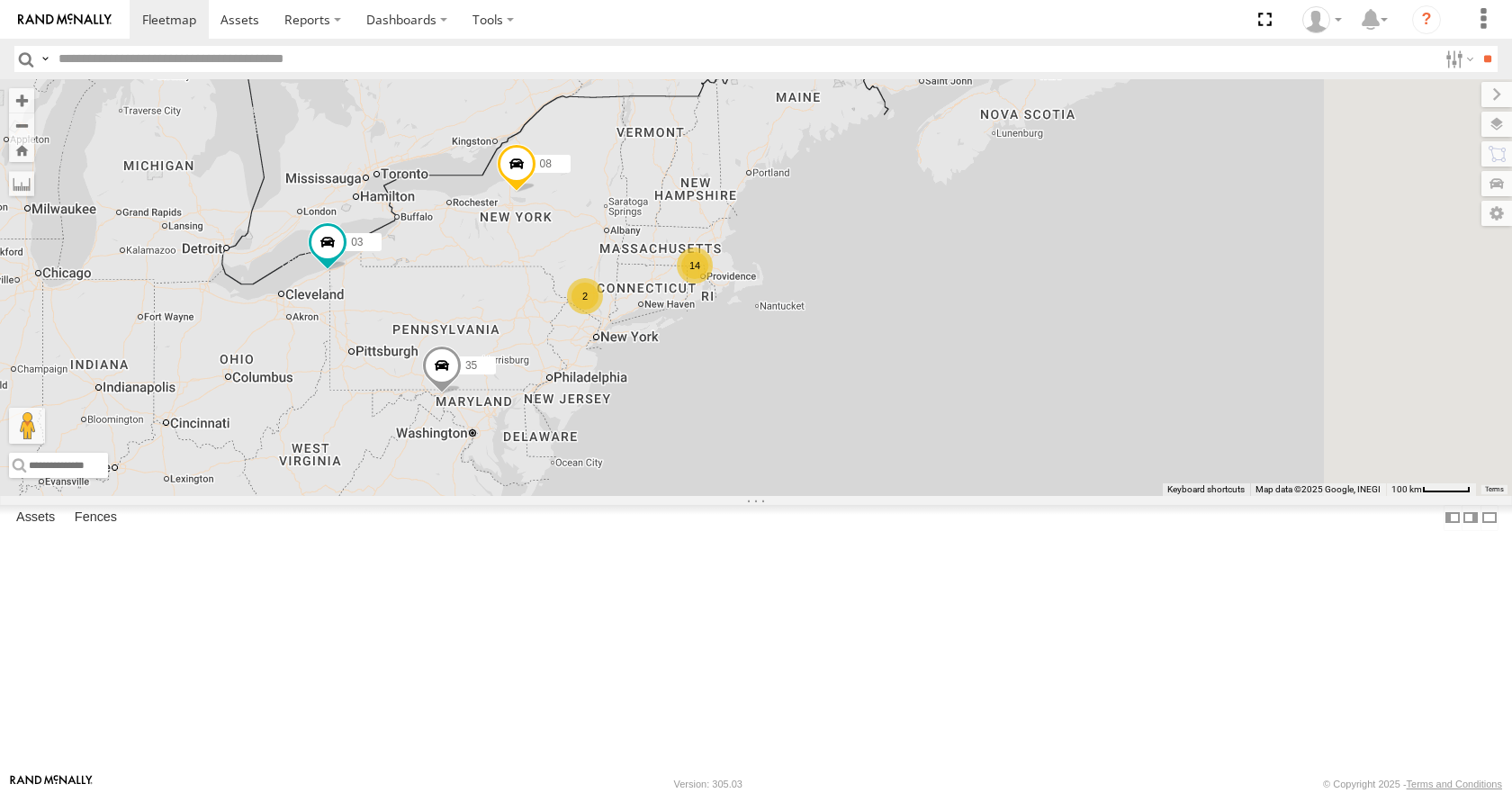
click at [912, 330] on div "14 35 08 03 14 2 2" at bounding box center [756, 286] width 1512 height 416
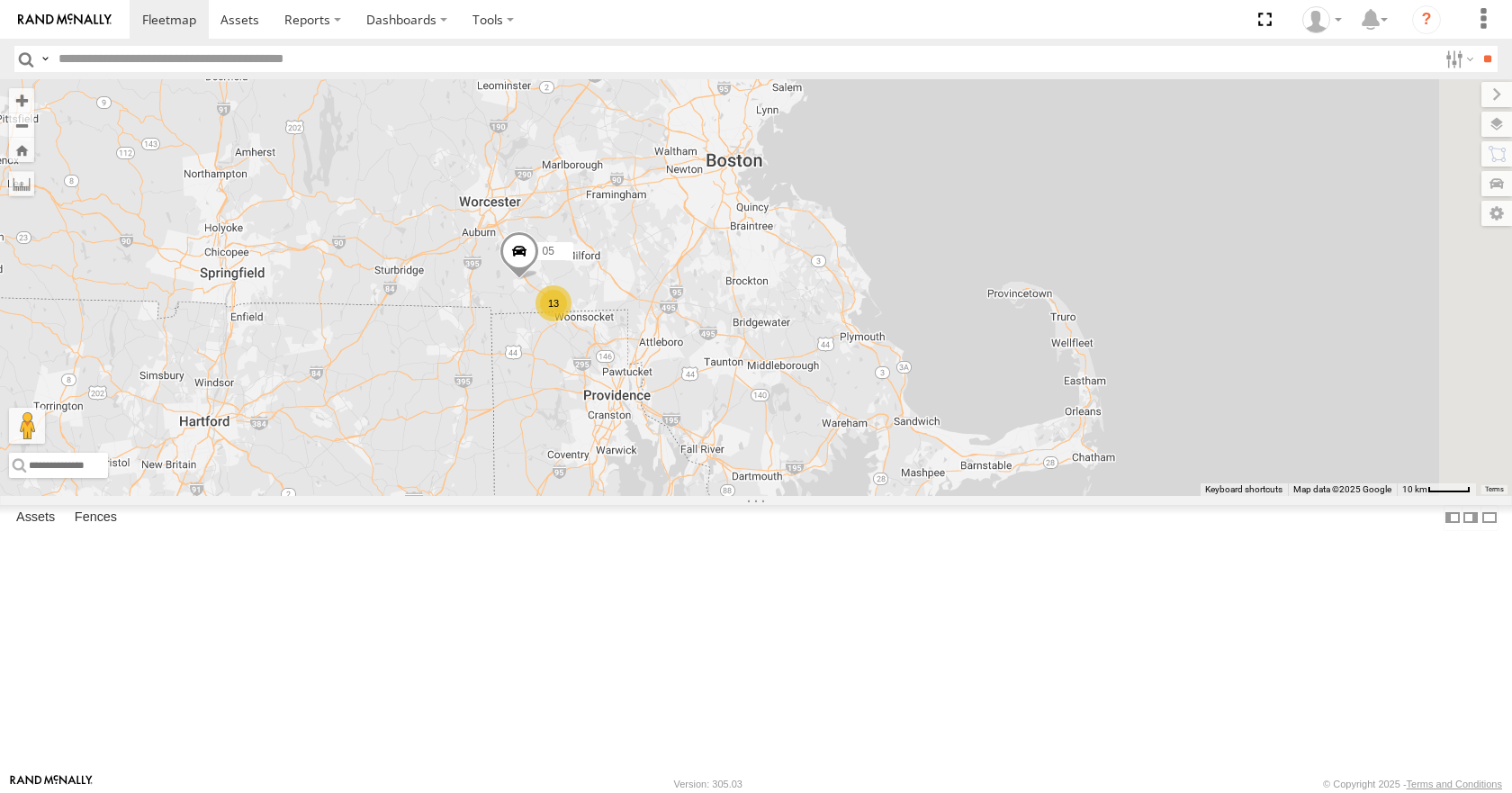
drag, startPoint x: 897, startPoint y: 353, endPoint x: 747, endPoint y: 282, distance: 166.0
click at [747, 282] on div "14 35 08 03 13 05" at bounding box center [756, 286] width 1512 height 416
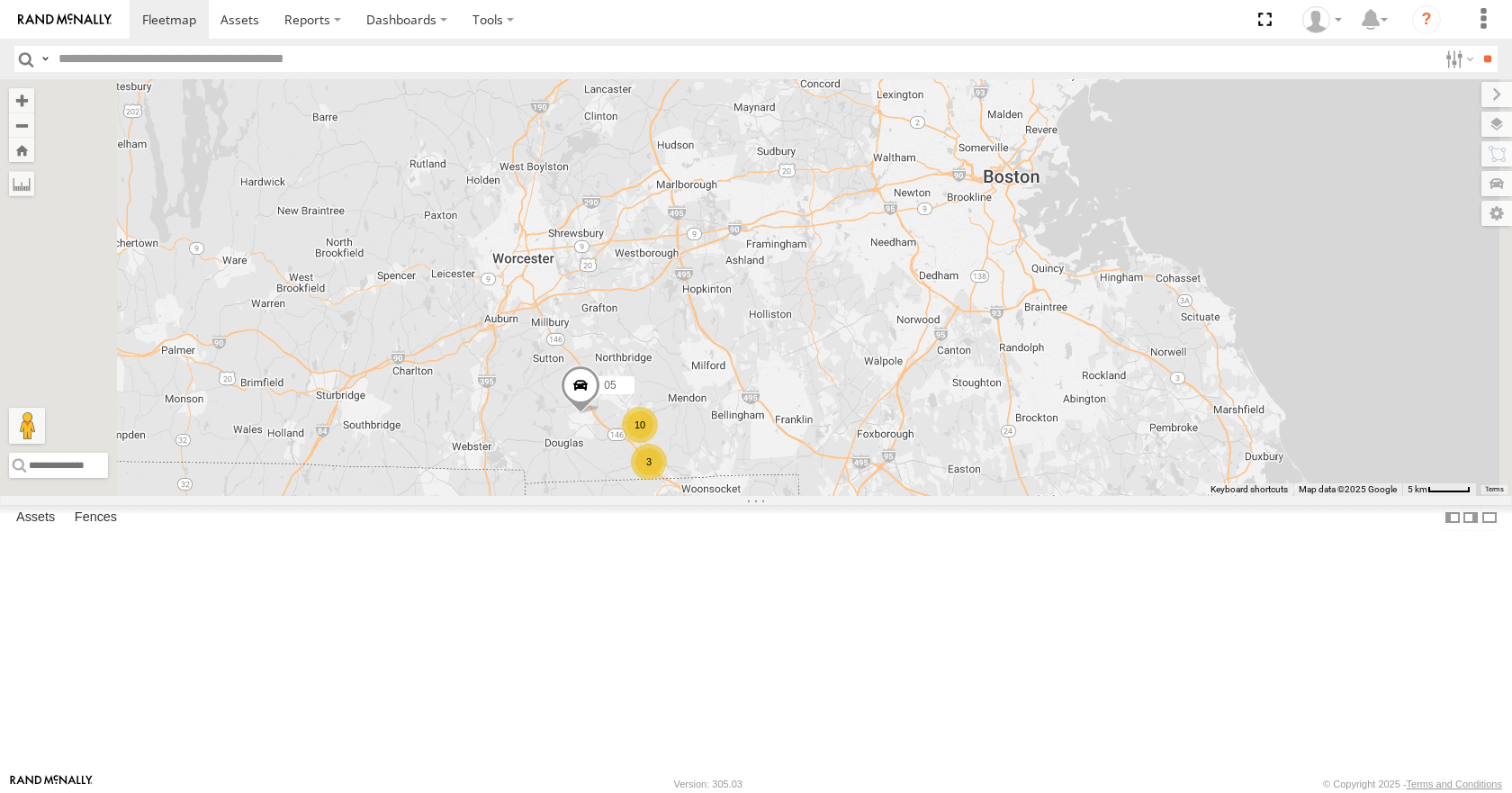
drag, startPoint x: 769, startPoint y: 335, endPoint x: 913, endPoint y: 434, distance: 174.7
click at [913, 434] on div "14 35 08 03 05 3 10" at bounding box center [756, 286] width 1512 height 416
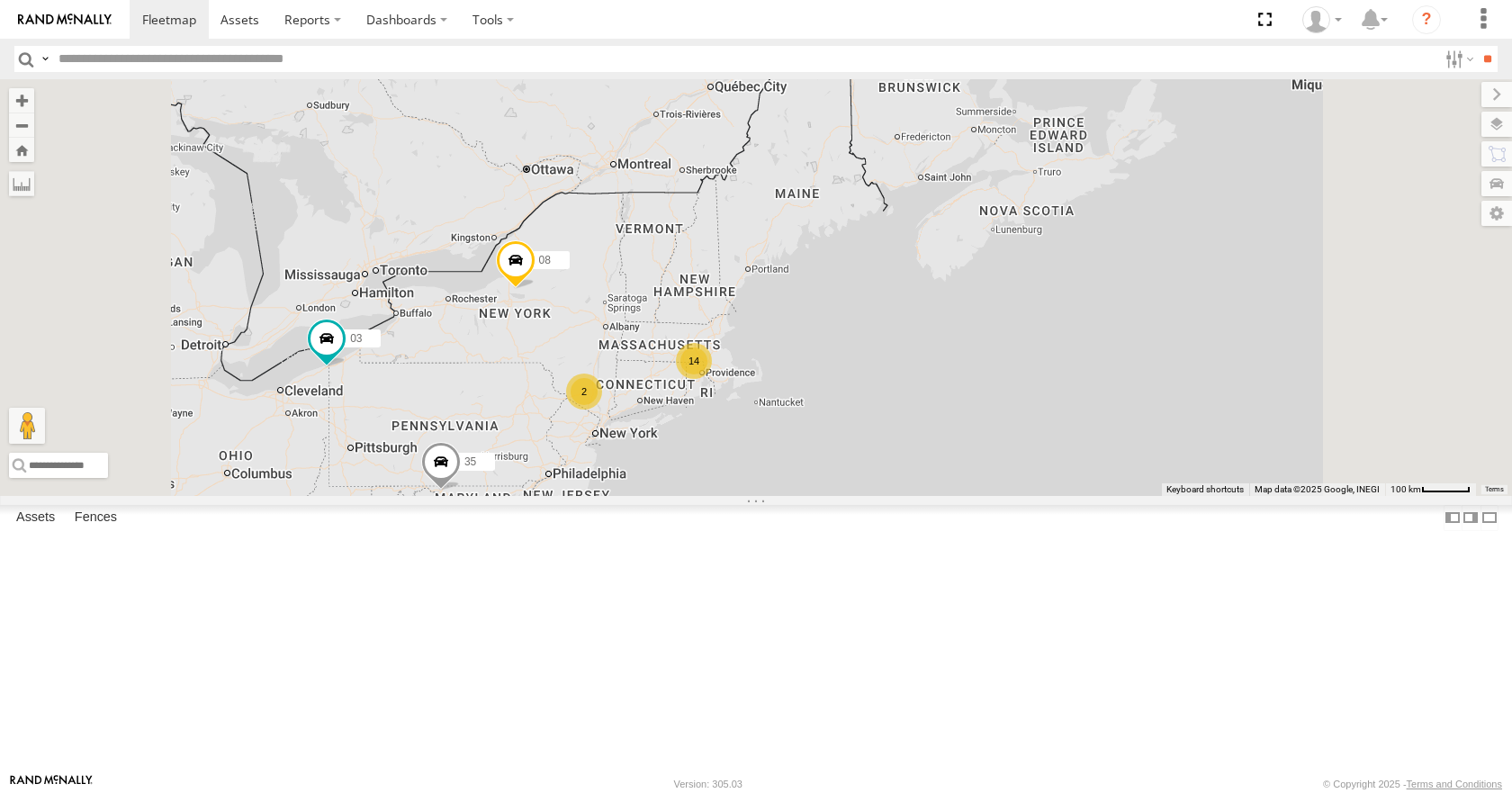
drag, startPoint x: 871, startPoint y: 534, endPoint x: 938, endPoint y: 344, distance: 201.5
click at [938, 344] on div "14 35 08 03 14 2" at bounding box center [756, 286] width 1512 height 416
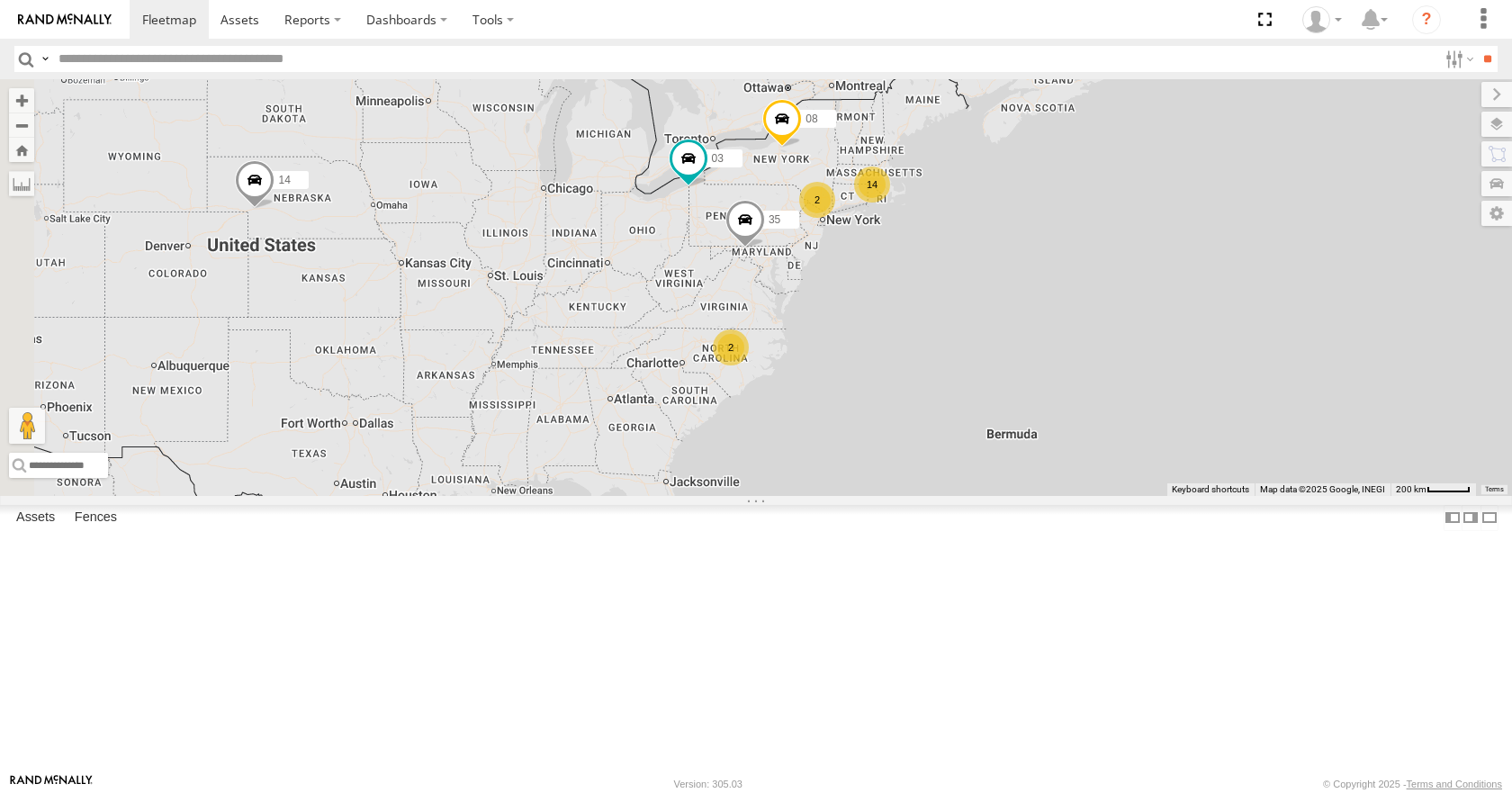
drag, startPoint x: 939, startPoint y: 363, endPoint x: 1081, endPoint y: 359, distance: 142.1
click at [1081, 359] on div "14 35 08 03 14 2 2" at bounding box center [756, 286] width 1512 height 416
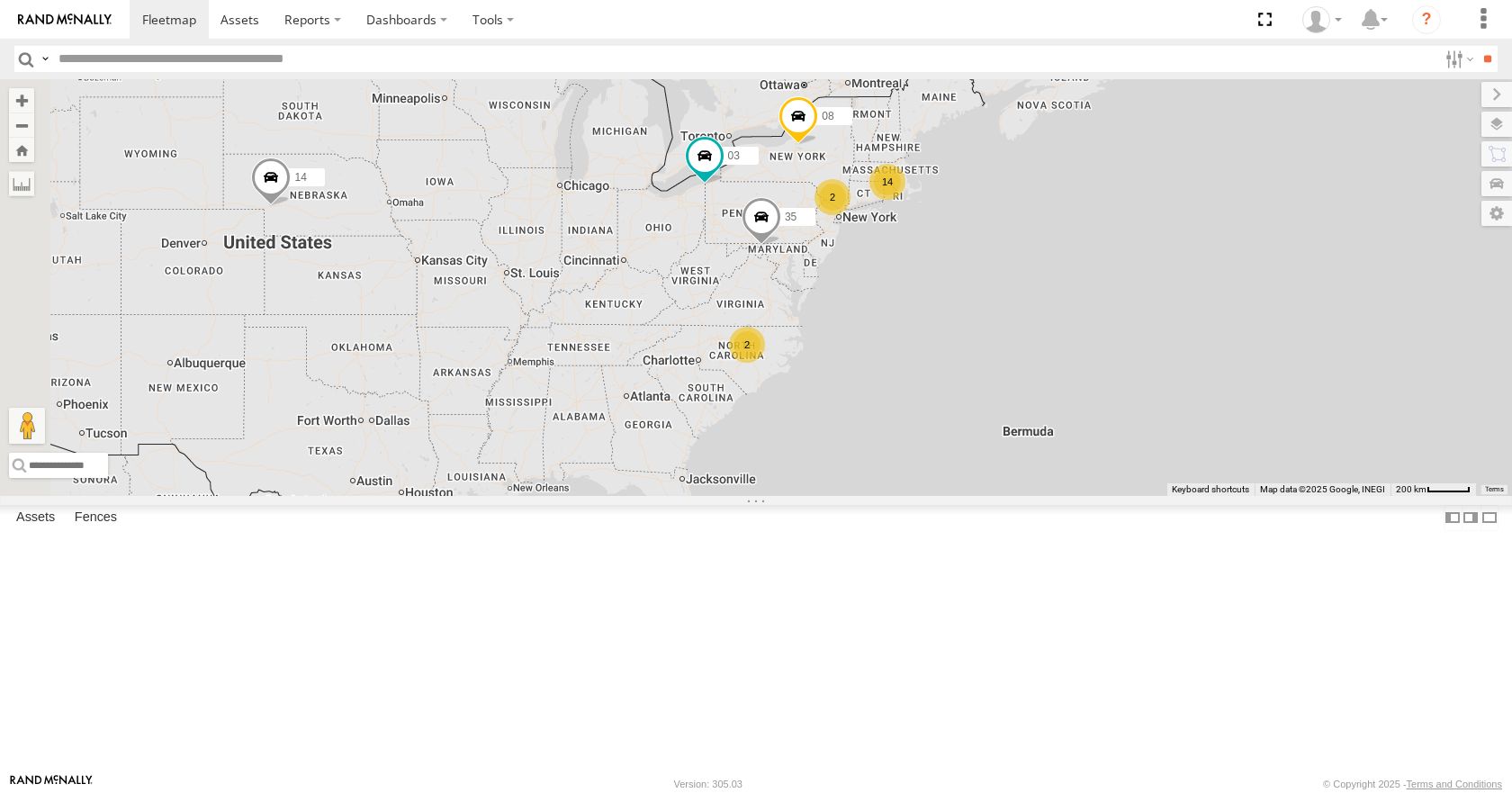
drag, startPoint x: 1097, startPoint y: 230, endPoint x: 1114, endPoint y: 225, distance: 17.7
click at [1114, 225] on div "14 35 08 03 14 2 2" at bounding box center [756, 286] width 1512 height 416
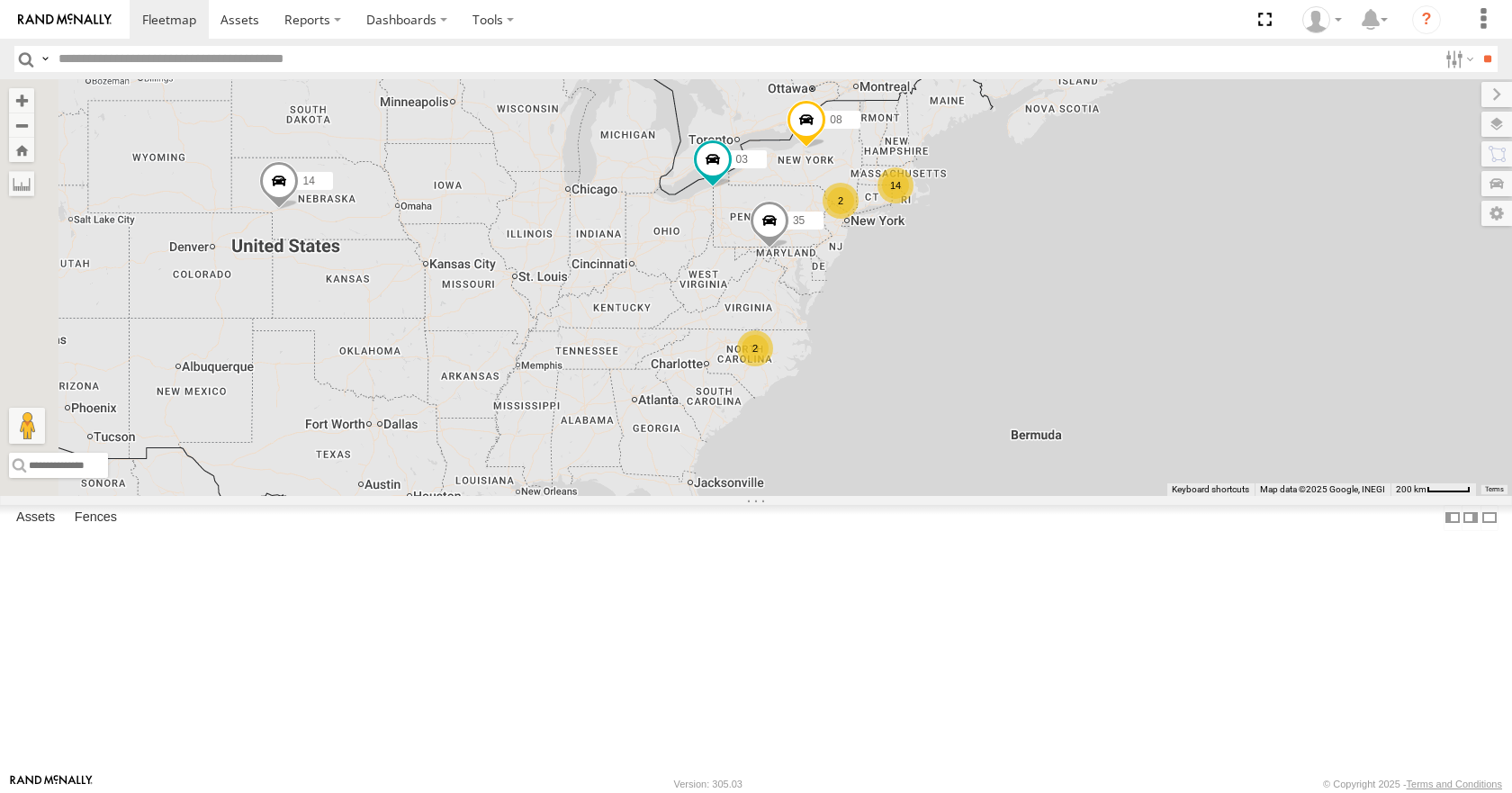
drag, startPoint x: 1104, startPoint y: 201, endPoint x: 1116, endPoint y: 207, distance: 13.4
click at [1116, 207] on div "14 35 08 03 14 2 2" at bounding box center [756, 286] width 1512 height 416
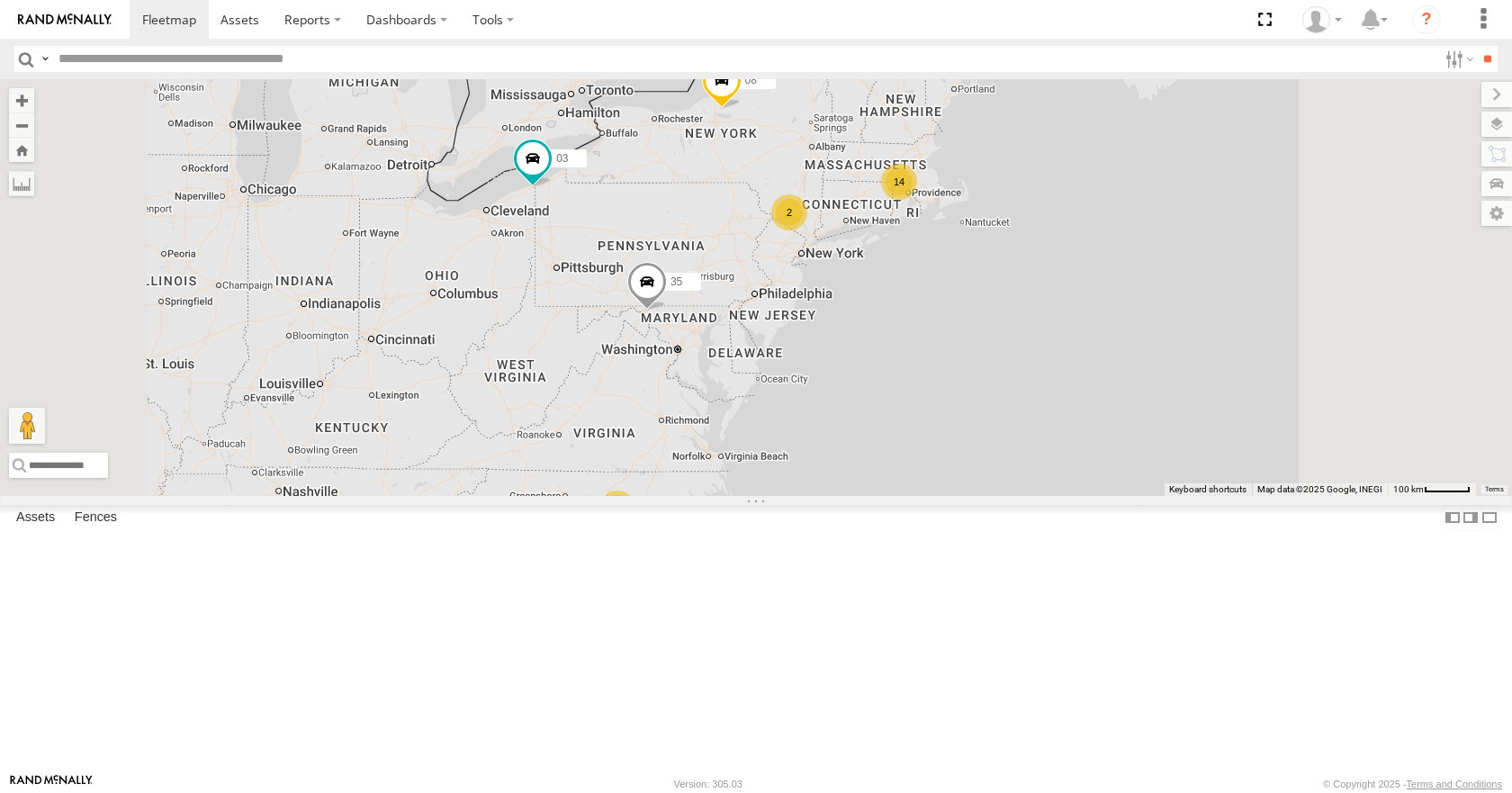
drag, startPoint x: 1108, startPoint y: 328, endPoint x: 1093, endPoint y: 388, distance: 61.8
click at [1093, 388] on div "14 35 08 03 14 2 2" at bounding box center [756, 286] width 1512 height 416
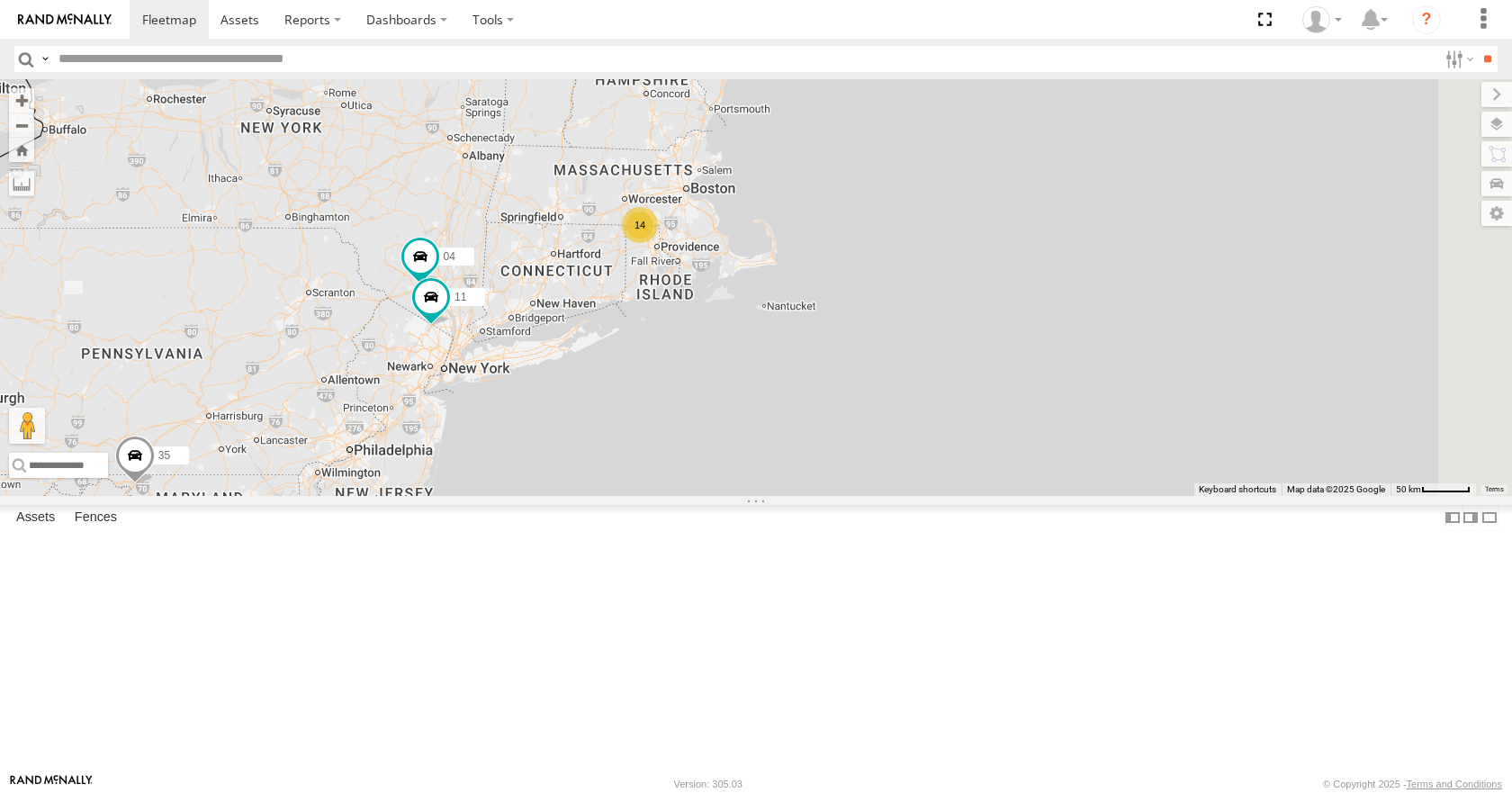
drag, startPoint x: 831, startPoint y: 349, endPoint x: 548, endPoint y: 461, distance: 304.4
click at [548, 461] on div "14 35 08 03 14 04 11" at bounding box center [756, 286] width 1512 height 416
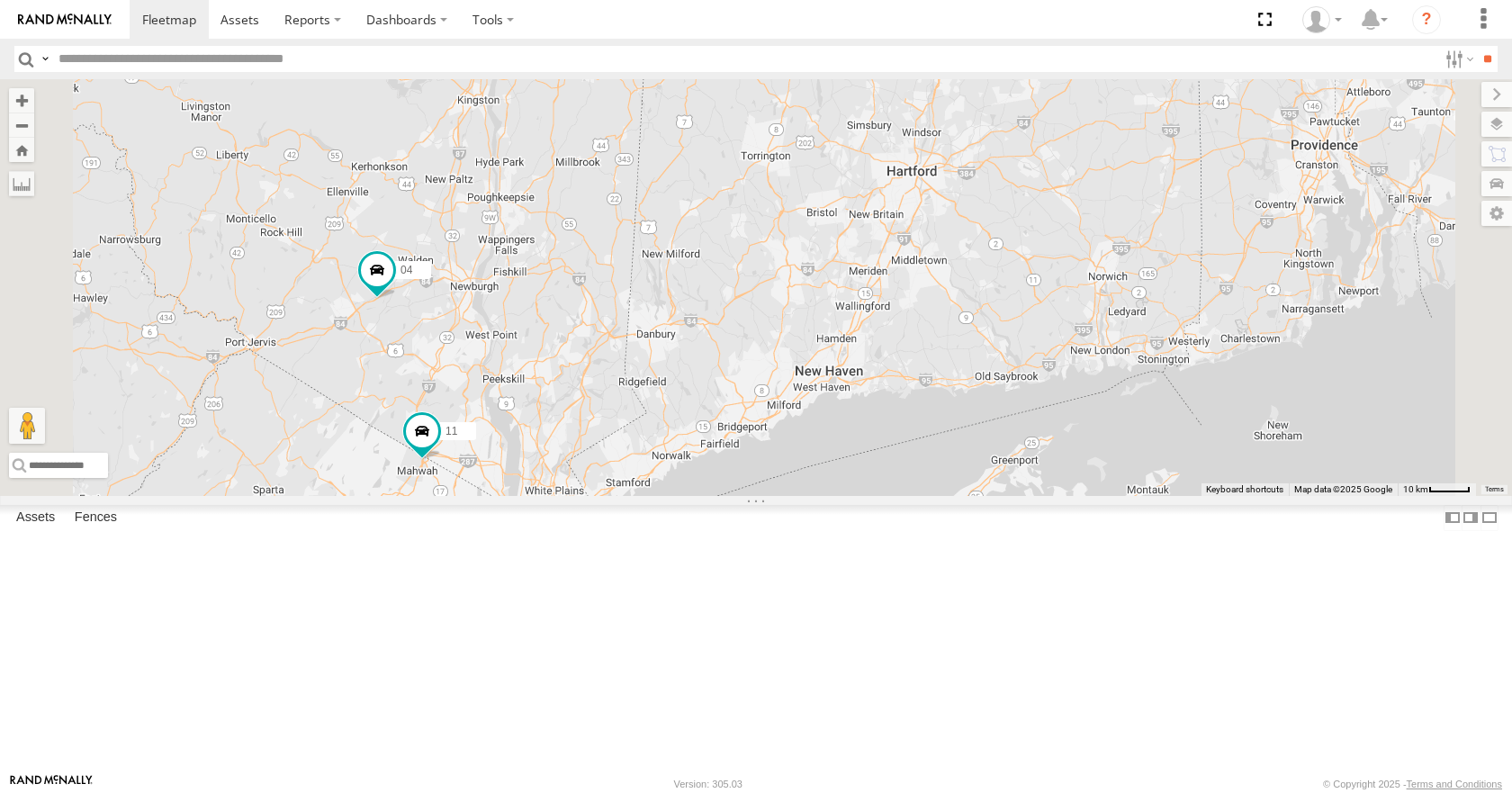
drag, startPoint x: 929, startPoint y: 347, endPoint x: 927, endPoint y: 406, distance: 59.0
click at [927, 406] on div "14 35 08 03 04 11 13 05" at bounding box center [756, 286] width 1512 height 416
click at [898, 372] on div "14 35 08 03 04 11 13 05" at bounding box center [756, 286] width 1512 height 416
drag, startPoint x: 902, startPoint y: 428, endPoint x: 898, endPoint y: 466, distance: 38.2
click at [898, 466] on div "14 35 08 03 04 11 13 05" at bounding box center [756, 286] width 1512 height 416
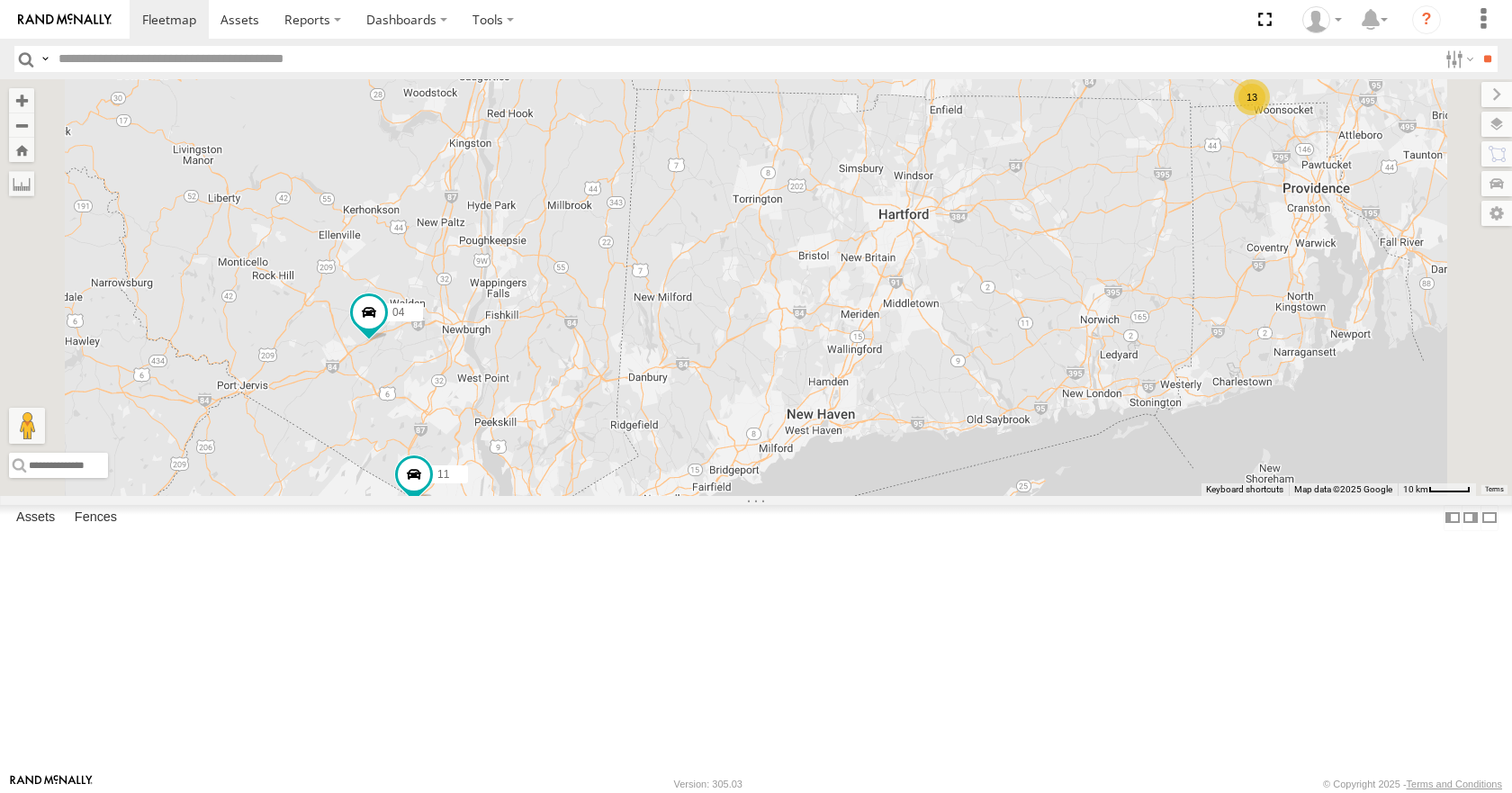
drag, startPoint x: 889, startPoint y: 400, endPoint x: 890, endPoint y: 424, distance: 24.0
click at [890, 424] on div "14 35 08 03 04 11 13 05" at bounding box center [756, 286] width 1512 height 416
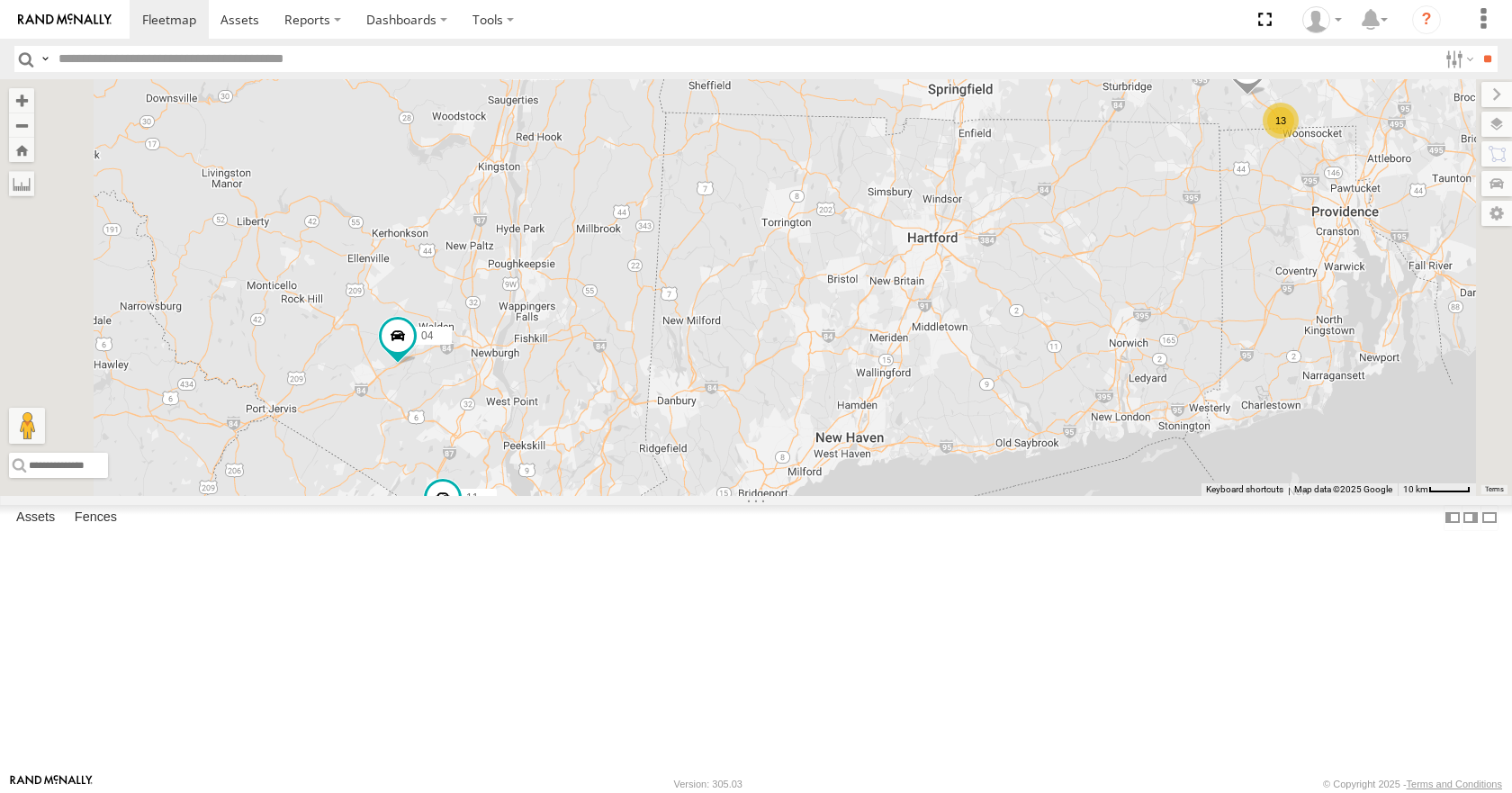
drag, startPoint x: 878, startPoint y: 493, endPoint x: 909, endPoint y: 481, distance: 33.2
click at [909, 481] on div "14 35 08 03 04 11 13 05" at bounding box center [756, 286] width 1512 height 416
drag, startPoint x: 915, startPoint y: 444, endPoint x: 922, endPoint y: 400, distance: 44.6
click at [922, 400] on div "14 35 08 03 04 11 13 05" at bounding box center [756, 286] width 1512 height 416
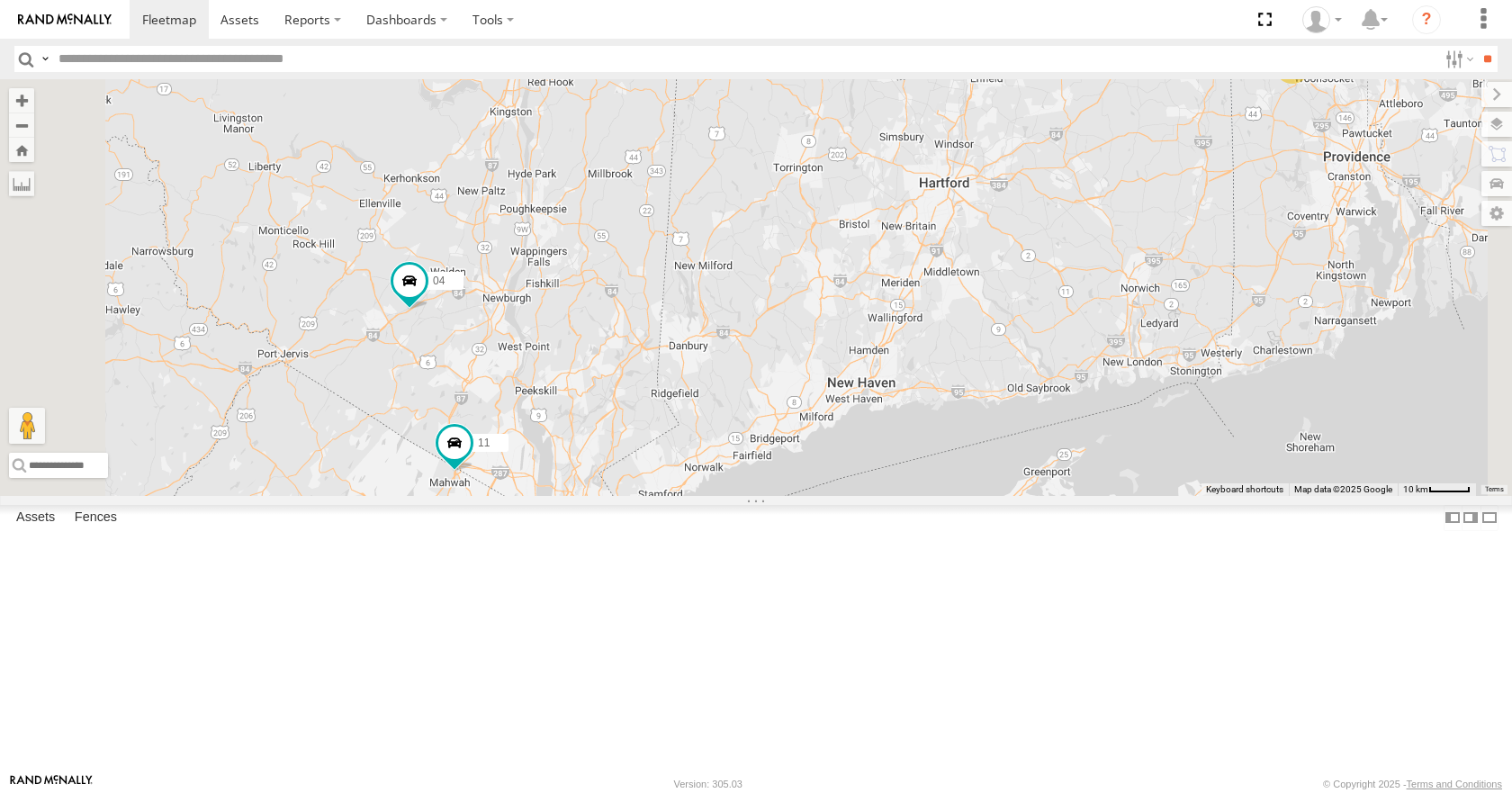
drag, startPoint x: 915, startPoint y: 449, endPoint x: 930, endPoint y: 405, distance: 46.5
click at [930, 405] on div "14 35 08 03 04 11 13 05" at bounding box center [756, 286] width 1512 height 416
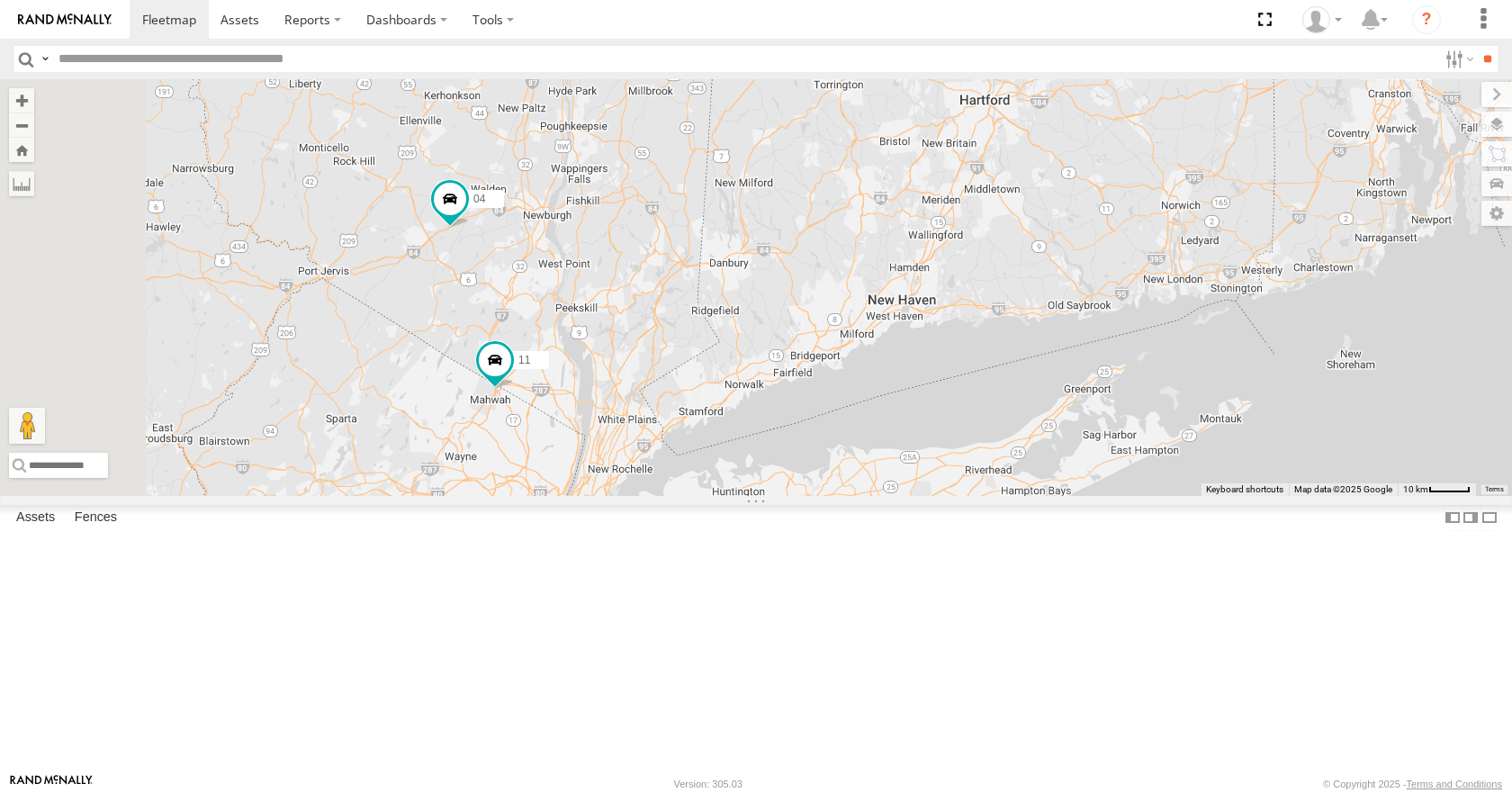
drag, startPoint x: 921, startPoint y: 455, endPoint x: 935, endPoint y: 432, distance: 26.9
click at [935, 432] on div "14 35 08 03 04 11 13 05" at bounding box center [756, 286] width 1512 height 416
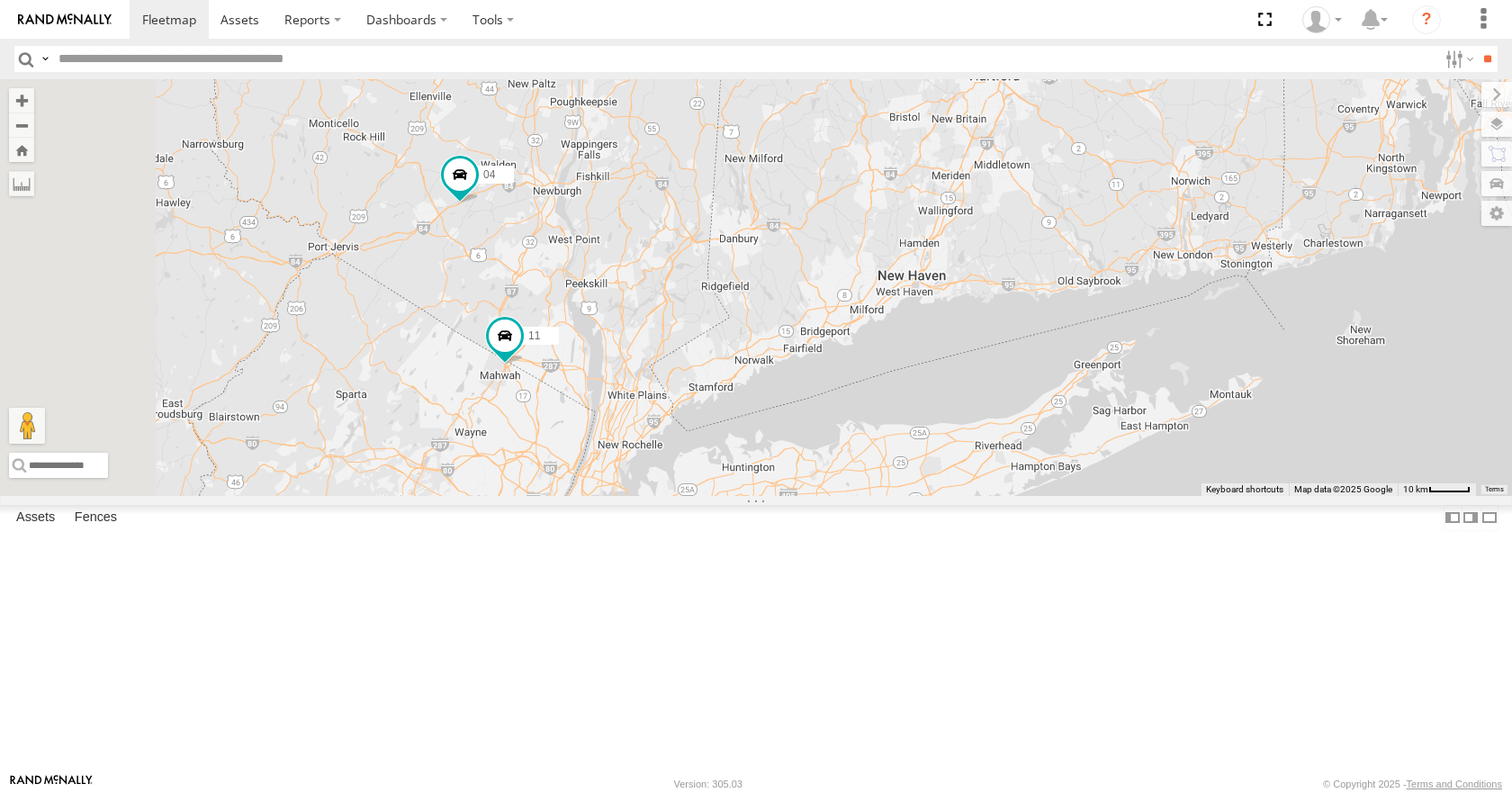
drag, startPoint x: 935, startPoint y: 466, endPoint x: 954, endPoint y: 426, distance: 44.3
click at [954, 426] on div "14 35 08 03 04 11 13 05" at bounding box center [756, 286] width 1512 height 416
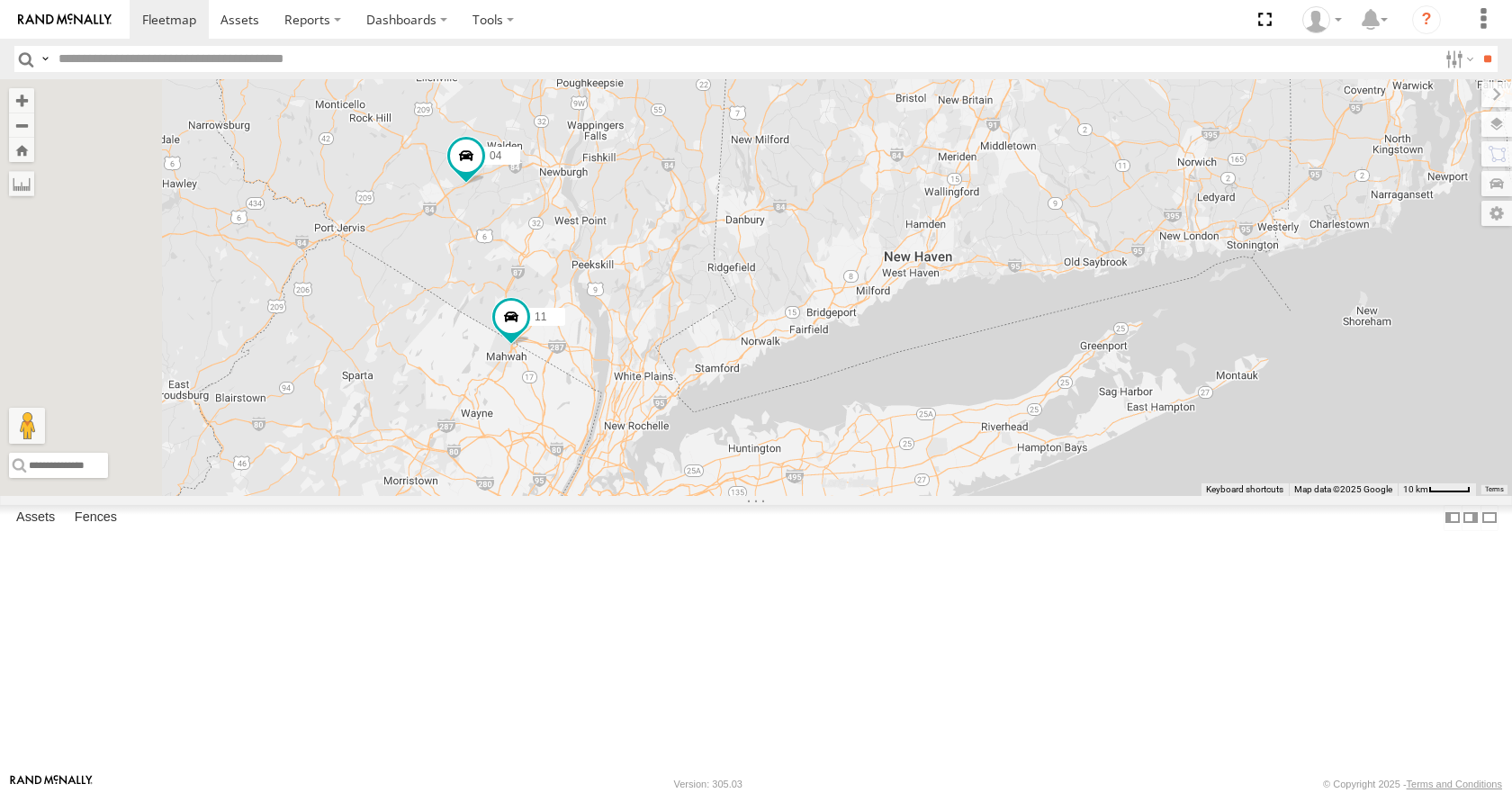
drag, startPoint x: 958, startPoint y: 364, endPoint x: 946, endPoint y: 425, distance: 62.2
click at [946, 425] on div "14 35 08 03 04 11 13 05" at bounding box center [756, 286] width 1512 height 416
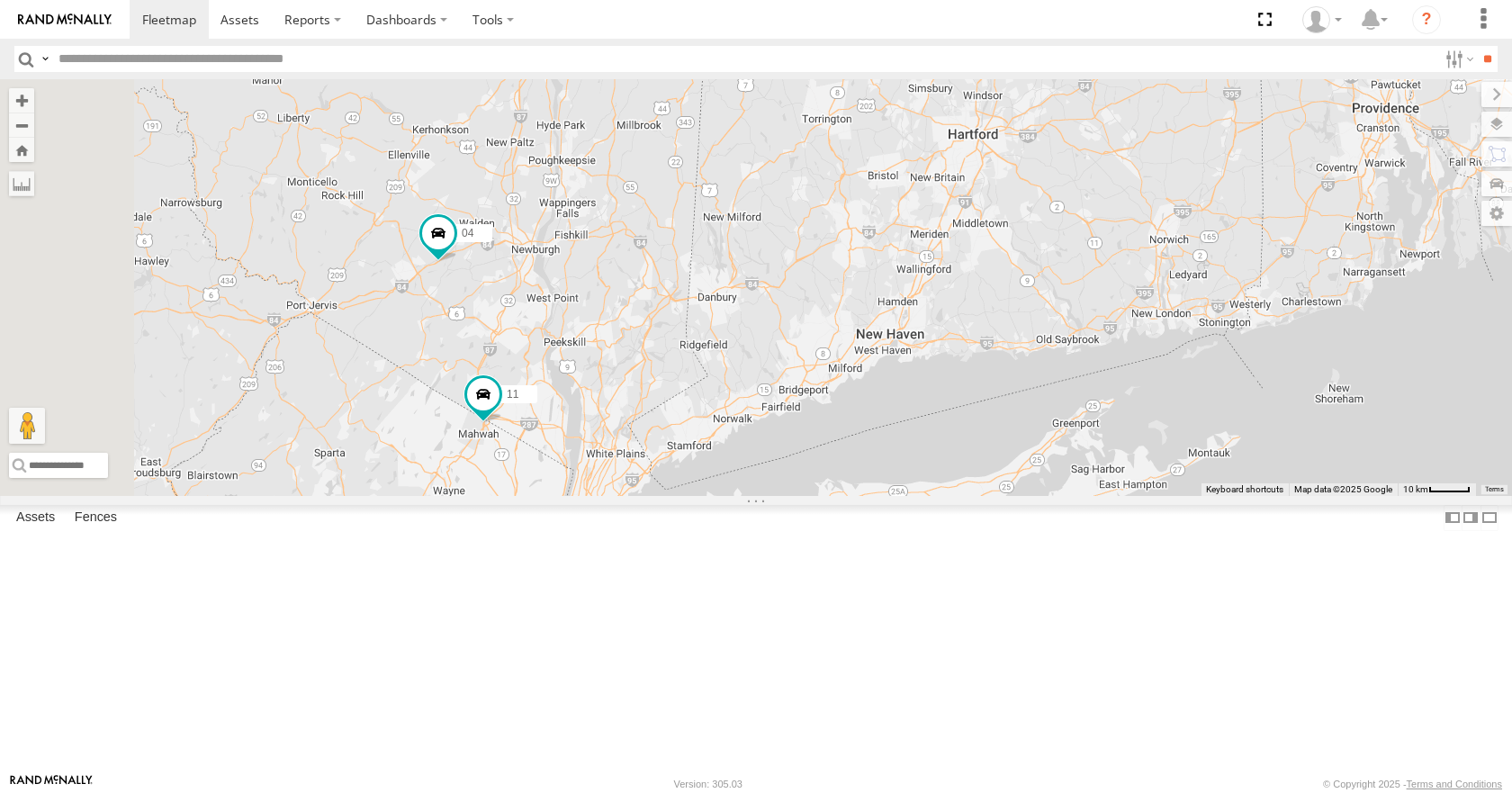
drag, startPoint x: 943, startPoint y: 361, endPoint x: 923, endPoint y: 427, distance: 69.0
click at [923, 427] on div "14 35 08 03 04 11 13 05" at bounding box center [756, 286] width 1512 height 416
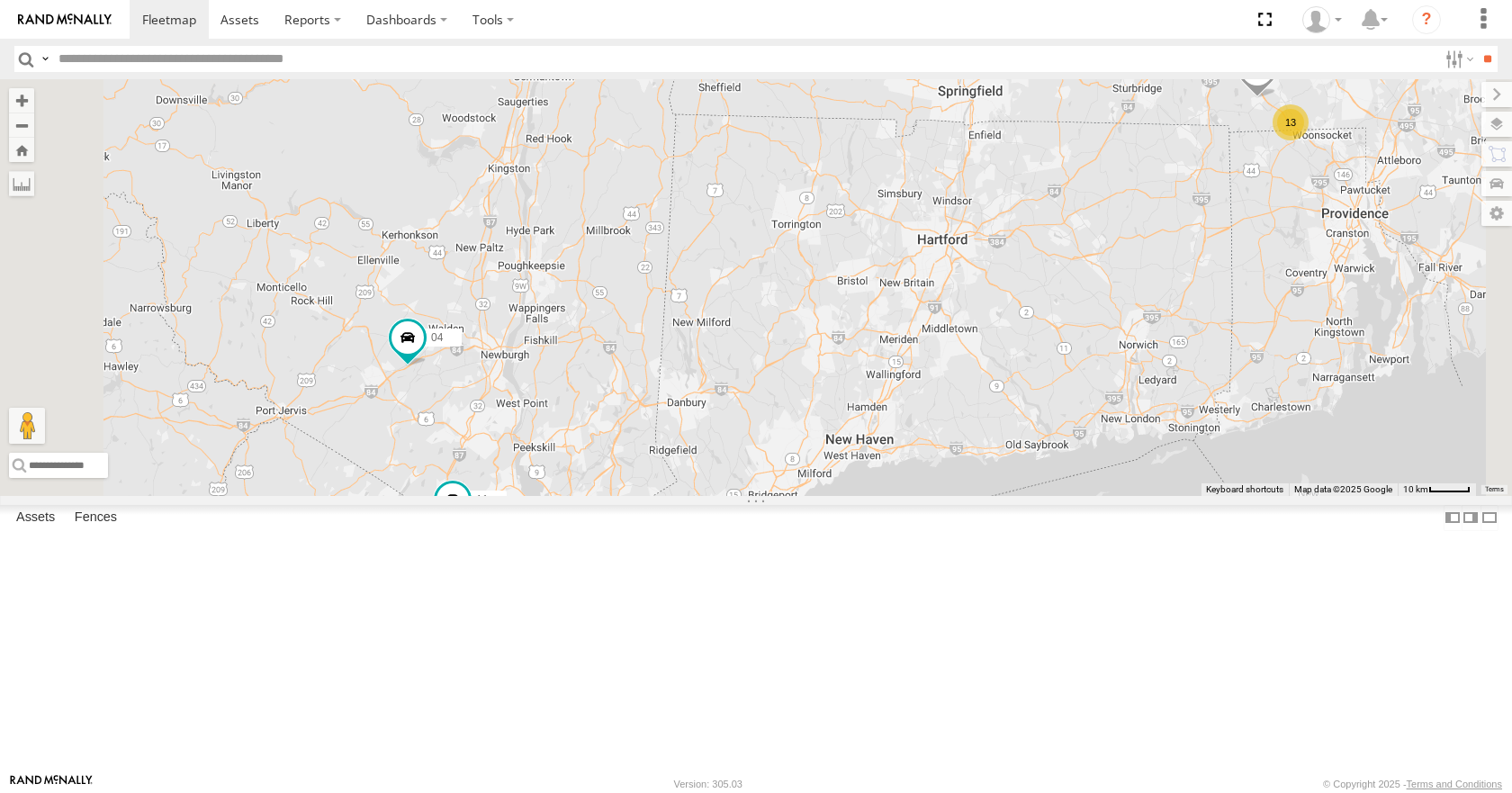
drag, startPoint x: 949, startPoint y: 352, endPoint x: 930, endPoint y: 413, distance: 63.9
click at [930, 413] on div "14 35 08 03 04 11 13 05" at bounding box center [756, 286] width 1512 height 416
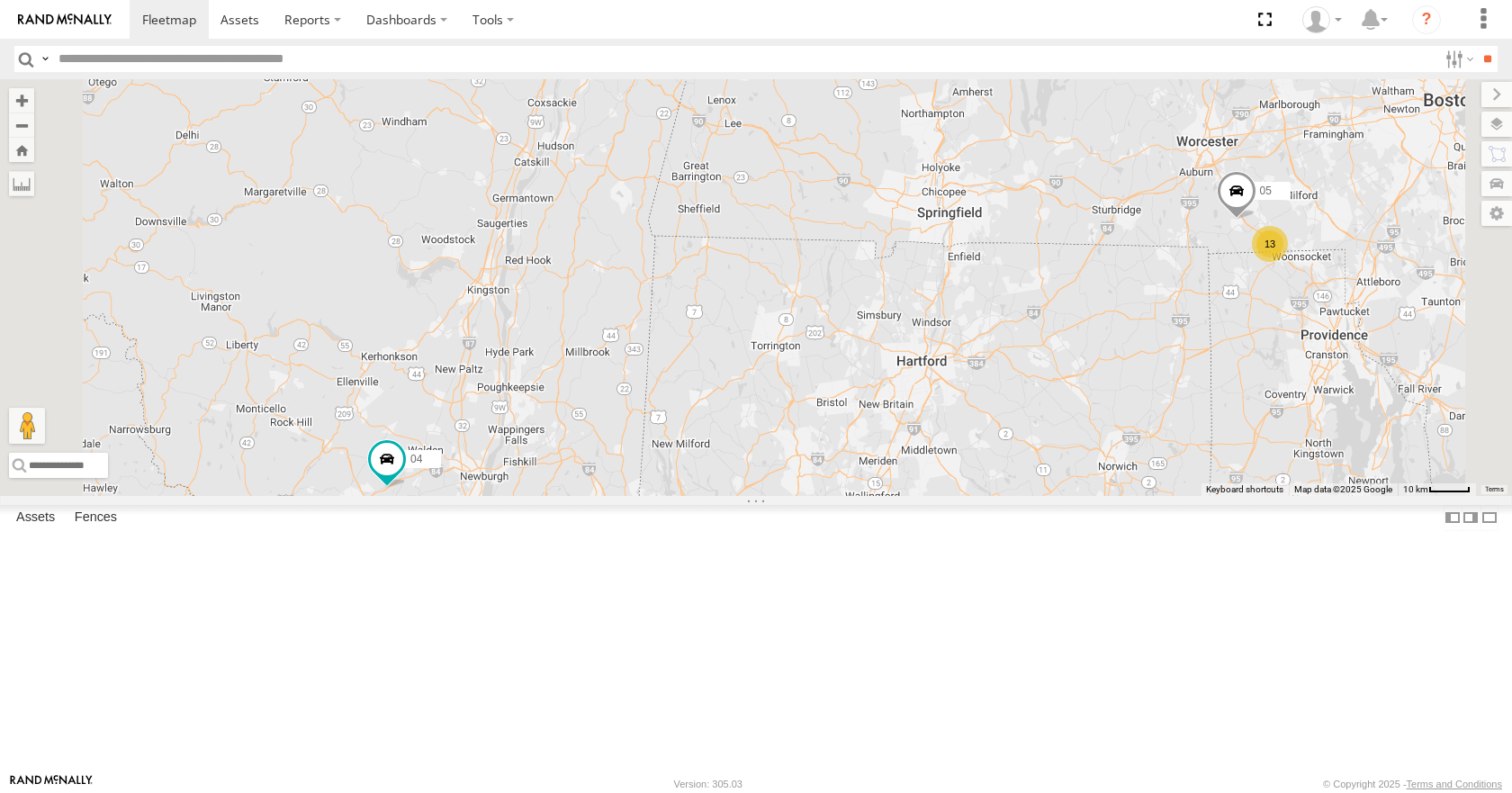
click at [1001, 424] on div "14 35 08 03 04 11 13 05" at bounding box center [756, 286] width 1512 height 416
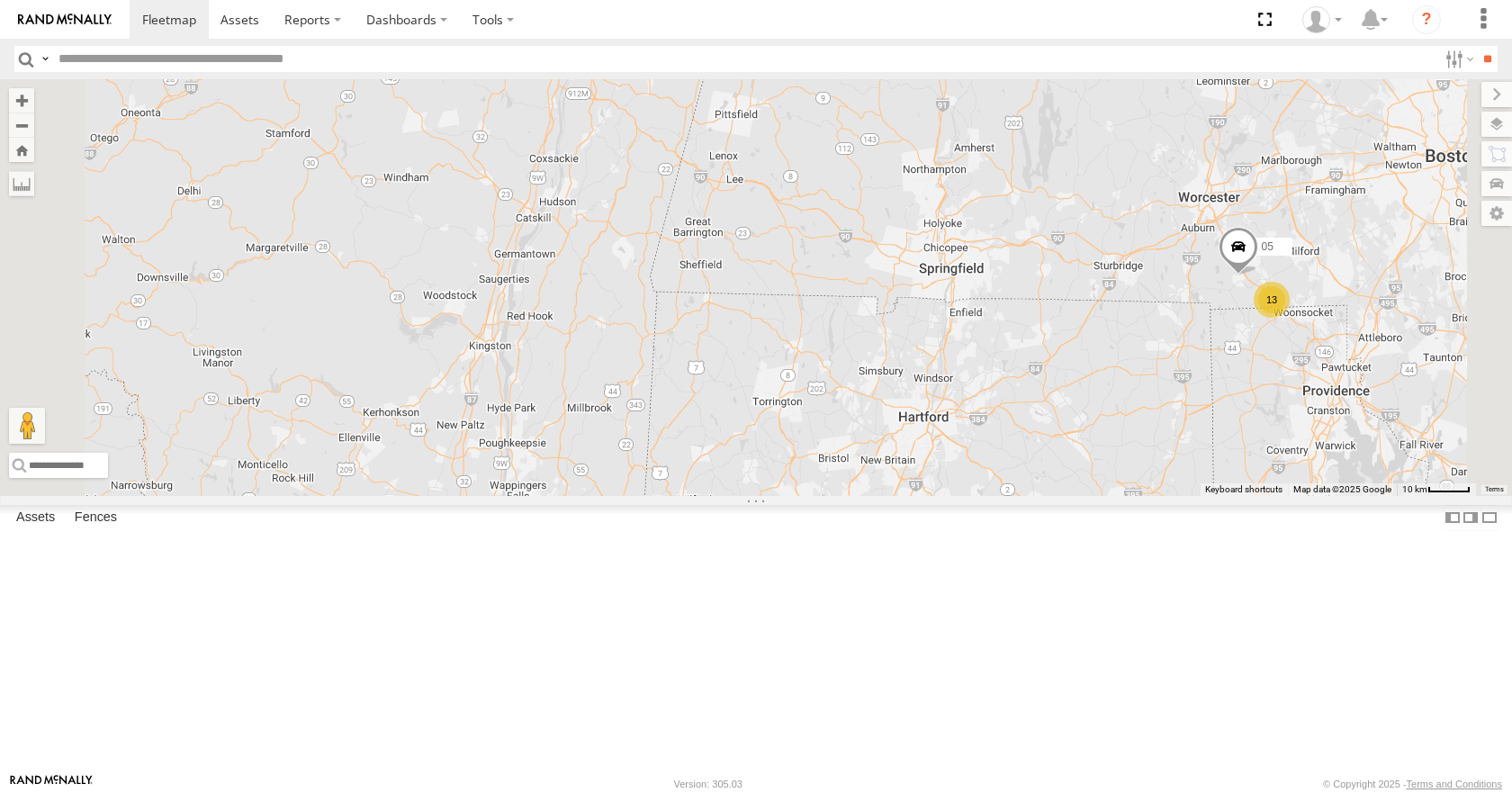
drag, startPoint x: 986, startPoint y: 597, endPoint x: 986, endPoint y: 649, distance: 52.0
click at [986, 495] on div "14 35 08 03 04 11 13 05" at bounding box center [756, 286] width 1512 height 416
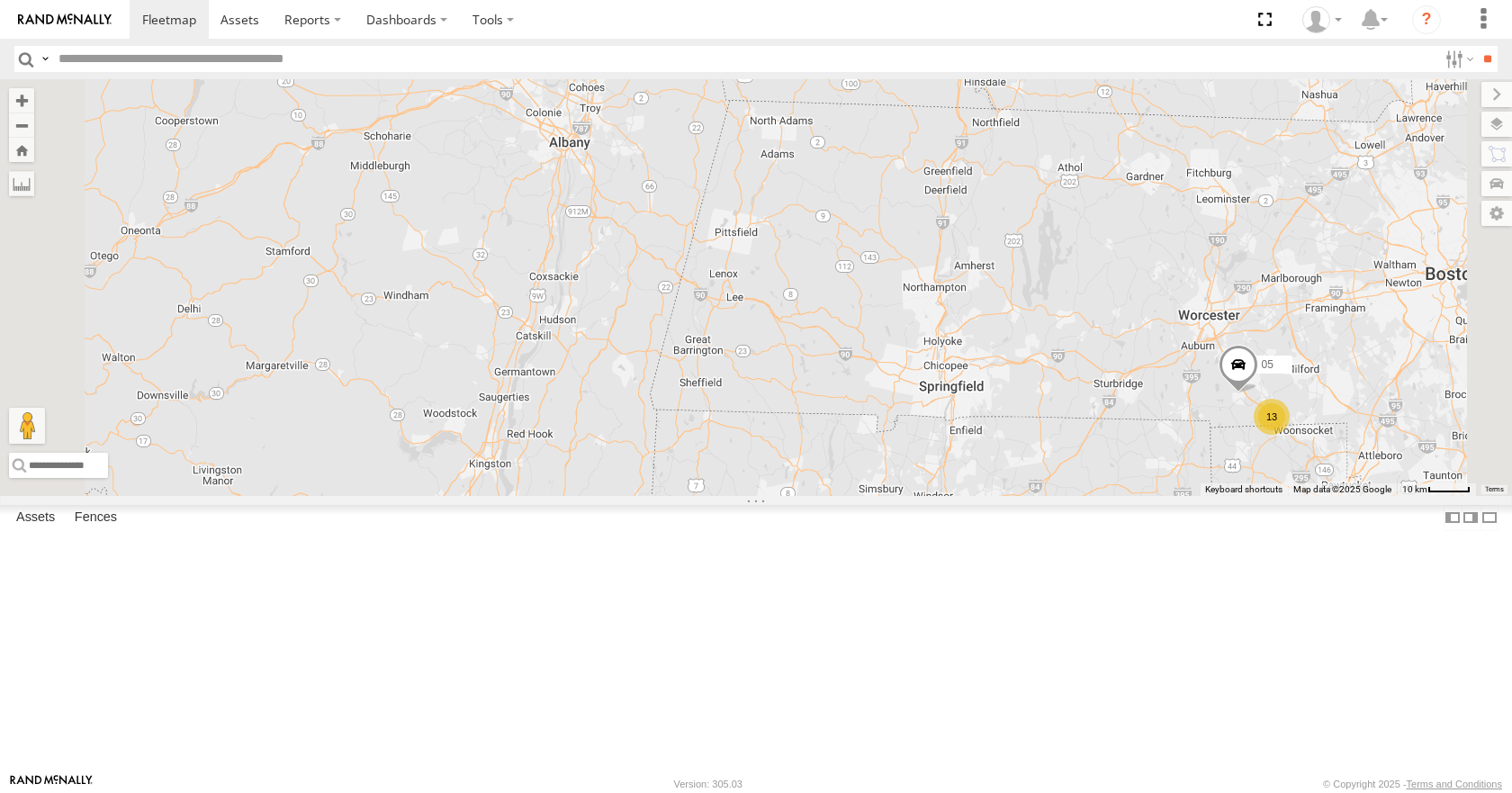
drag, startPoint x: 1000, startPoint y: 590, endPoint x: 998, endPoint y: 625, distance: 35.1
click at [998, 495] on div "14 35 08 03 04 11 13 05" at bounding box center [756, 286] width 1512 height 416
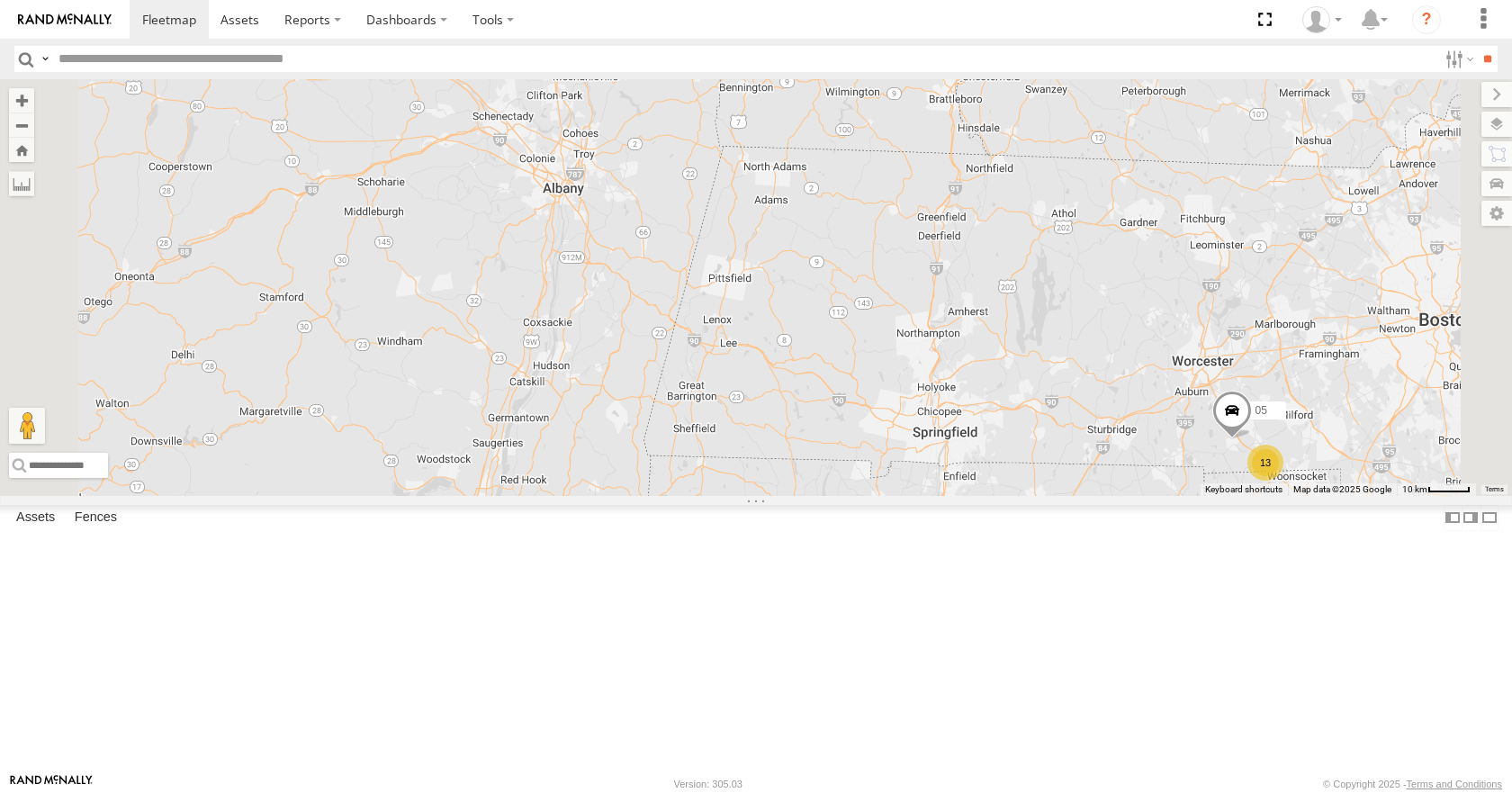
drag, startPoint x: 924, startPoint y: 551, endPoint x: 921, endPoint y: 574, distance: 23.2
click at [923, 495] on div "14 35 08 03 04 11 13 05" at bounding box center [756, 286] width 1512 height 416
drag, startPoint x: 917, startPoint y: 604, endPoint x: 916, endPoint y: 624, distance: 20.0
click at [916, 495] on div "14 35 08 03 04 11 13 05" at bounding box center [756, 286] width 1512 height 416
drag, startPoint x: 924, startPoint y: 560, endPoint x: 919, endPoint y: 584, distance: 24.5
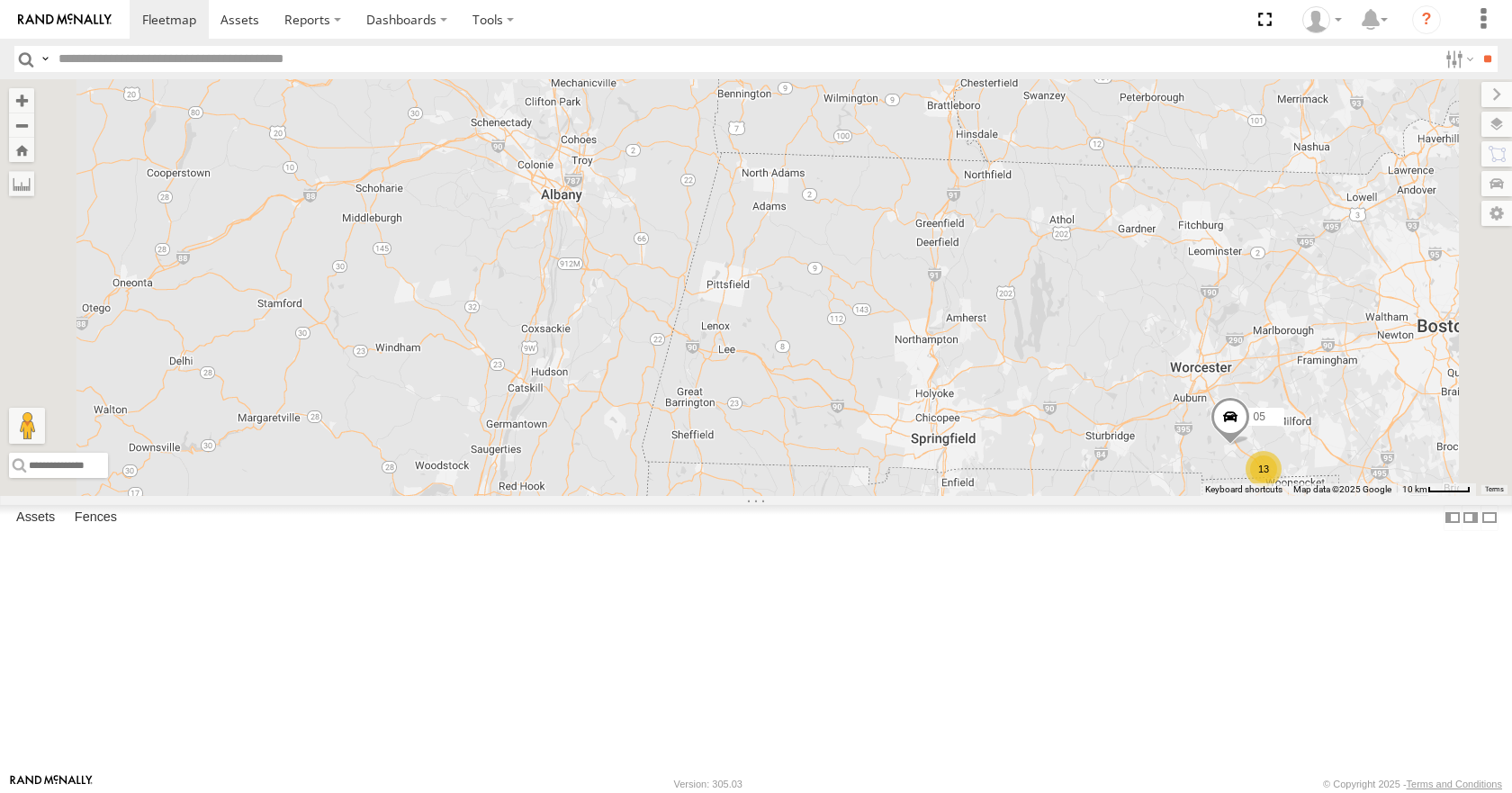
click at [919, 495] on div "14 35 08 03 04 11 13 05" at bounding box center [756, 286] width 1512 height 416
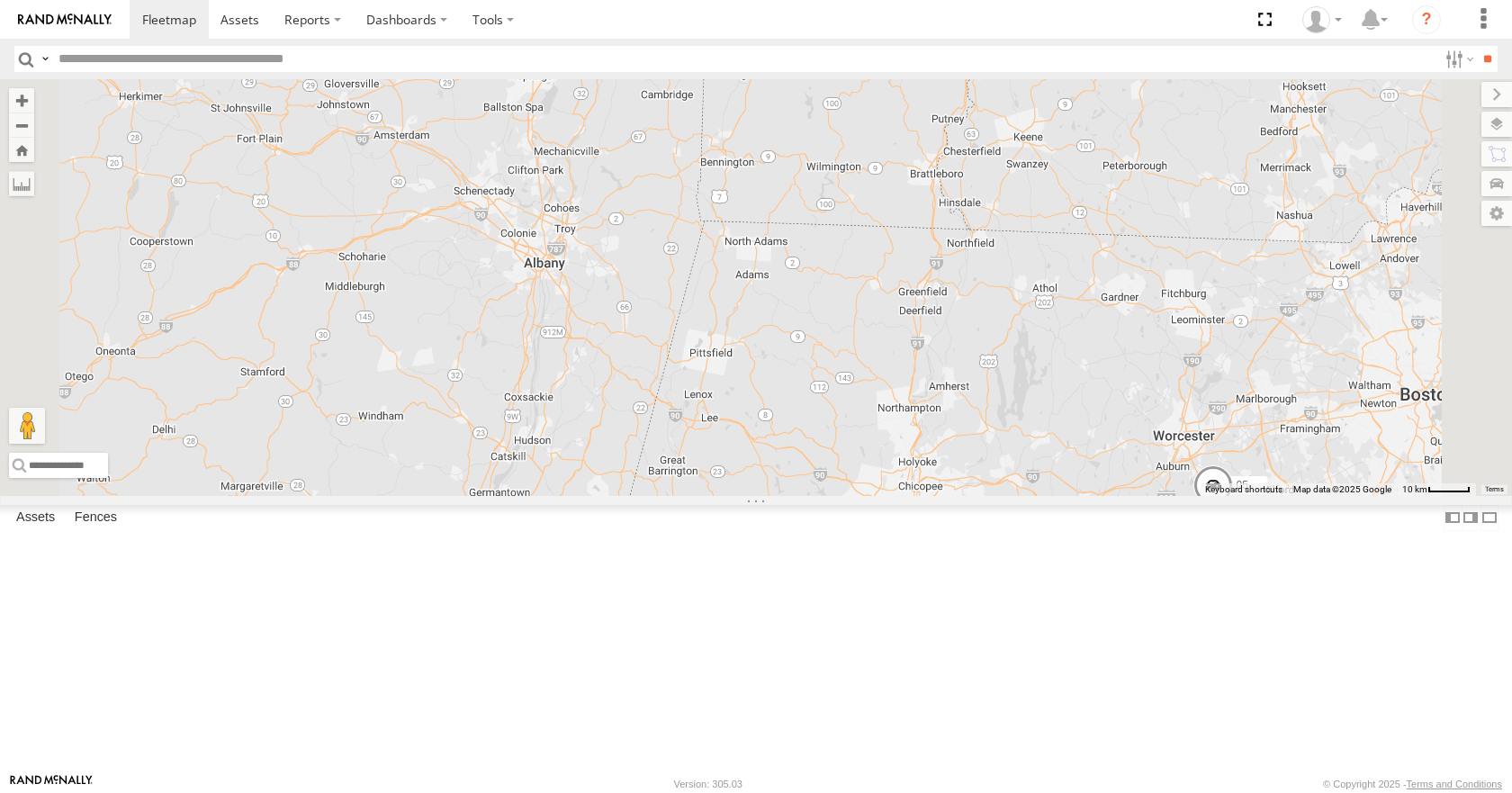
drag, startPoint x: 918, startPoint y: 533, endPoint x: 907, endPoint y: 561, distance: 30.1
click at [907, 495] on div "14 35 08 03 04 11 13 05" at bounding box center [756, 286] width 1512 height 416
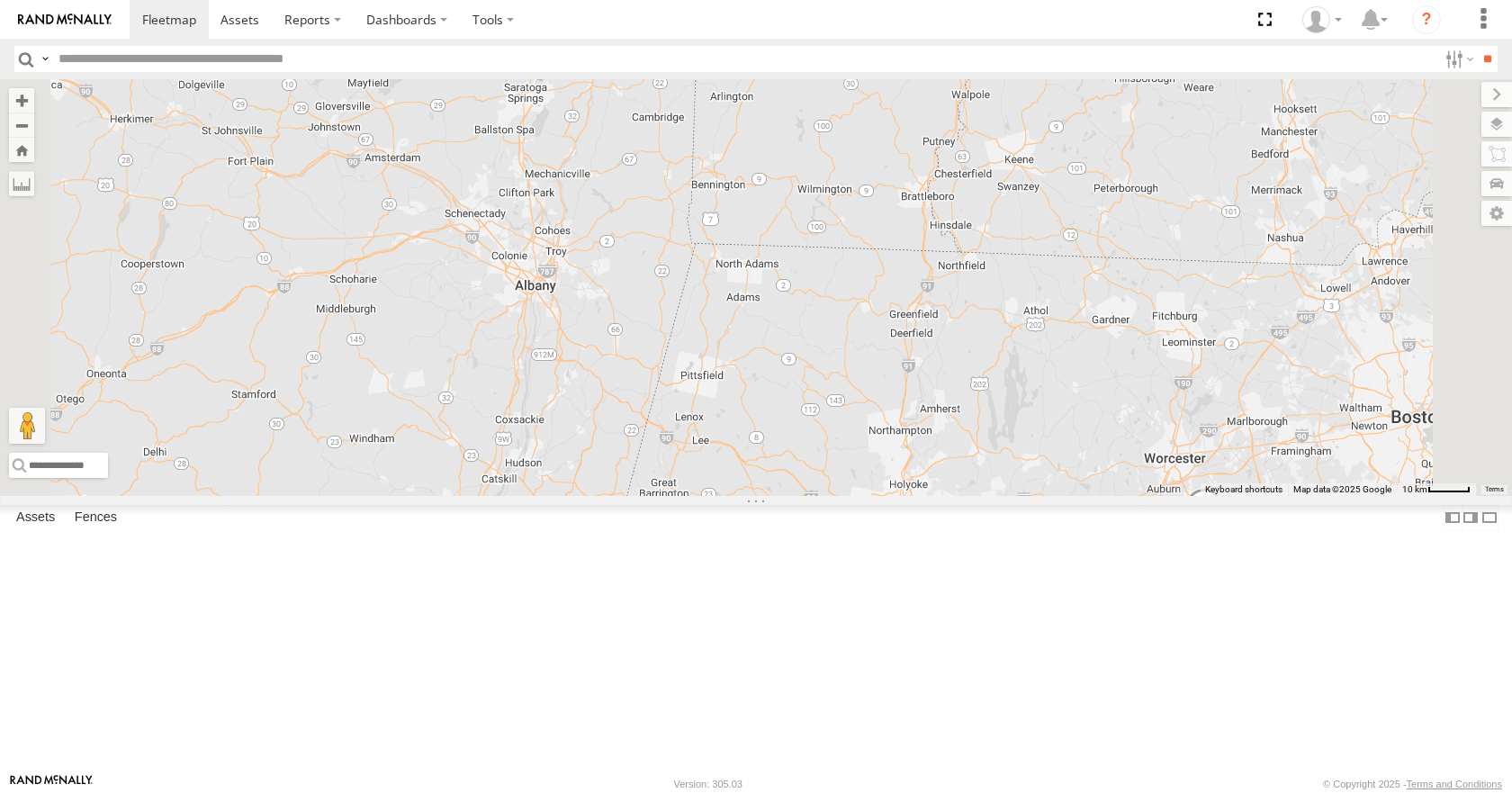
drag, startPoint x: 920, startPoint y: 530, endPoint x: 915, endPoint y: 558, distance: 28.4
click at [915, 495] on div "14 35 08 03 04 11 13 05" at bounding box center [756, 286] width 1512 height 416
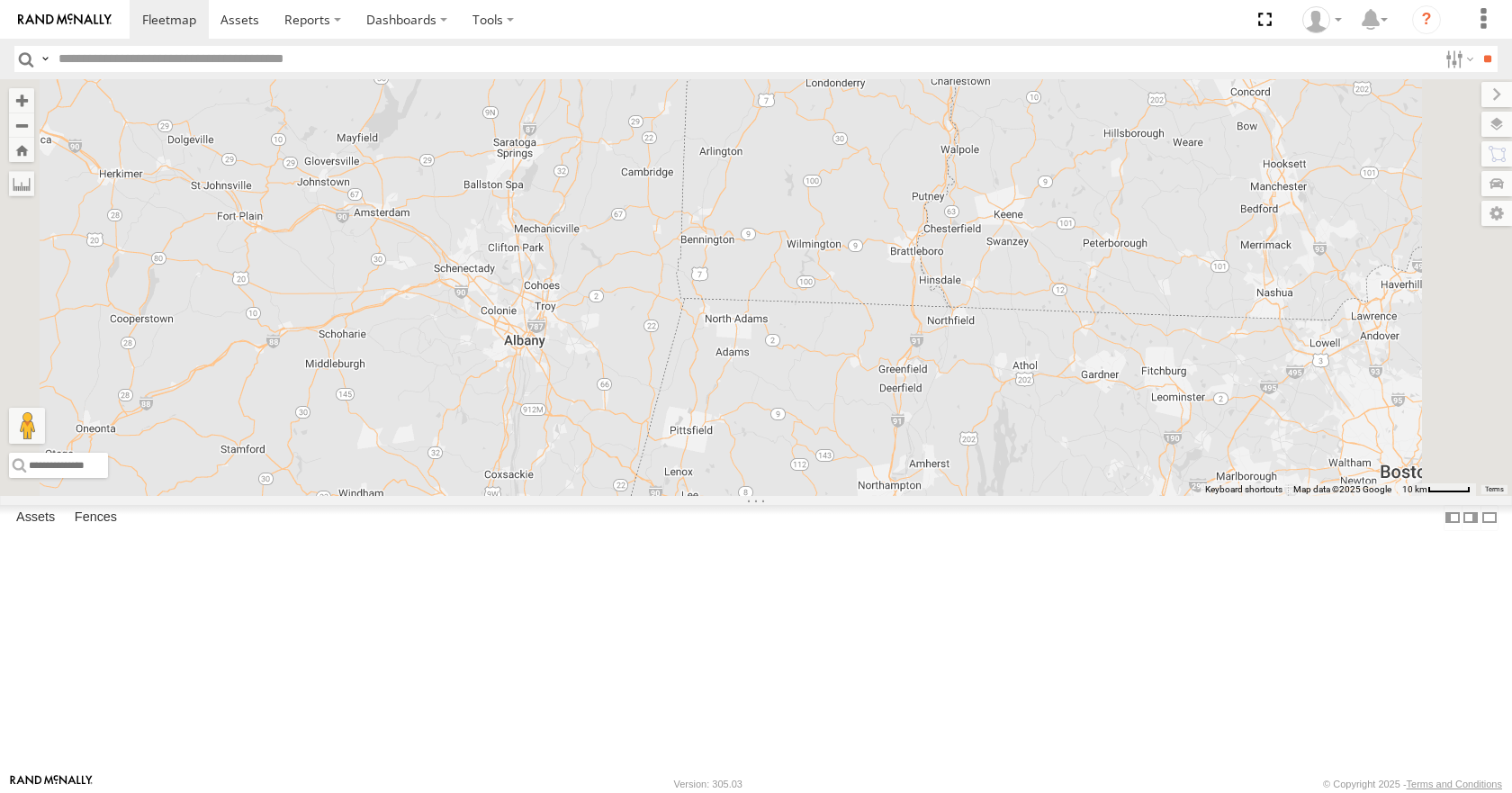
drag
click at [918, 495] on div "14 35 08 03 04 11 13 05" at bounding box center [756, 286] width 1512 height 416
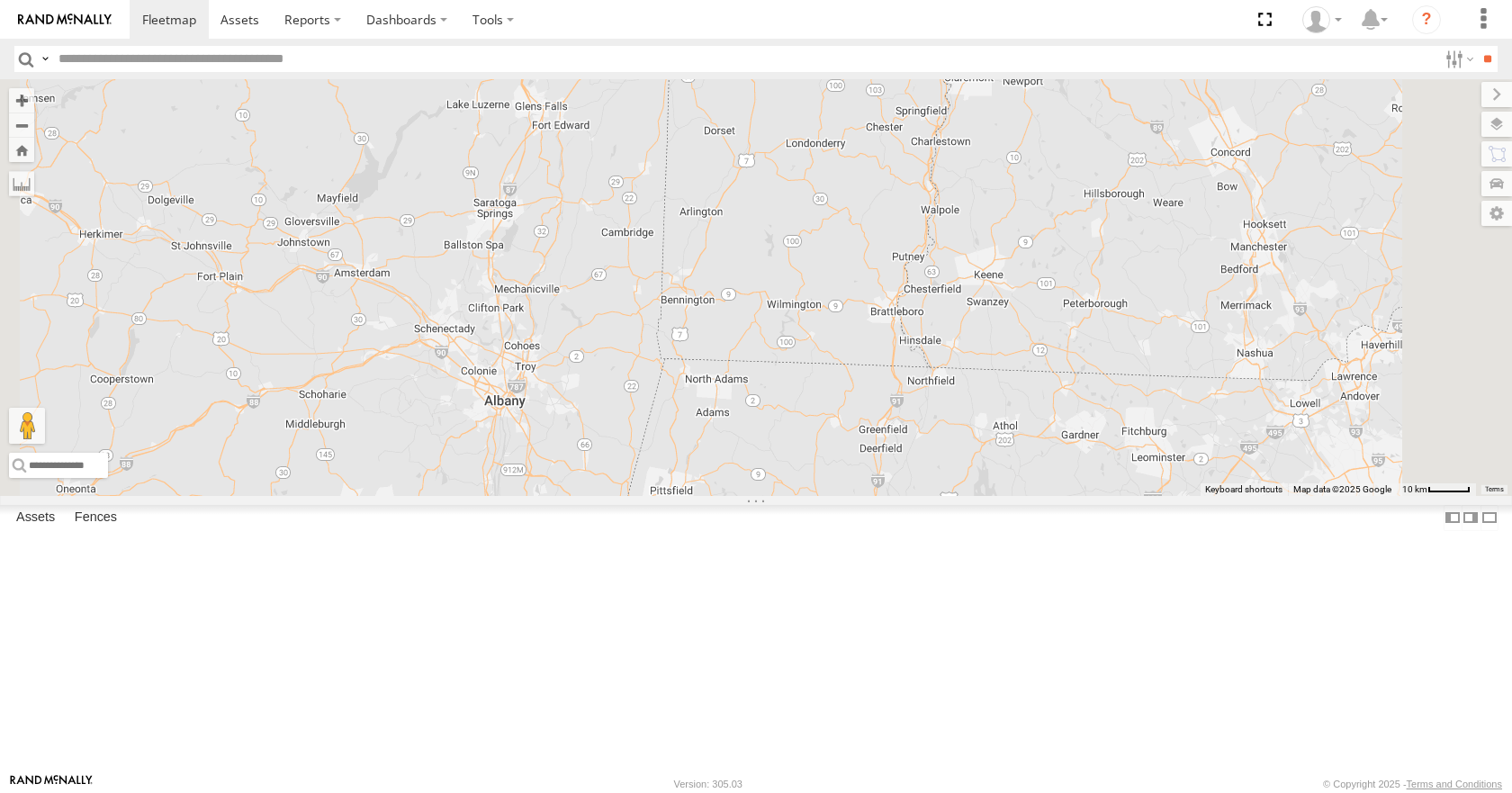
click at [956, 495] on div "14 35 08 03 04 11 13 05" at bounding box center [756, 286] width 1512 height 416
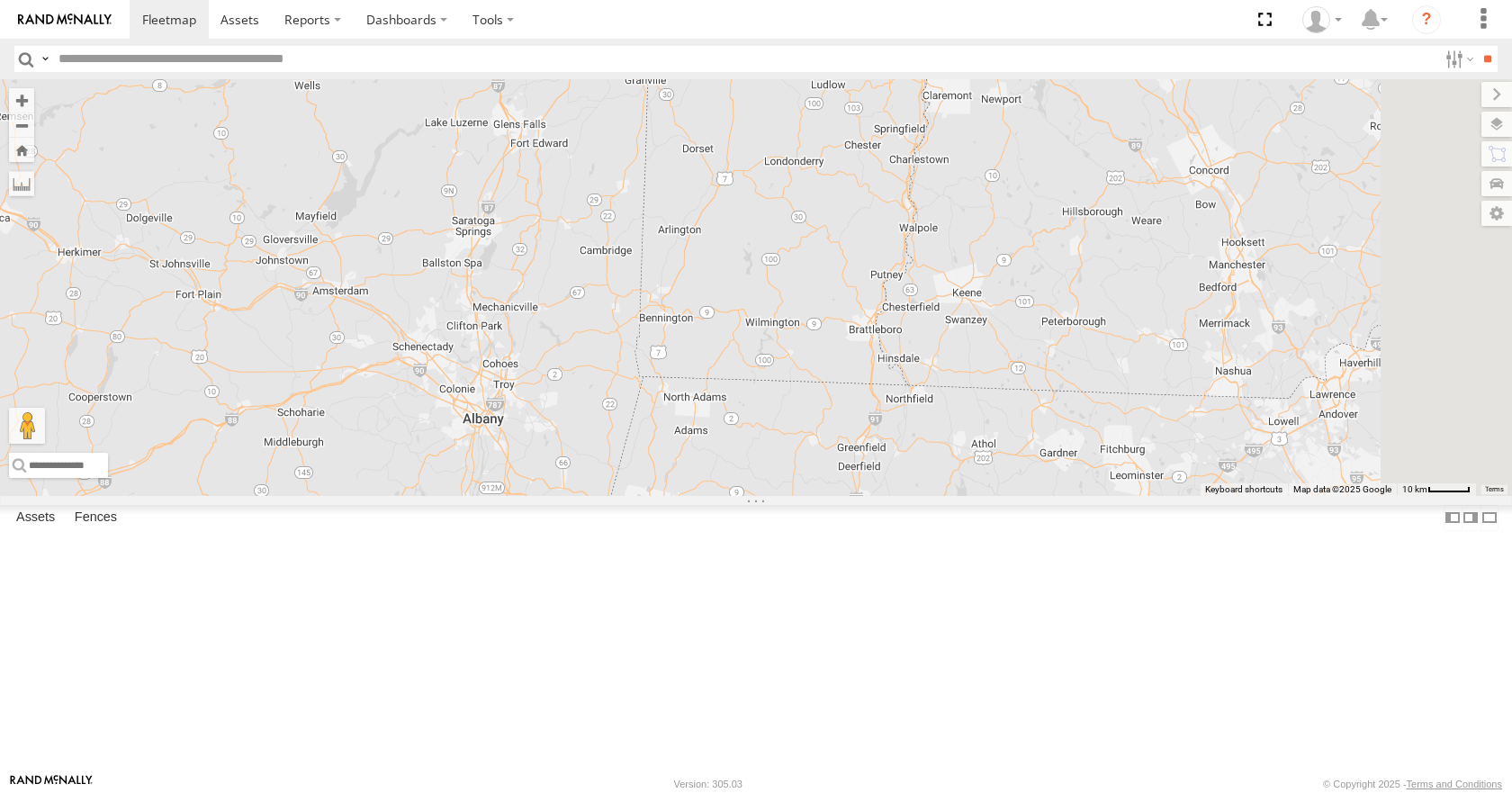
click at [1051, 226] on div "14 35 08 03 04 11 13 05" at bounding box center [756, 286] width 1512 height 416
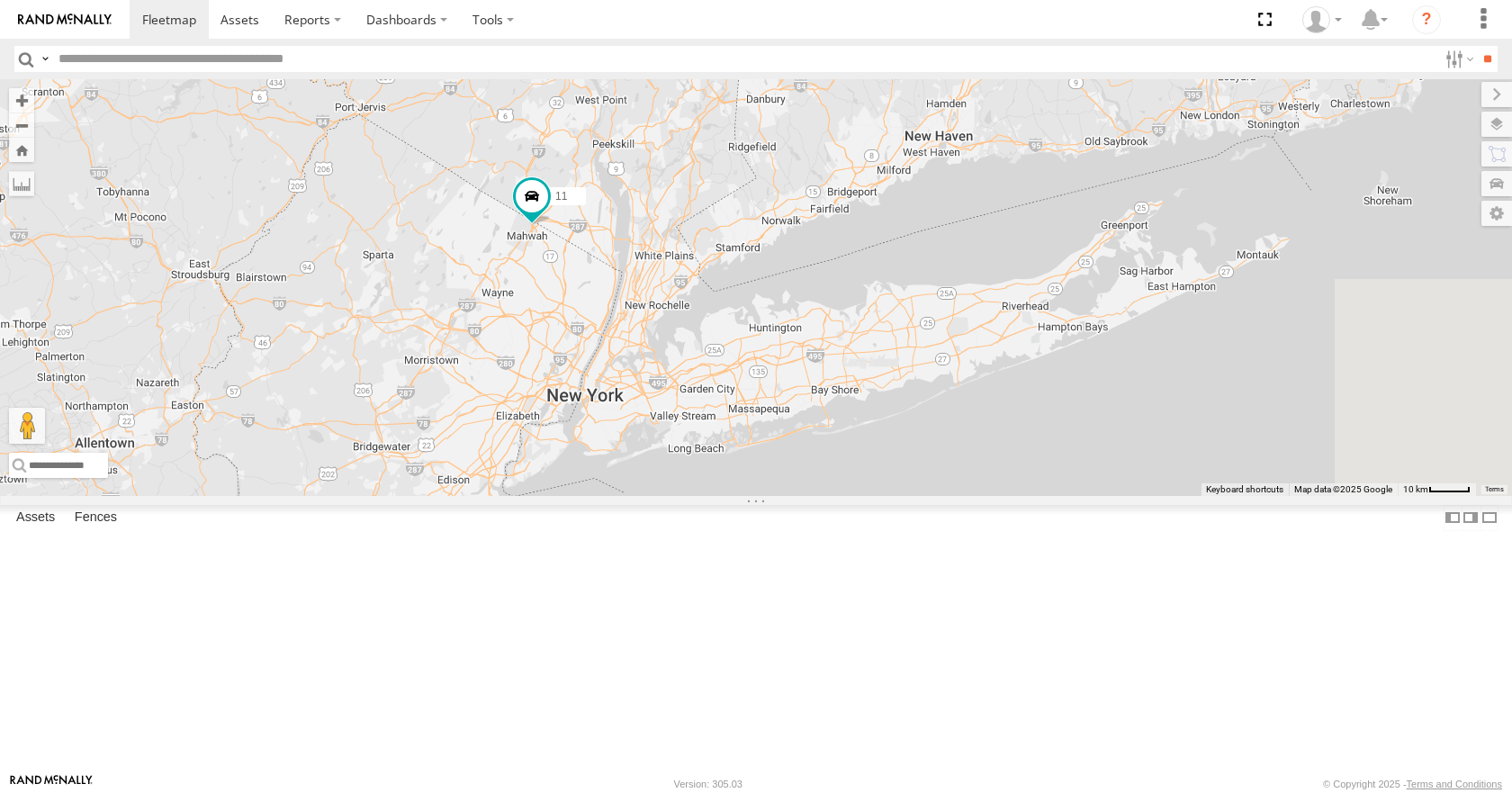
click at [964, 239] on div "14 35 08 03 04 11 13 05" at bounding box center [756, 286] width 1512 height 416
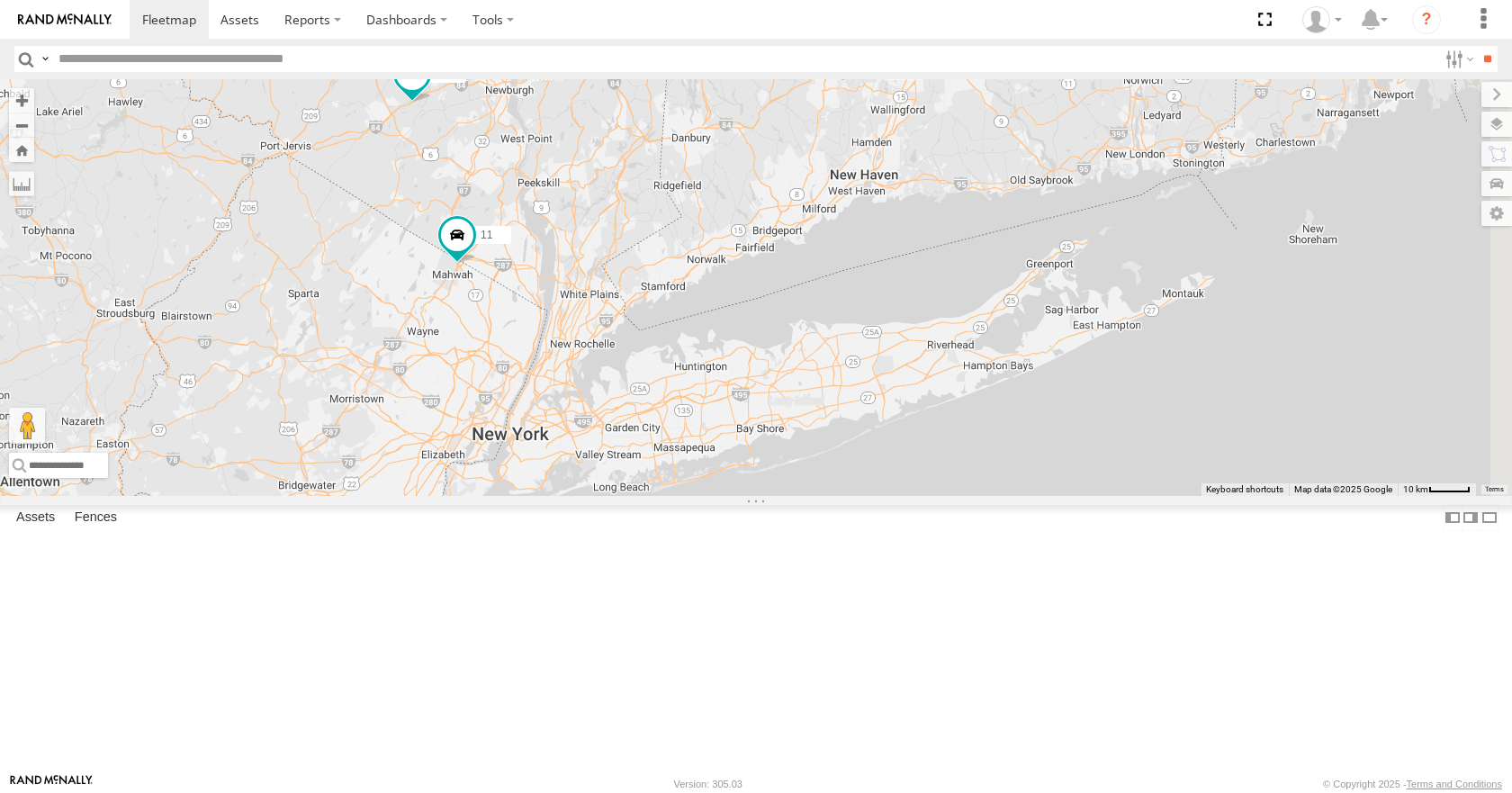
click at [908, 284] on div "14 35 08 03 04 11 13 05" at bounding box center [756, 286] width 1512 height 416
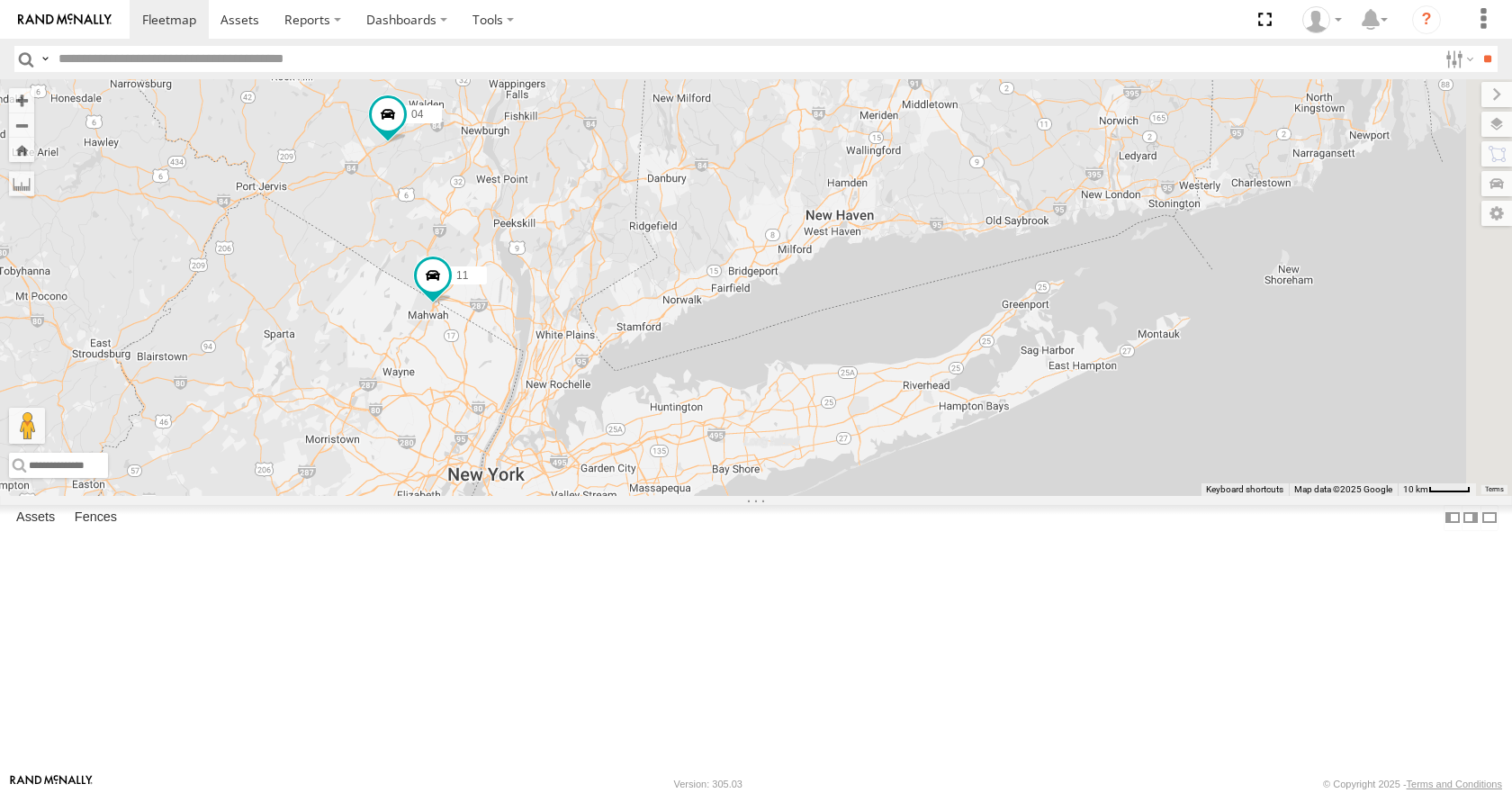
click at [870, 305] on div "14 35 08 03 04 11 13 05" at bounding box center [756, 286] width 1512 height 416
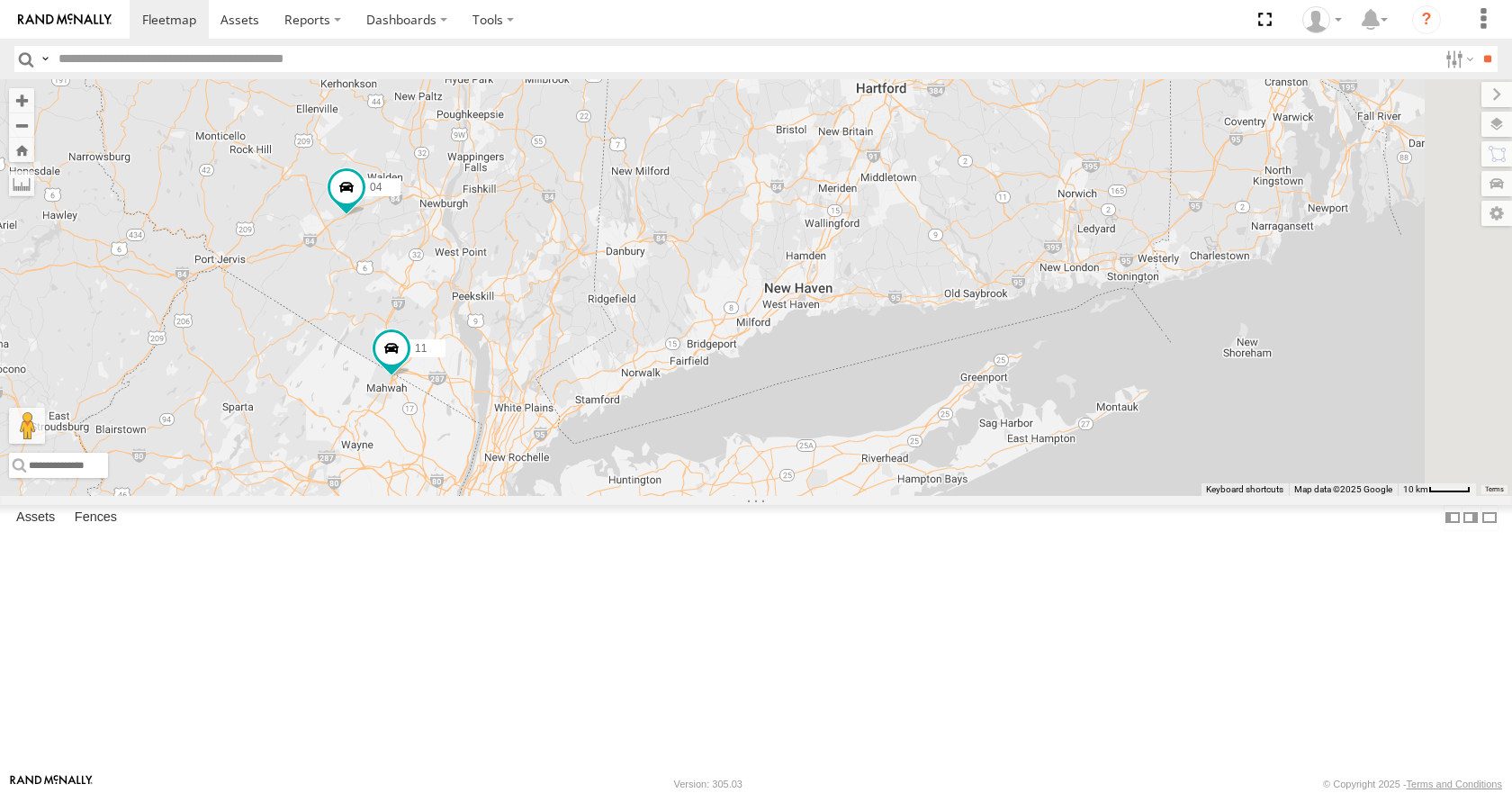
click at [858, 257] on div "14 35 08 03 04 11 13 05" at bounding box center [756, 286] width 1512 height 416
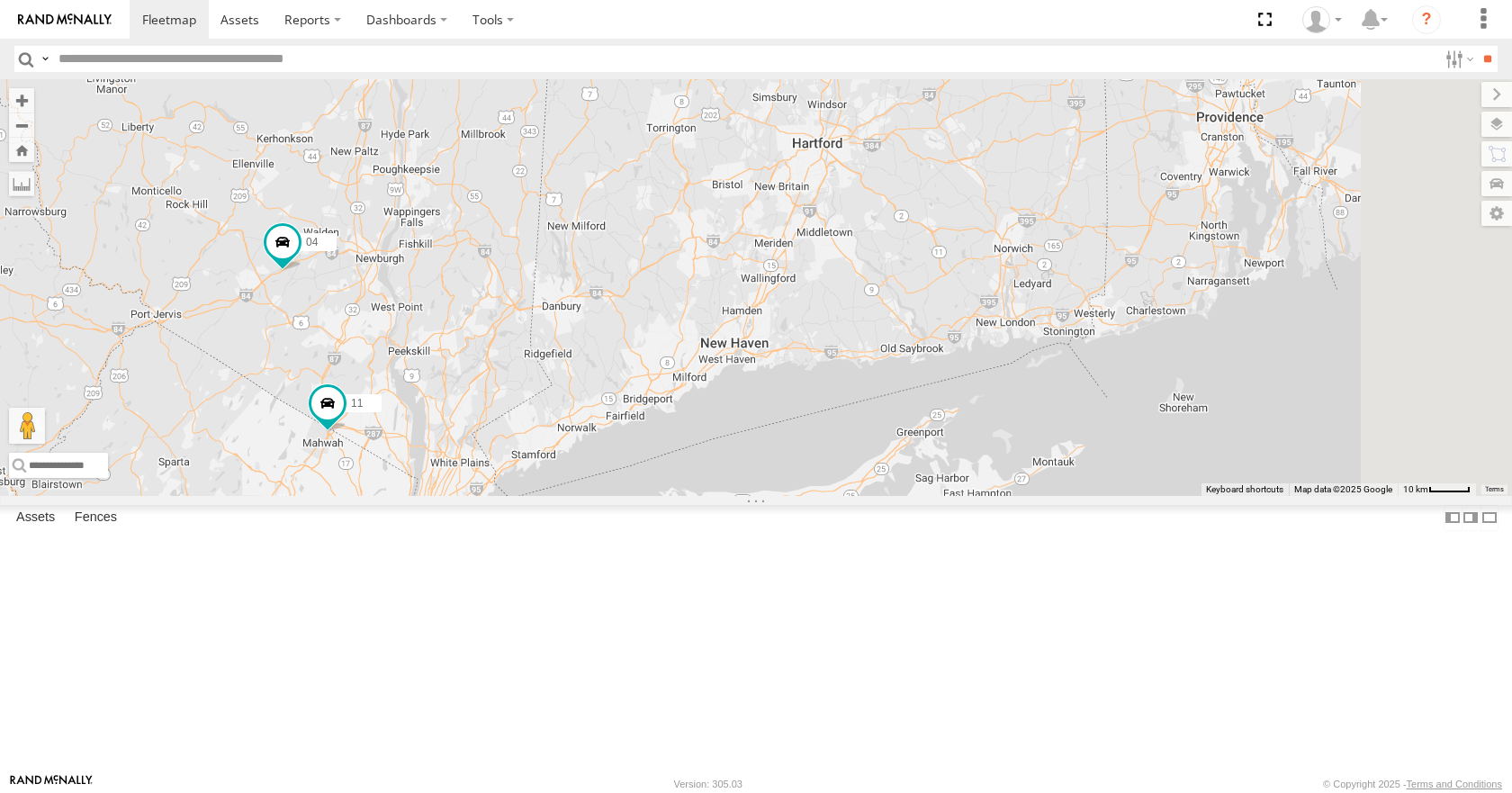
click at [945, 226] on div "14 35 08 03 04 11 13 05" at bounding box center [756, 286] width 1512 height 416
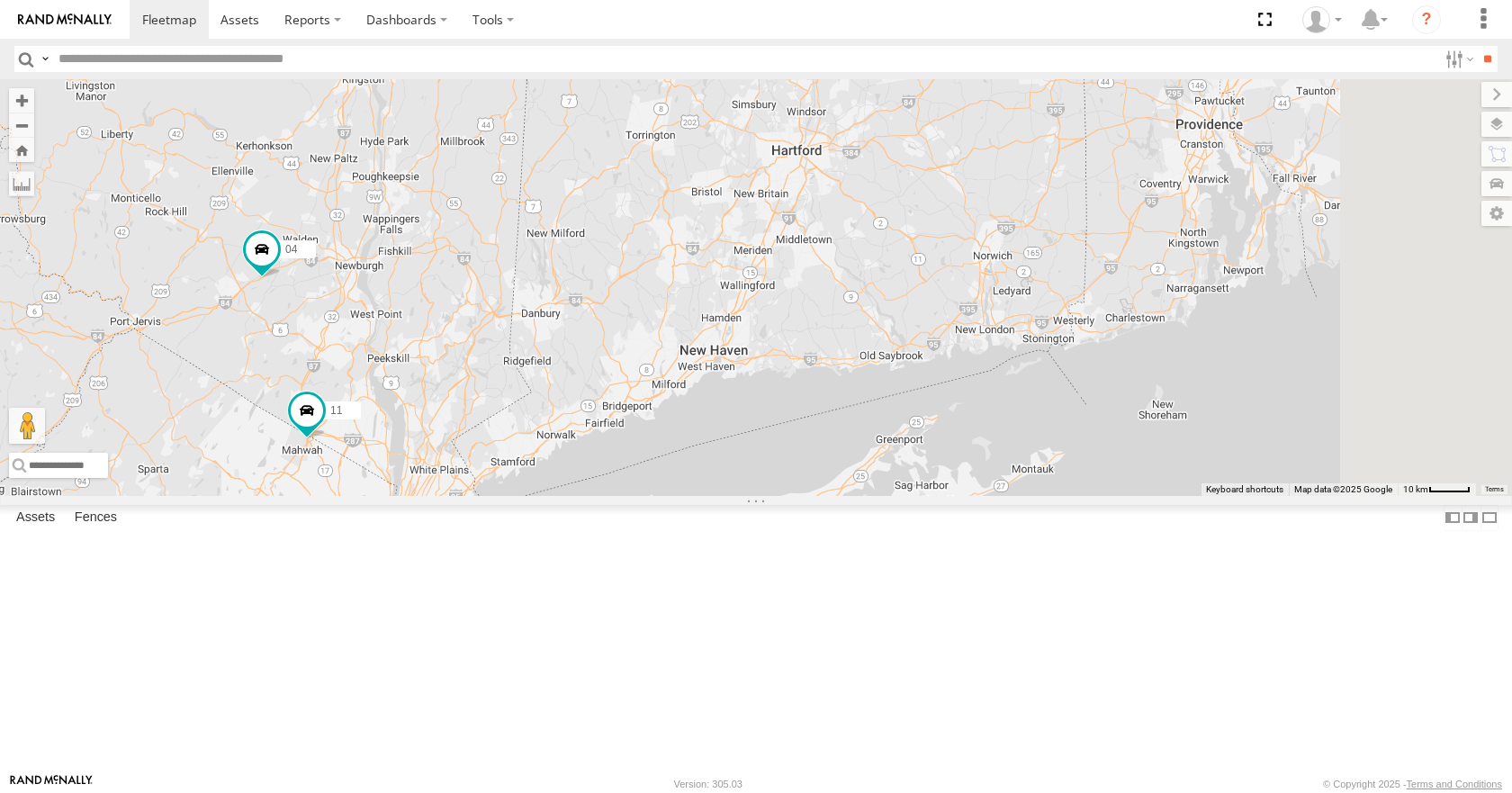
click at [951, 217] on div "14 35 08 03 04 11 13 05" at bounding box center [756, 286] width 1512 height 416
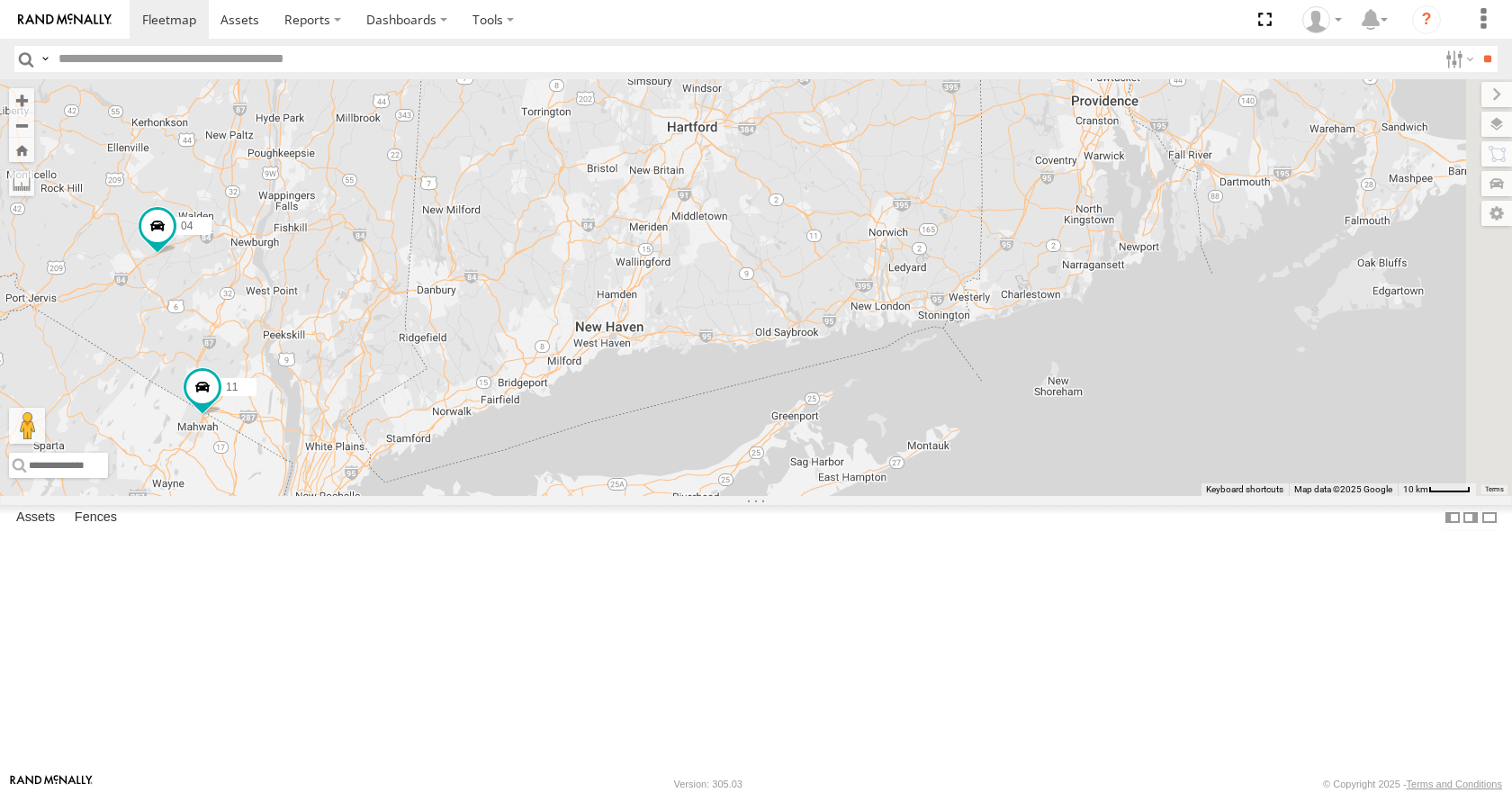
click at [960, 257] on div "14 35 08 03 04 11 13 05" at bounding box center [756, 286] width 1512 height 416
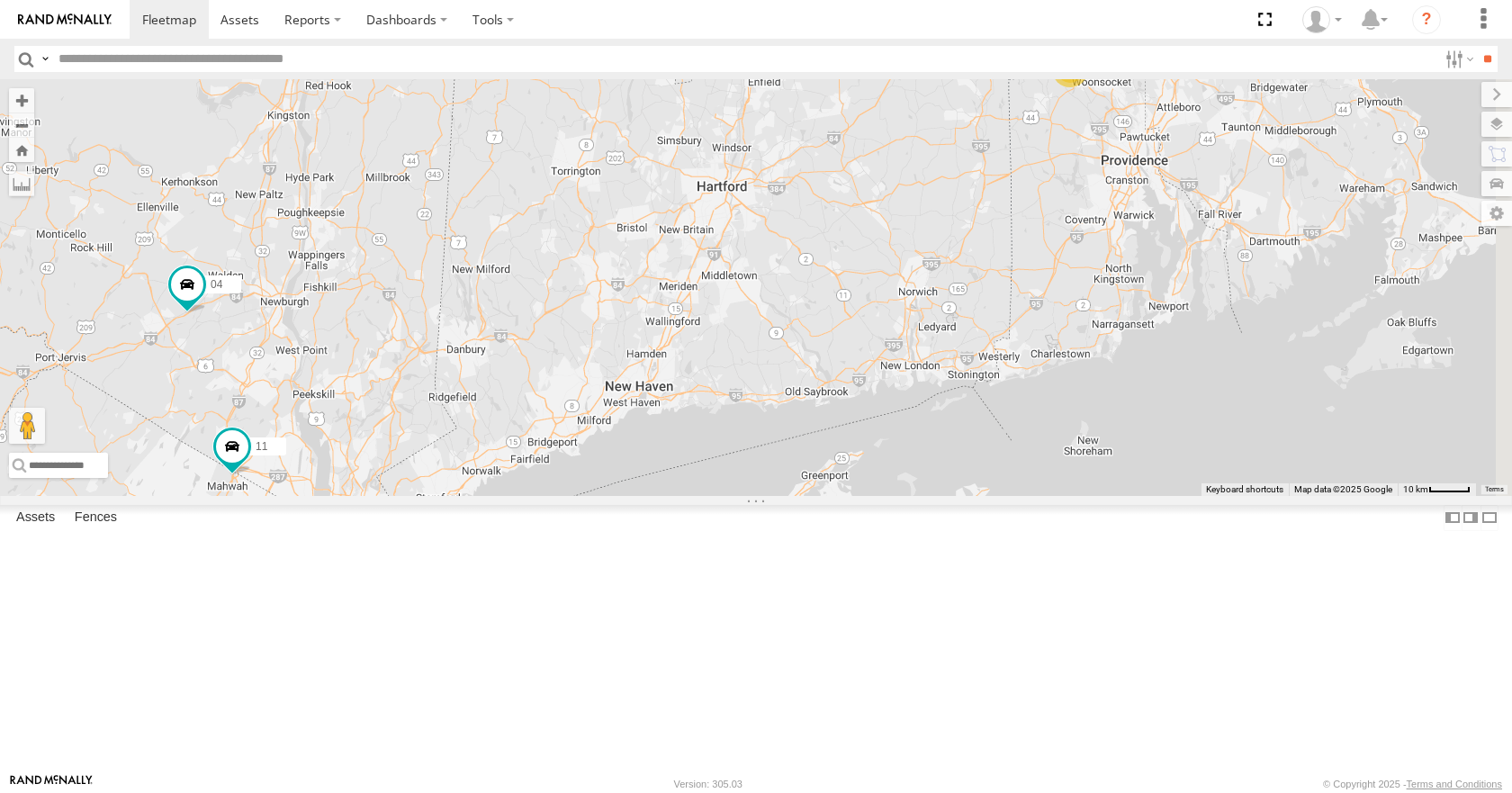
click at [982, 370] on div "14 35 08 03 04 11 13 05" at bounding box center [756, 286] width 1512 height 416
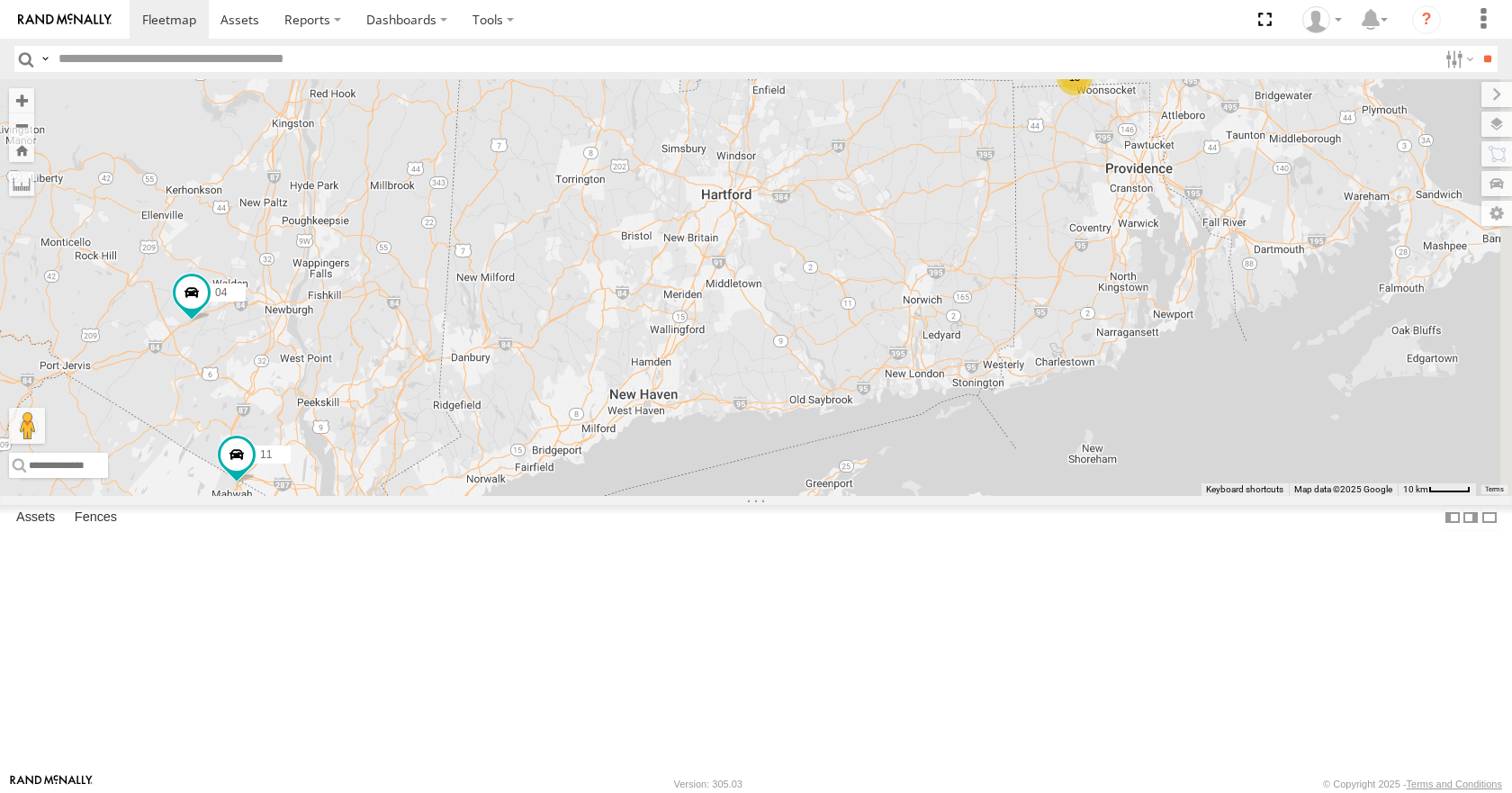
click at [990, 327] on div "14 35 08 03 04 11 13 05" at bounding box center [756, 286] width 1512 height 416
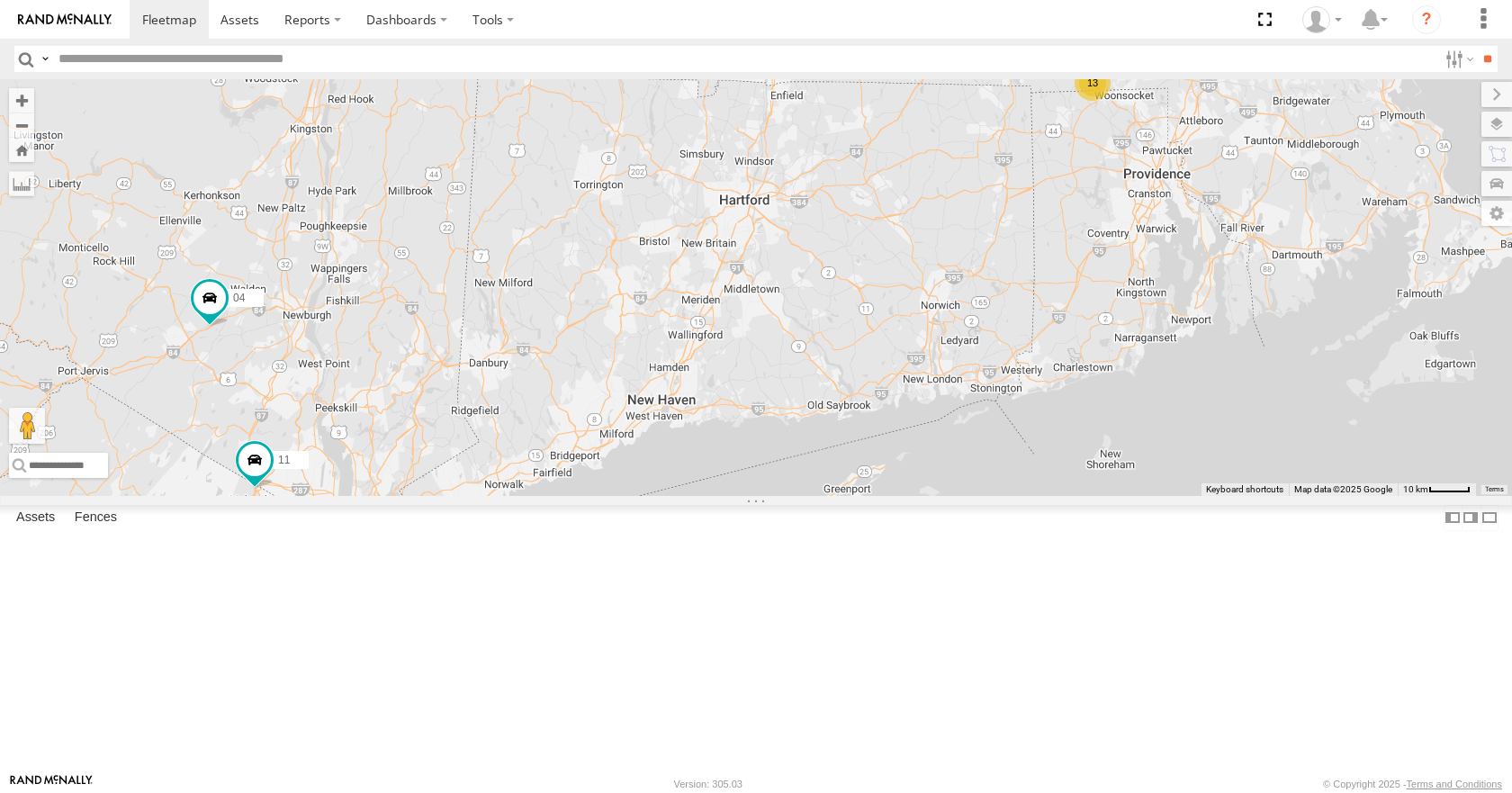
click at [997, 285] on div "14 35 08 03 04 11 13 05" at bounding box center [756, 286] width 1512 height 416
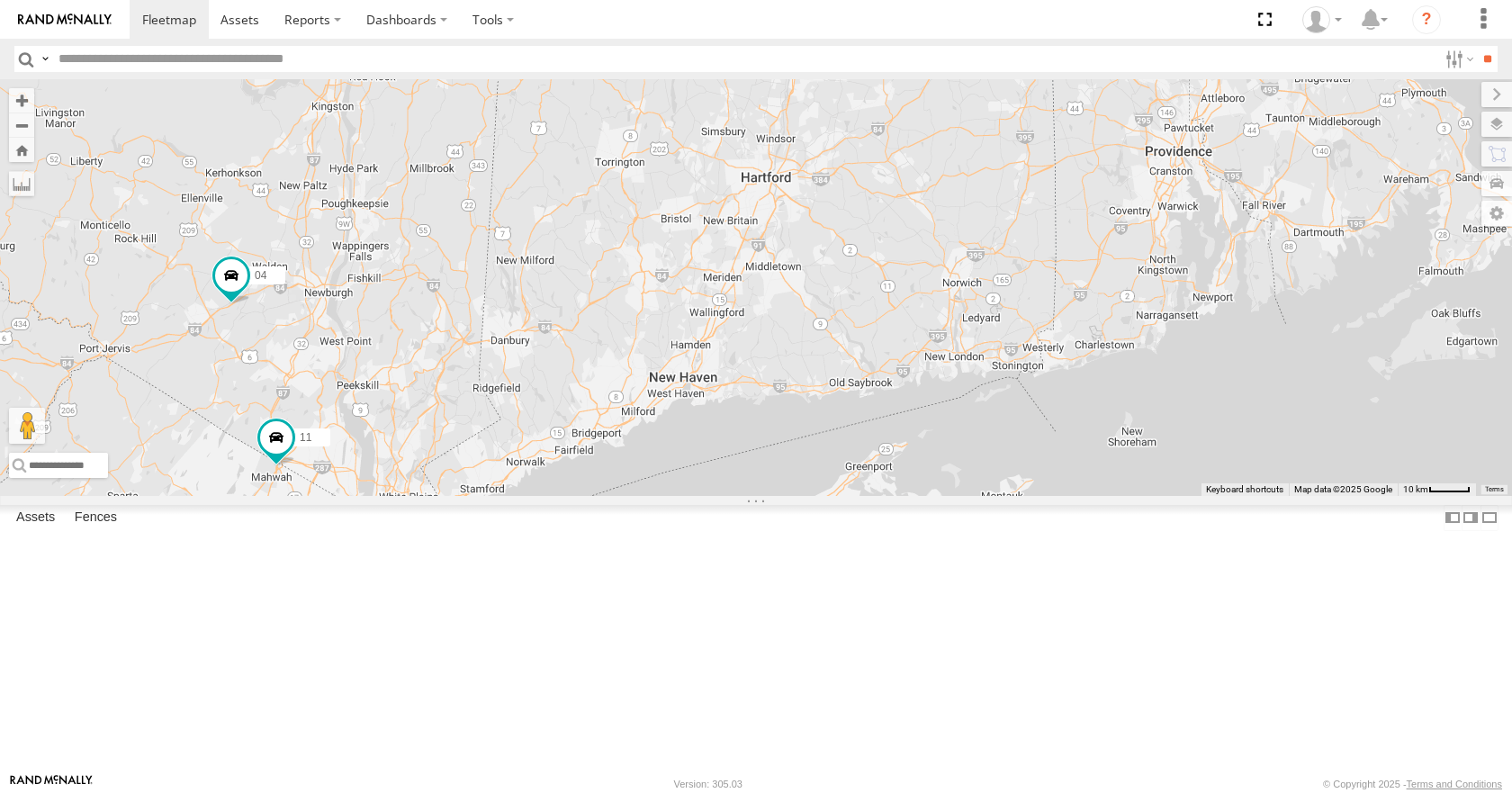
click at [1037, 178] on div "14 35 08 03 04 11 13 05" at bounding box center [756, 286] width 1512 height 416
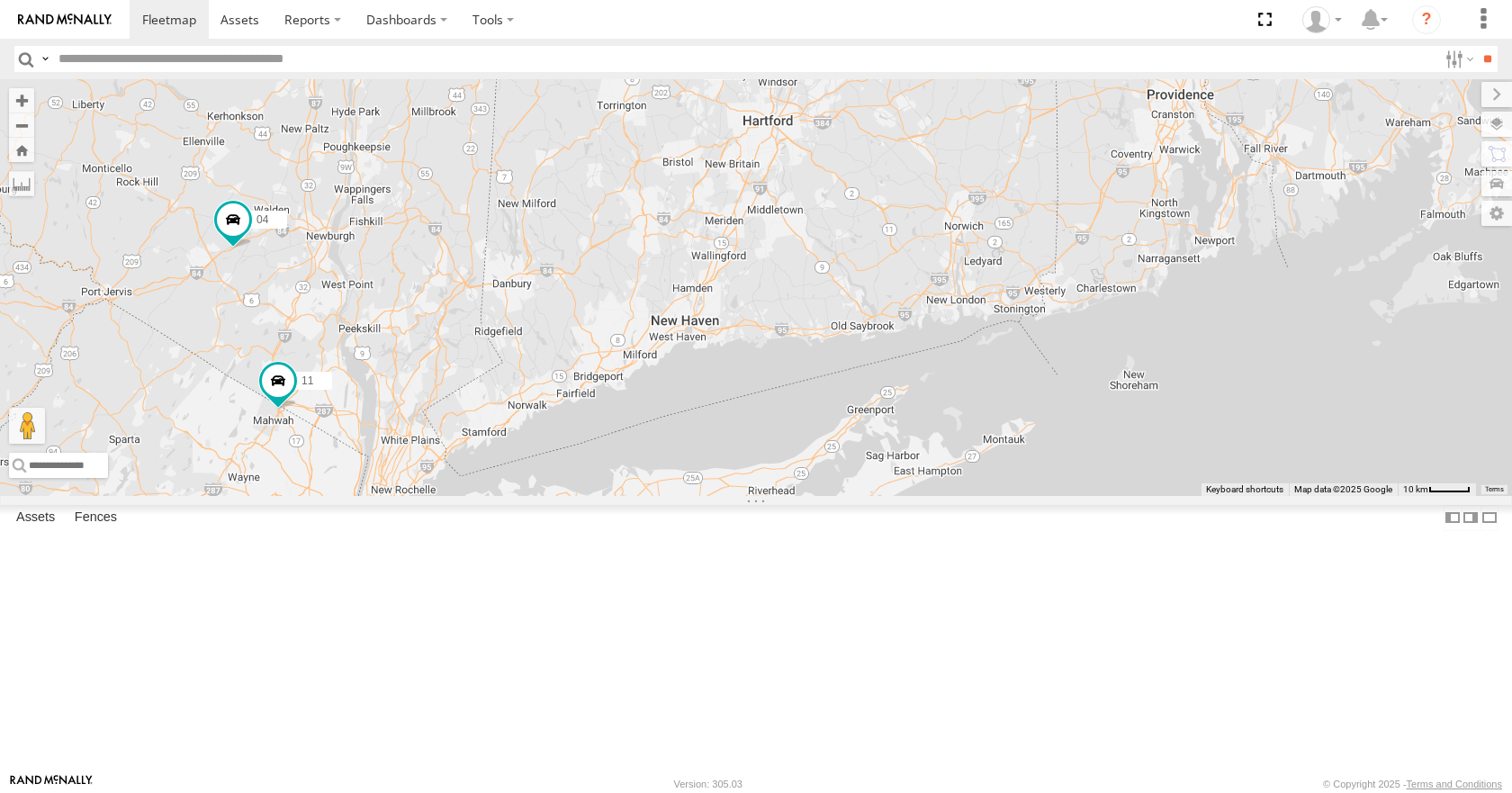
click at [1018, 114] on div "14 35 08 03 04 11 13 05" at bounding box center [756, 286] width 1512 height 416
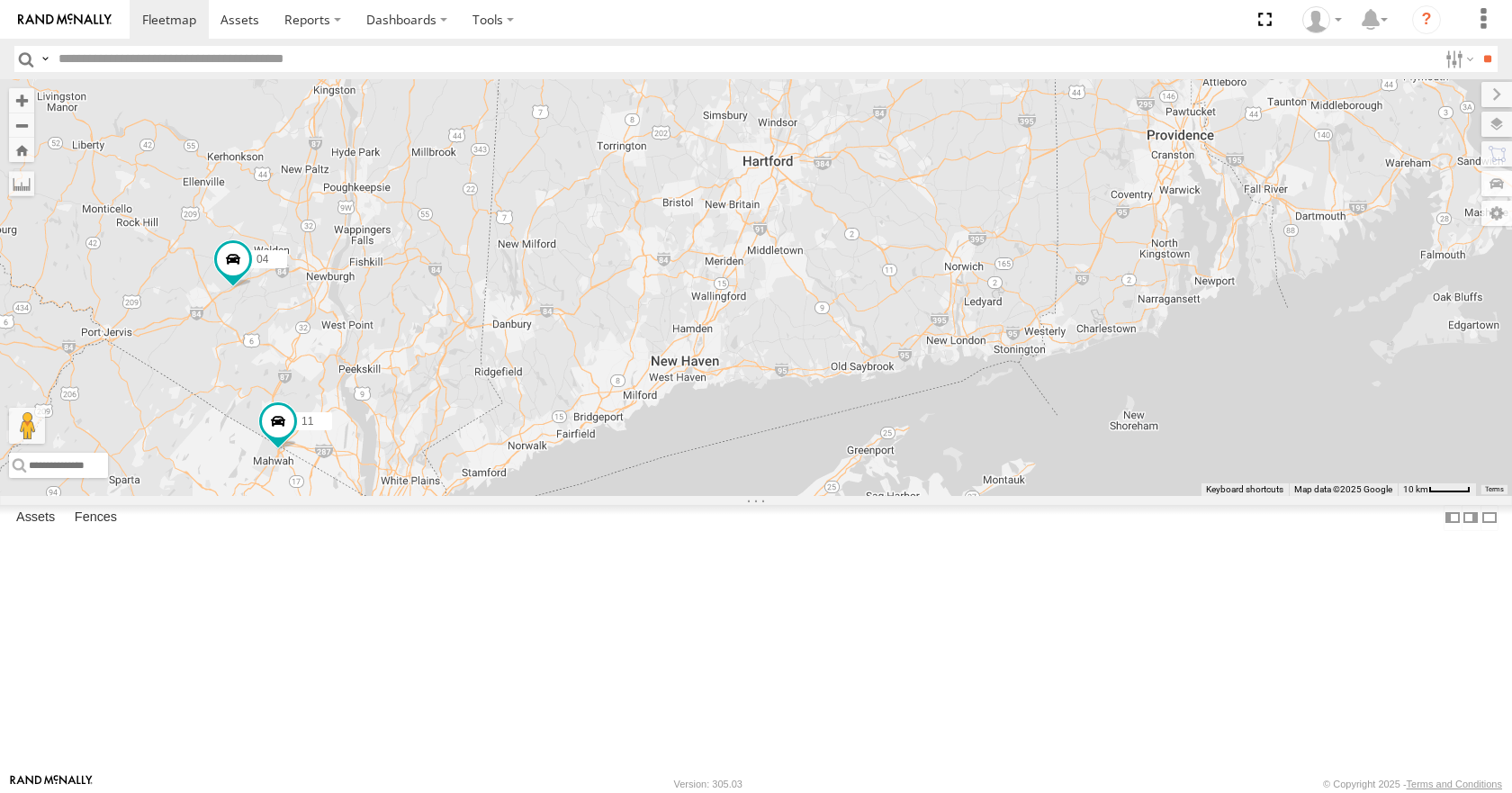
click at [1027, 130] on div "14 35 08 03 04 11 13 05" at bounding box center [756, 286] width 1512 height 416
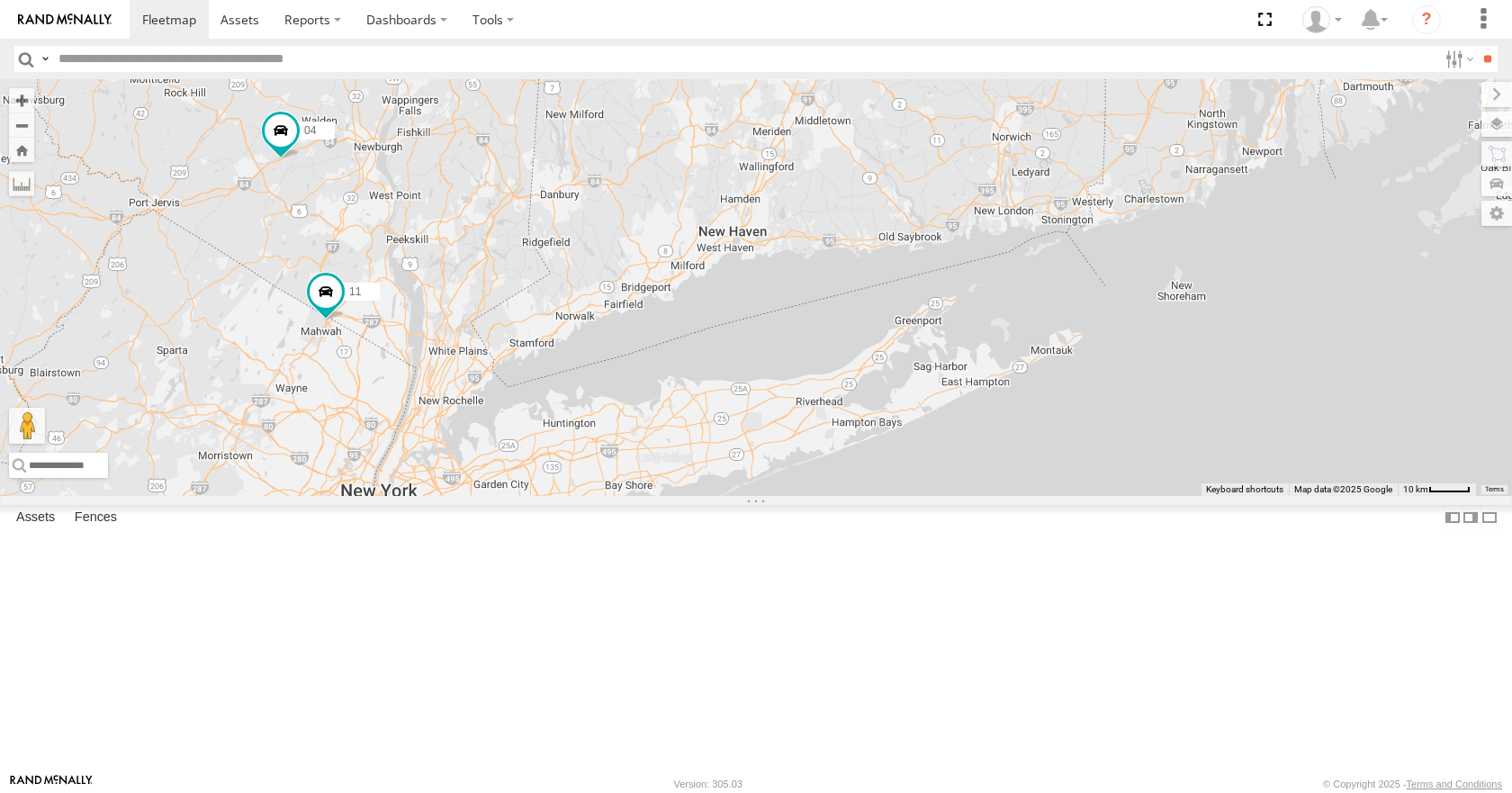
click at [1057, 189] on div "14 35 08 03 04 11 13 05" at bounding box center [756, 286] width 1512 height 416
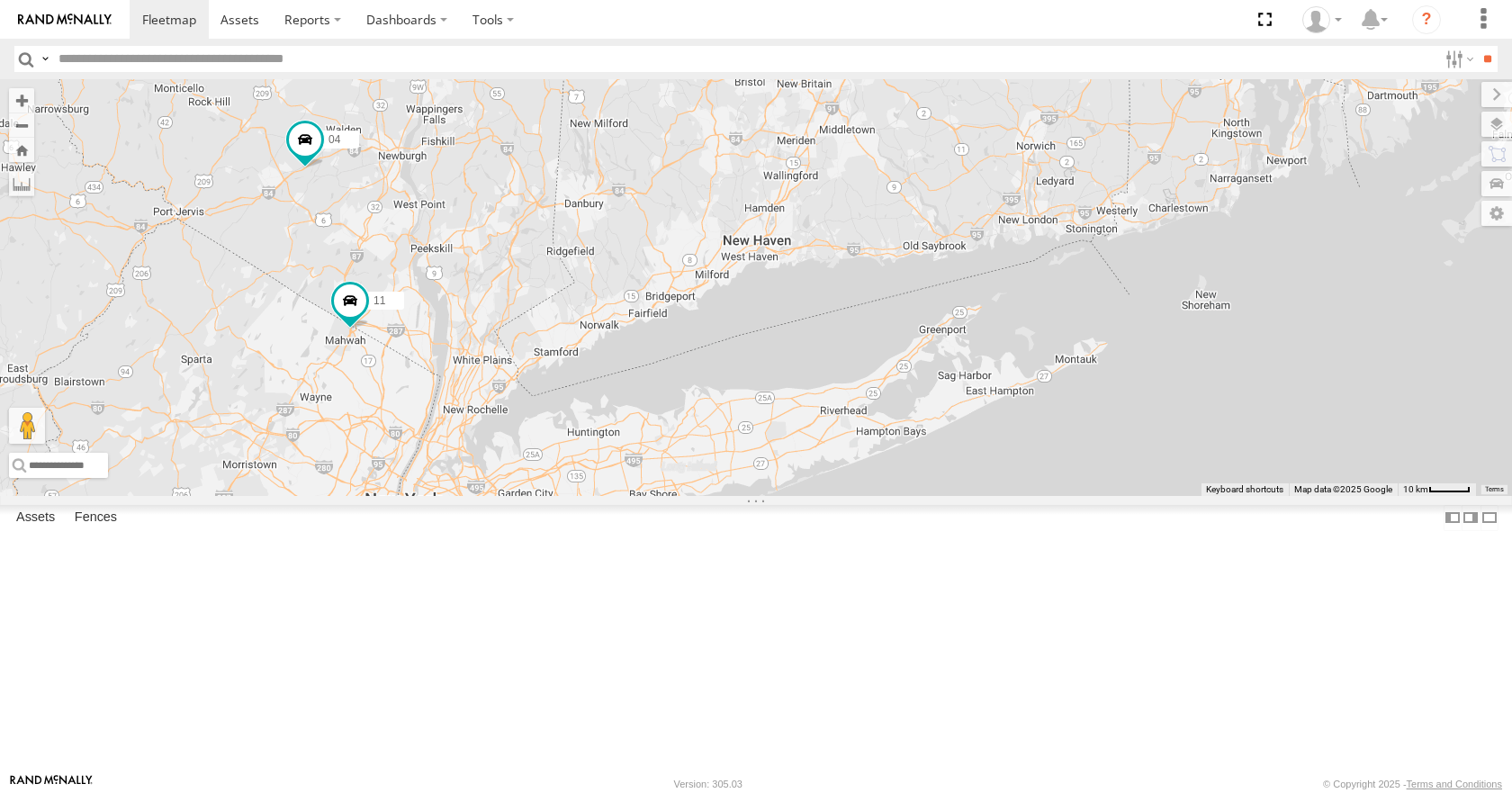
click at [960, 295] on div "14 35 08 03 04 11 13 05" at bounding box center [756, 286] width 1512 height 416
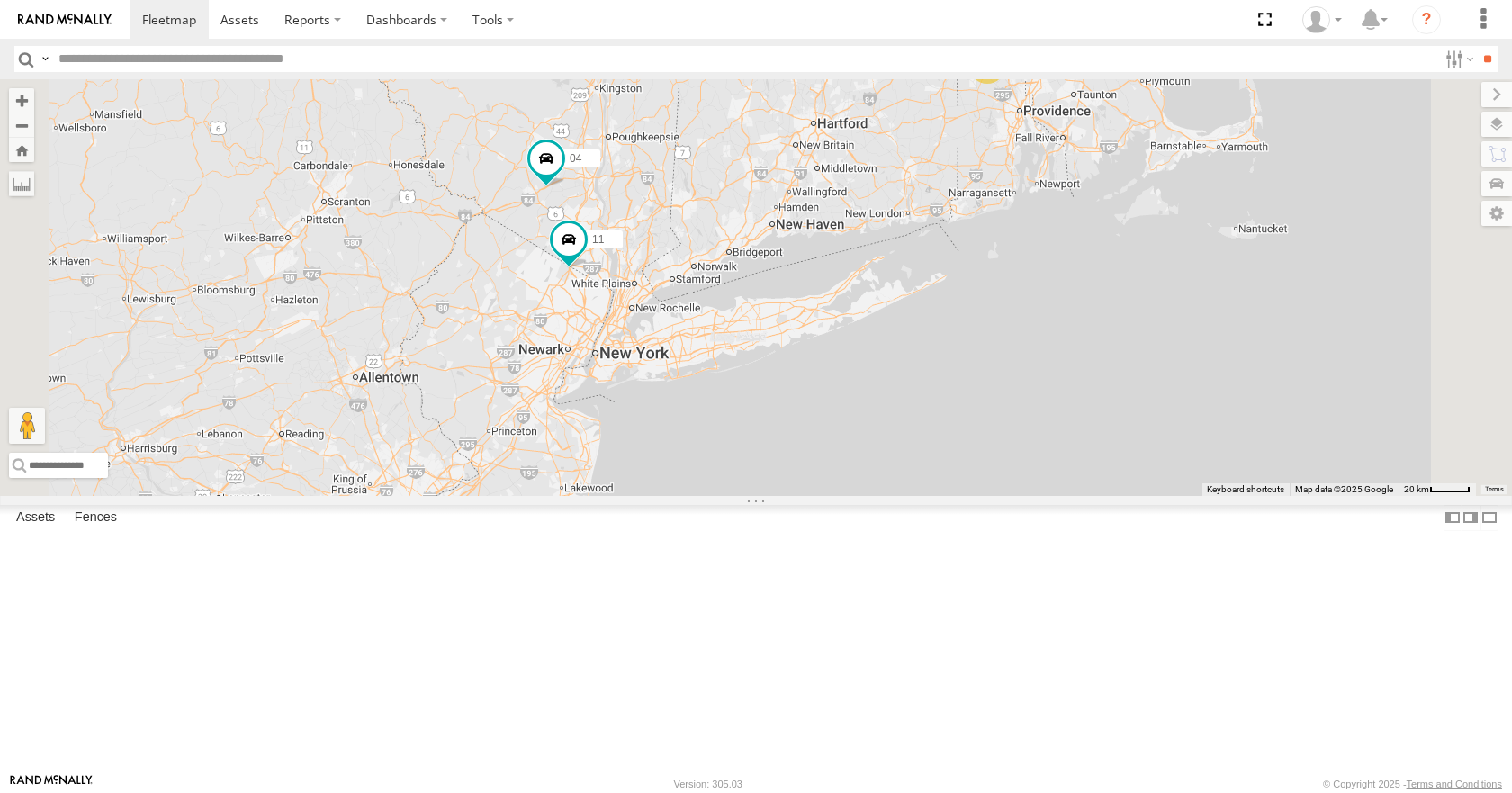
click at [1014, 360] on div "14 35 08 03 04 11 14" at bounding box center [756, 286] width 1512 height 416
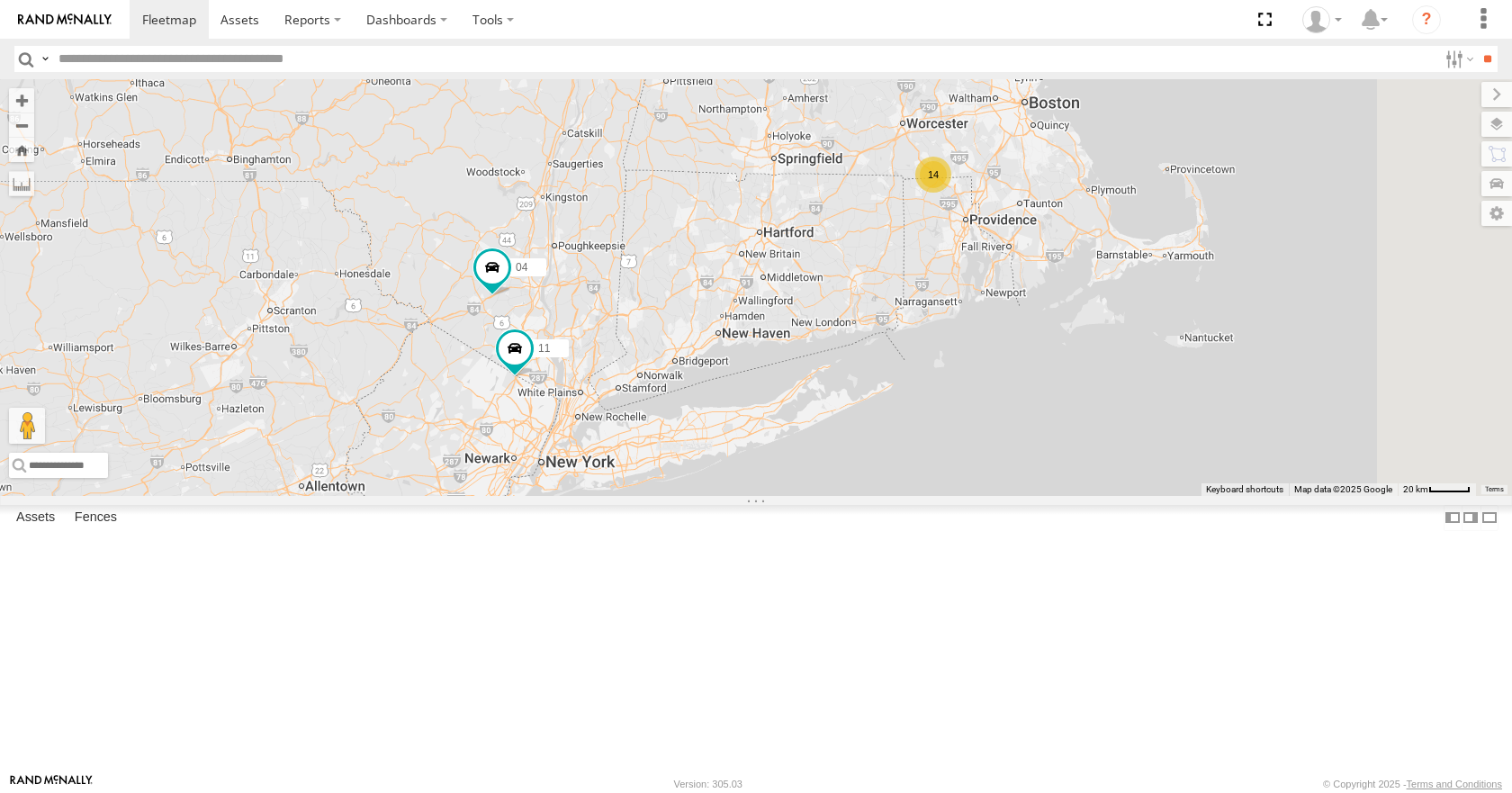
click at [1031, 301] on div "14 35 08 03 04 11 14" at bounding box center [756, 286] width 1512 height 416
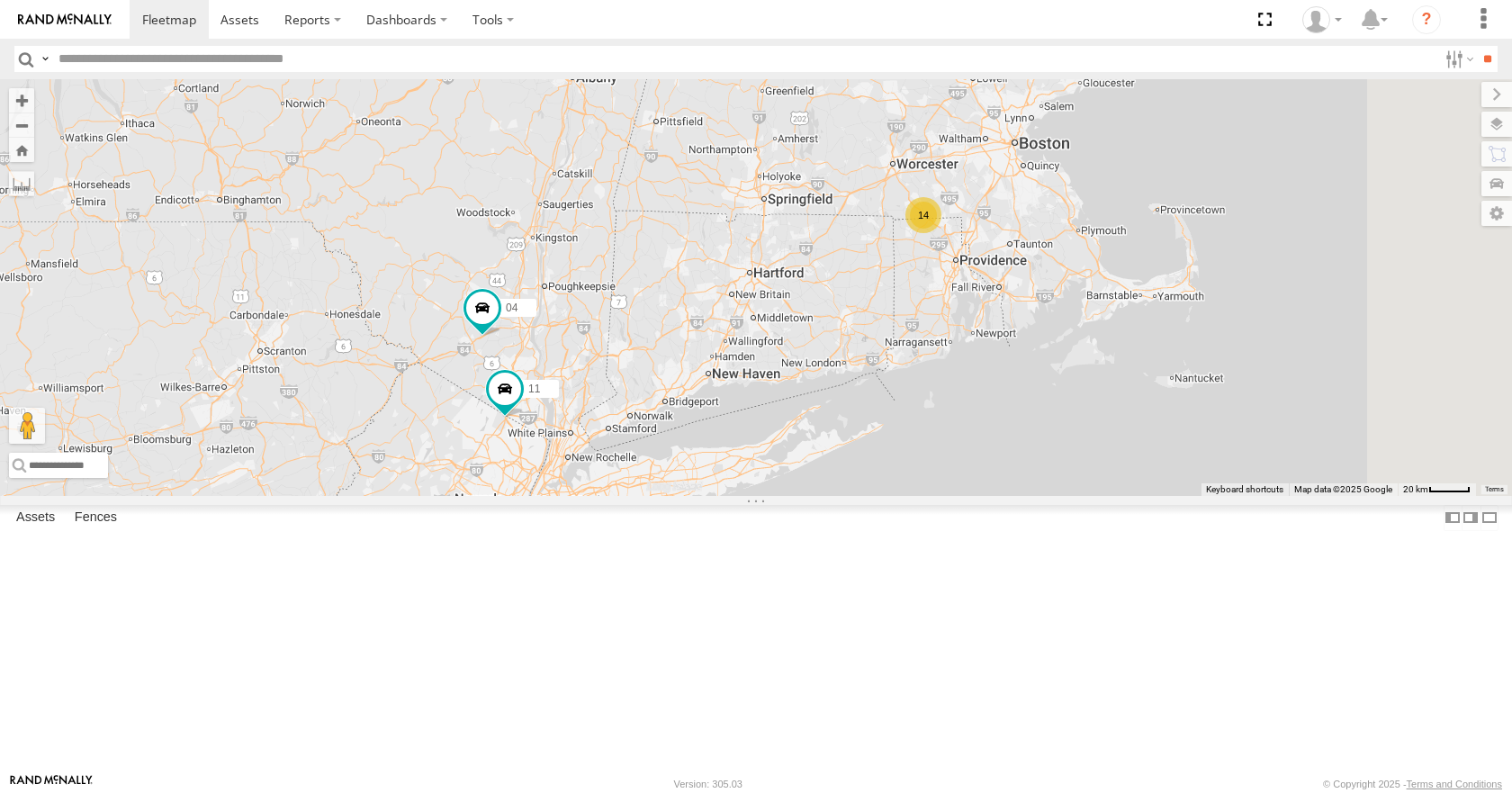
click at [1012, 276] on div "14 35 08 03 04 11 14" at bounding box center [756, 286] width 1512 height 416
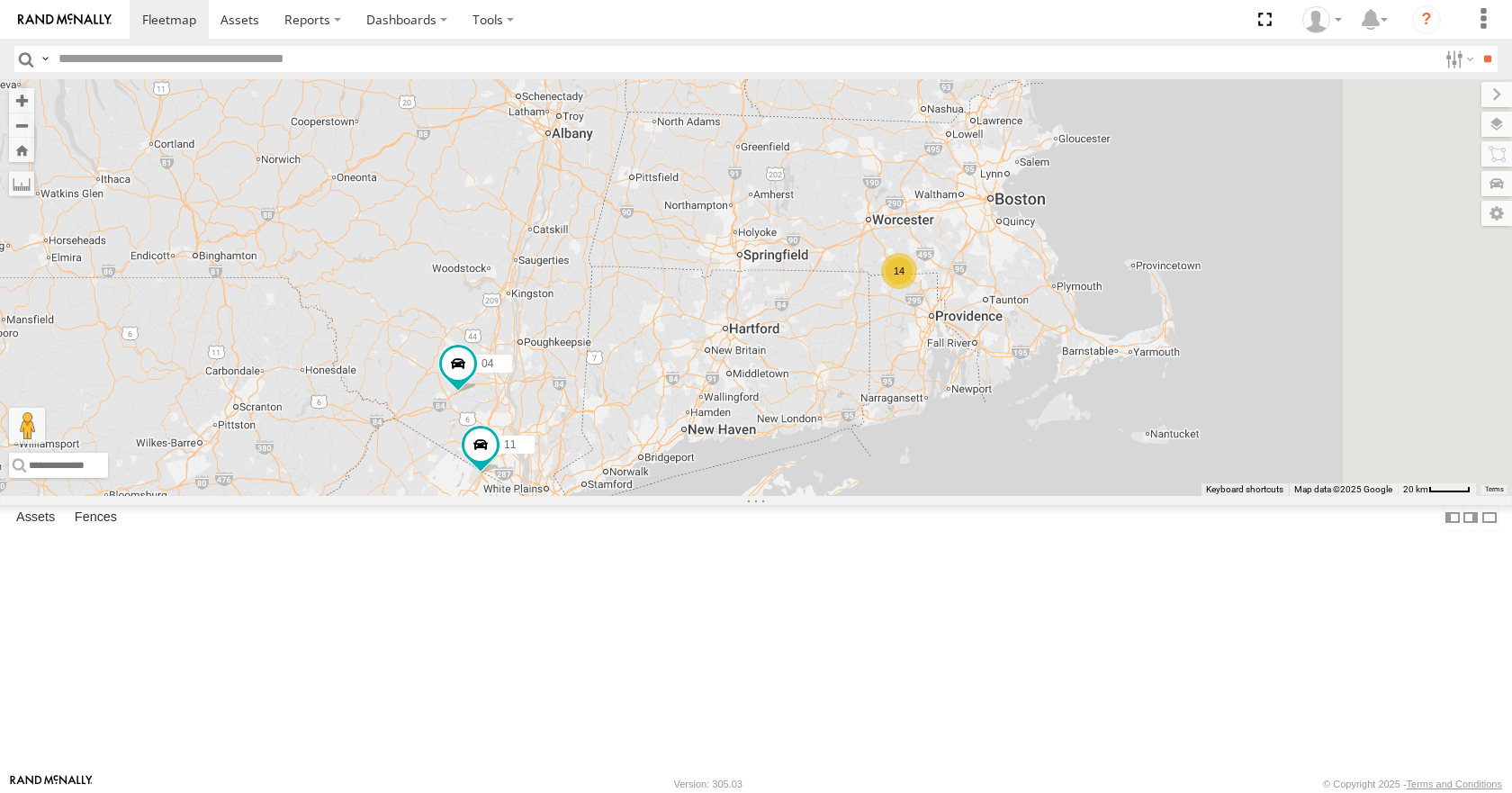
click at [1008, 246] on div "14 35 08 03 04 11 14" at bounding box center [756, 286] width 1512 height 416
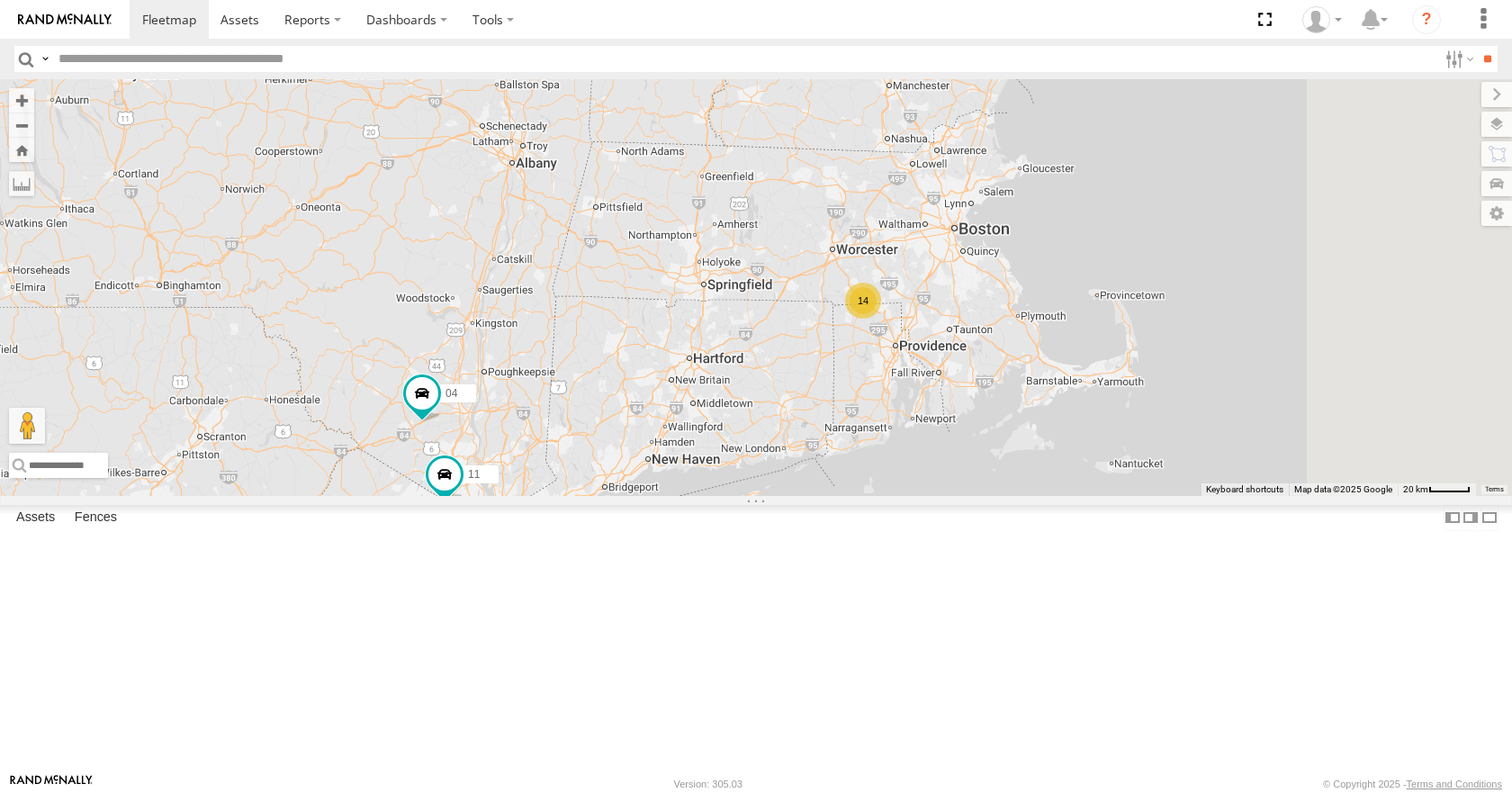
click at [1081, 210] on div "14 35 08 03 04 11 14" at bounding box center [756, 286] width 1512 height 416
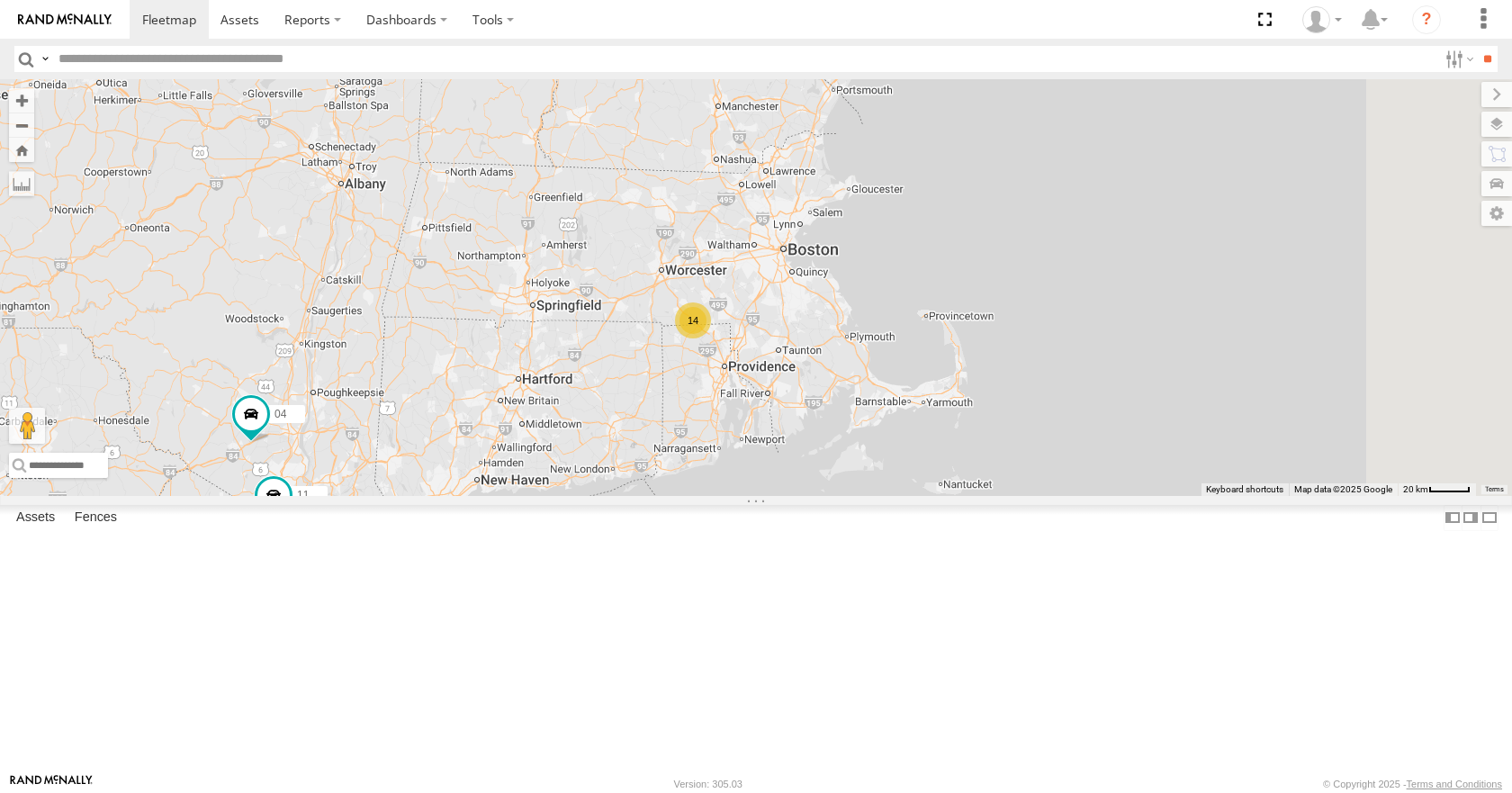
click at [940, 181] on div "14 35 08 03 04 11 14" at bounding box center [756, 286] width 1512 height 416
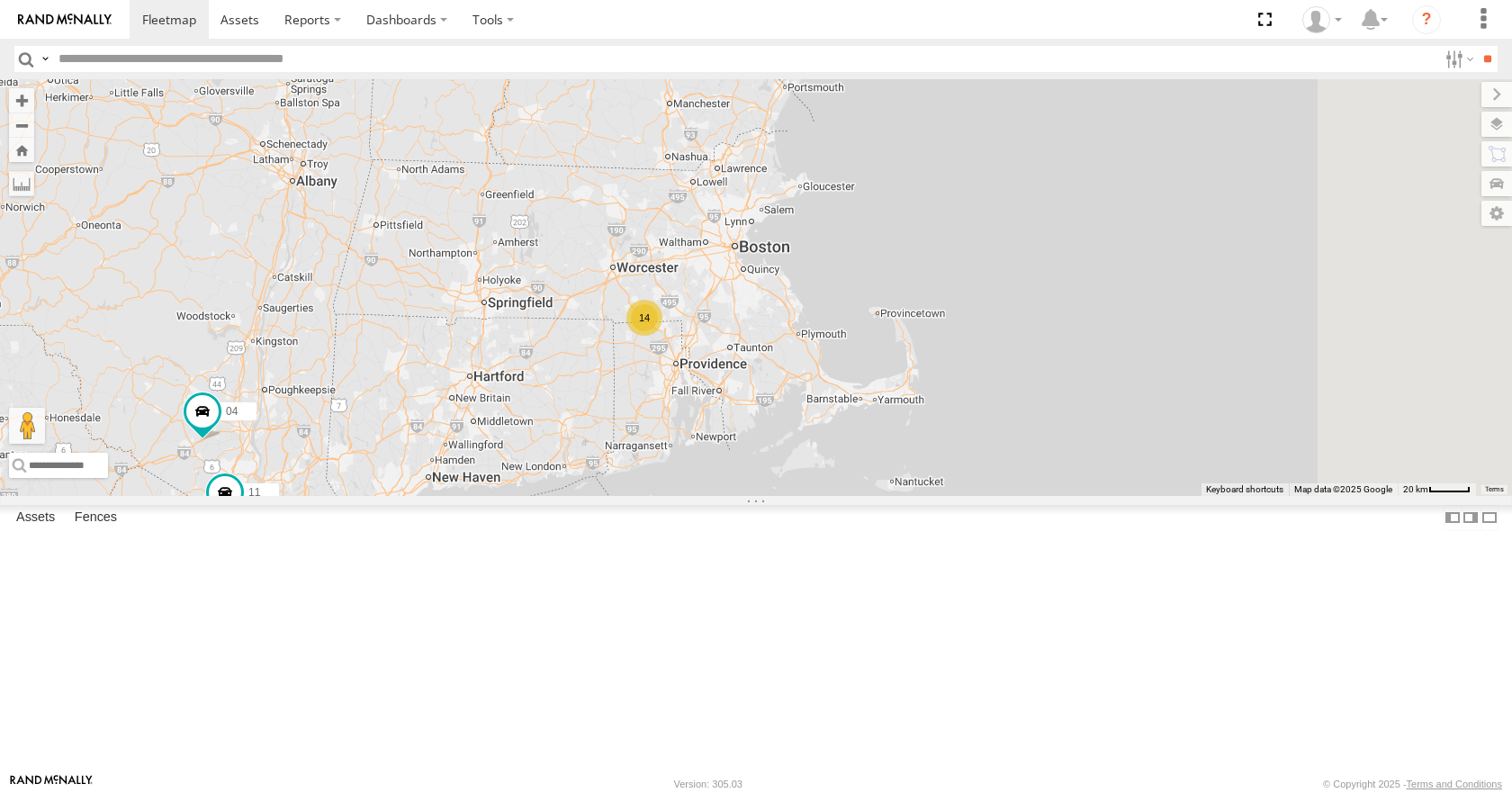
click at [1024, 127] on div "14 35 08 03 04 11 14" at bounding box center [756, 286] width 1512 height 416
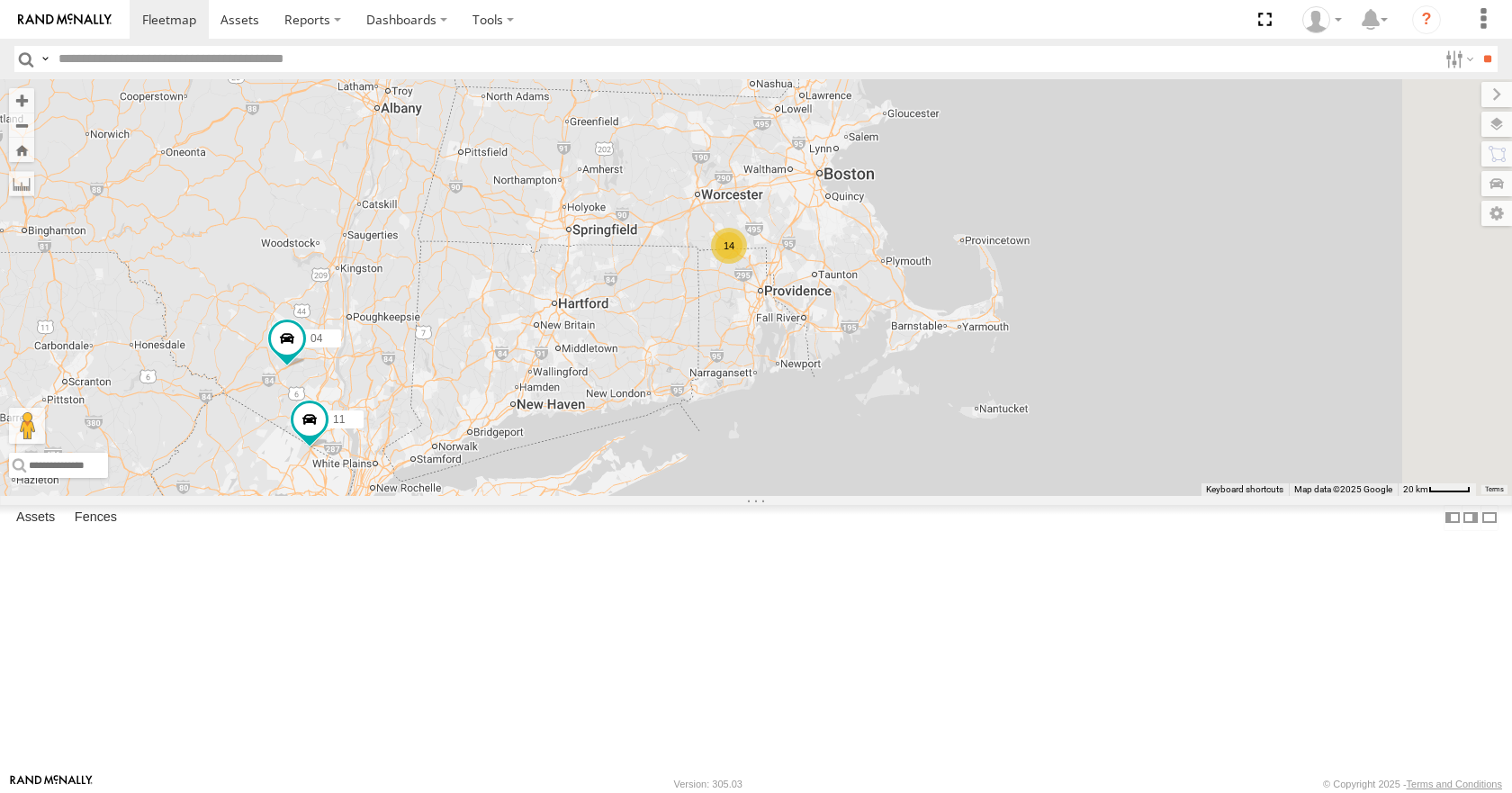
click at [1113, 105] on div "14 35 08 03 04 11 14" at bounding box center [756, 286] width 1512 height 416
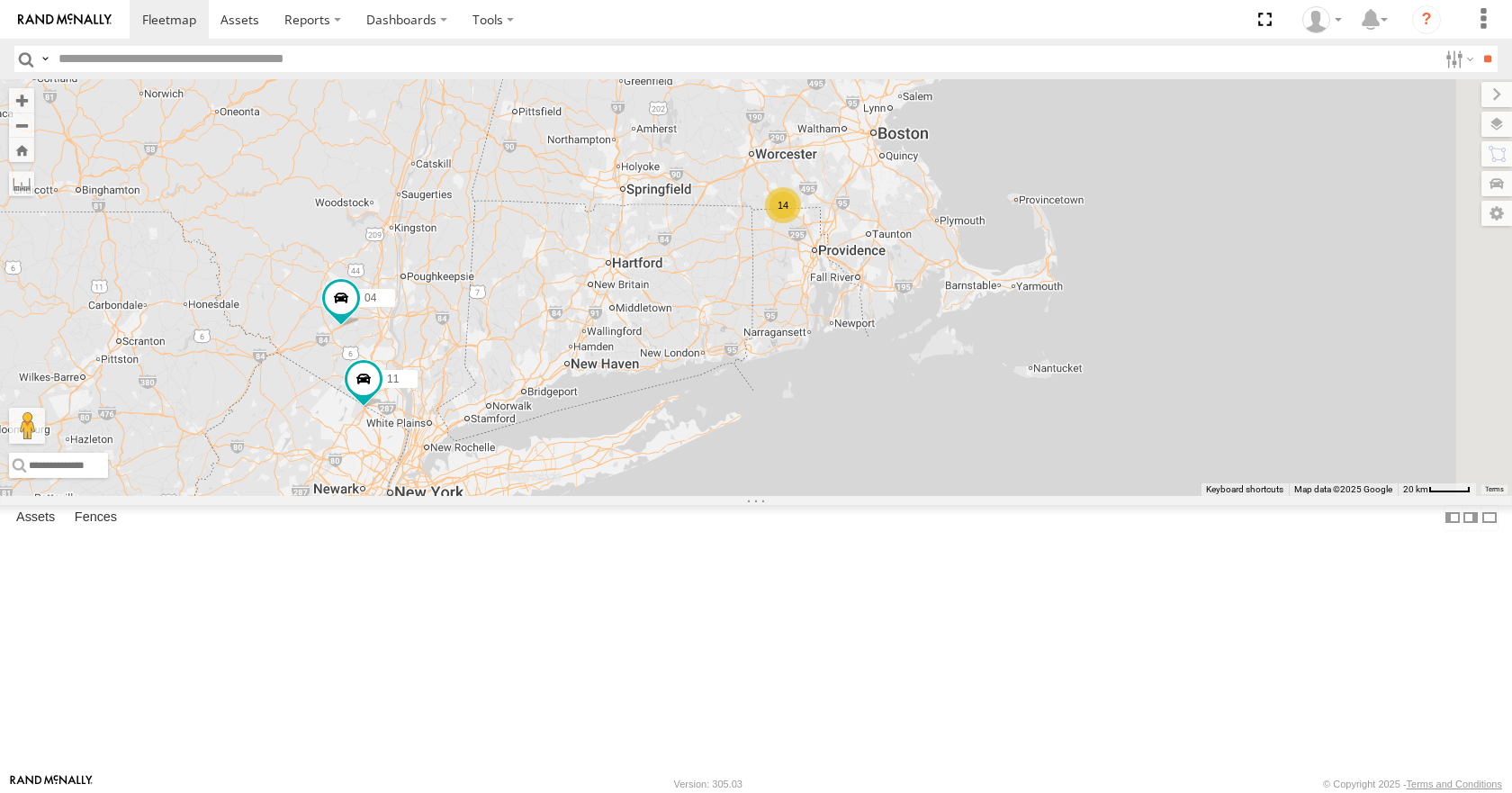
click at [1163, 110] on div "14 35 08 03 04 11 14" at bounding box center [756, 286] width 1512 height 416
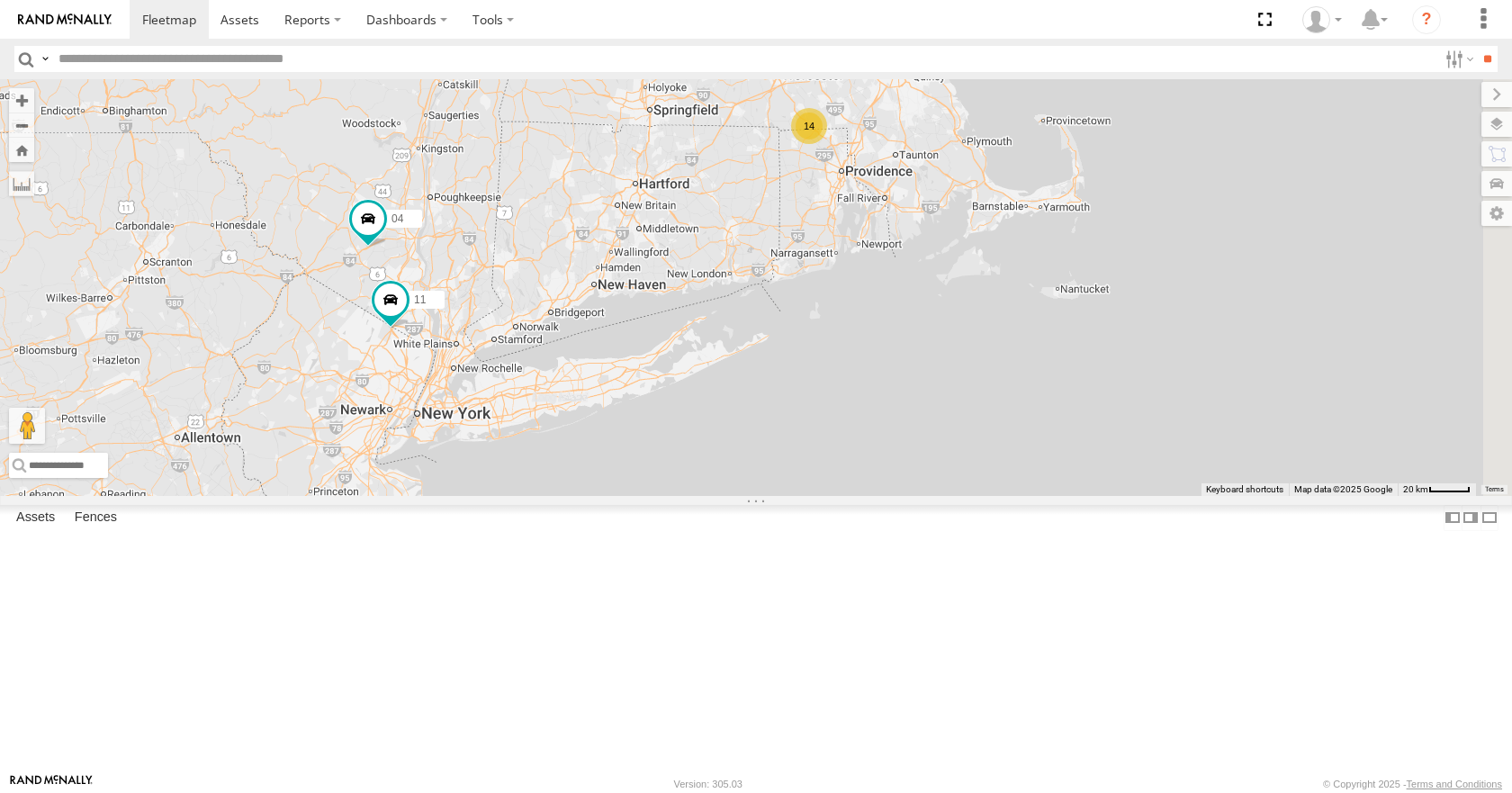
click at [1214, 66] on body at bounding box center [756, 396] width 1512 height 793
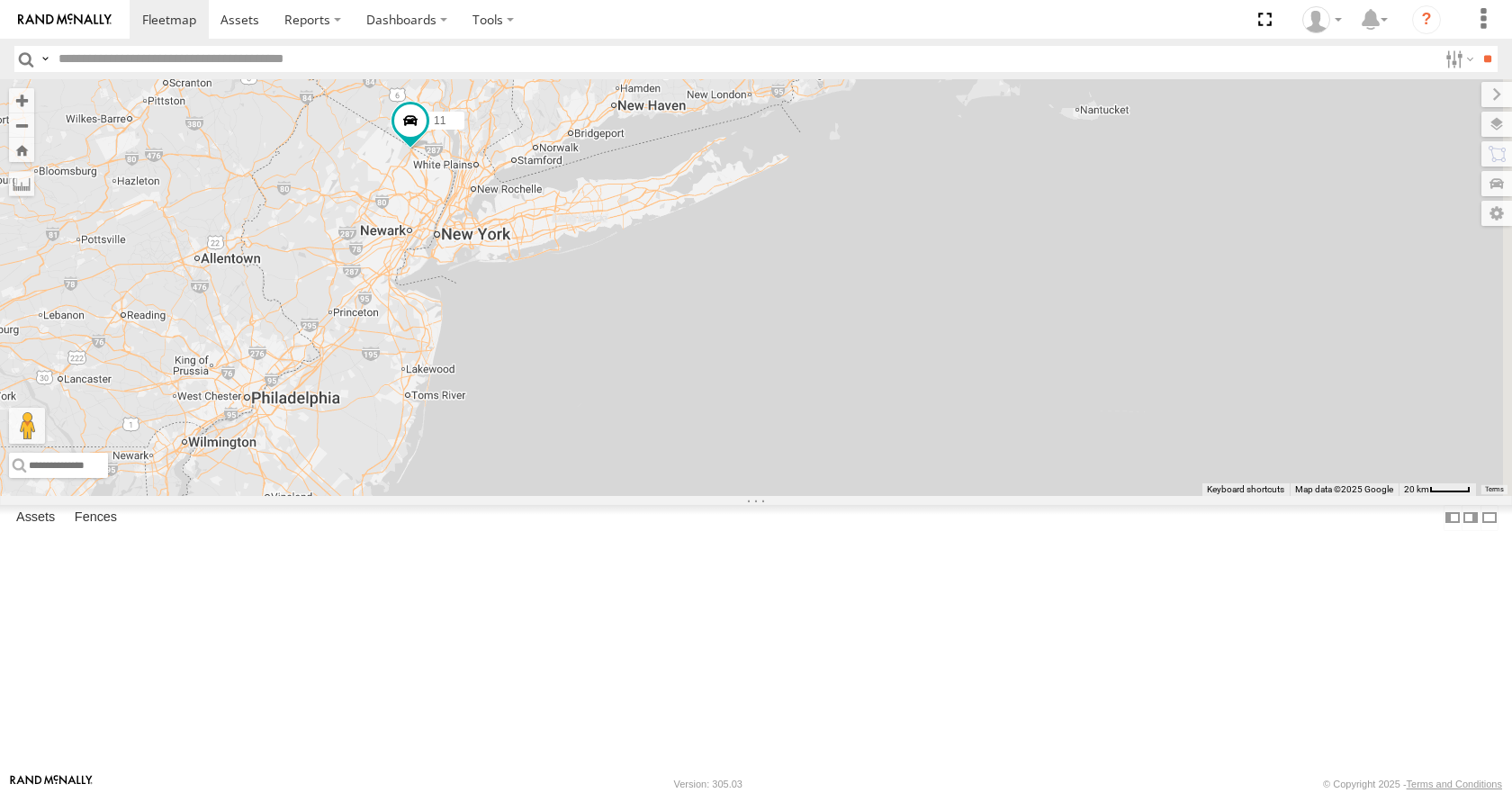
click at [1274, 230] on div "14 35 08 03 04 11 14" at bounding box center [756, 286] width 1512 height 416
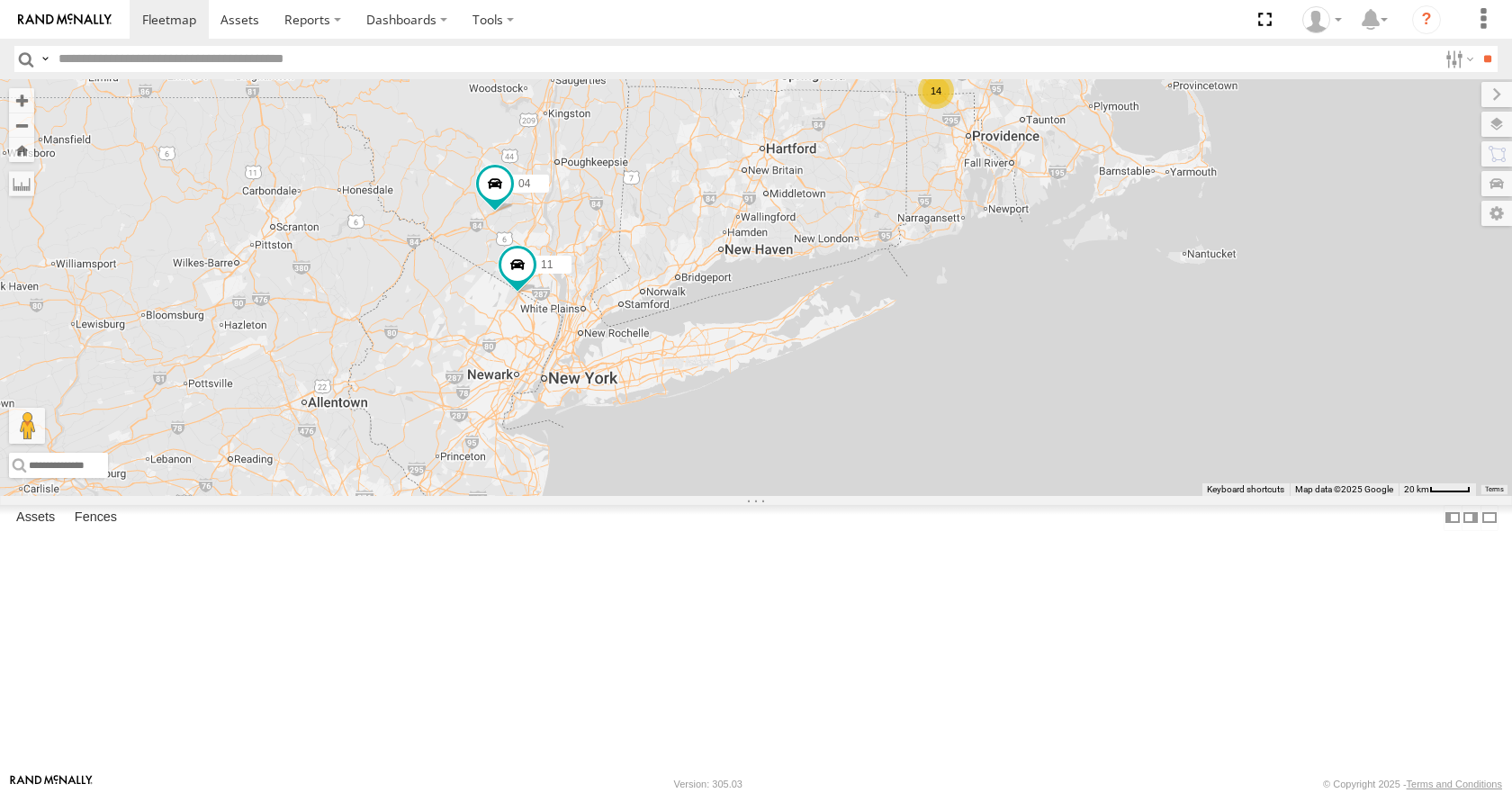
click at [1302, 274] on div "14 35 08 03 04 11 14" at bounding box center [756, 286] width 1512 height 416
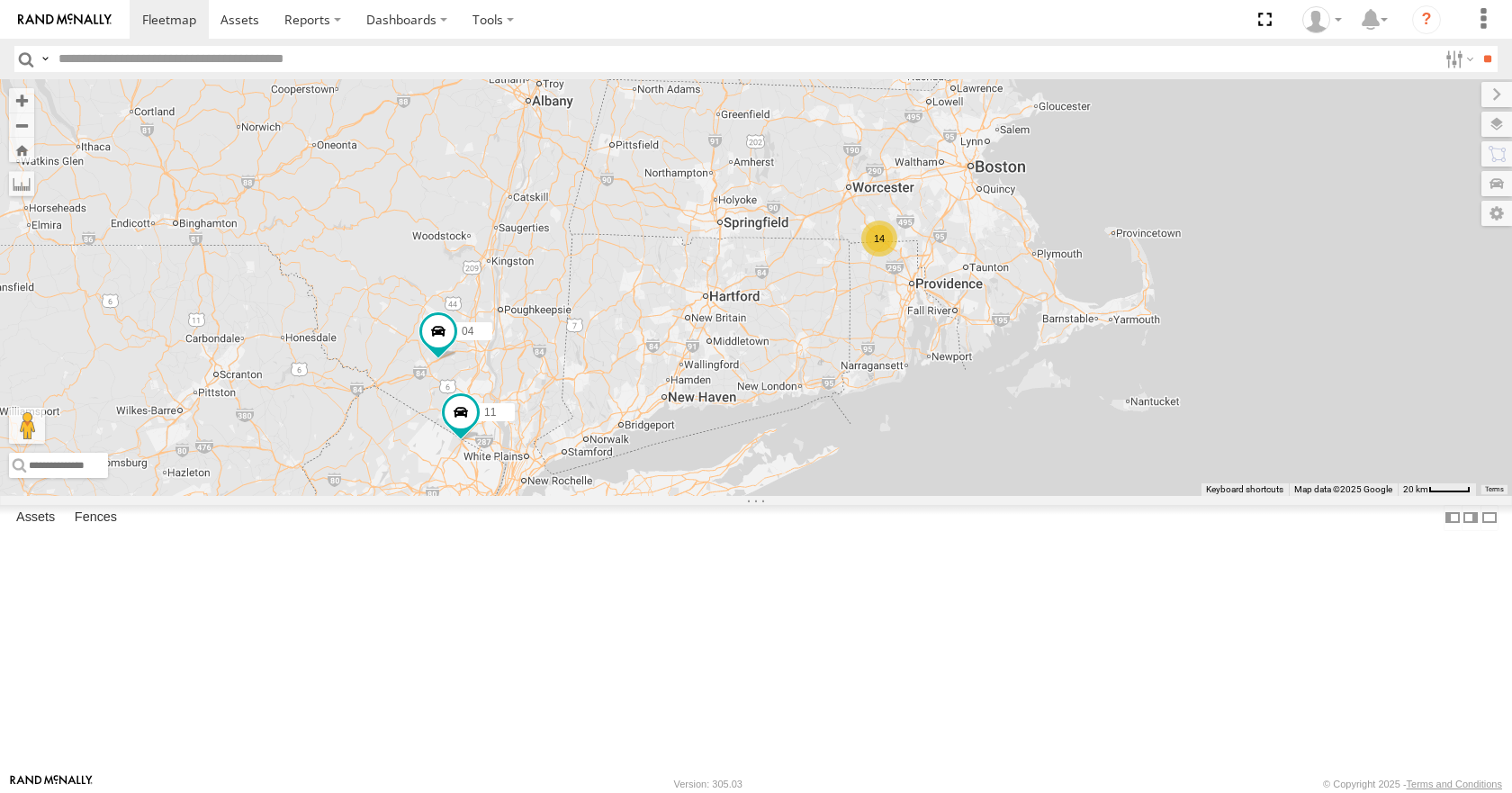
click at [1221, 346] on div "14 35 08 03 04 11 14" at bounding box center [756, 286] width 1512 height 416
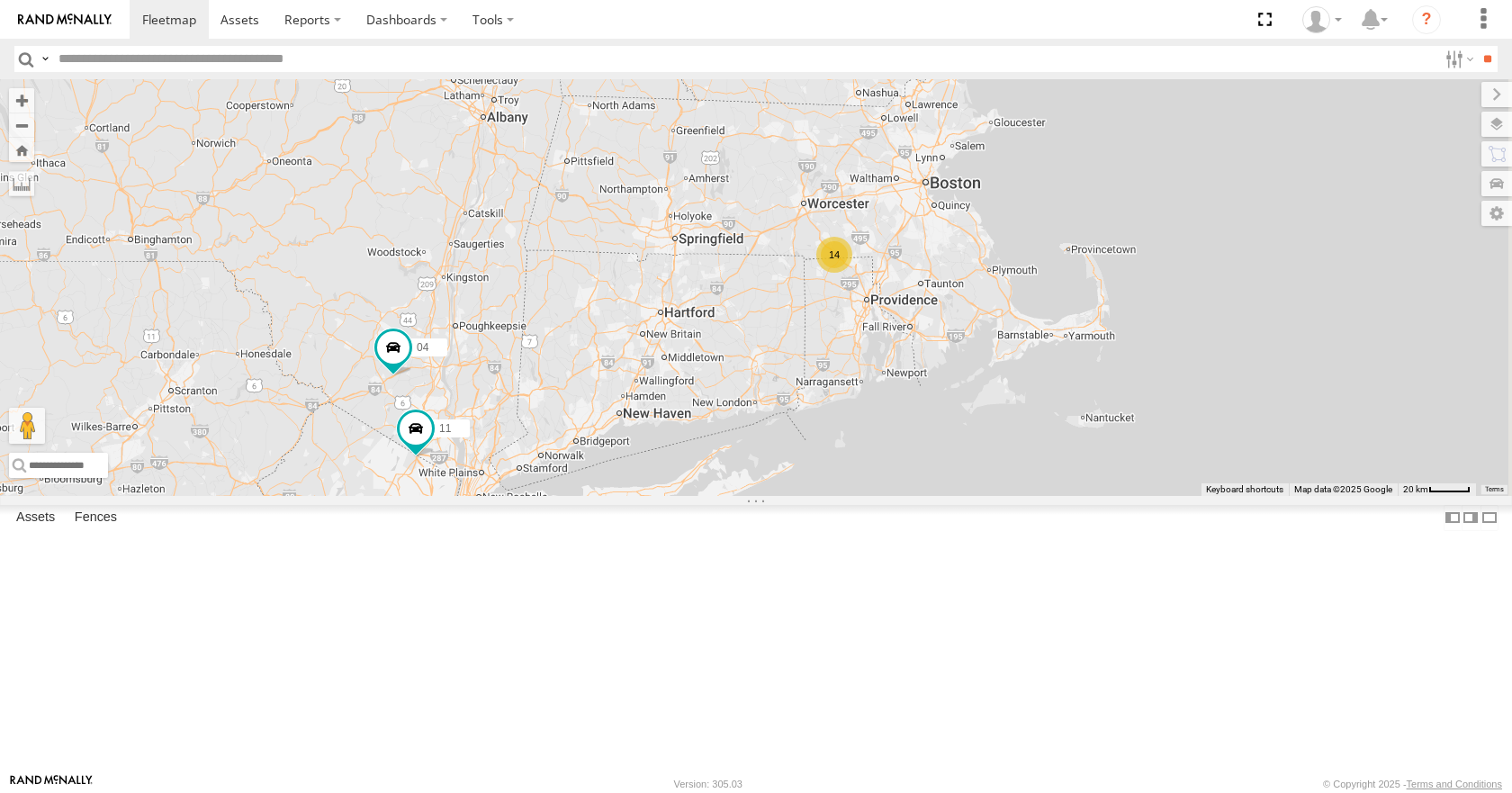
click at [1158, 391] on div "14 35 08 03 04 11 14" at bounding box center [756, 286] width 1512 height 416
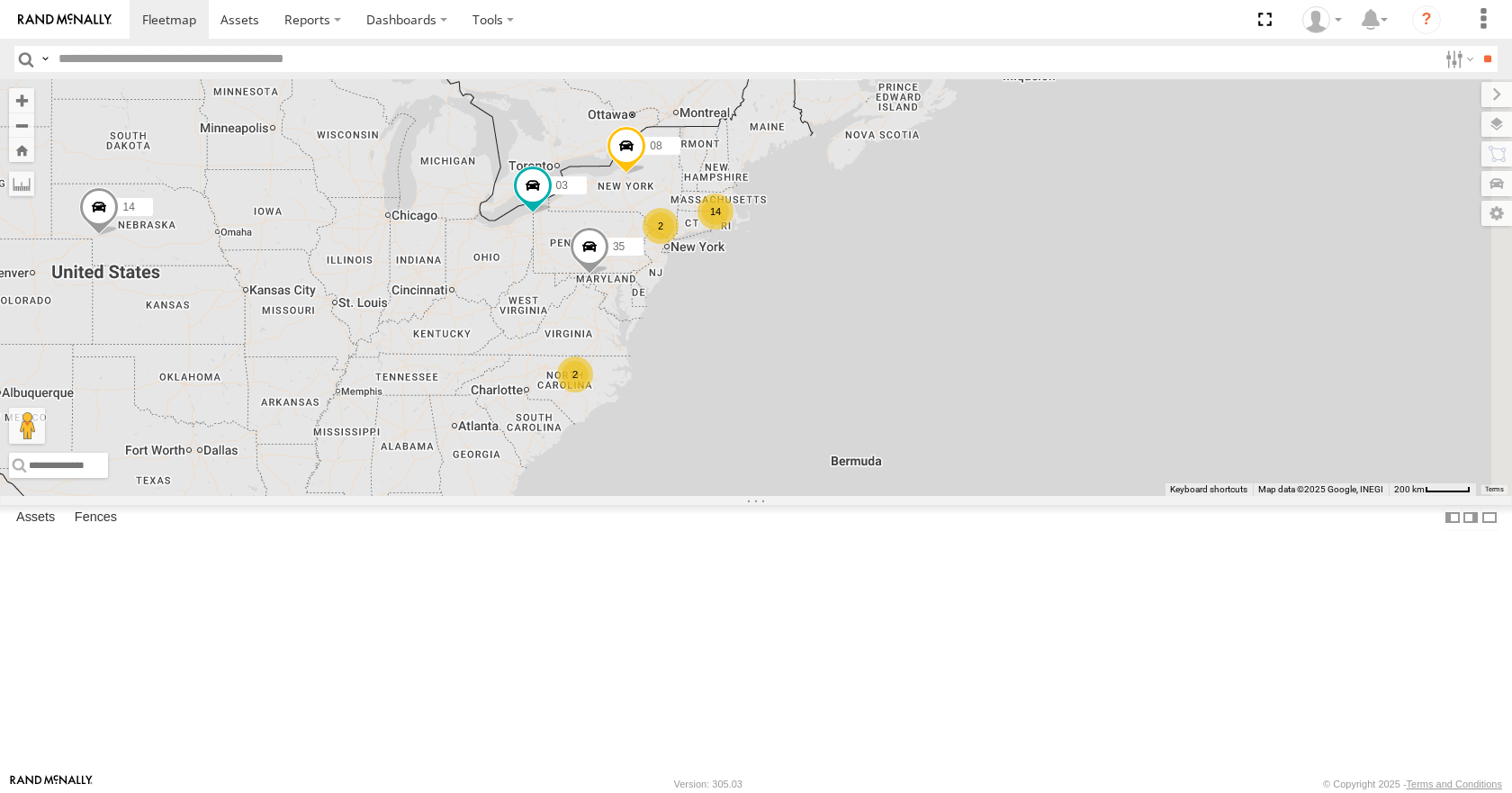
click at [936, 390] on div "14 35 08 03 14 2 2" at bounding box center [756, 286] width 1512 height 416
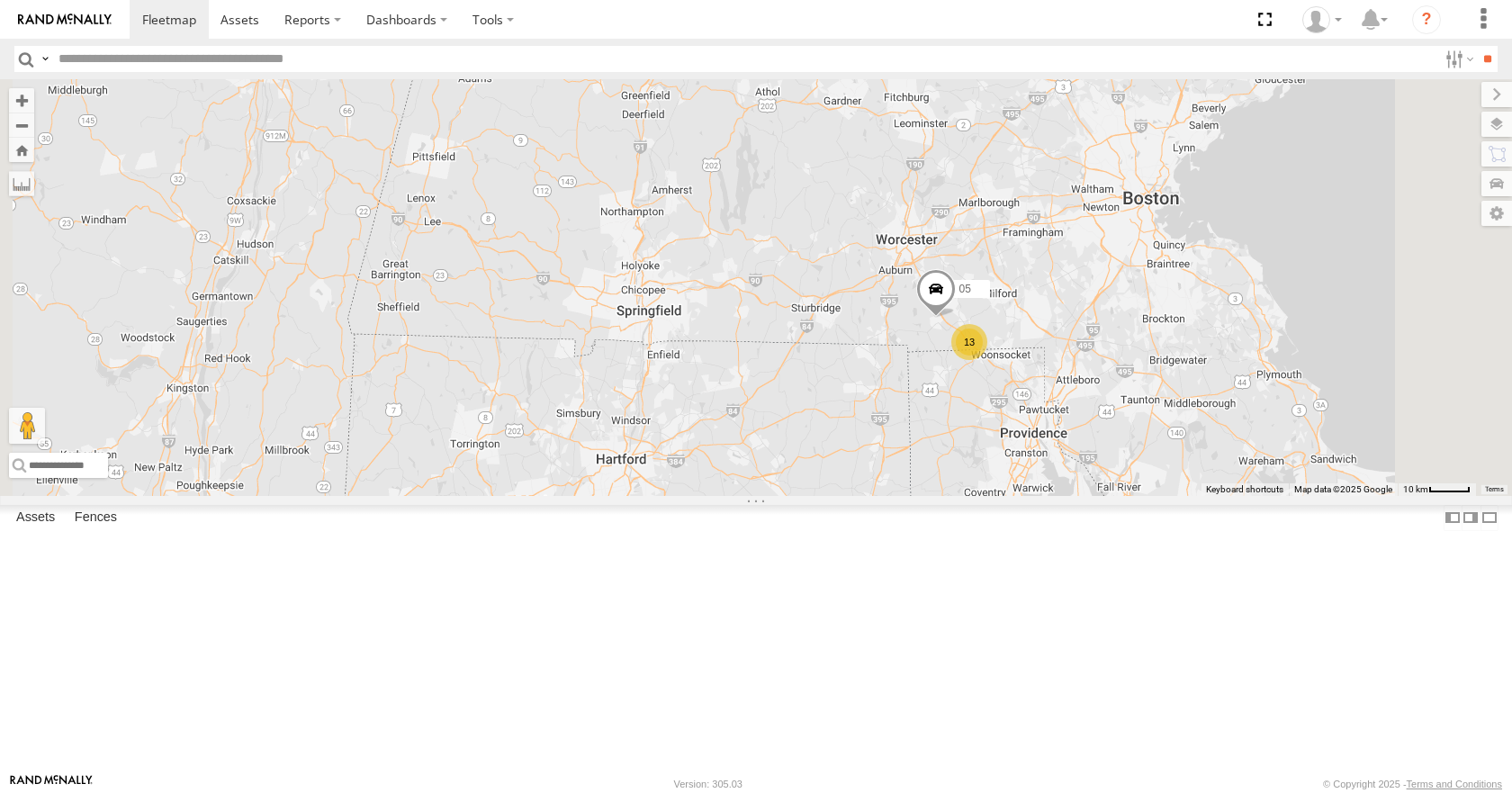
drag, startPoint x: 1030, startPoint y: 248, endPoint x: 1097, endPoint y: 323, distance: 100.6
click at [1097, 323] on div "35 08 14 03 04 11 13 05" at bounding box center [756, 286] width 1512 height 416
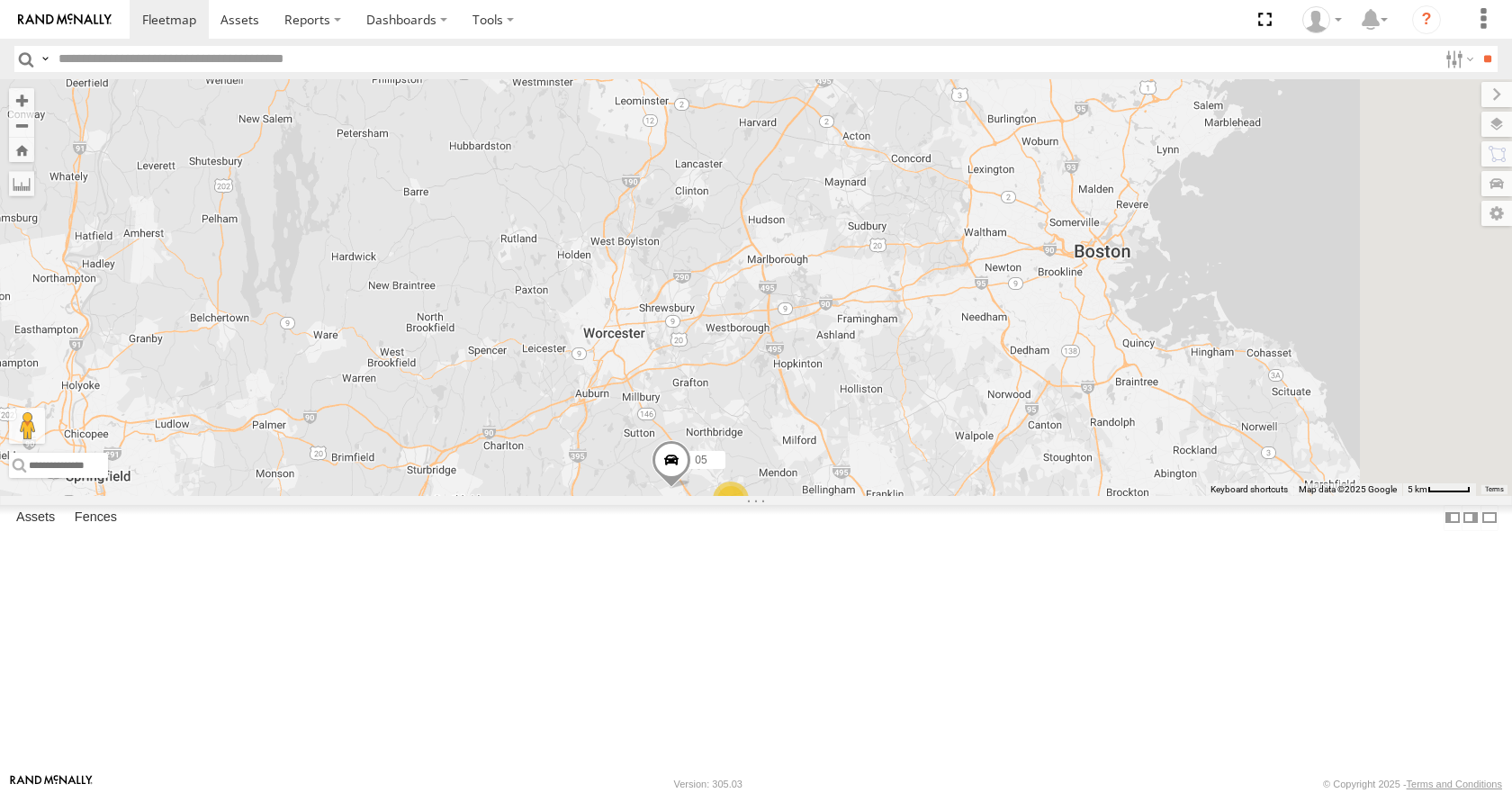
drag, startPoint x: 1147, startPoint y: 326, endPoint x: 1122, endPoint y: 463, distance: 139.3
click at [1122, 463] on div "35 08 14 03 04 11 3 10 05" at bounding box center [756, 286] width 1512 height 416
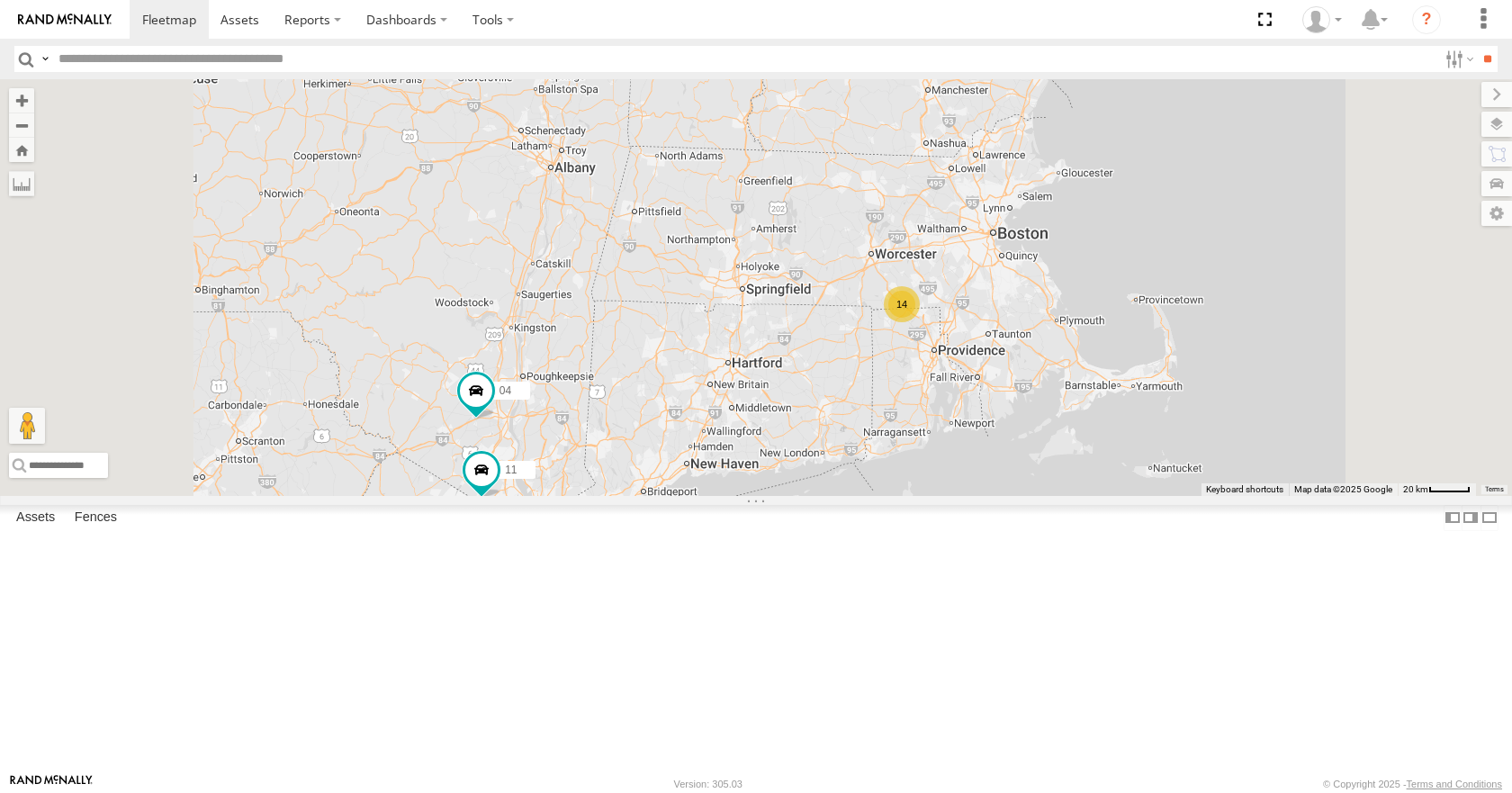
drag, startPoint x: 1109, startPoint y: 442, endPoint x: 1159, endPoint y: 359, distance: 96.9
click at [1159, 359] on div "35 08 14 03 04 11 14" at bounding box center [756, 286] width 1512 height 416
